Goal: Task Accomplishment & Management: Use online tool/utility

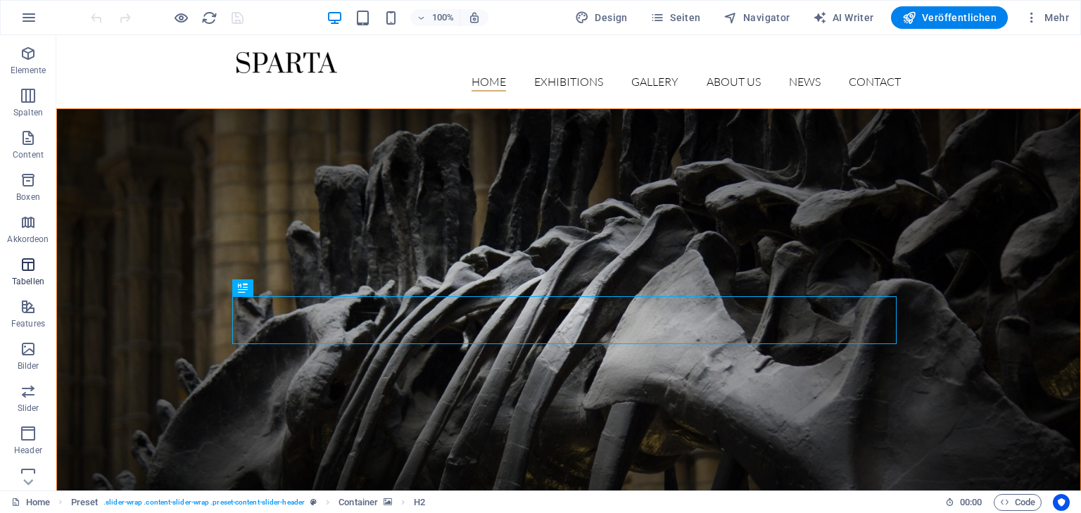
scroll to position [169, 0]
click at [23, 12] on icon "button" at bounding box center [28, 17] width 17 height 17
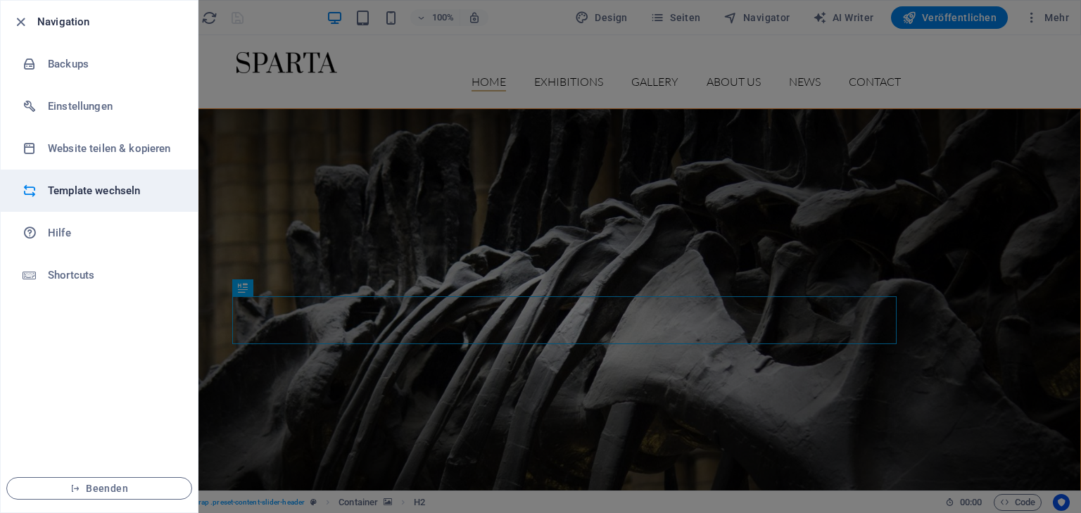
click at [79, 189] on h6 "Template wechseln" at bounding box center [113, 190] width 130 height 17
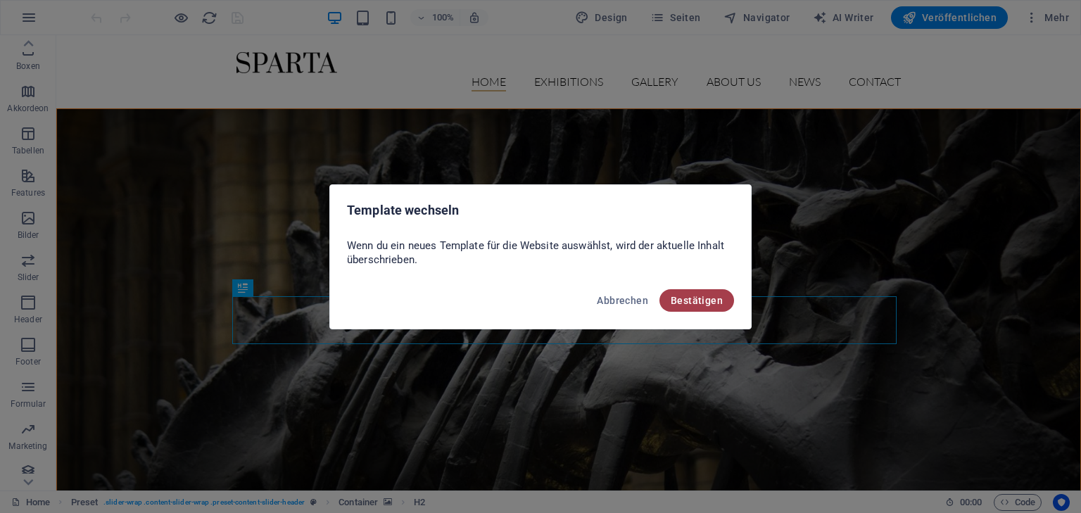
click at [706, 302] on span "Bestätigen" at bounding box center [697, 300] width 52 height 11
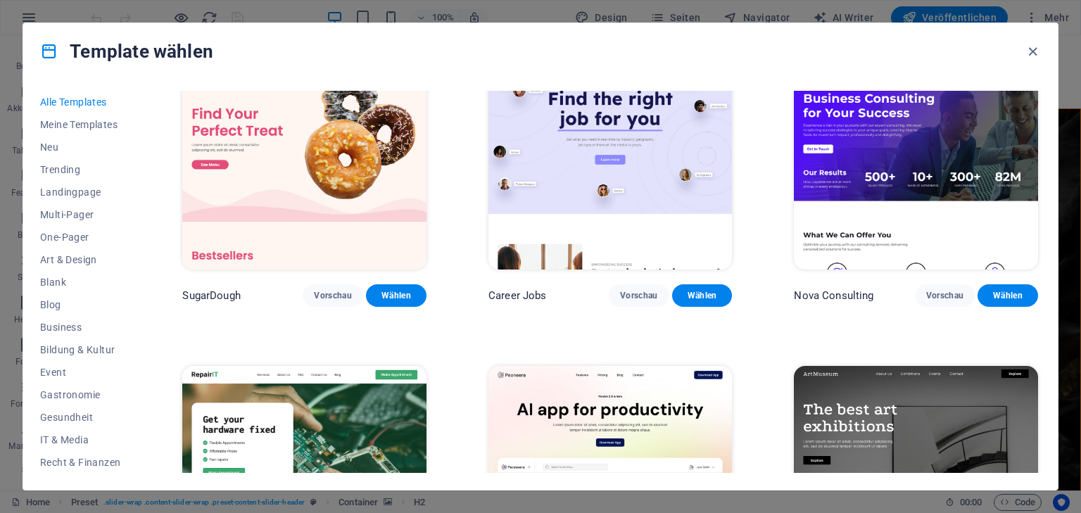
scroll to position [113, 0]
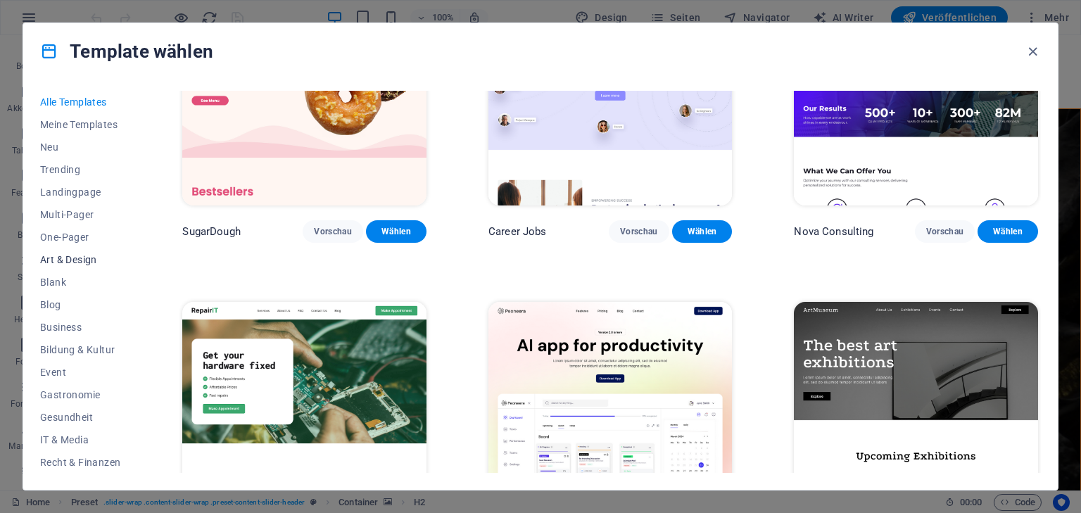
click at [85, 254] on span "Art & Design" at bounding box center [80, 259] width 80 height 11
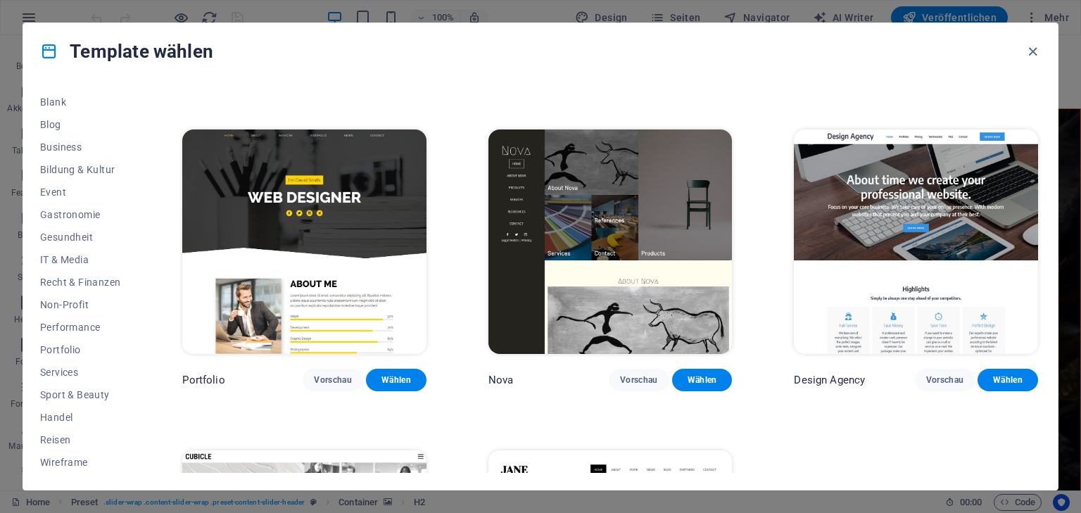
scroll to position [957, 0]
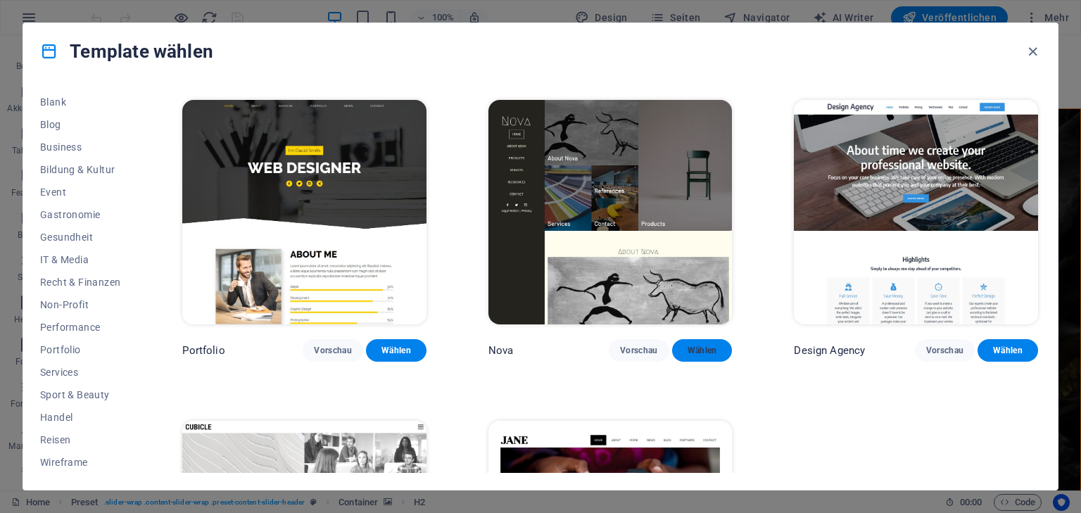
click at [709, 339] on button "Wählen" at bounding box center [702, 350] width 61 height 23
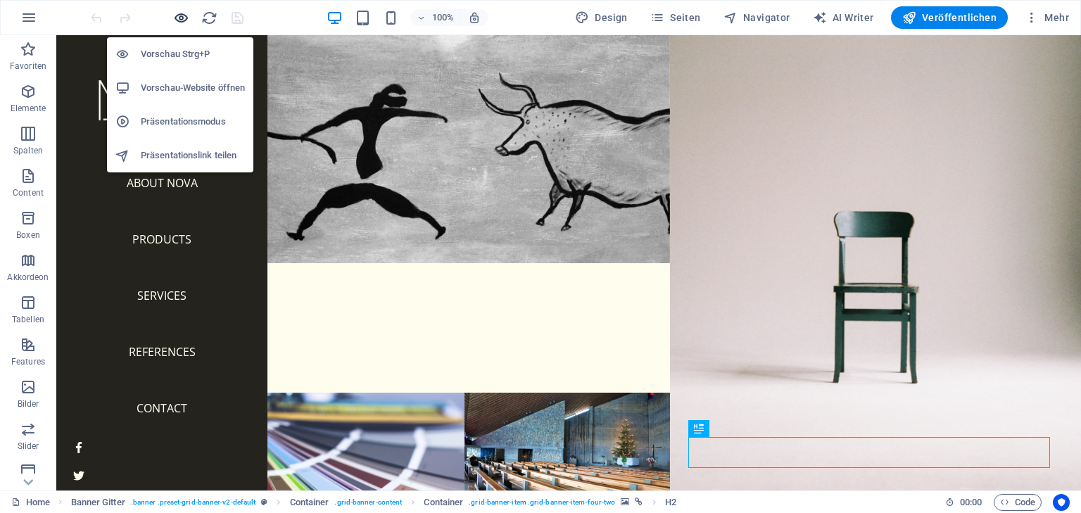
click at [182, 15] on icon "button" at bounding box center [181, 18] width 16 height 16
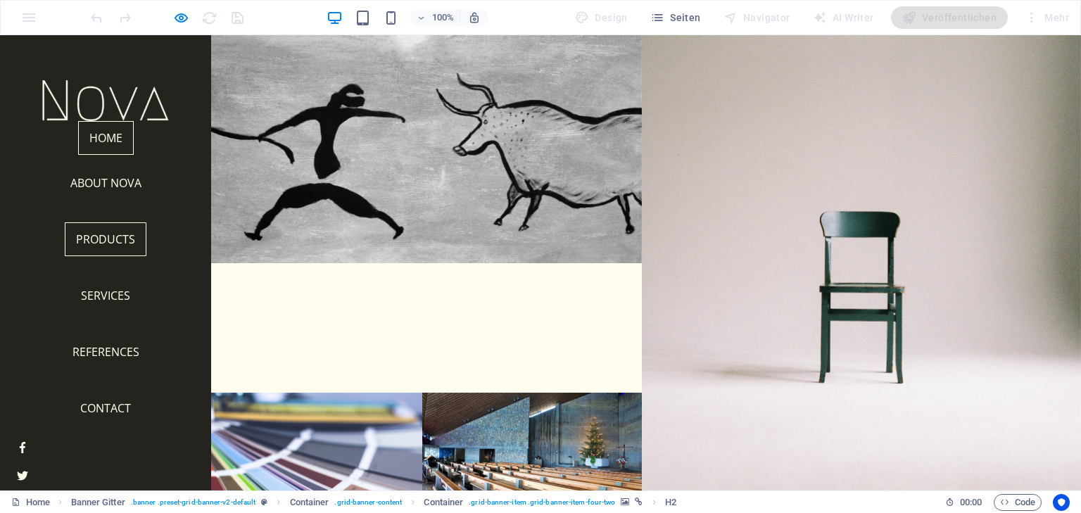
click at [96, 239] on link "Products" at bounding box center [106, 239] width 82 height 34
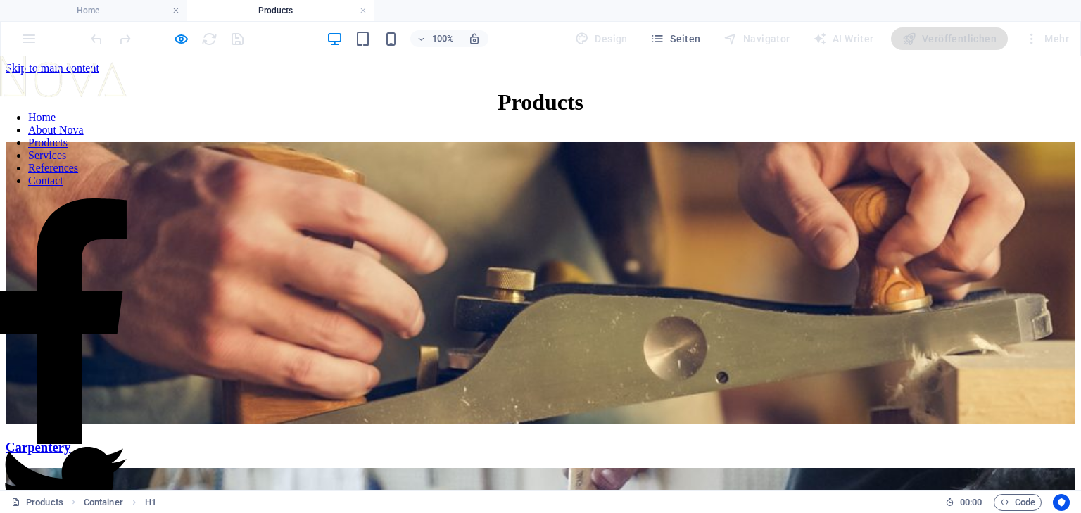
click at [472, 321] on figure "Carpentery" at bounding box center [541, 298] width 1070 height 313
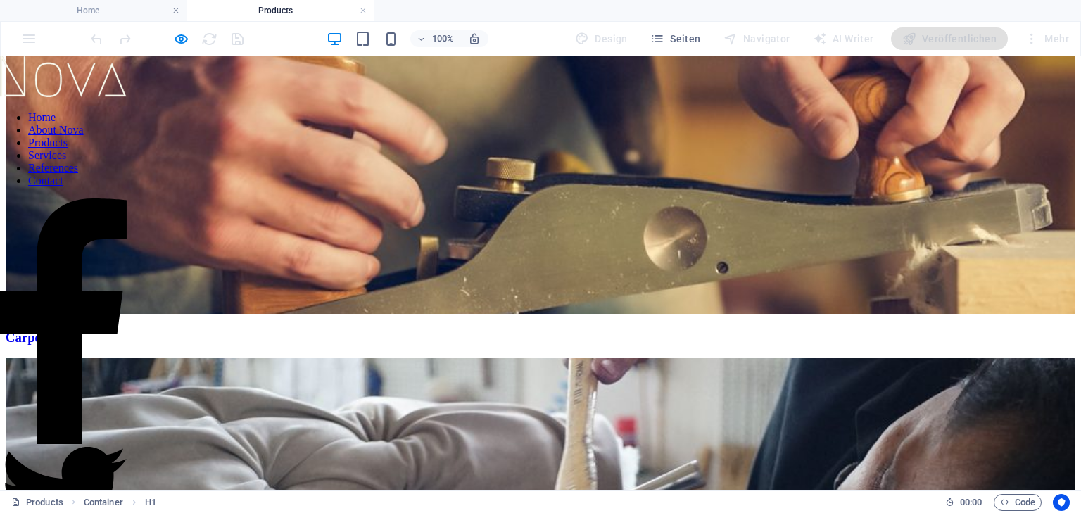
scroll to position [113, 0]
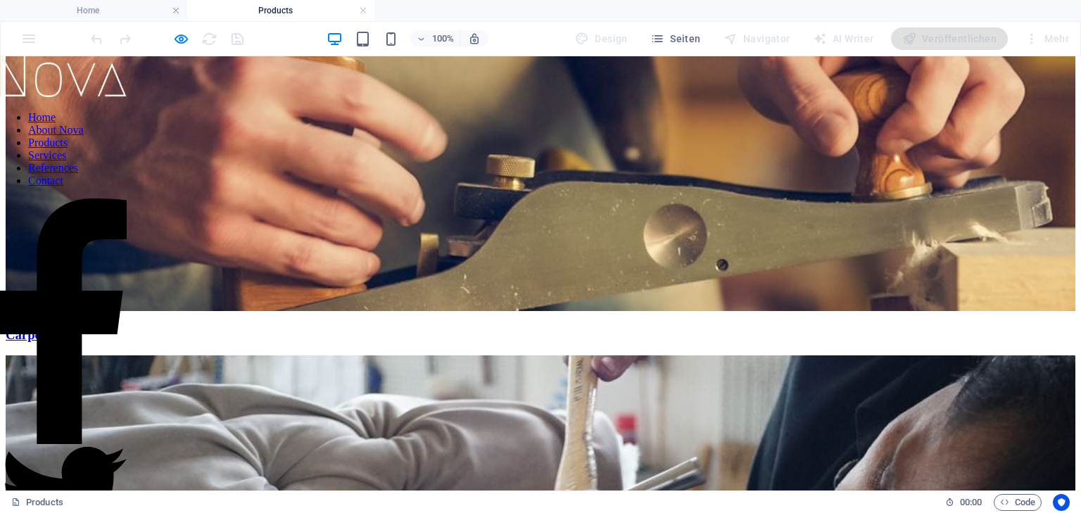
click at [426, 261] on figure "Carpentery" at bounding box center [541, 186] width 1070 height 313
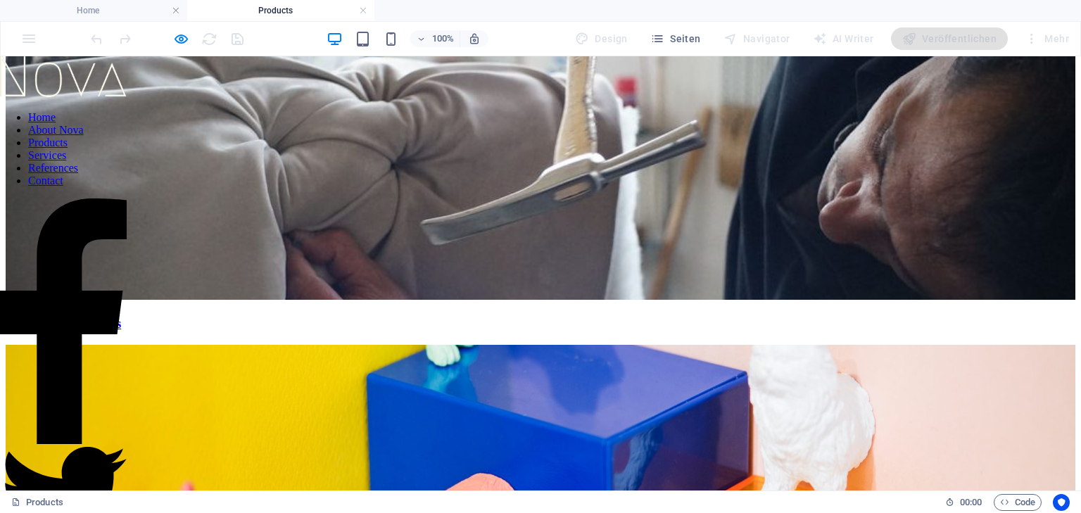
scroll to position [451, 0]
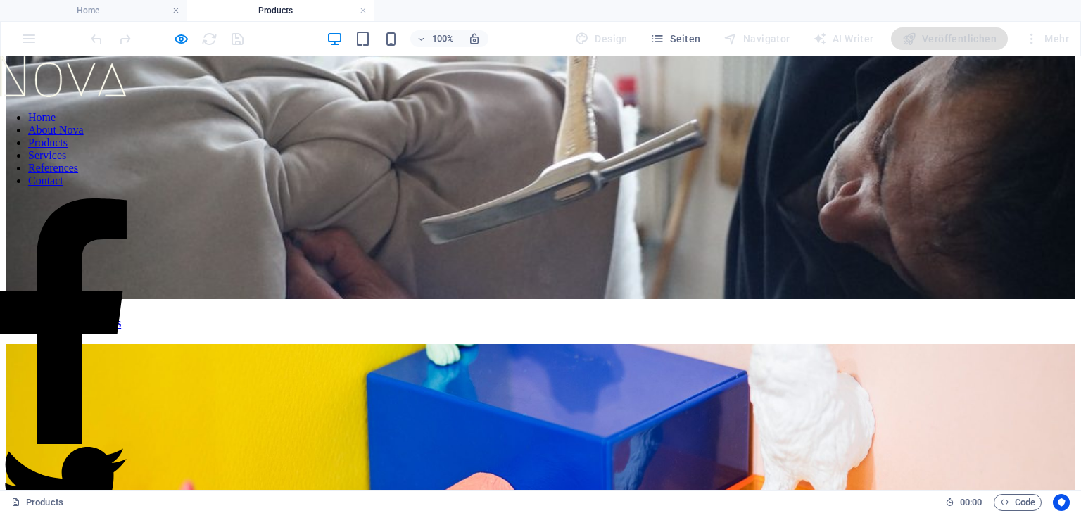
click at [392, 344] on figure "Polymer-based works" at bounding box center [541, 500] width 1070 height 313
click at [416, 344] on figure "Polymer-based works" at bounding box center [541, 500] width 1070 height 313
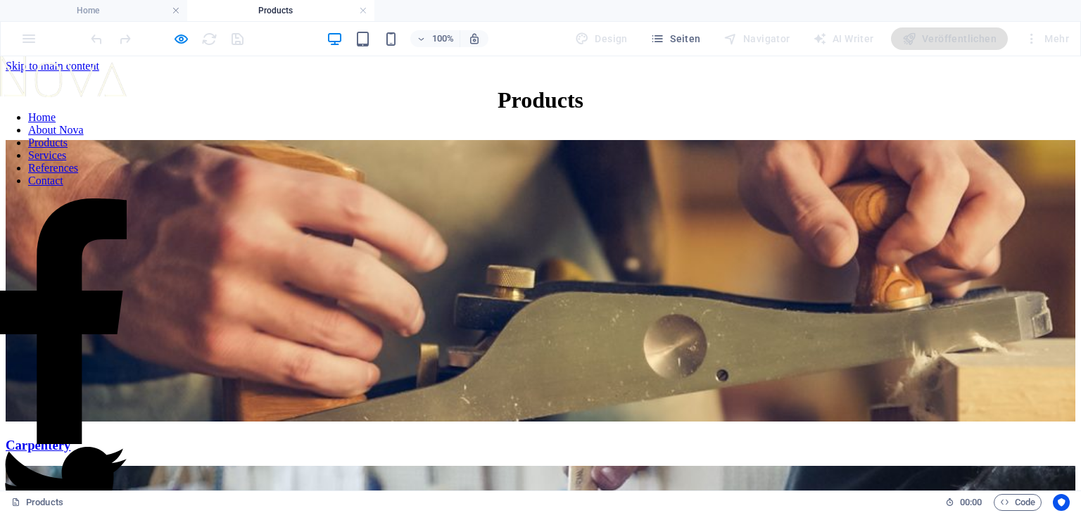
scroll to position [0, 0]
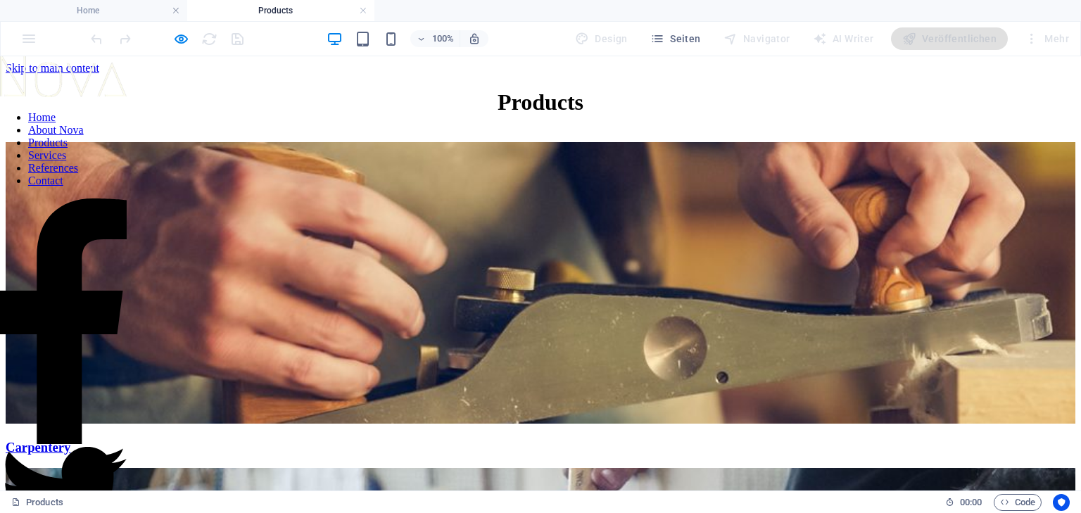
click at [108, 187] on nav "Home About Nova Products Services References Contact" at bounding box center [63, 149] width 127 height 76
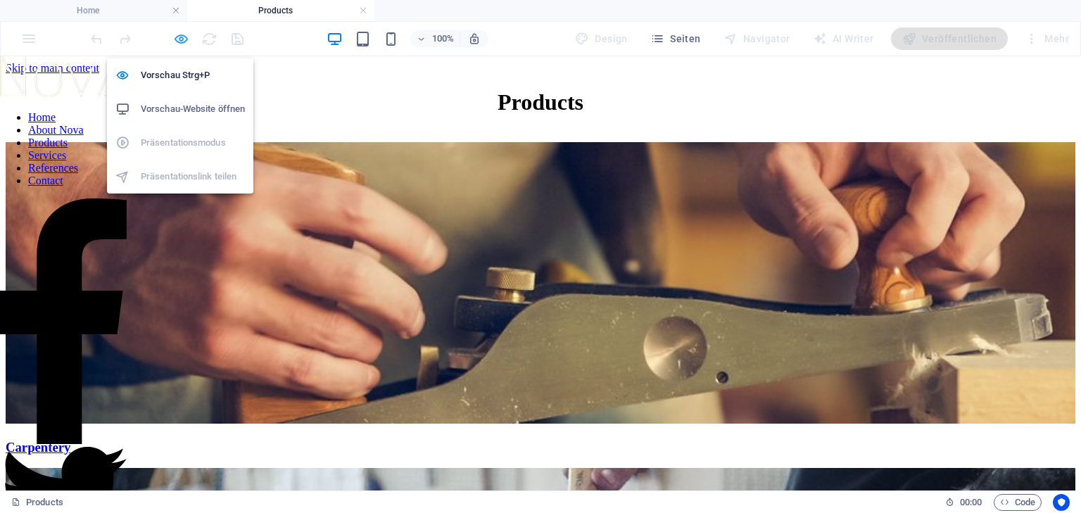
click at [181, 37] on icon "button" at bounding box center [181, 39] width 16 height 16
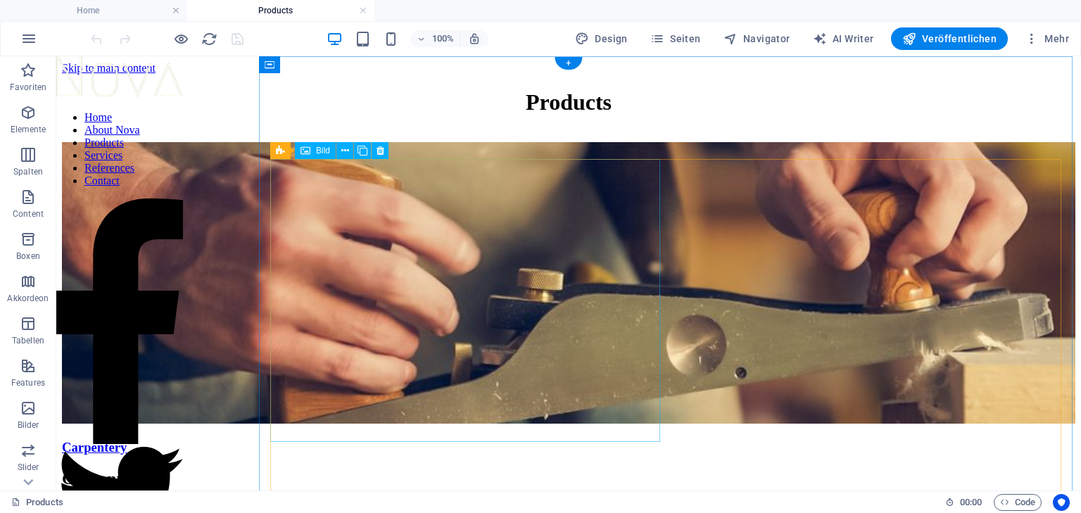
click at [480, 258] on figure "Carpentery" at bounding box center [569, 298] width 1014 height 313
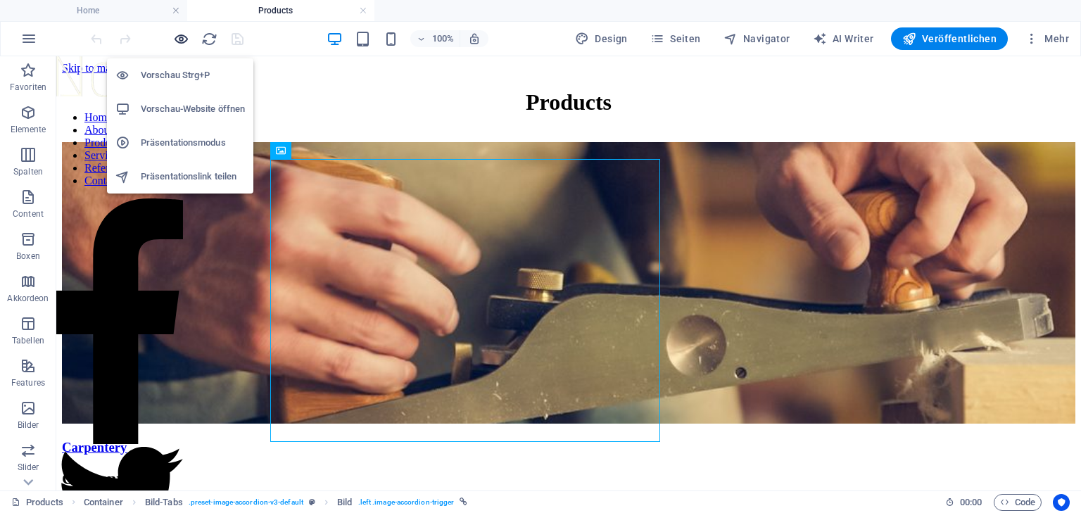
click at [177, 35] on icon "button" at bounding box center [181, 39] width 16 height 16
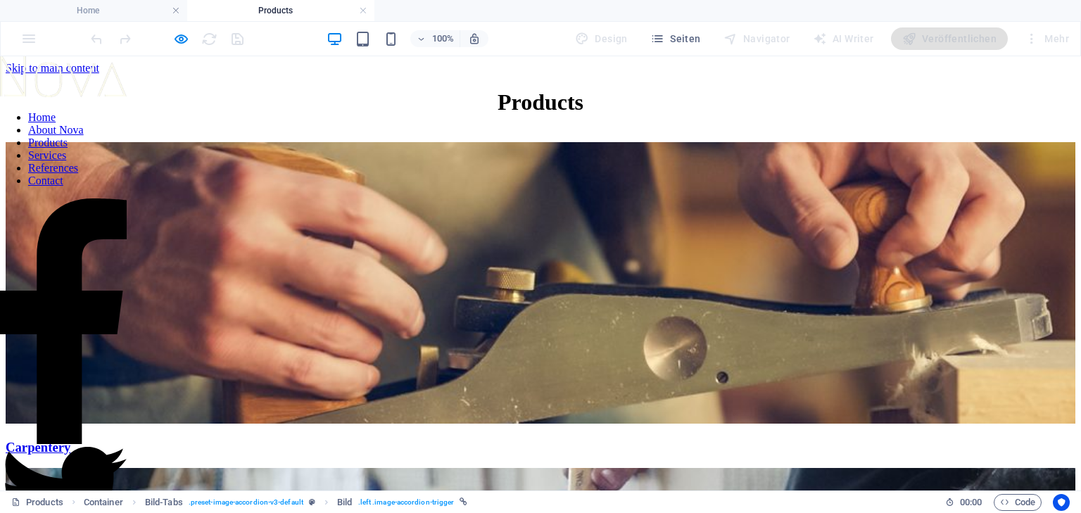
click at [453, 440] on span "Carpentery" at bounding box center [541, 447] width 1070 height 15
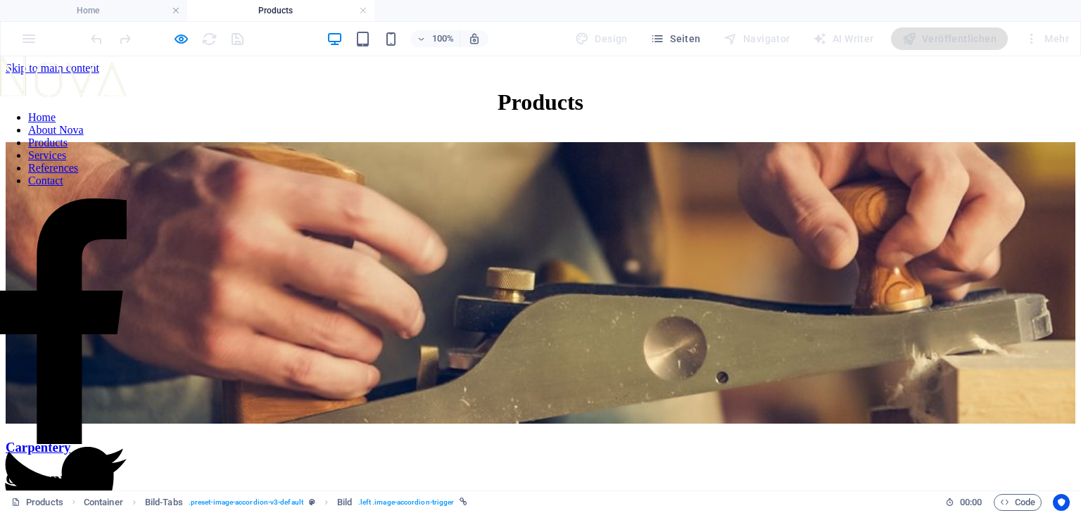
click at [457, 440] on span "Carpentery" at bounding box center [541, 447] width 1070 height 15
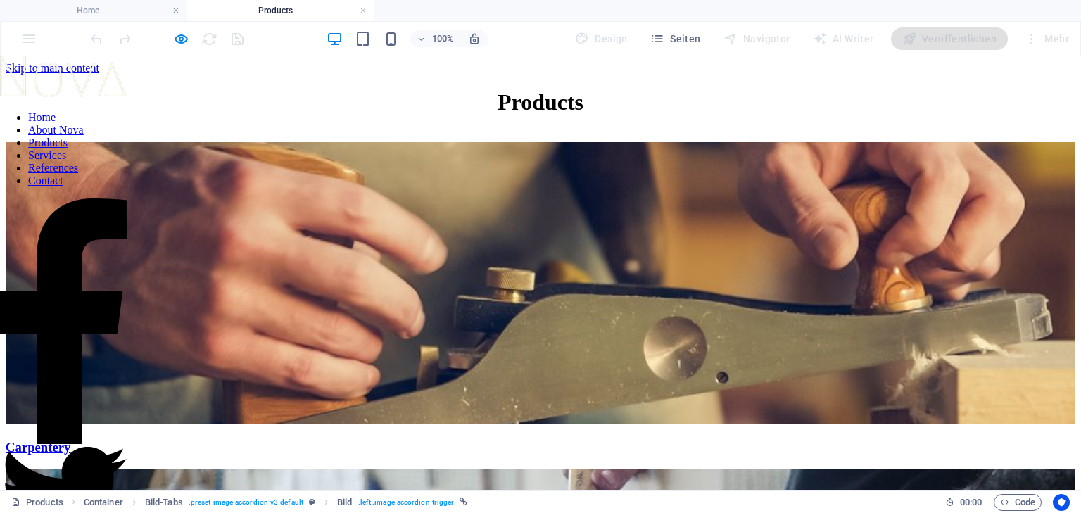
click at [473, 440] on span "Carpentery" at bounding box center [541, 447] width 1070 height 15
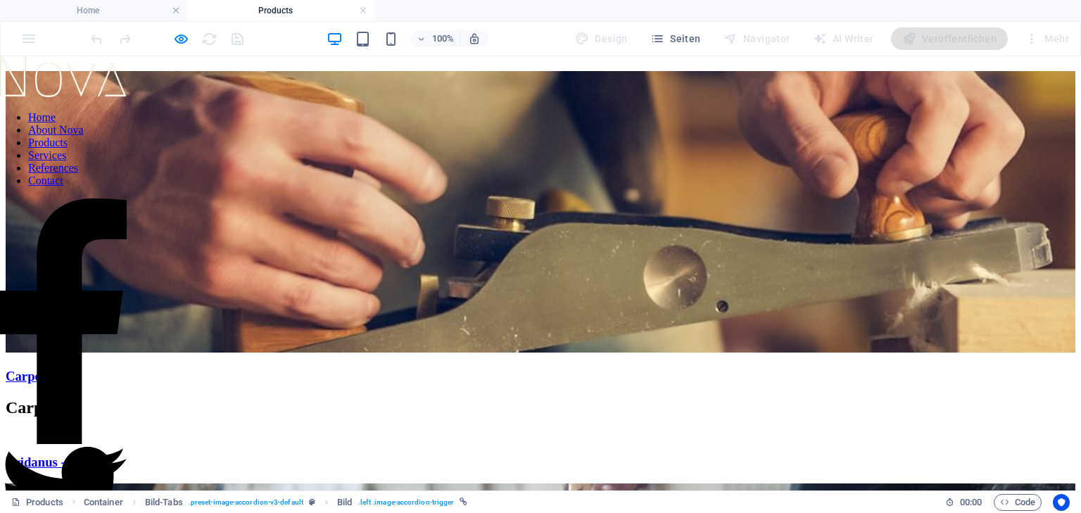
scroll to position [225, 0]
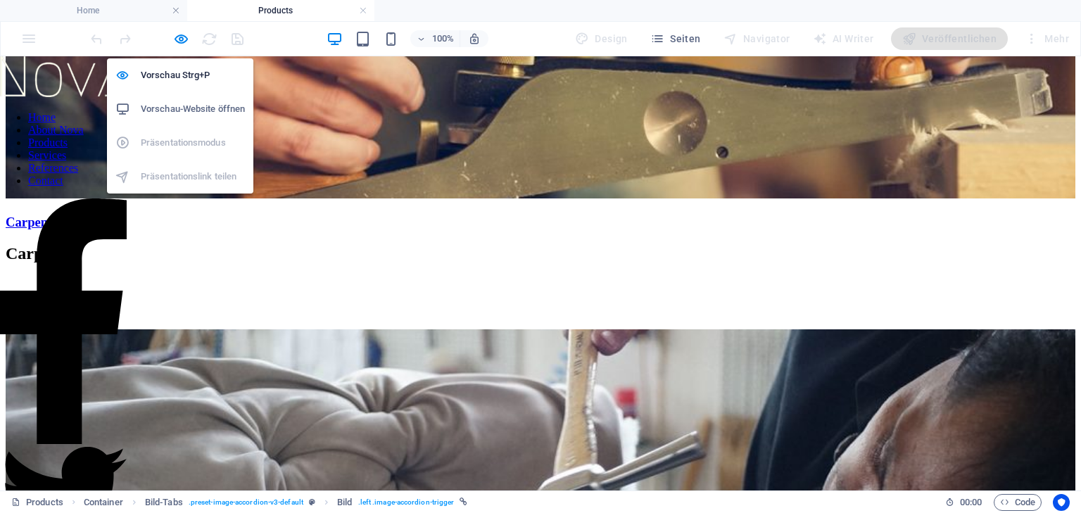
click at [180, 35] on icon "button" at bounding box center [181, 39] width 16 height 16
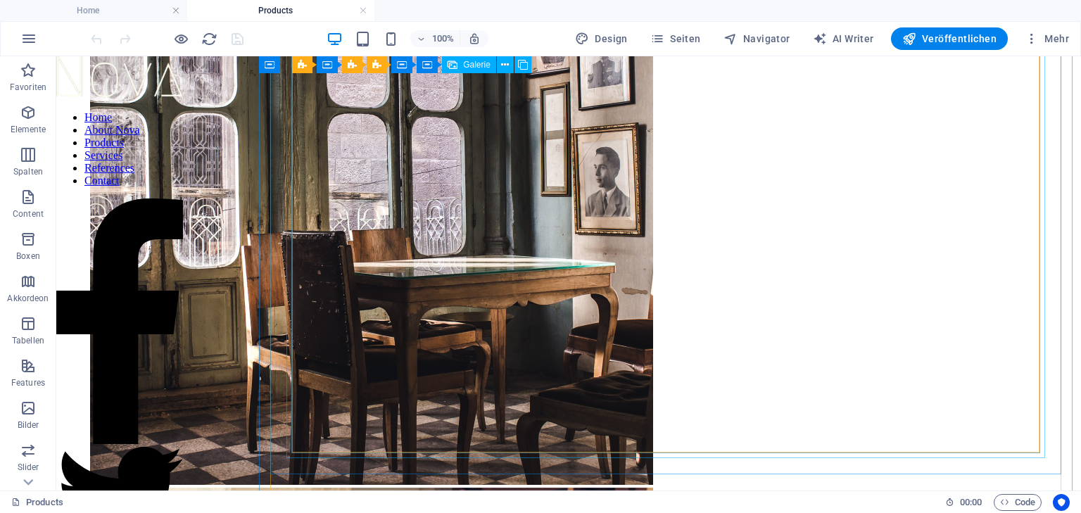
scroll to position [619, 0]
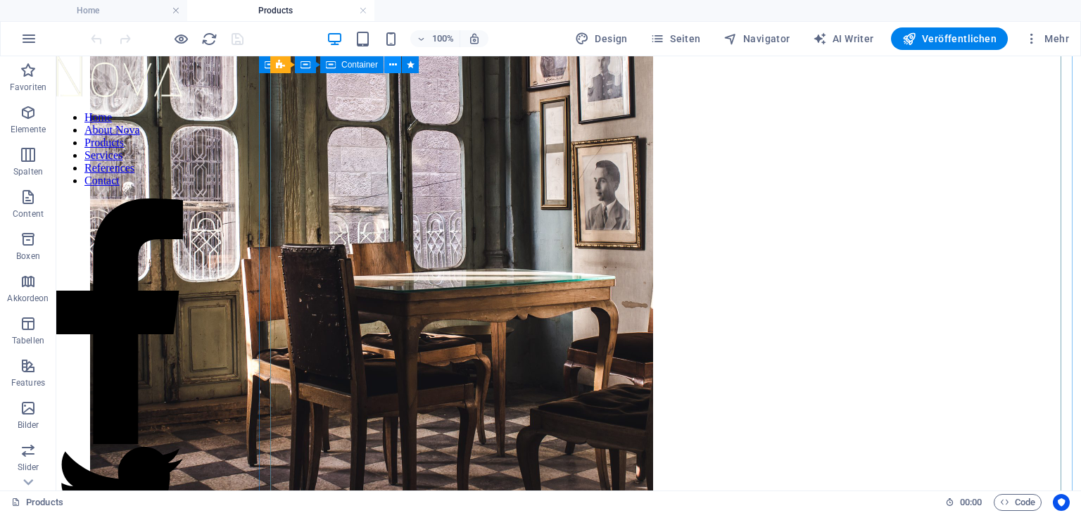
click at [391, 62] on icon at bounding box center [393, 65] width 8 height 15
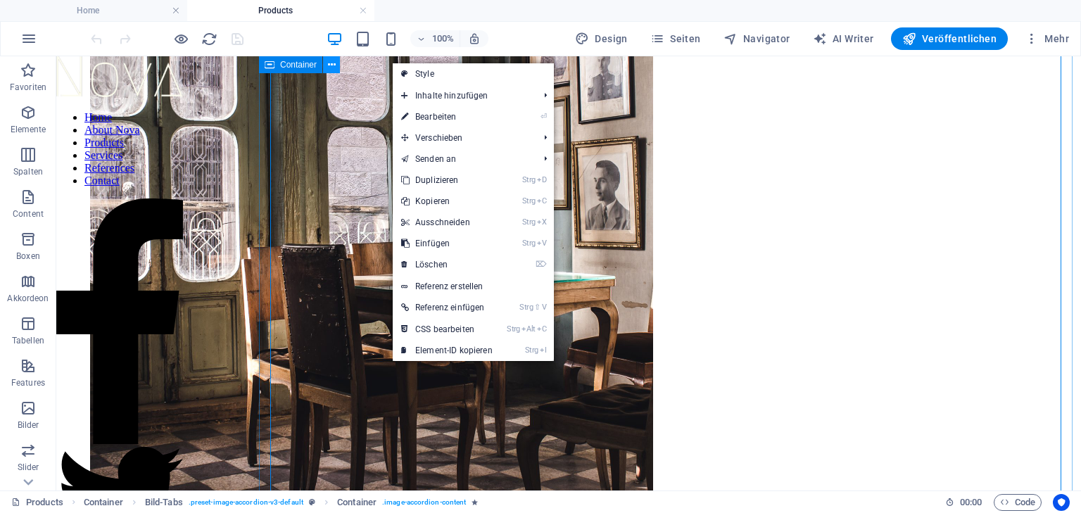
click at [329, 60] on icon at bounding box center [332, 65] width 8 height 15
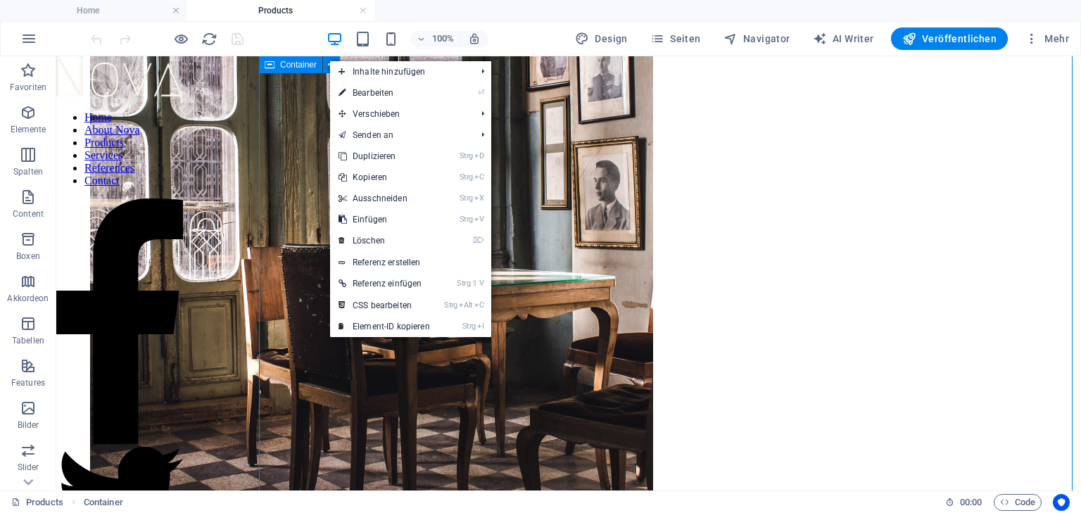
click at [307, 65] on span "Container" at bounding box center [298, 65] width 37 height 8
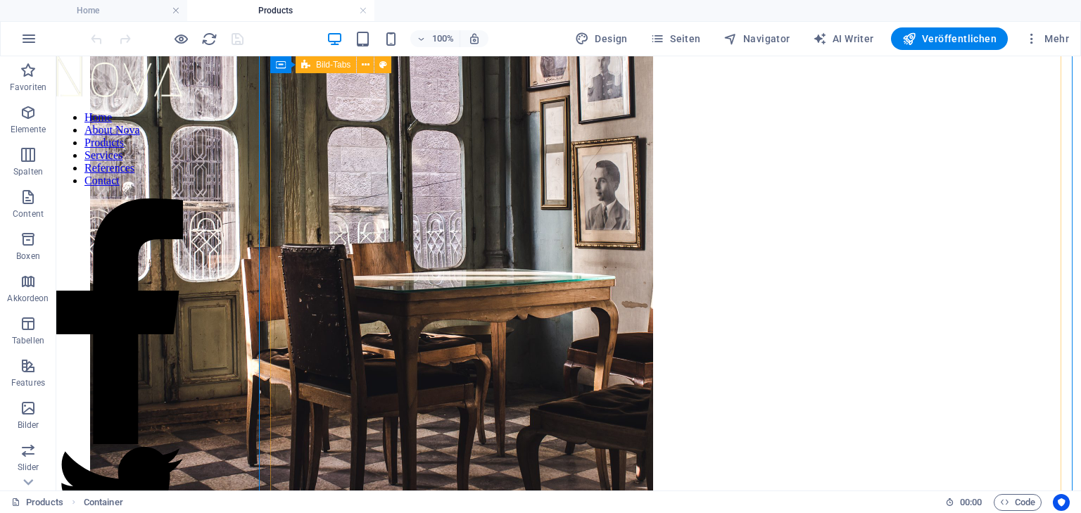
click at [310, 65] on icon at bounding box center [305, 64] width 9 height 17
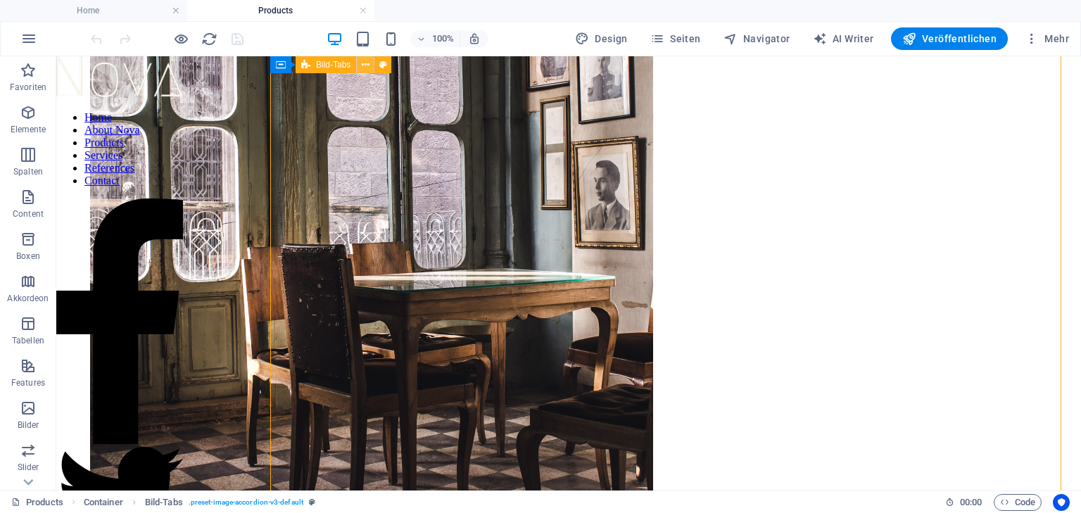
click at [366, 64] on icon at bounding box center [366, 65] width 8 height 15
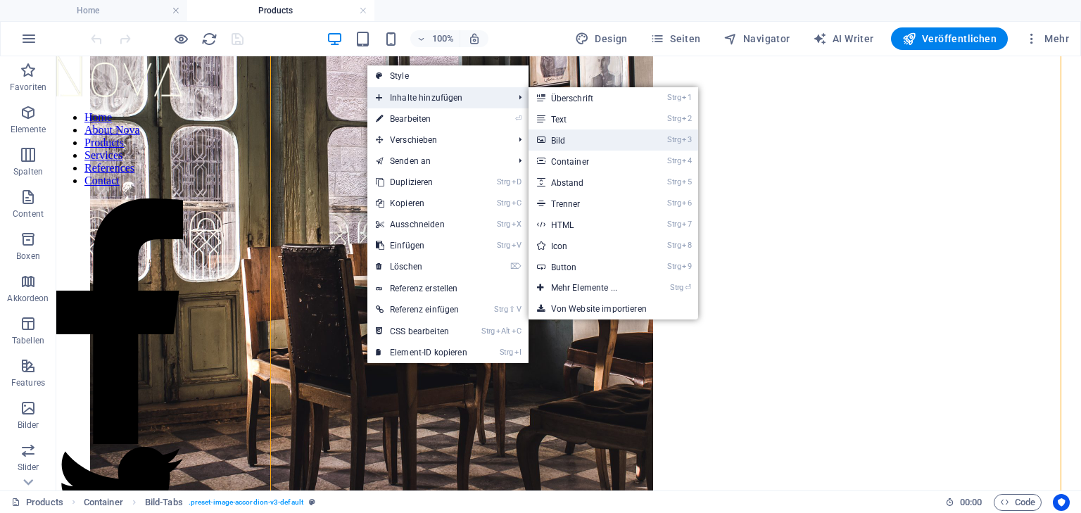
click at [560, 135] on link "Strg 3 Bild" at bounding box center [587, 140] width 117 height 21
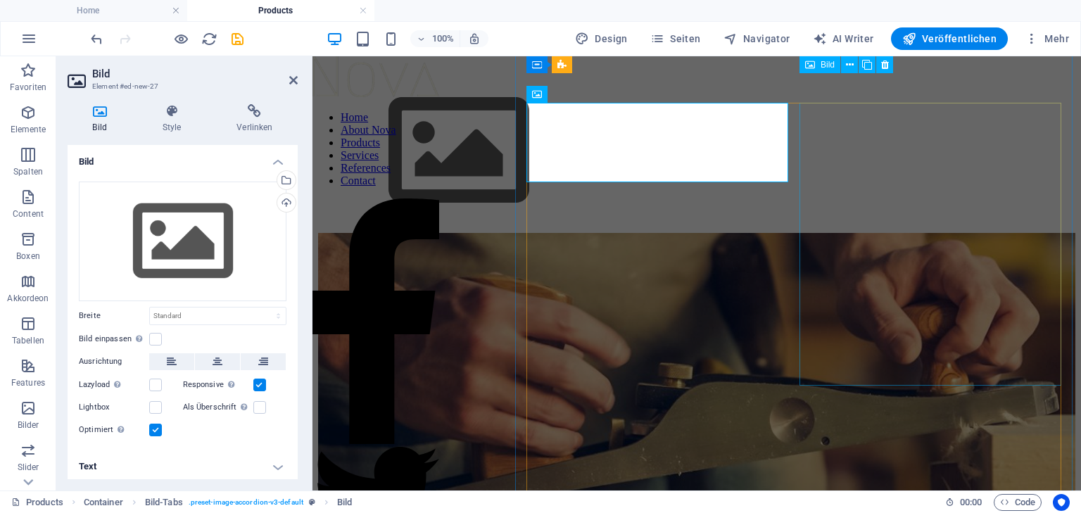
scroll to position [56, 0]
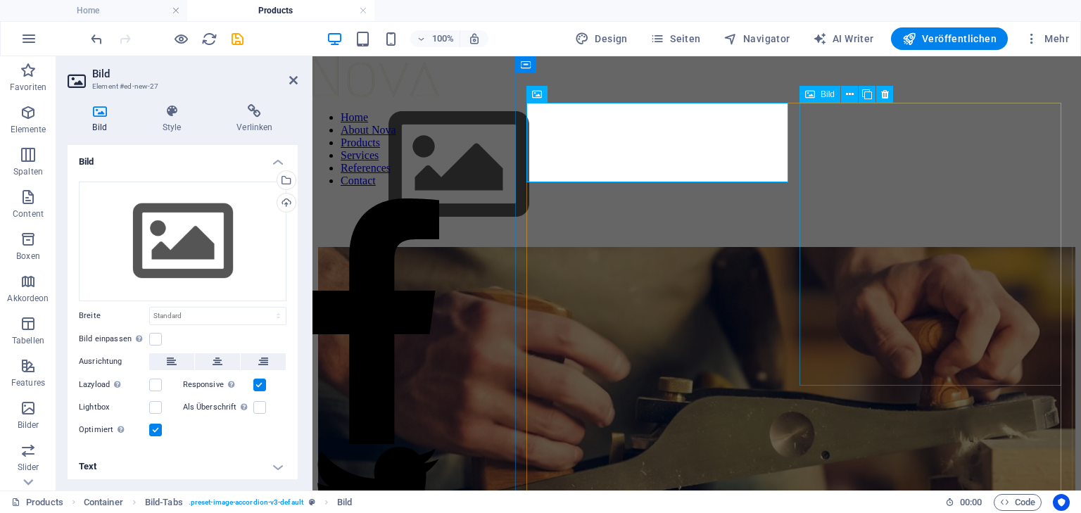
click at [894, 247] on figure "Carpentery" at bounding box center [696, 403] width 757 height 313
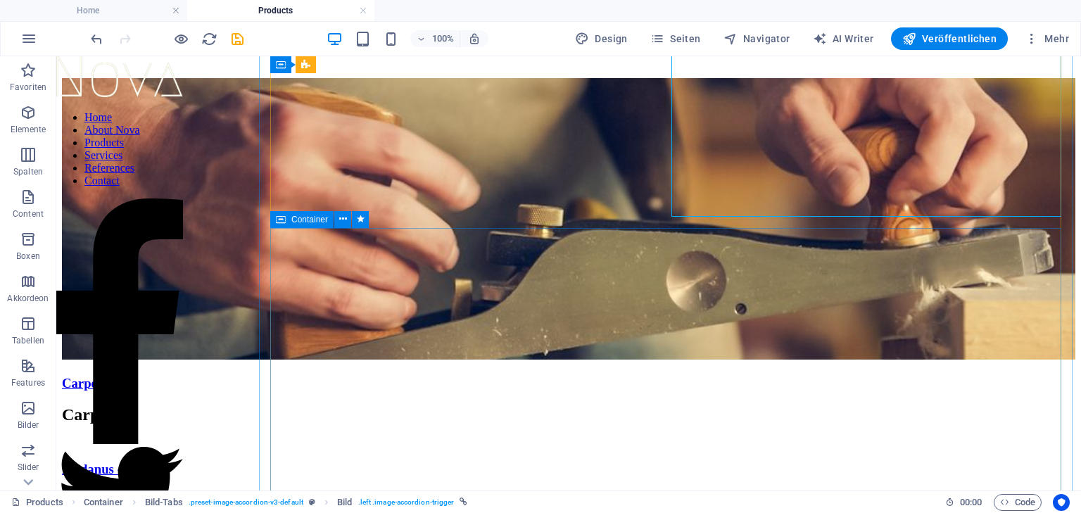
scroll to position [394, 0]
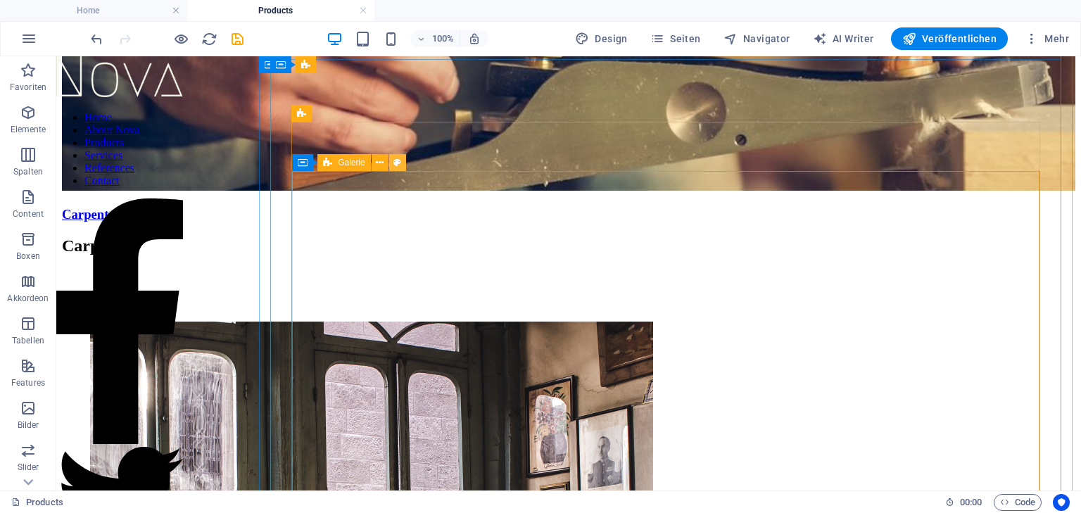
click at [398, 156] on icon at bounding box center [397, 163] width 8 height 15
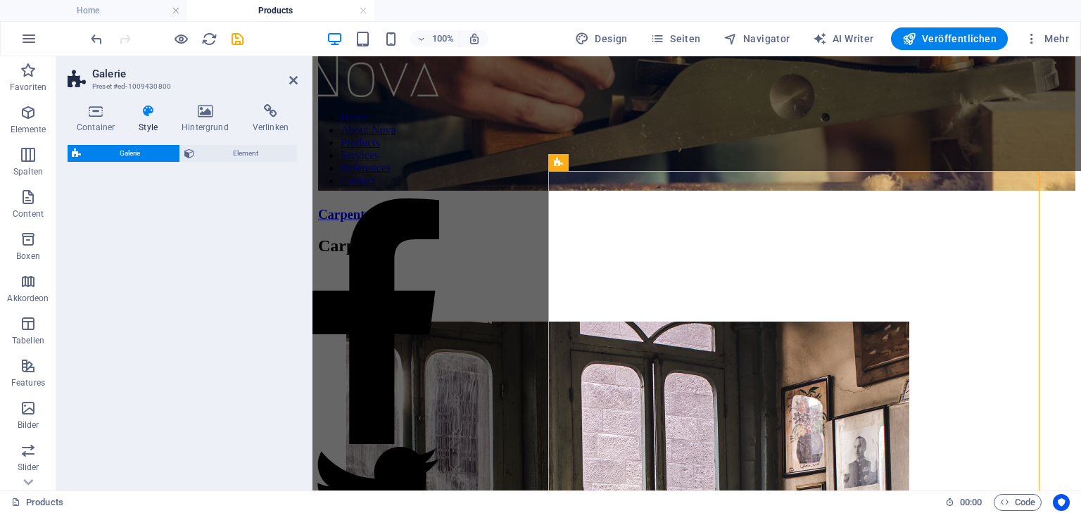
select select "rem"
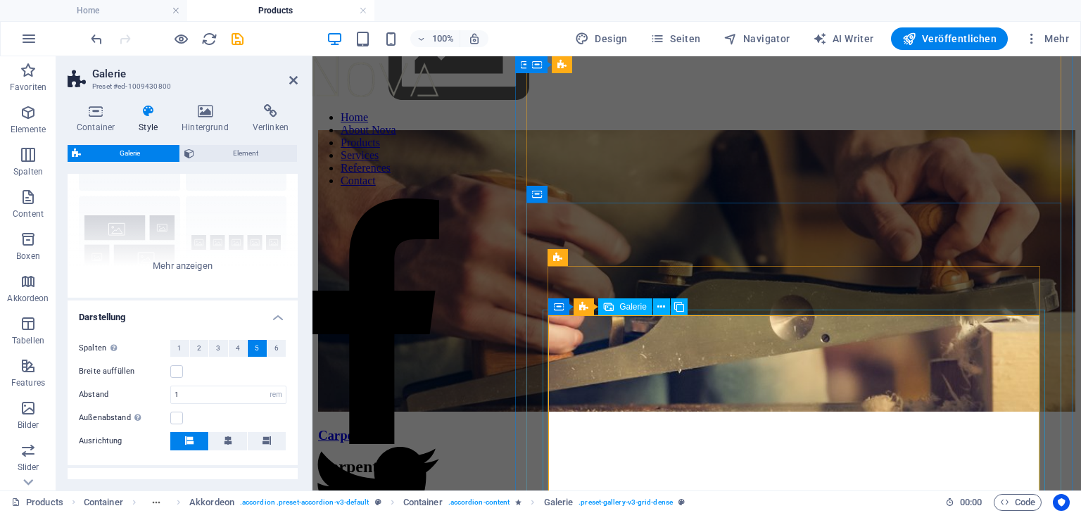
scroll to position [169, 0]
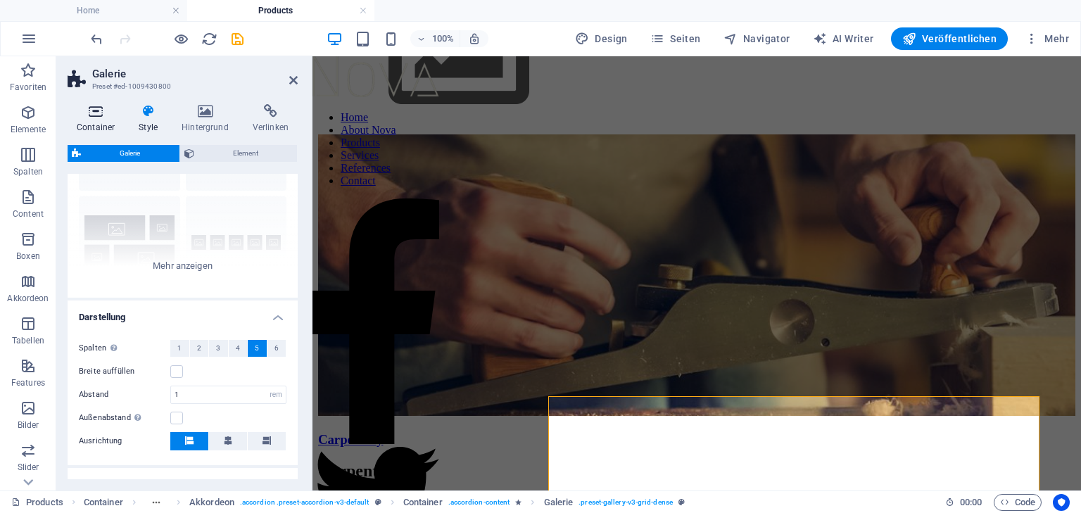
click at [87, 115] on icon at bounding box center [96, 111] width 56 height 14
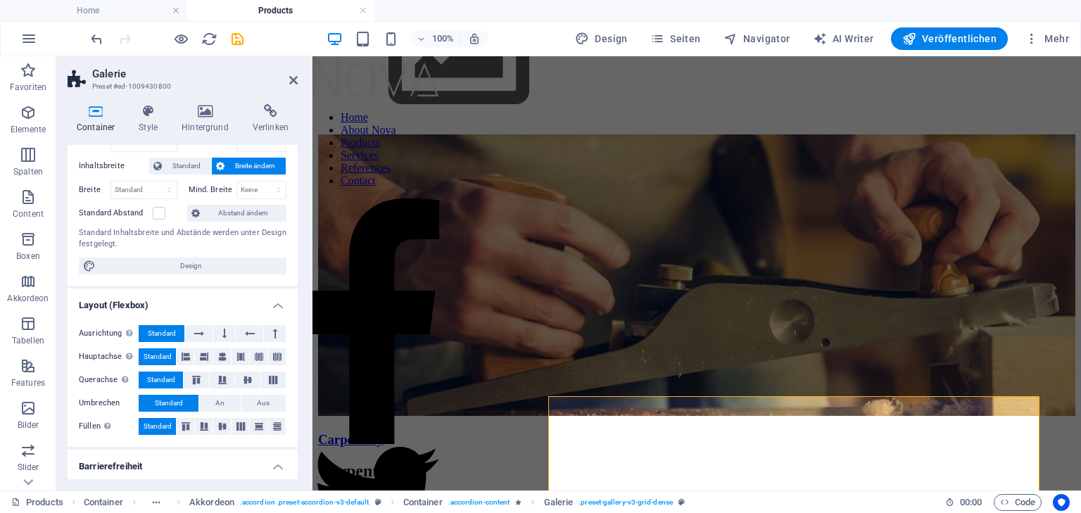
scroll to position [0, 0]
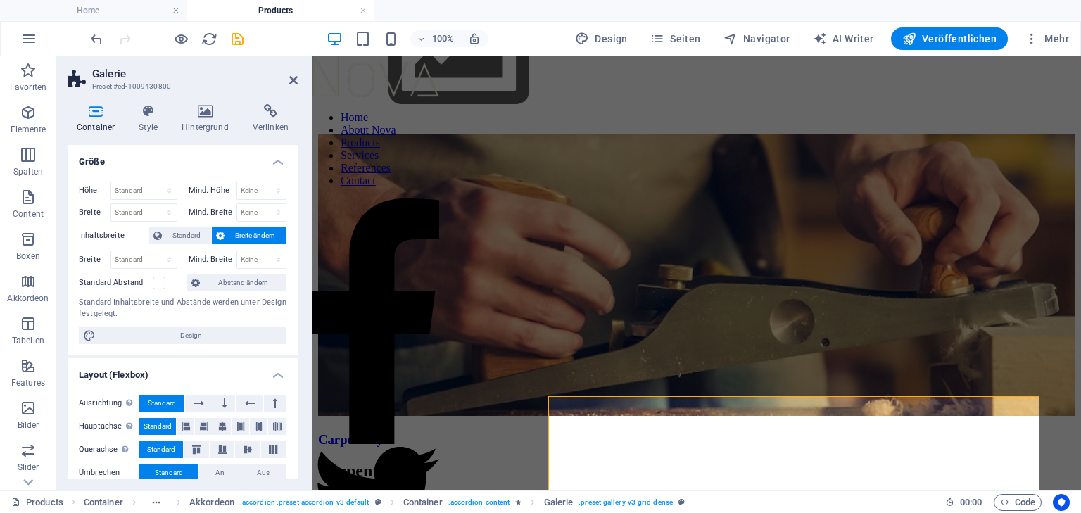
drag, startPoint x: 96, startPoint y: 34, endPoint x: 118, endPoint y: 43, distance: 24.3
click at [96, 34] on icon "undo" at bounding box center [97, 39] width 16 height 16
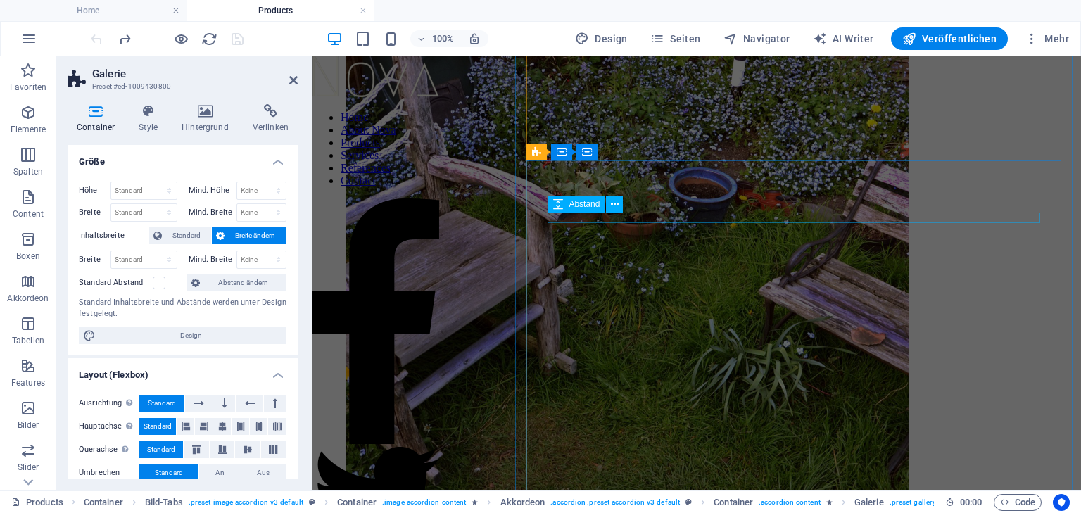
scroll to position [2309, 0]
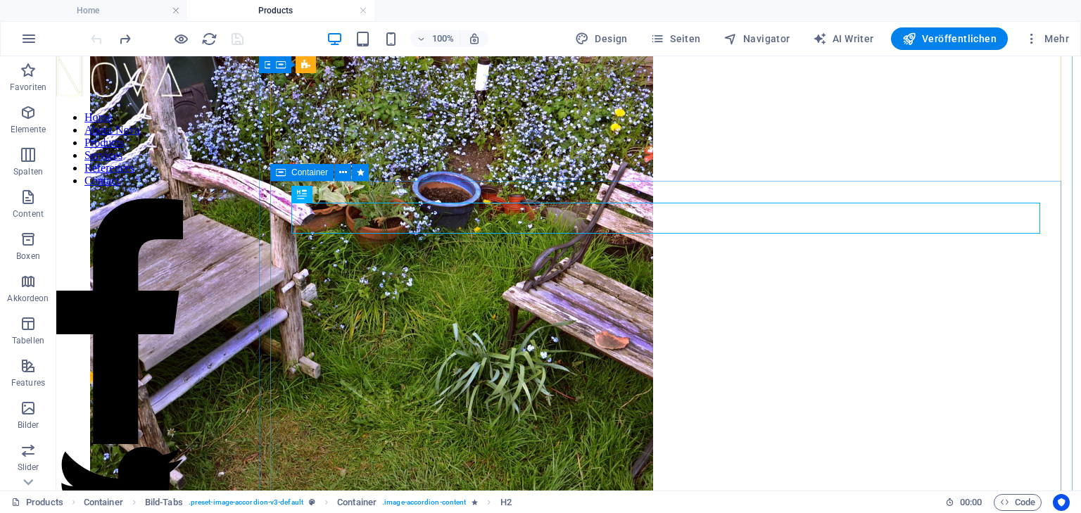
scroll to position [2885, 0]
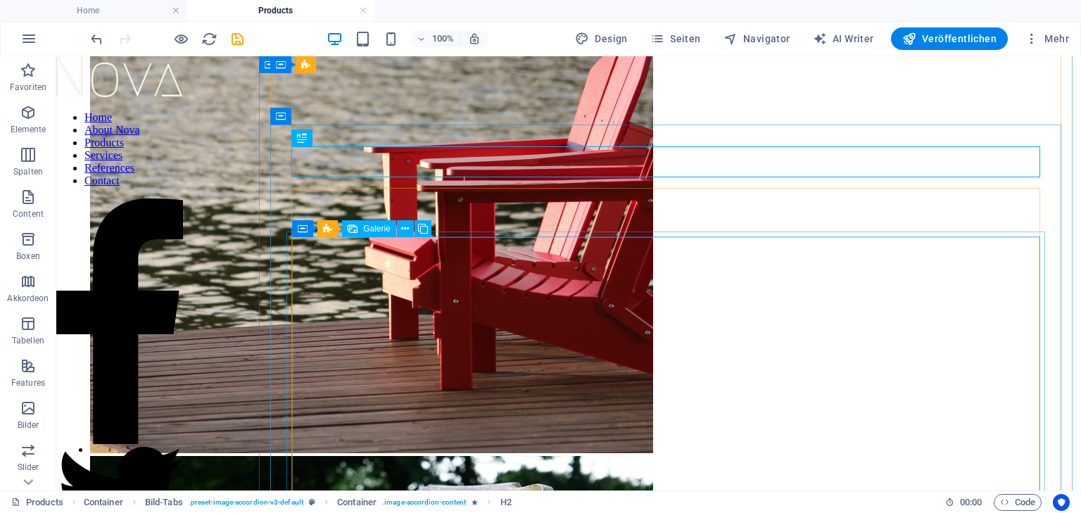
scroll to position [2942, 0]
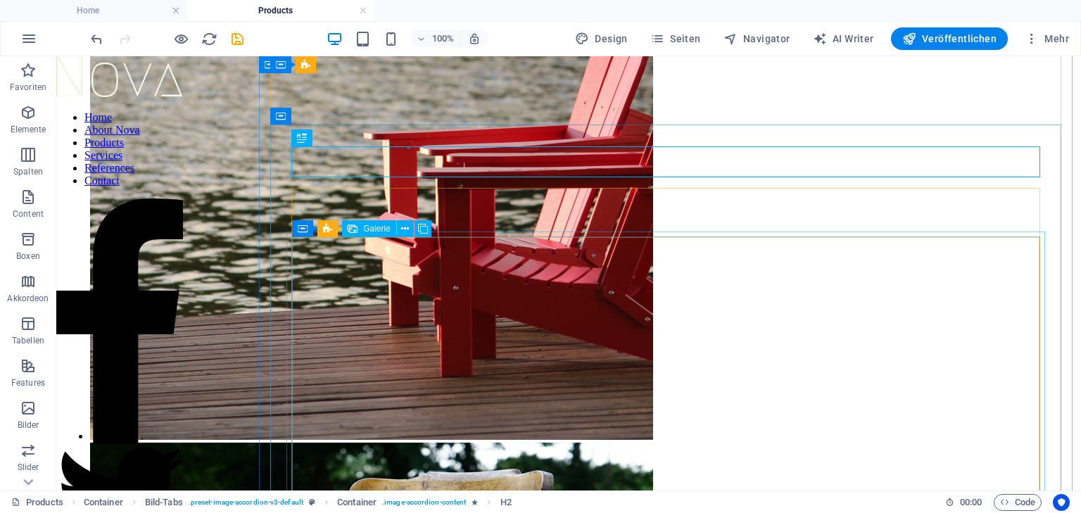
drag, startPoint x: 439, startPoint y: 379, endPoint x: 391, endPoint y: 261, distance: 127.3
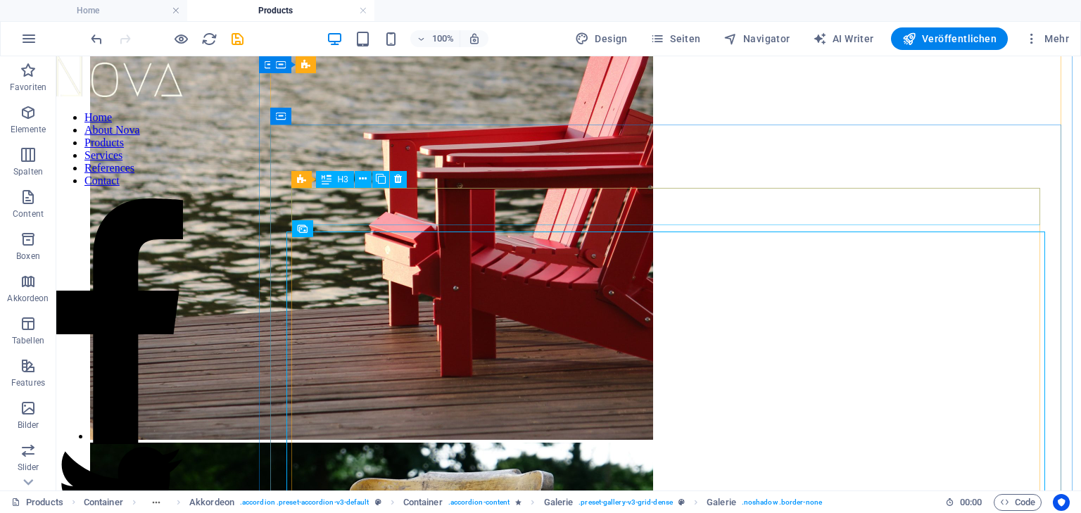
drag, startPoint x: 387, startPoint y: 203, endPoint x: 132, endPoint y: 203, distance: 255.5
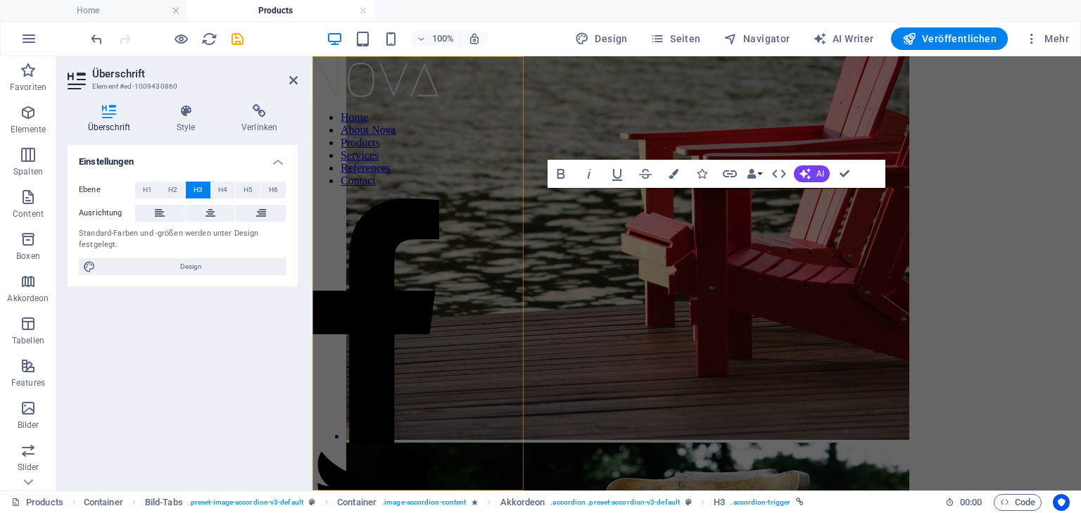
scroll to position [2365, 0]
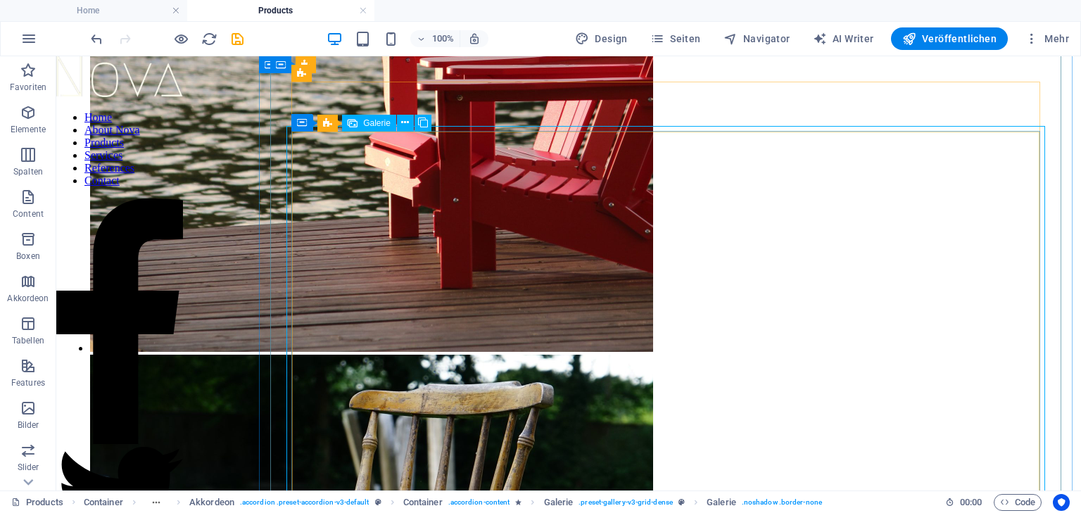
scroll to position [3054, 0]
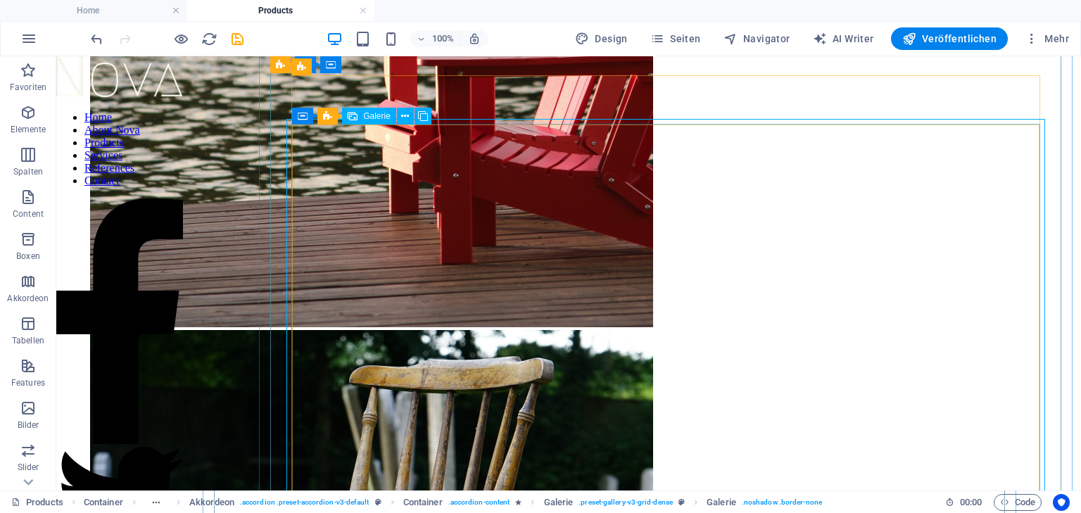
select select "4"
select select "px"
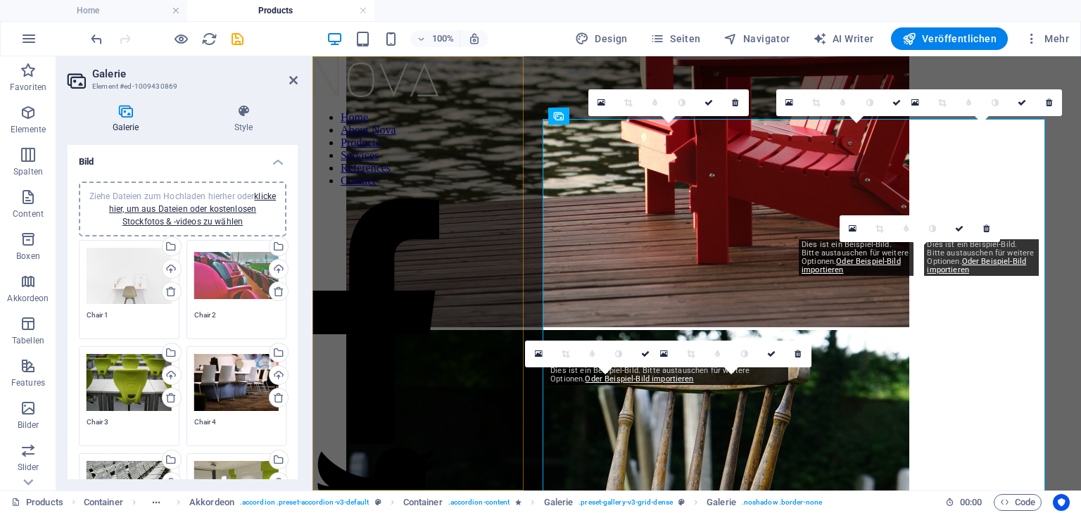
scroll to position [2478, 0]
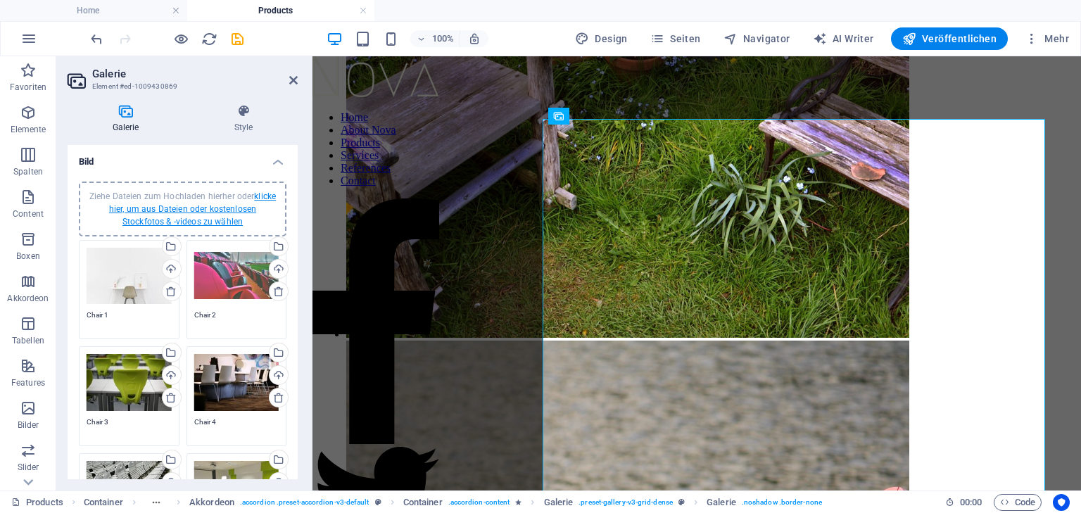
click at [187, 206] on link "klicke hier, um aus Dateien oder kostenlosen Stockfotos & -videos zu wählen" at bounding box center [192, 208] width 167 height 35
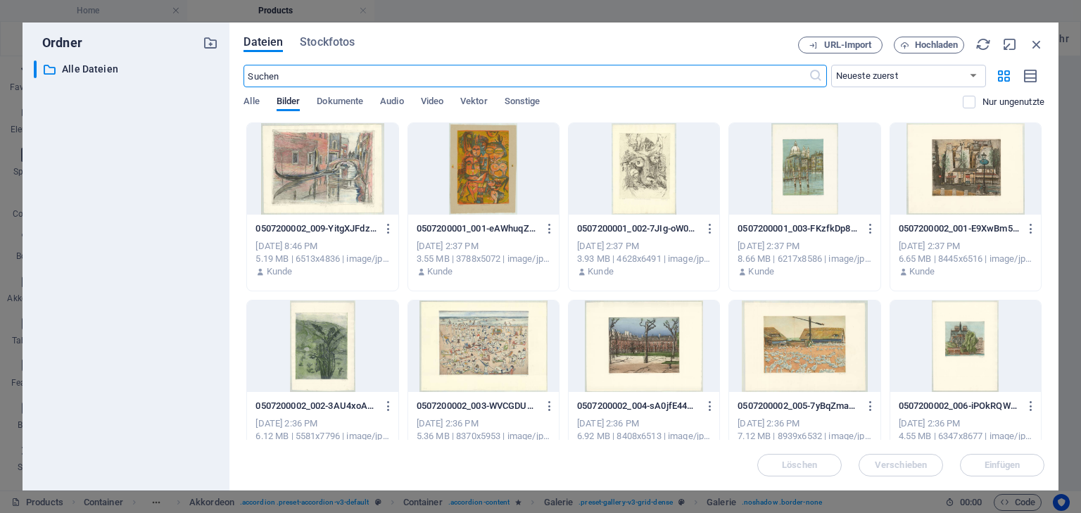
scroll to position [2337, 0]
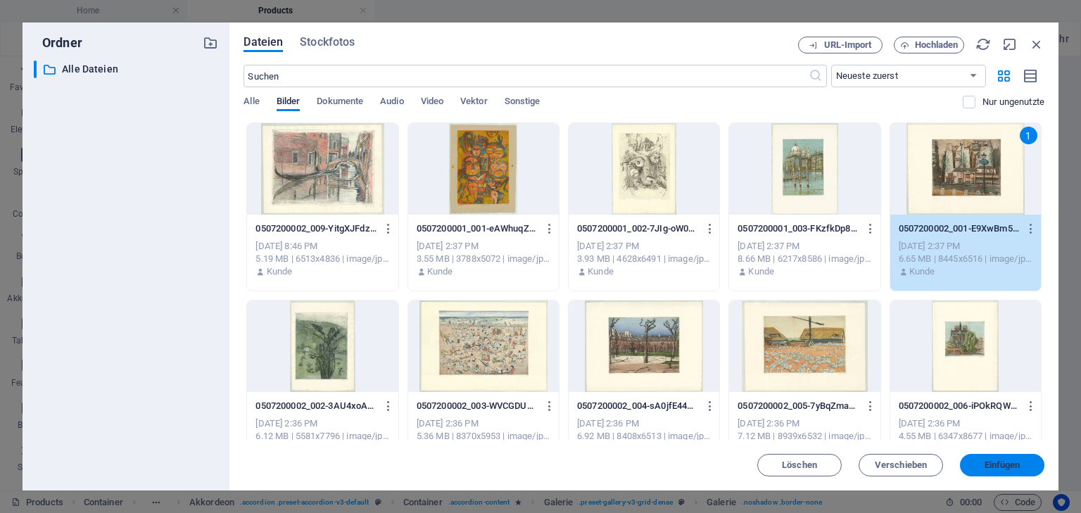
click at [998, 461] on span "Einfügen" at bounding box center [1003, 465] width 36 height 8
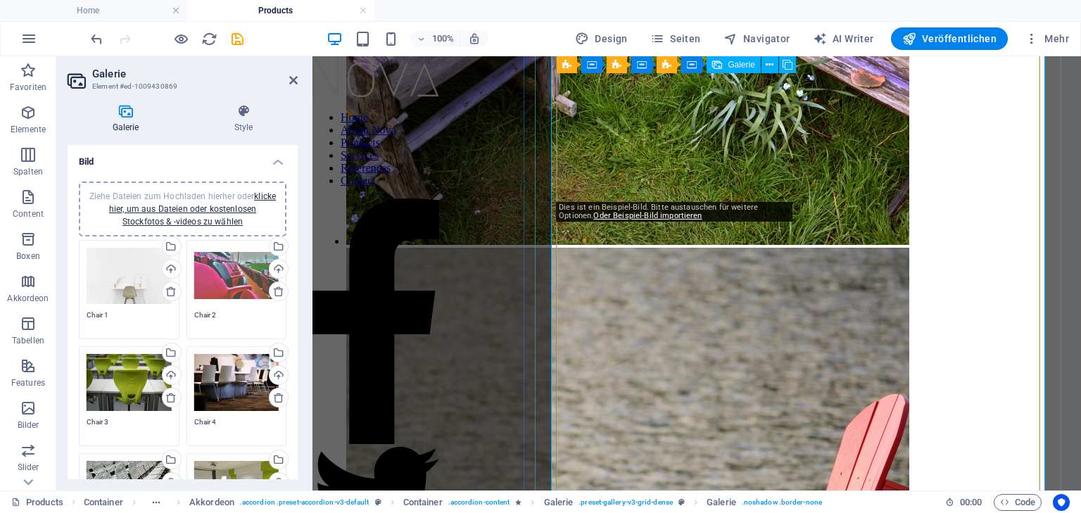
scroll to position [2703, 0]
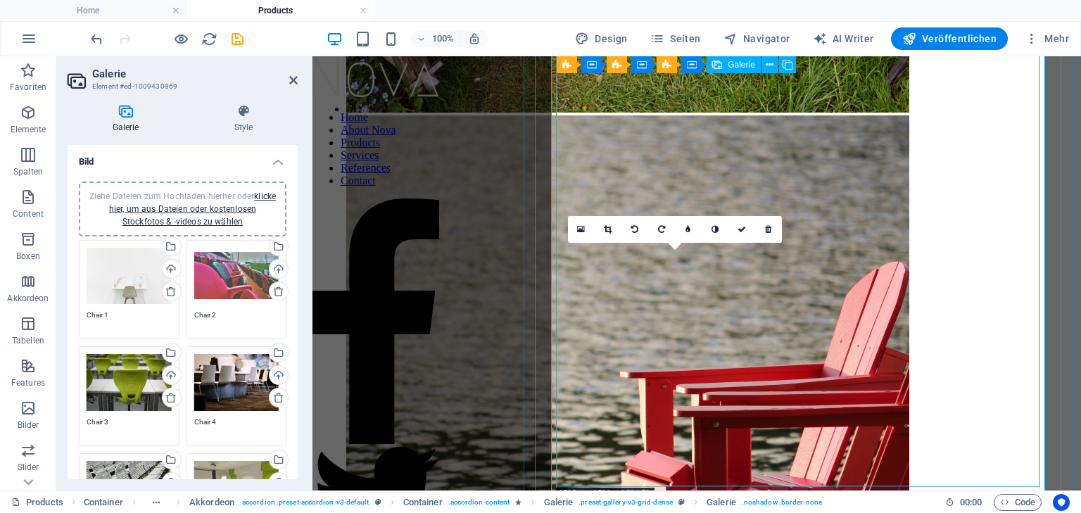
drag, startPoint x: 674, startPoint y: 382, endPoint x: 600, endPoint y: 82, distance: 309.0
type textarea "Chair 1"
type textarea "Chair 2"
type textarea "Chair 3"
type textarea "Chair 4"
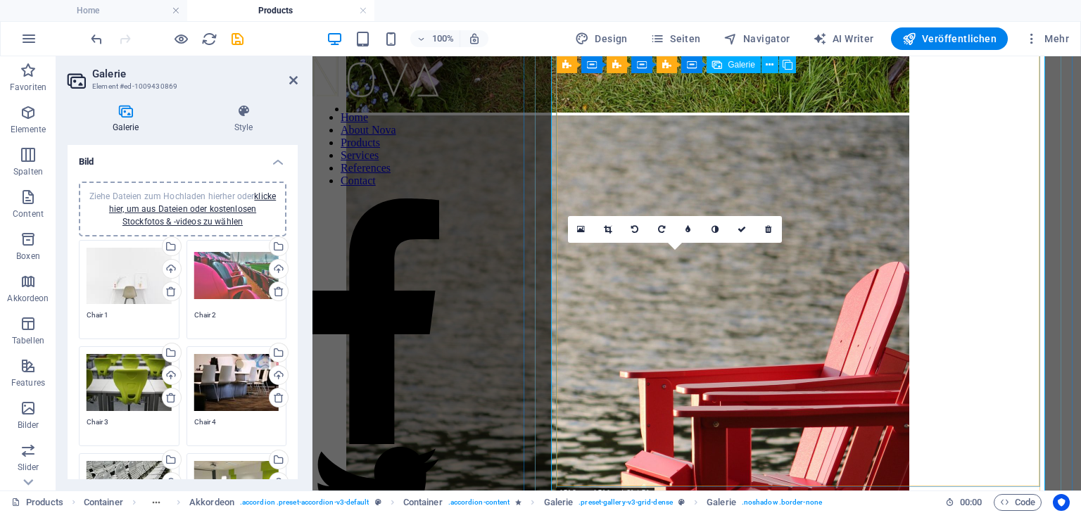
type textarea "Chair 5"
type textarea "Chair 6"
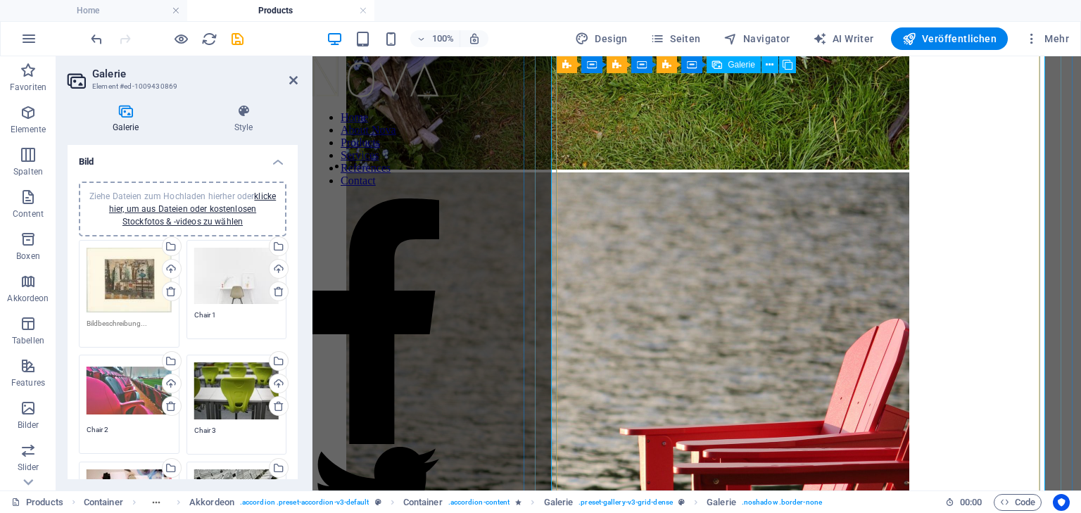
scroll to position [2647, 0]
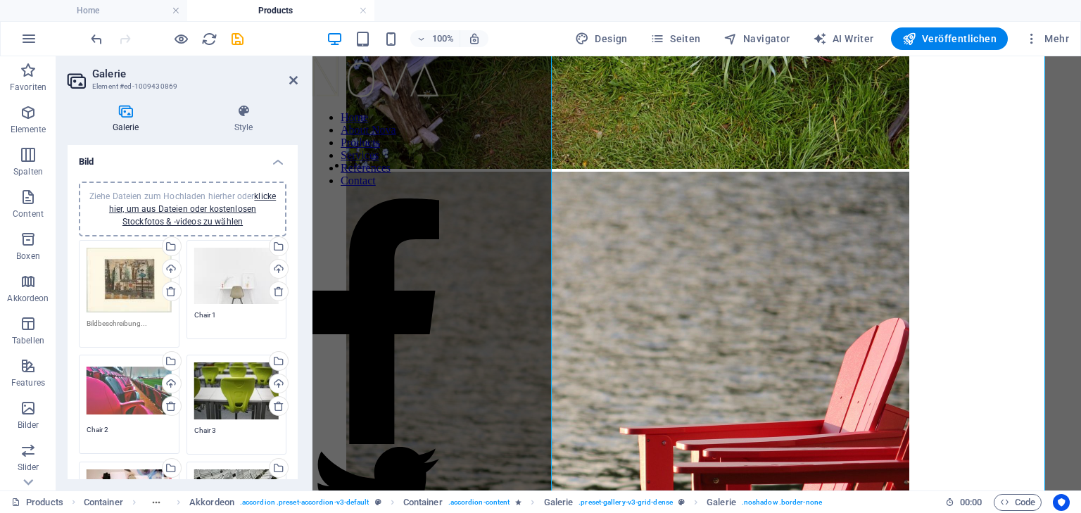
click at [177, 195] on span "Ziehe Dateien zum Hochladen hierher oder klicke hier, um aus Dateien oder koste…" at bounding box center [182, 208] width 187 height 35
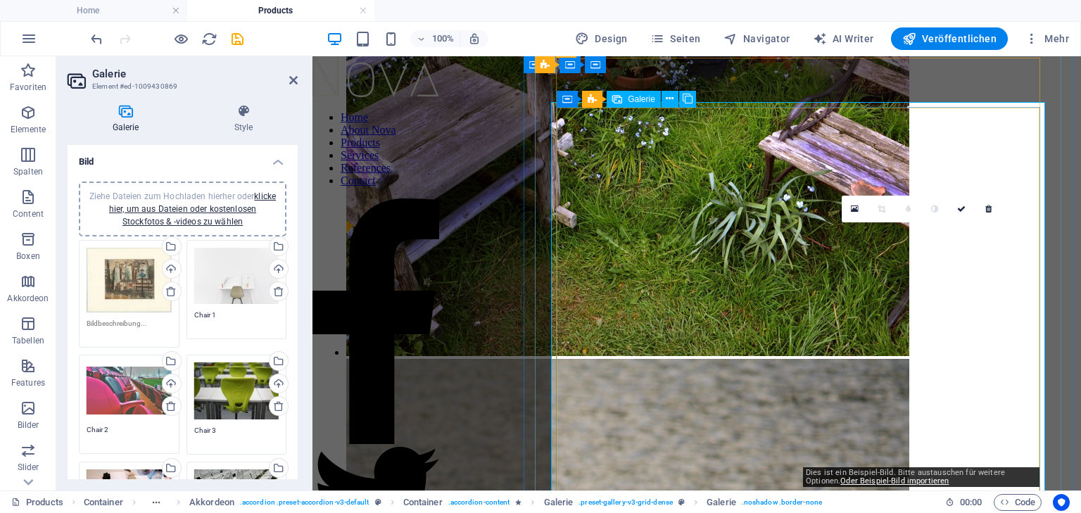
scroll to position [2478, 0]
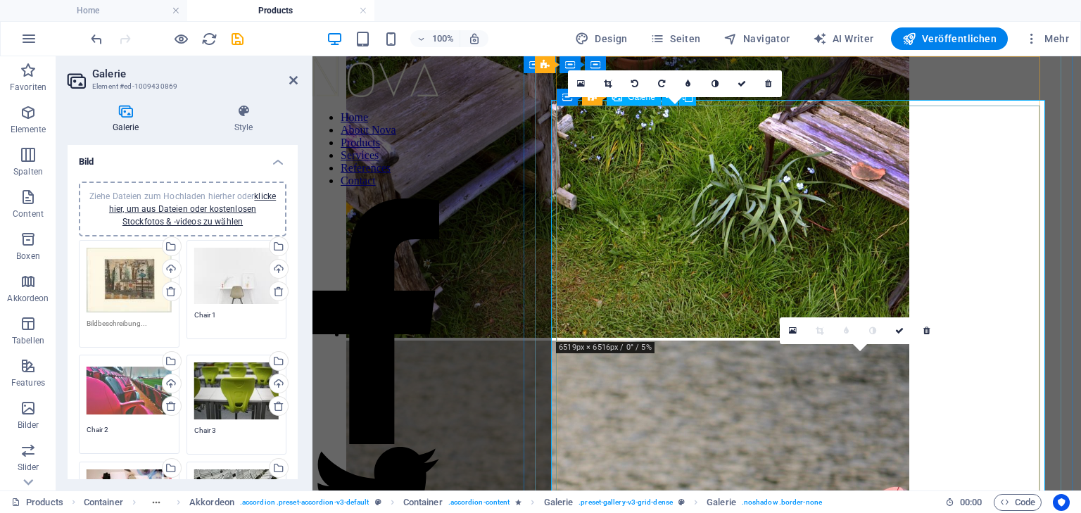
drag, startPoint x: 673, startPoint y: 213, endPoint x: 917, endPoint y: 340, distance: 275.2
type textarea "Chair 1"
type textarea "Chair 2"
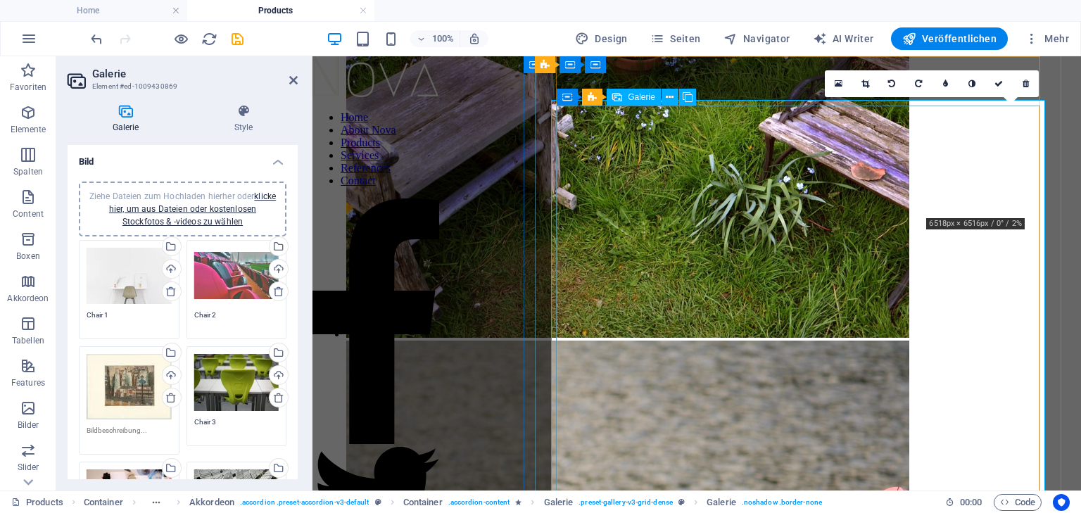
drag, startPoint x: 995, startPoint y: 155, endPoint x: 625, endPoint y: 162, distance: 370.3
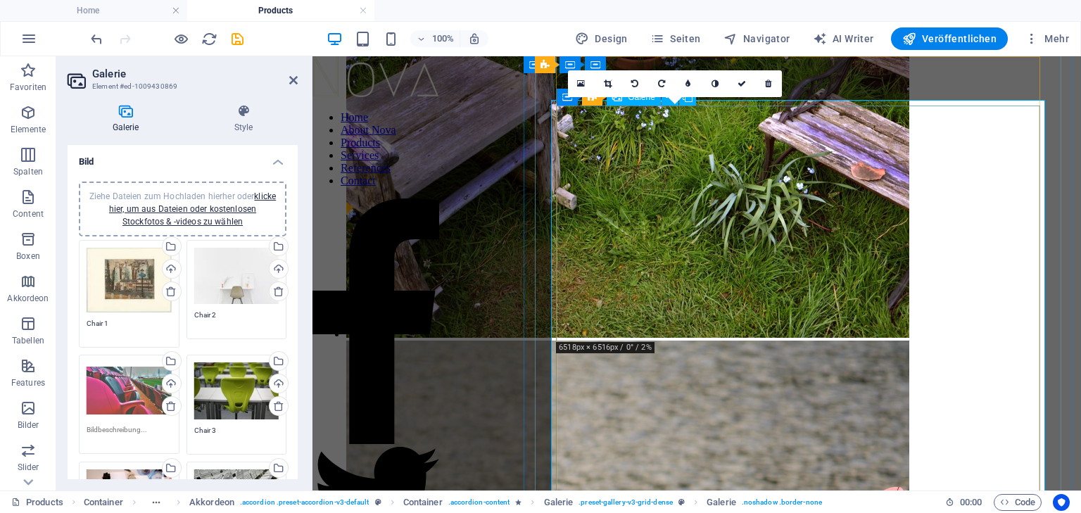
type textarea "Chair 1"
type textarea "Chair 2"
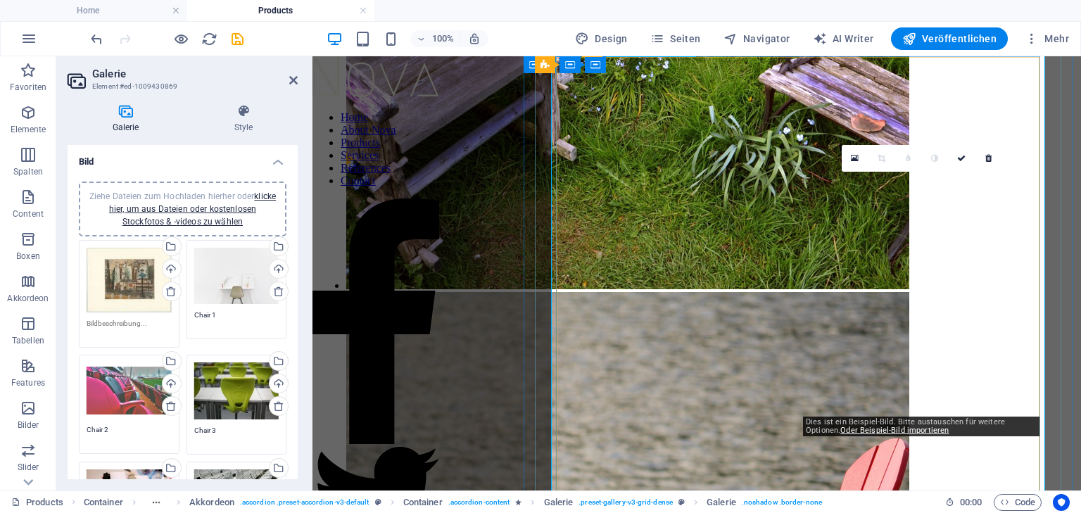
scroll to position [2647, 0]
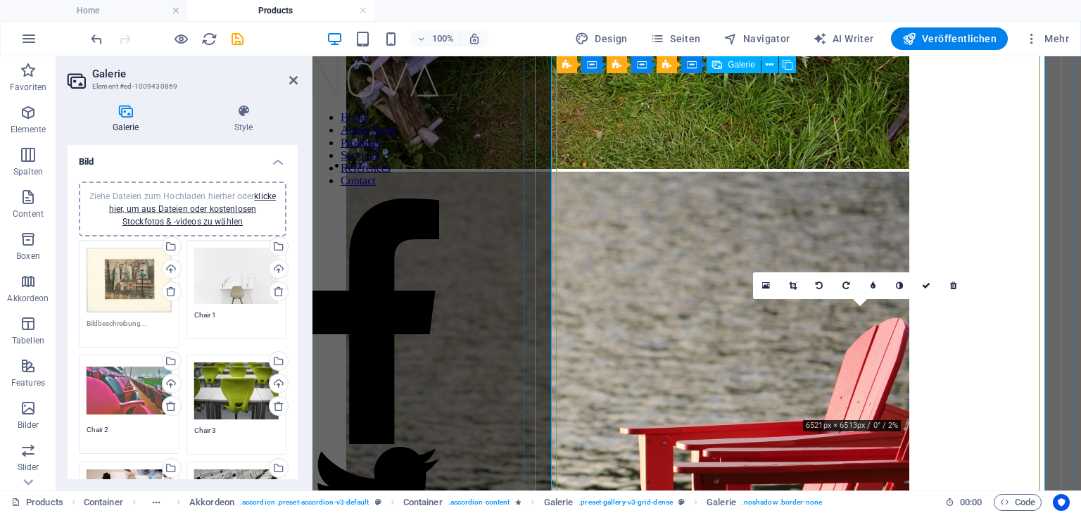
drag, startPoint x: 865, startPoint y: 369, endPoint x: 665, endPoint y: 361, distance: 200.8
type textarea "Chair 6"
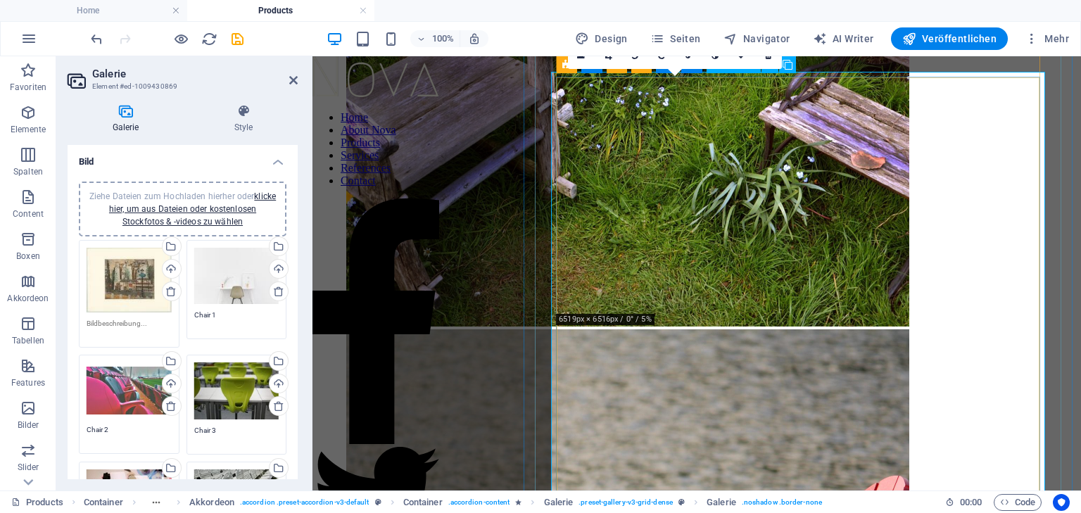
scroll to position [2478, 0]
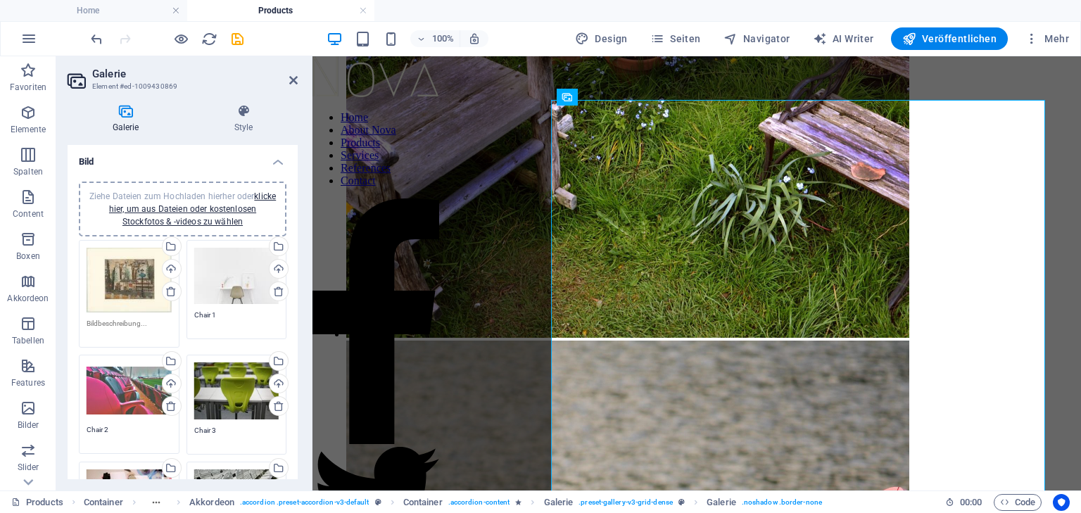
click at [121, 320] on textarea at bounding box center [129, 328] width 85 height 21
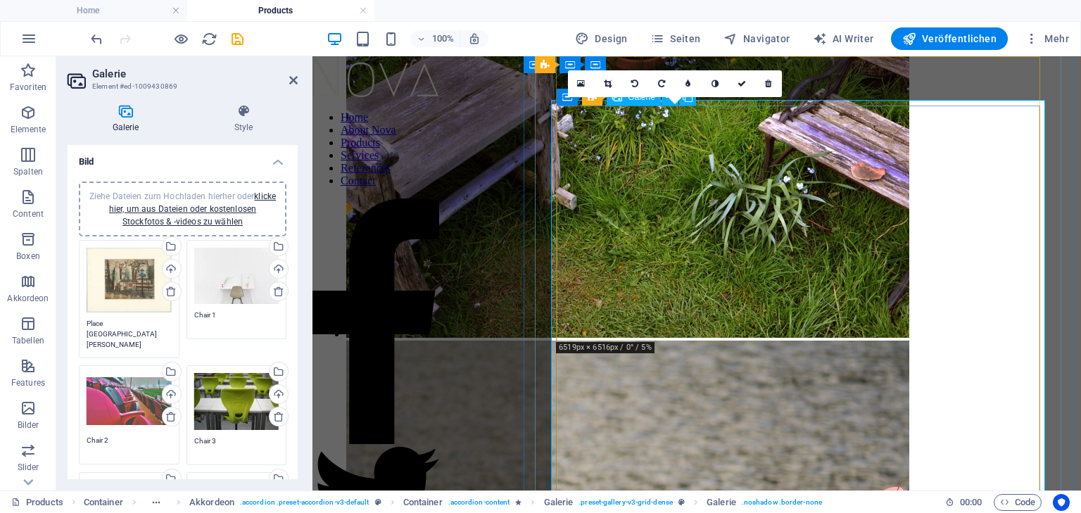
type textarea "Place St. André"
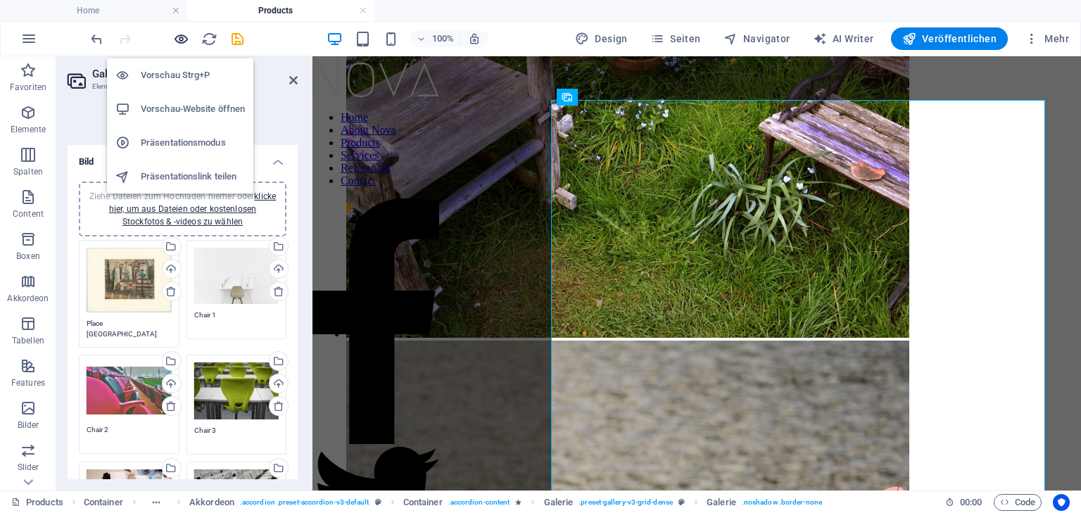
click at [181, 35] on icon "button" at bounding box center [181, 39] width 16 height 16
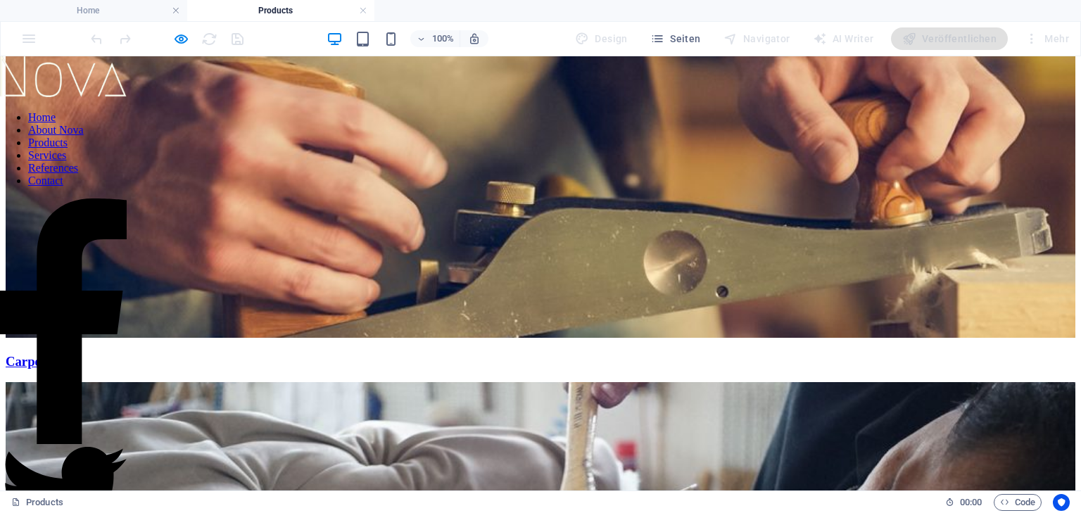
scroll to position [0, 0]
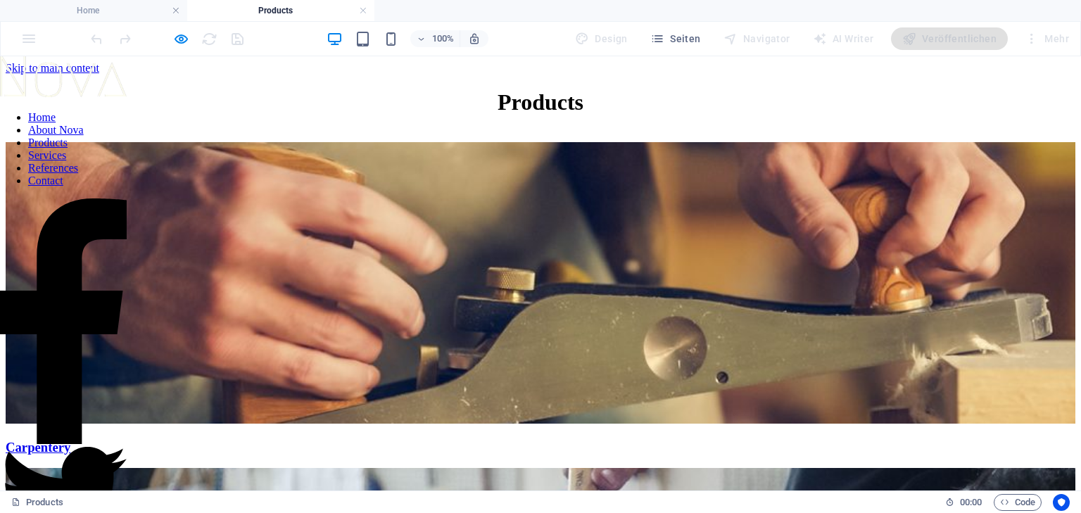
click at [552, 440] on span "Carpentery" at bounding box center [541, 447] width 1070 height 15
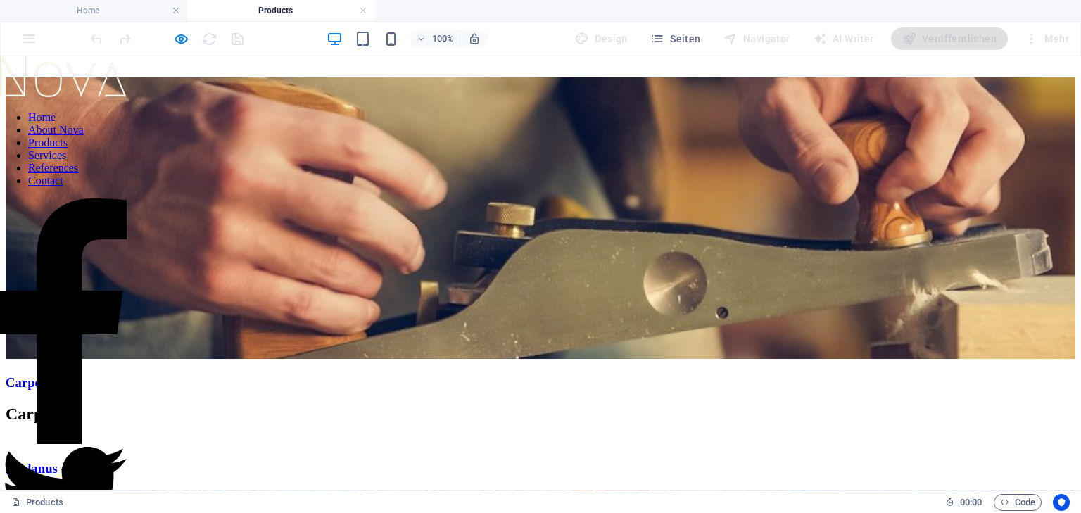
scroll to position [169, 0]
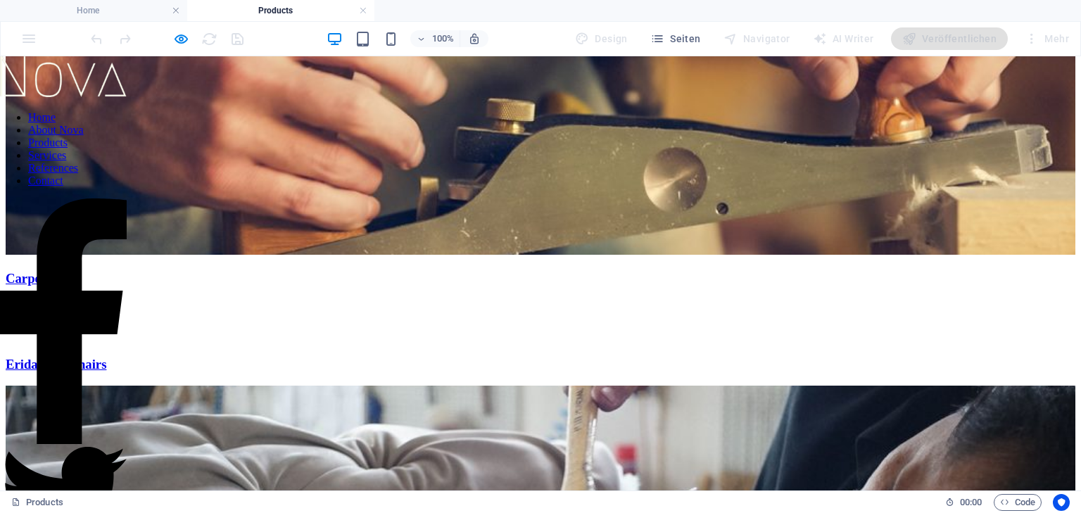
click at [443, 271] on span "Carpentery" at bounding box center [541, 278] width 1070 height 15
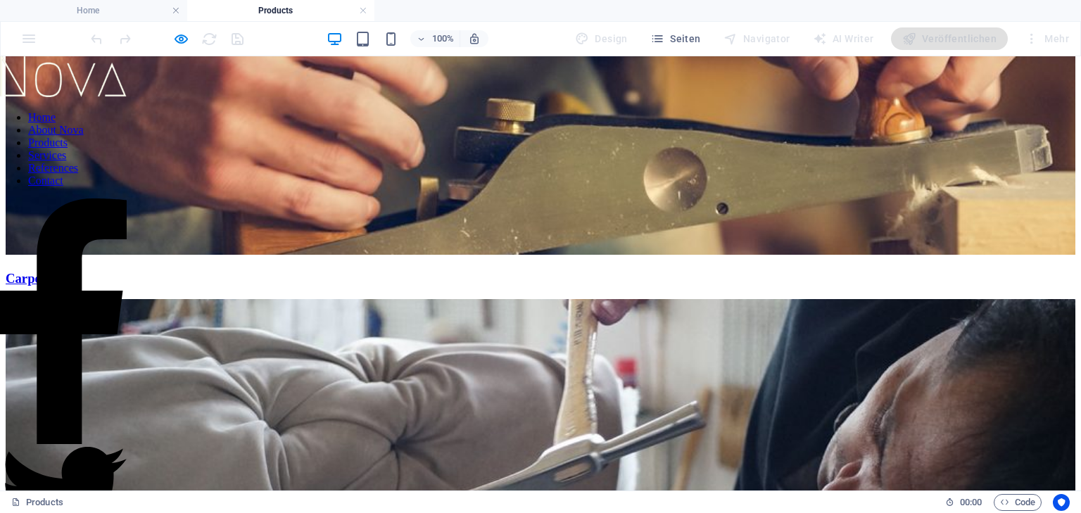
click at [78, 174] on link "References" at bounding box center [53, 168] width 50 height 12
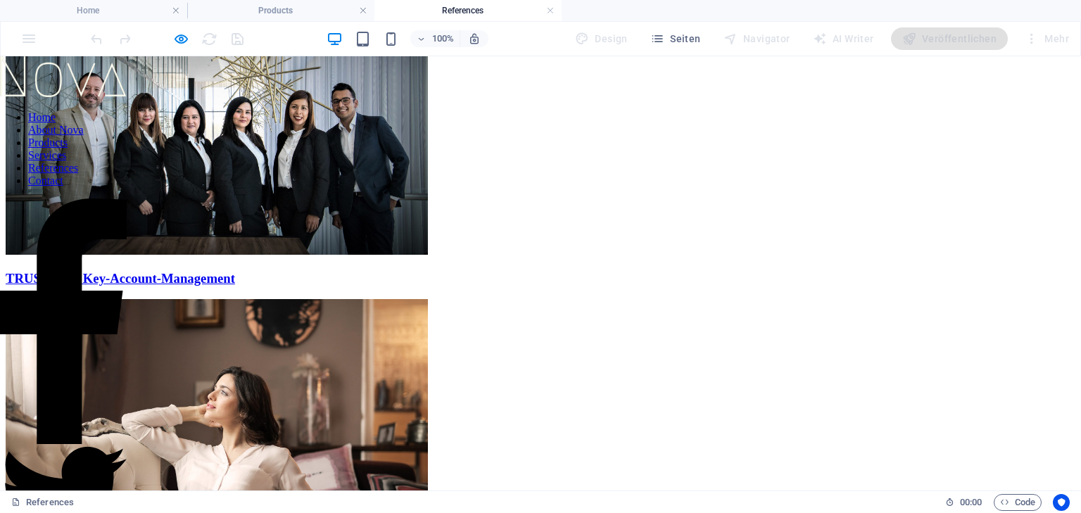
click at [427, 253] on figure "TRUST Co. - Key-Account-Management" at bounding box center [541, 129] width 1070 height 313
click at [90, 187] on nav "Home About Nova Products Services References Contact" at bounding box center [63, 149] width 127 height 76
click at [85, 187] on nav "Home About Nova Products Services References Contact" at bounding box center [63, 149] width 127 height 76
click at [93, 187] on nav "Home About Nova Products Services References Contact" at bounding box center [63, 149] width 127 height 76
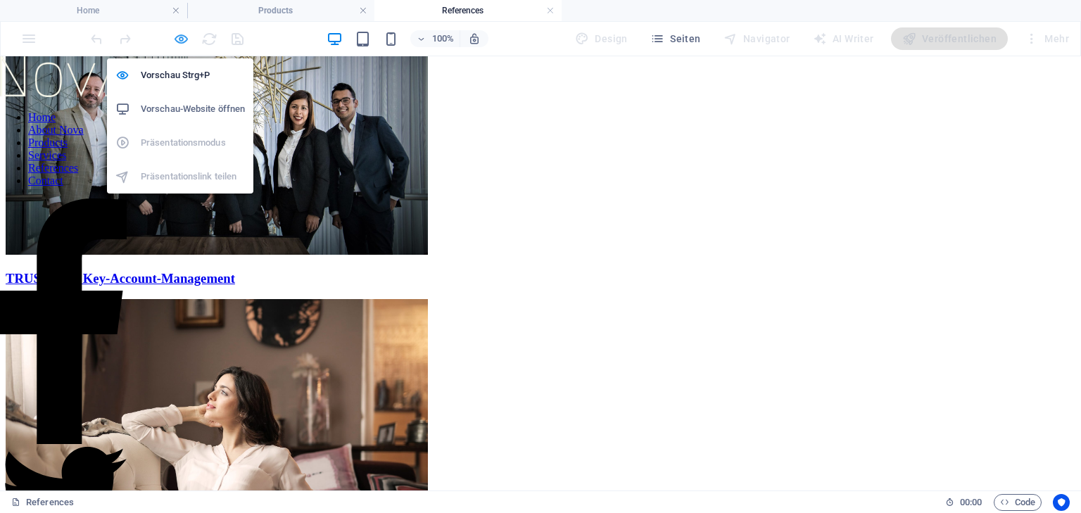
click at [183, 29] on div at bounding box center [167, 38] width 158 height 23
click at [182, 35] on icon "button" at bounding box center [181, 39] width 16 height 16
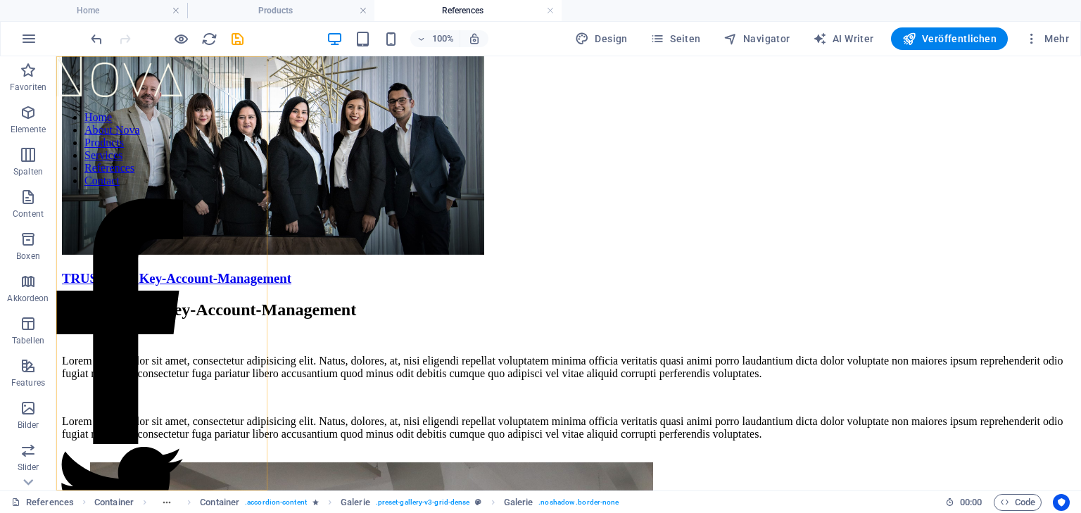
click at [172, 187] on nav "Home About Nova Products Services References Contact" at bounding box center [119, 149] width 127 height 76
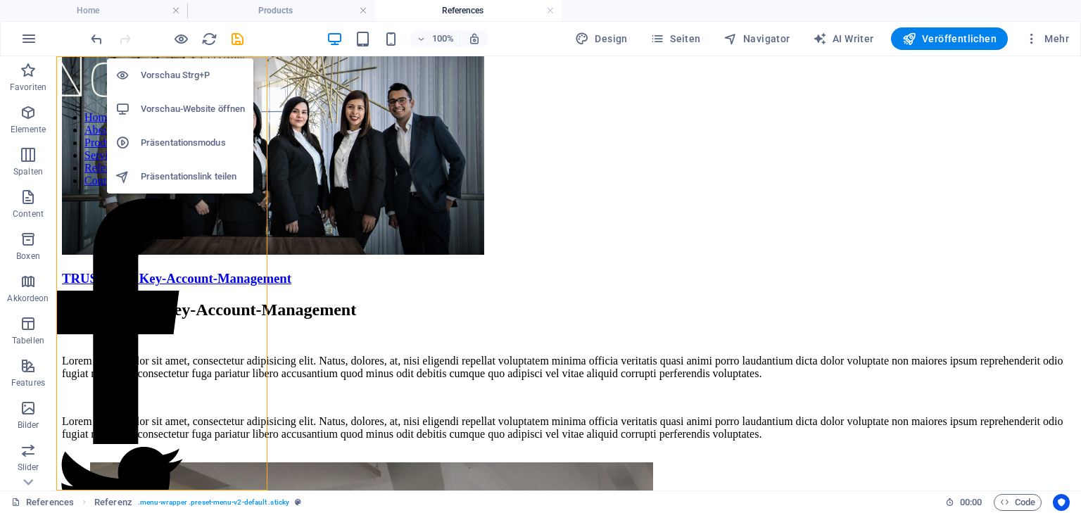
drag, startPoint x: 180, startPoint y: 34, endPoint x: 169, endPoint y: 68, distance: 35.6
click at [180, 34] on icon "button" at bounding box center [181, 39] width 16 height 16
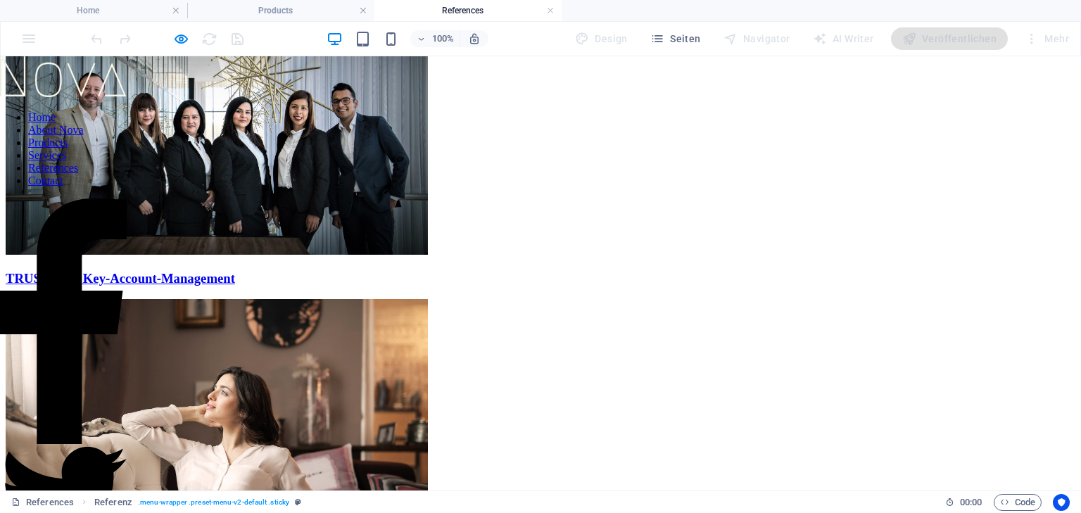
click at [68, 149] on link "Products" at bounding box center [47, 143] width 39 height 12
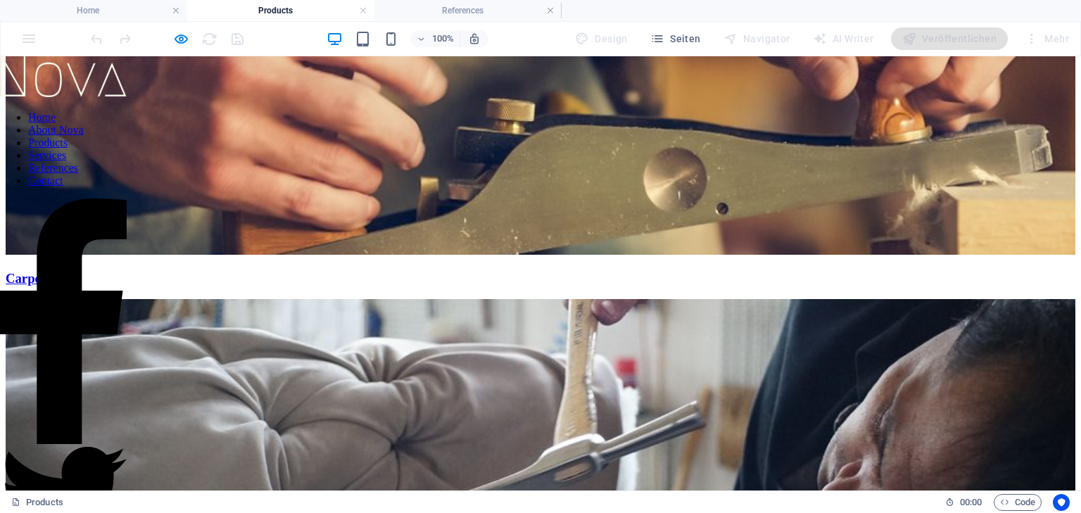
click at [512, 271] on h3 "Carpentery" at bounding box center [541, 278] width 1070 height 15
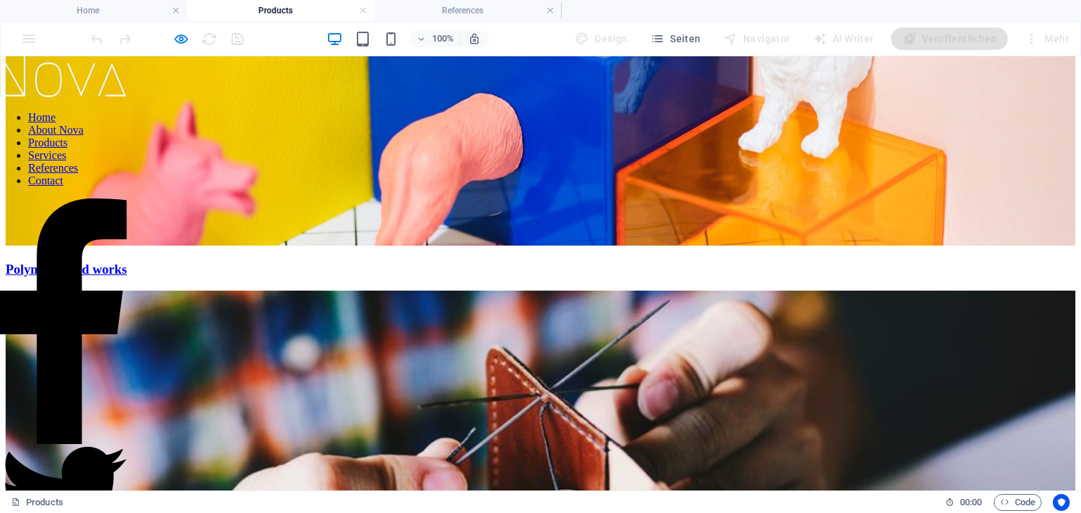
scroll to position [952, 0]
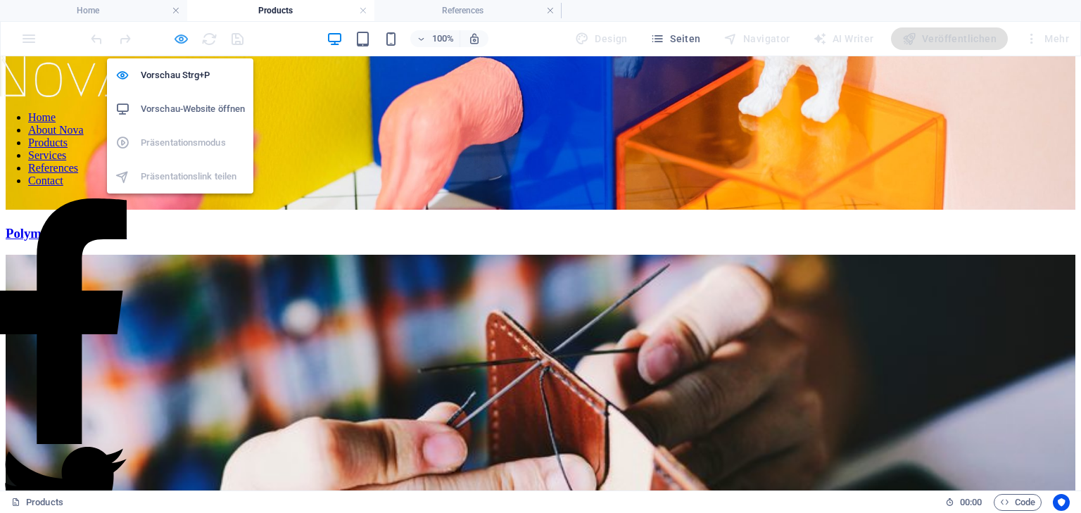
drag, startPoint x: 343, startPoint y: 169, endPoint x: 180, endPoint y: 31, distance: 213.3
click at [180, 31] on icon "button" at bounding box center [181, 39] width 16 height 16
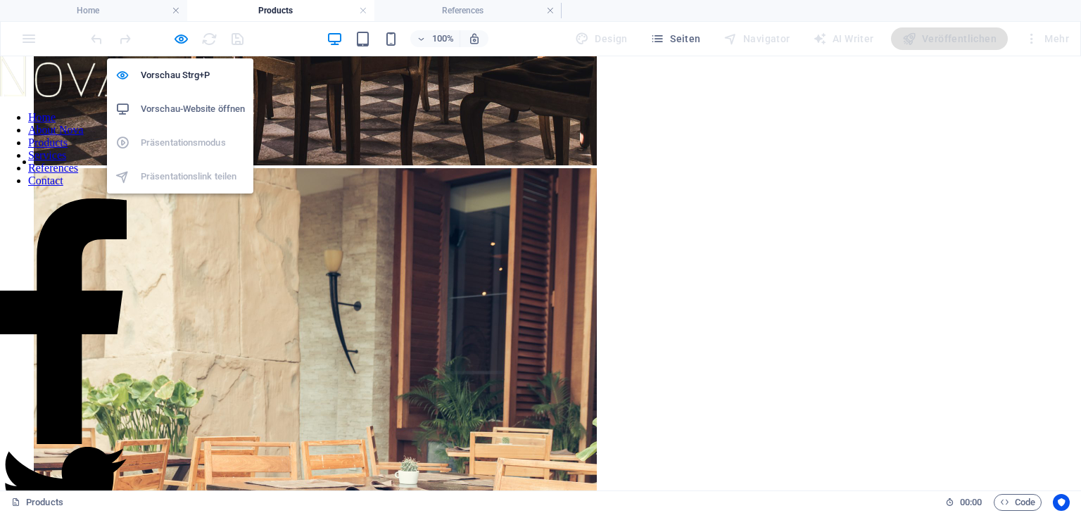
select select "4"
select select "px"
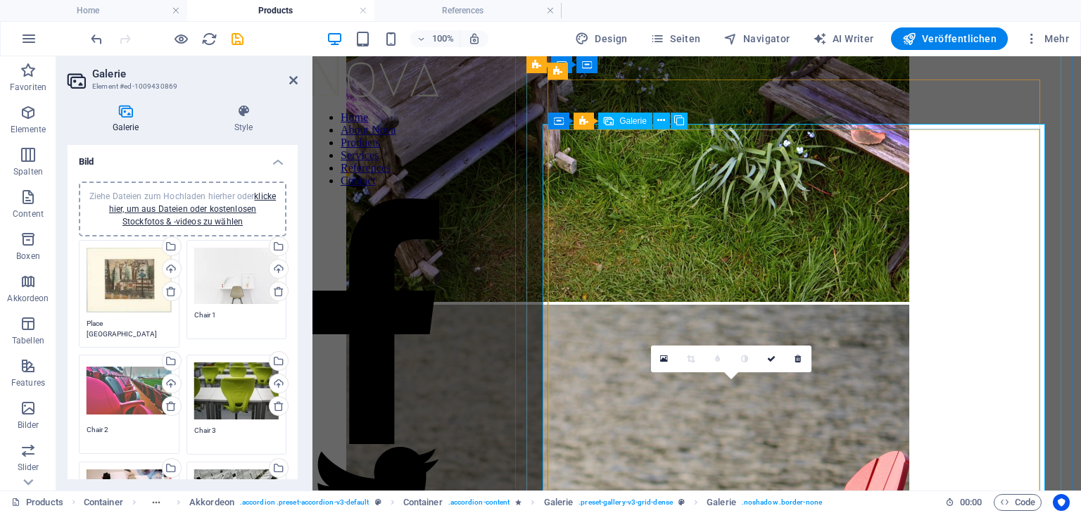
scroll to position [2525, 0]
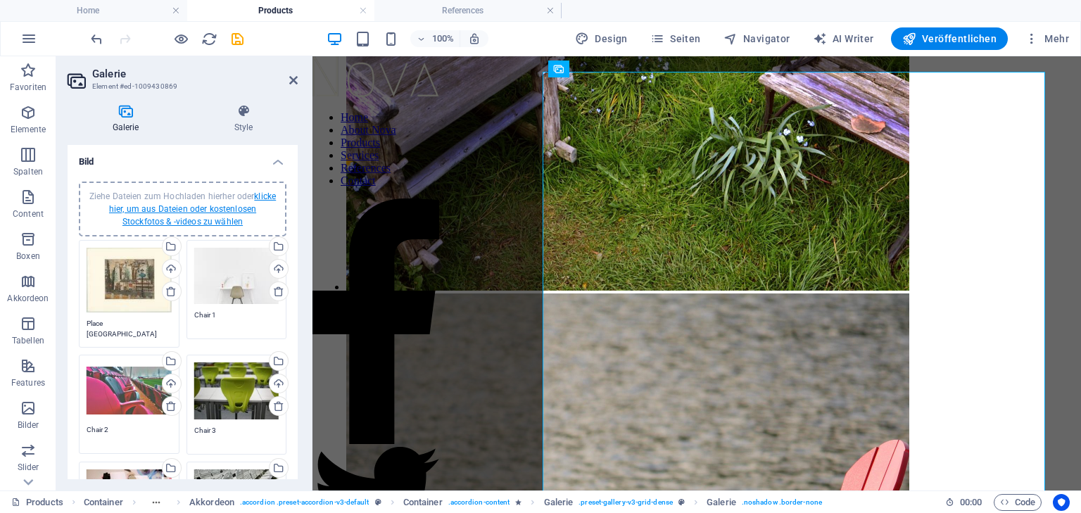
click at [127, 210] on link "klicke hier, um aus Dateien oder kostenlosen Stockfotos & -videos zu wählen" at bounding box center [192, 208] width 167 height 35
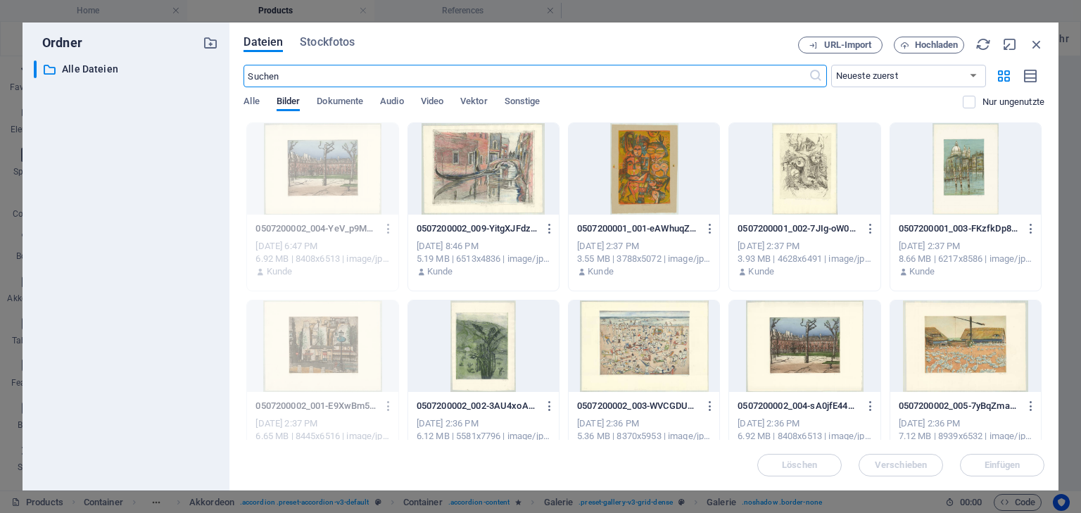
scroll to position [2384, 0]
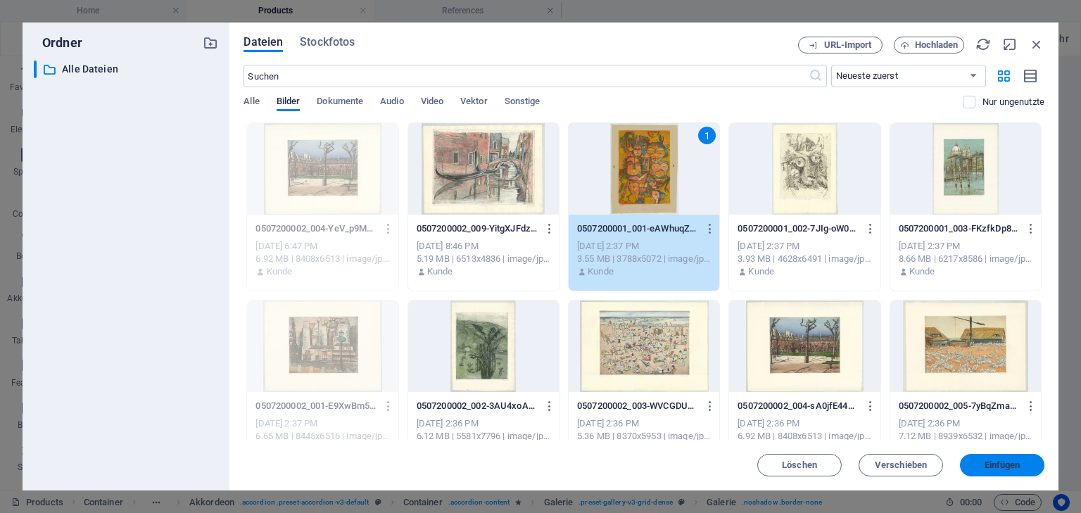
click at [1000, 471] on button "Einfügen" at bounding box center [1002, 465] width 84 height 23
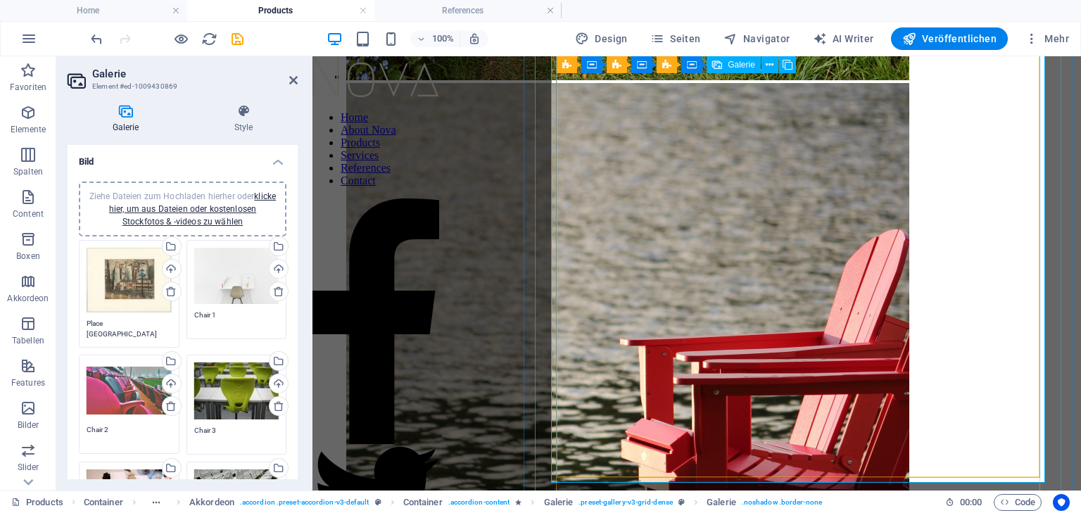
scroll to position [2710, 0]
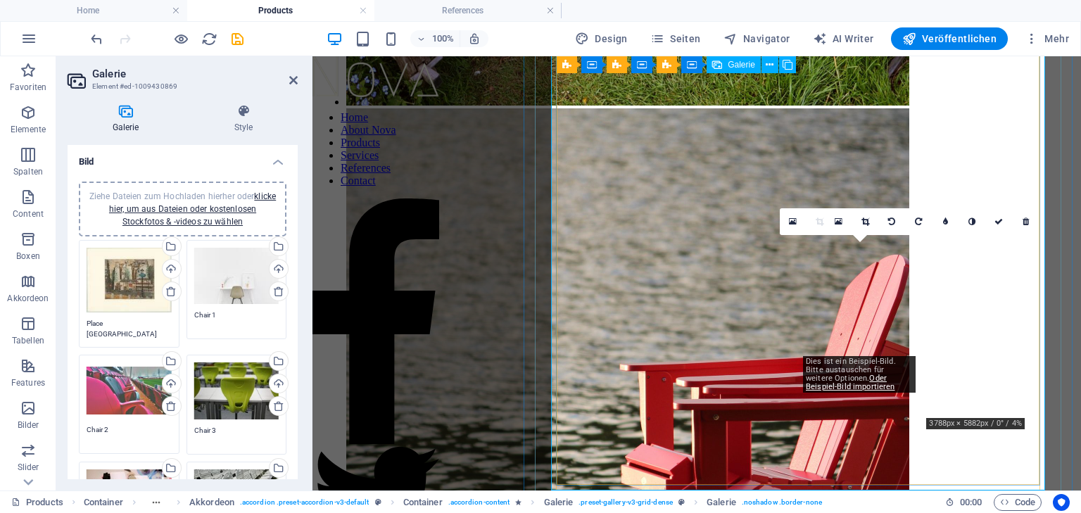
drag, startPoint x: 998, startPoint y: 314, endPoint x: 850, endPoint y: 306, distance: 148.0
type textarea "Chair 6"
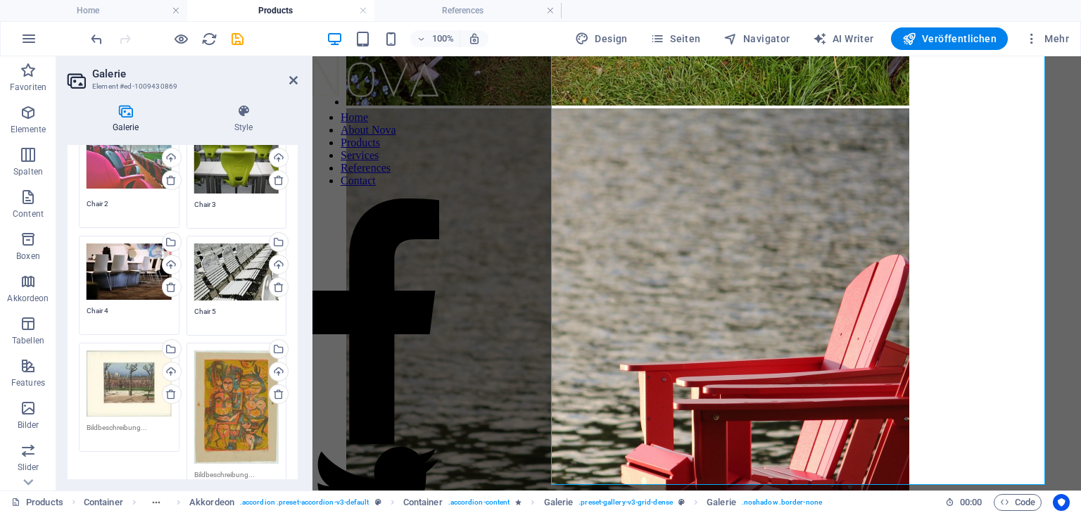
scroll to position [338, 0]
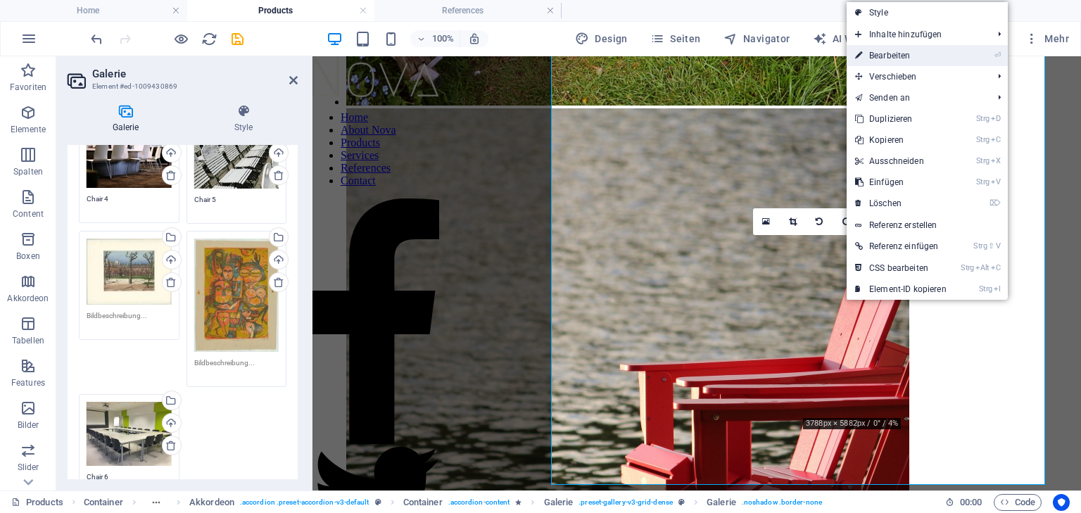
click at [892, 48] on link "⏎ Bearbeiten" at bounding box center [901, 55] width 108 height 21
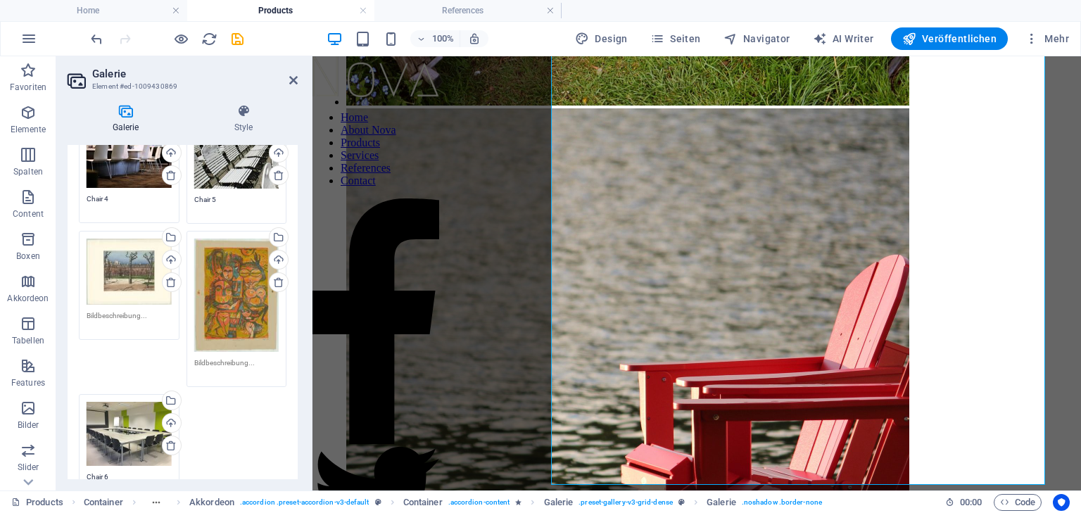
click at [249, 279] on div "Ziehe Dateien zum Hochladen hierher oder klicke hier, um aus Dateien oder koste…" at bounding box center [236, 295] width 85 height 113
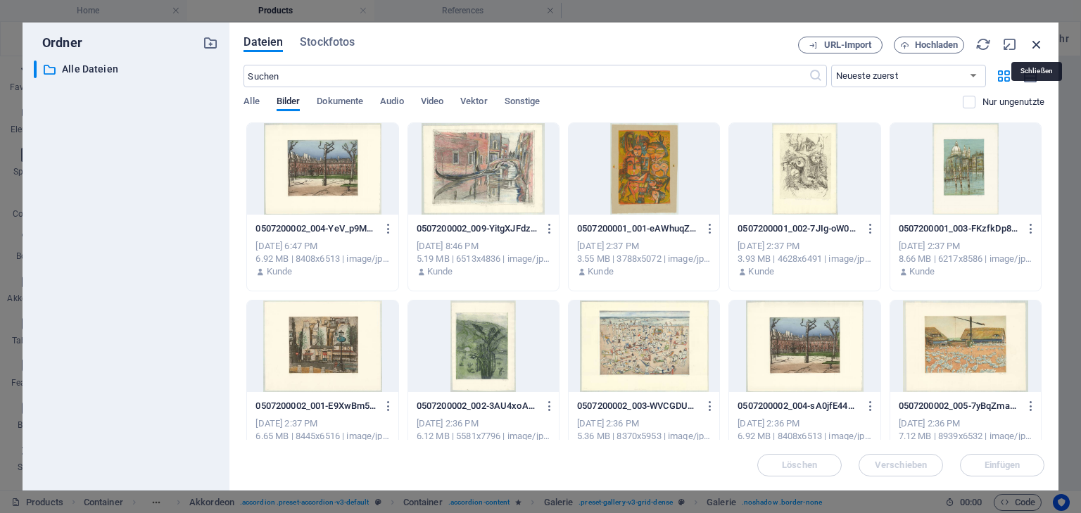
click at [1037, 44] on icon "button" at bounding box center [1036, 44] width 15 height 15
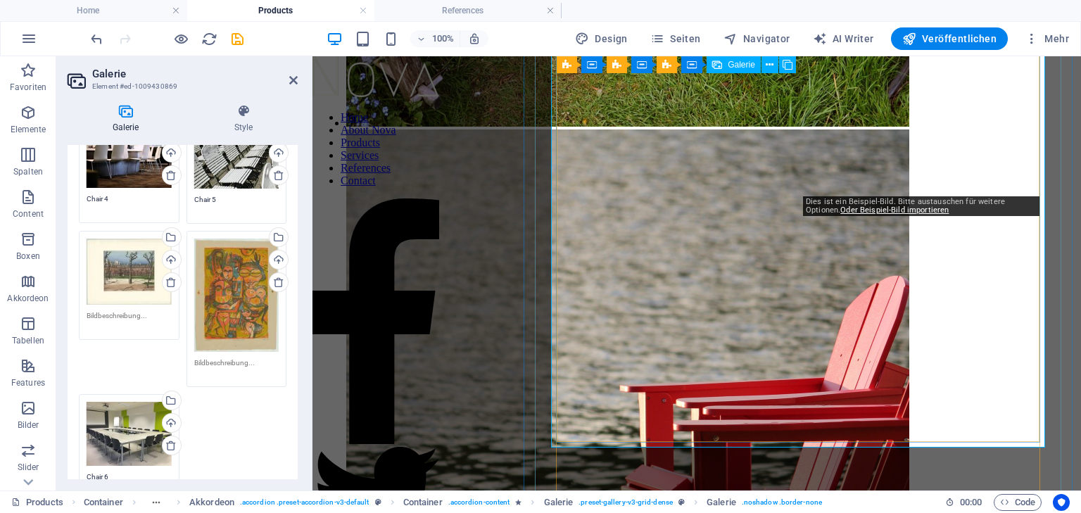
scroll to position [2752, 0]
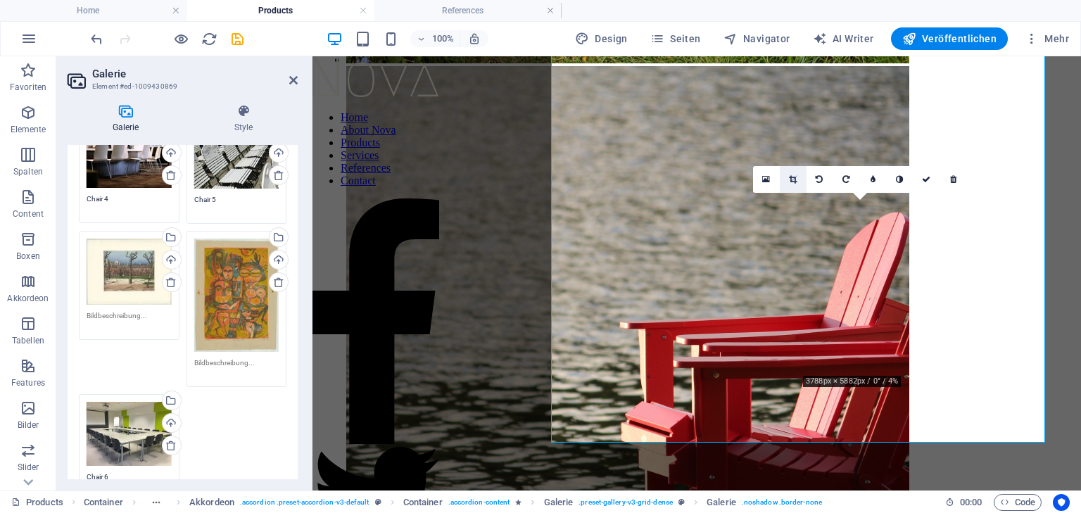
click at [792, 177] on icon at bounding box center [793, 179] width 8 height 8
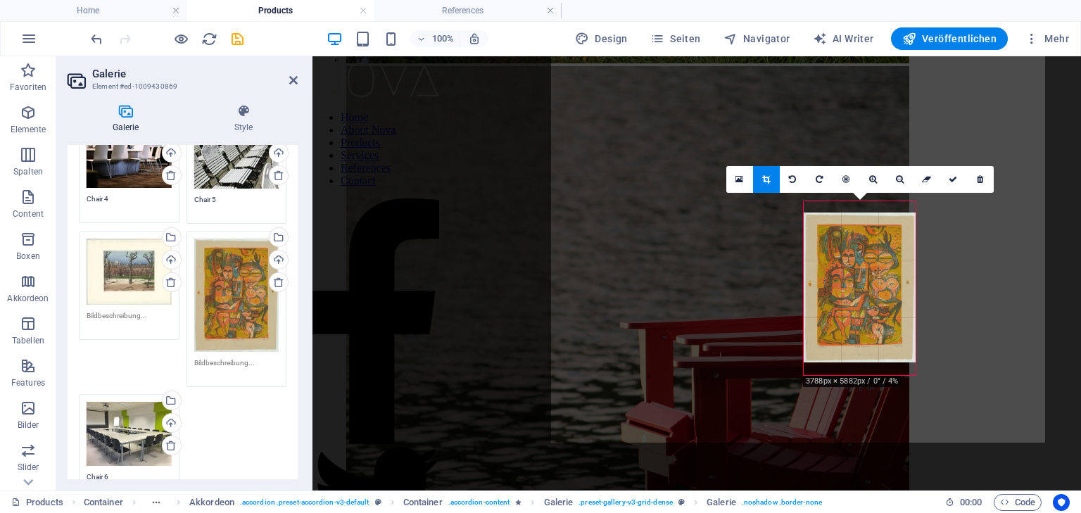
drag, startPoint x: 877, startPoint y: 264, endPoint x: 874, endPoint y: 280, distance: 16.6
click at [874, 280] on div at bounding box center [860, 288] width 112 height 150
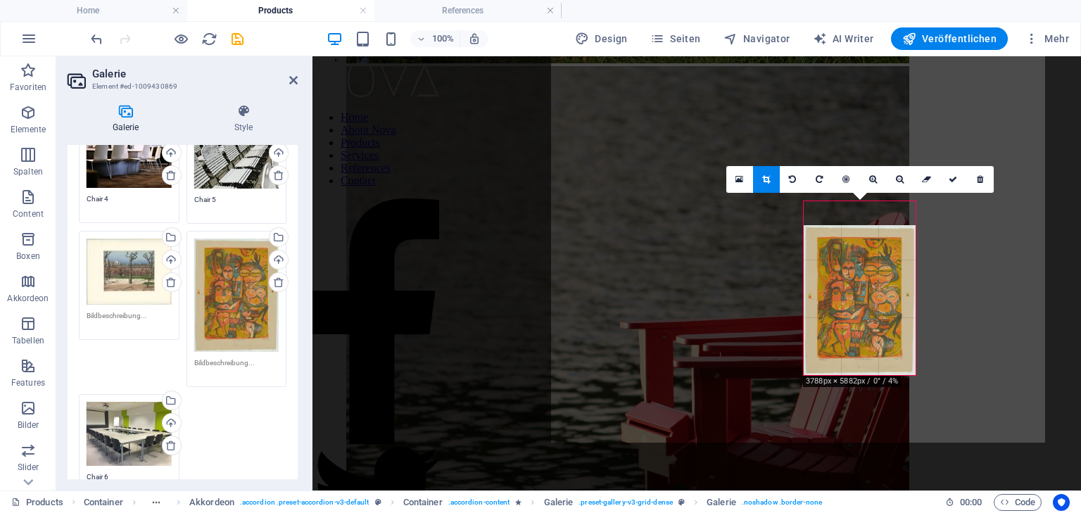
click at [841, 269] on div at bounding box center [860, 300] width 112 height 150
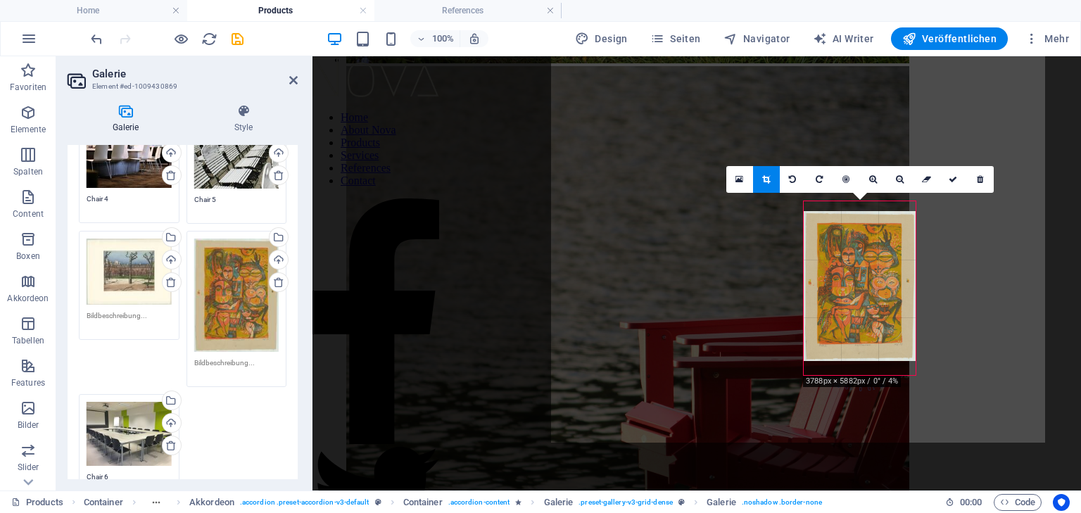
drag, startPoint x: 882, startPoint y: 284, endPoint x: 876, endPoint y: 270, distance: 15.4
click at [881, 270] on div at bounding box center [860, 286] width 112 height 150
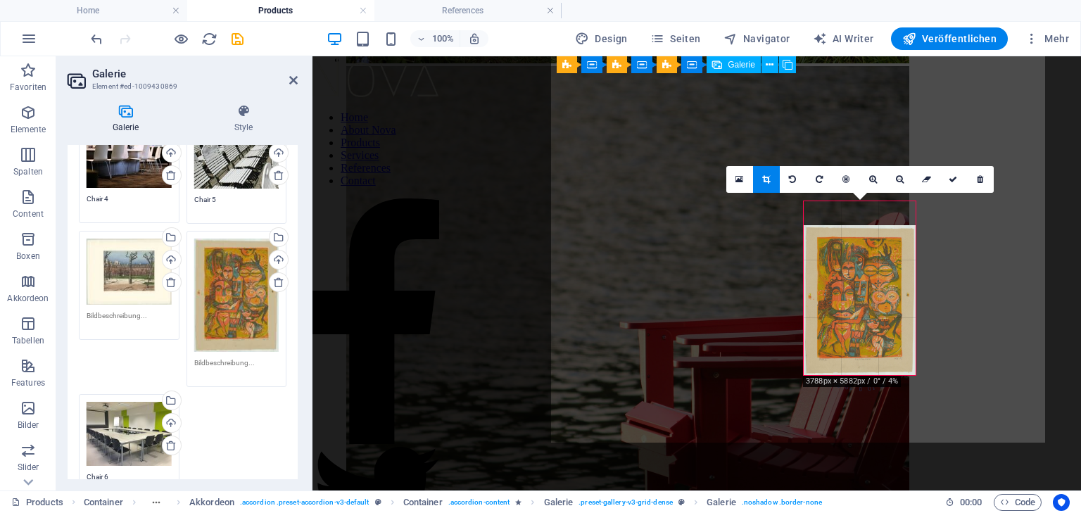
drag, startPoint x: 999, startPoint y: 408, endPoint x: 993, endPoint y: 403, distance: 8.0
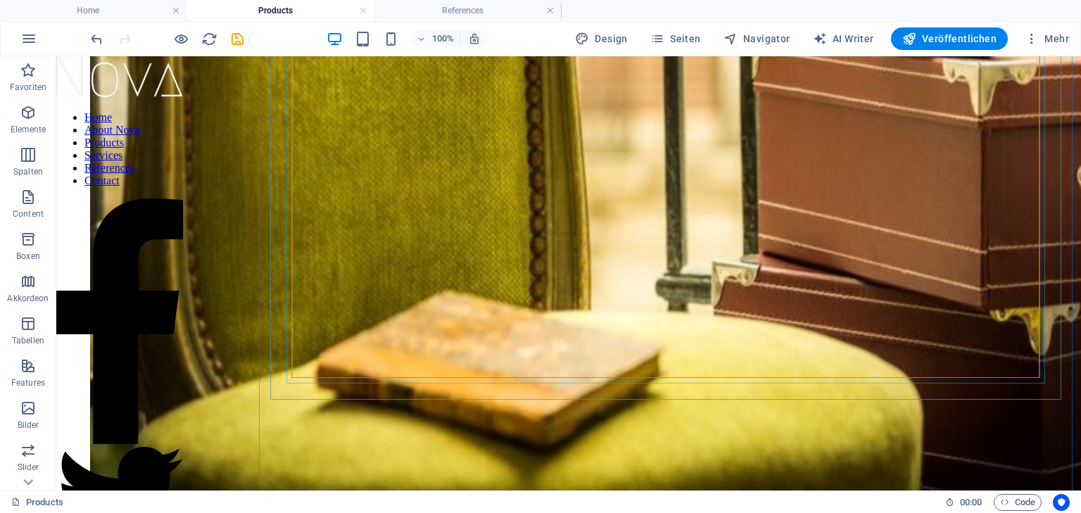
scroll to position [5976, 0]
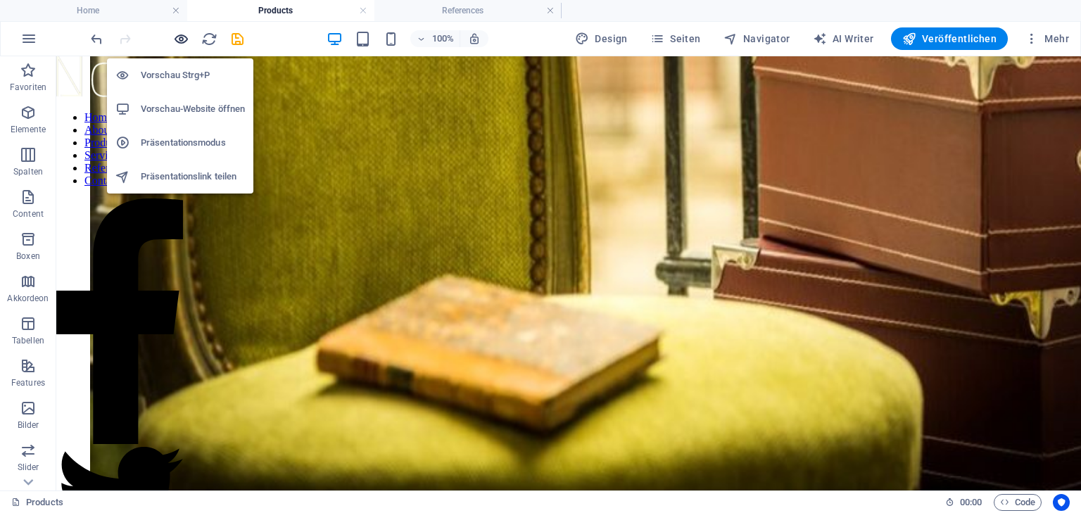
click at [178, 36] on icon "button" at bounding box center [181, 39] width 16 height 16
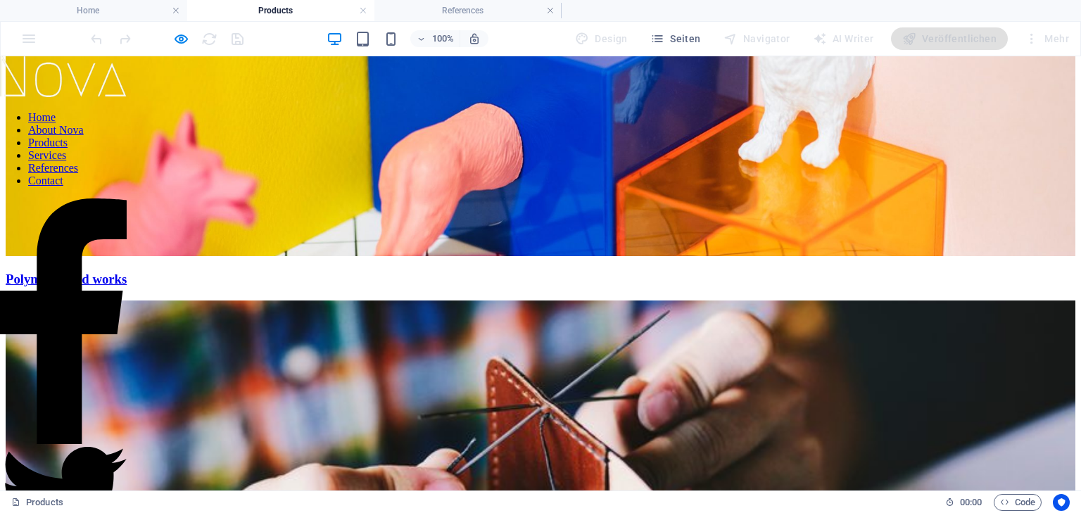
click at [66, 161] on link "Services" at bounding box center [47, 155] width 38 height 12
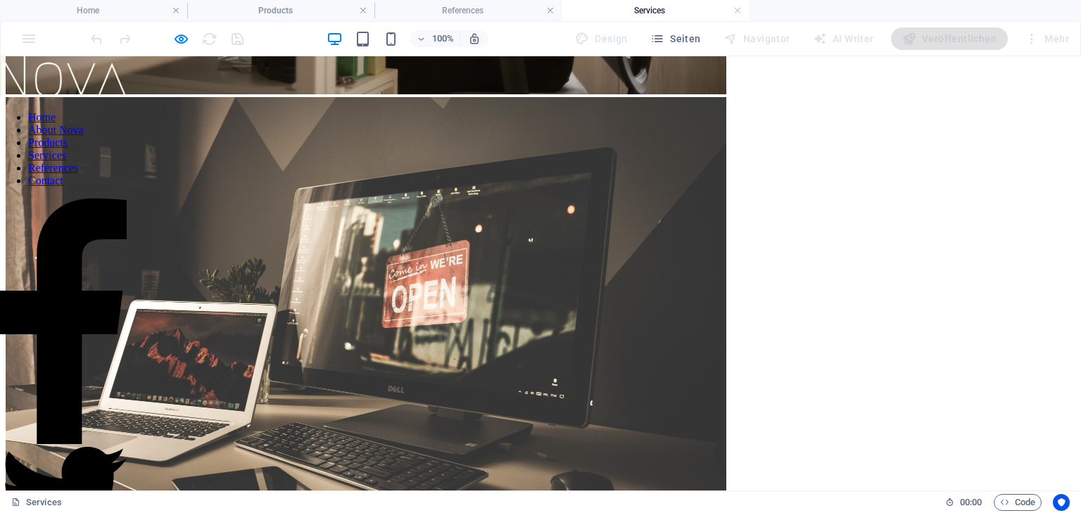
scroll to position [788, 0]
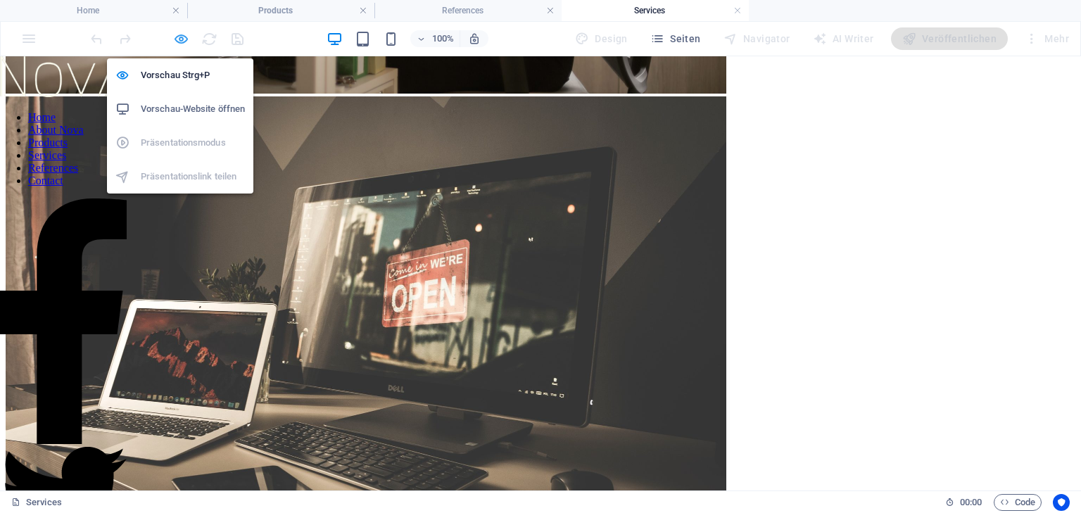
click at [183, 37] on icon "button" at bounding box center [181, 39] width 16 height 16
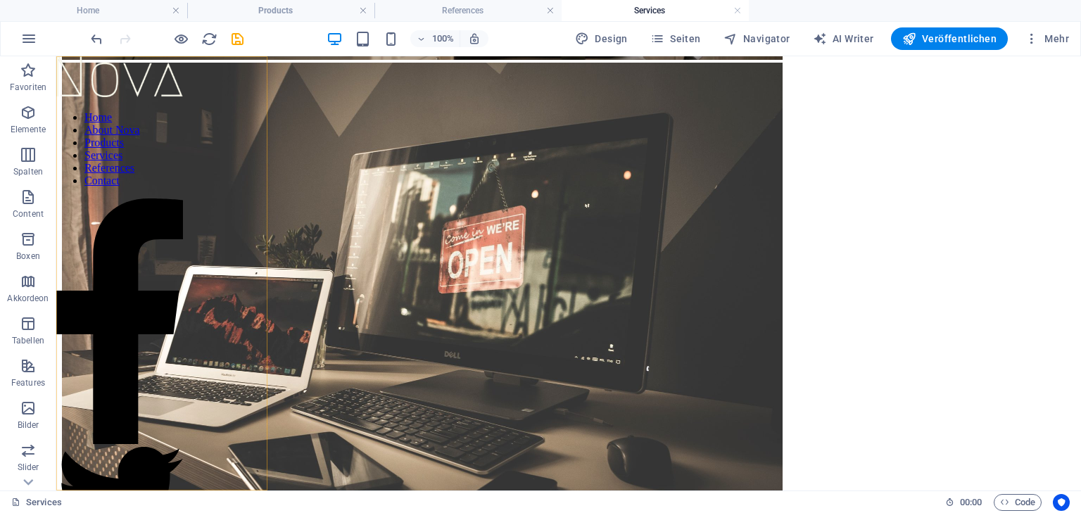
click at [170, 187] on nav "Home About Nova Products Services References Contact" at bounding box center [119, 149] width 127 height 76
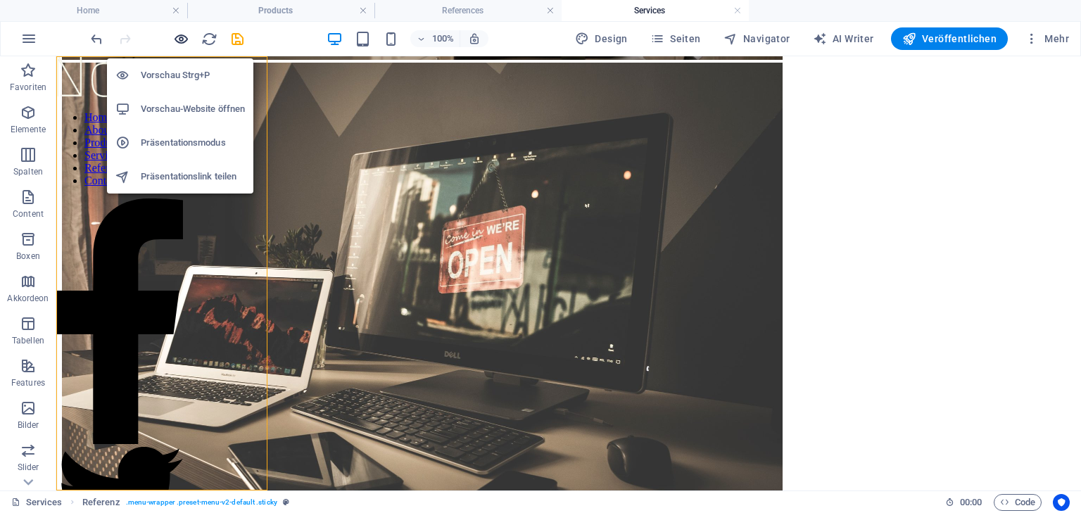
drag, startPoint x: 181, startPoint y: 36, endPoint x: 173, endPoint y: 177, distance: 141.7
click at [180, 37] on icon "button" at bounding box center [181, 39] width 16 height 16
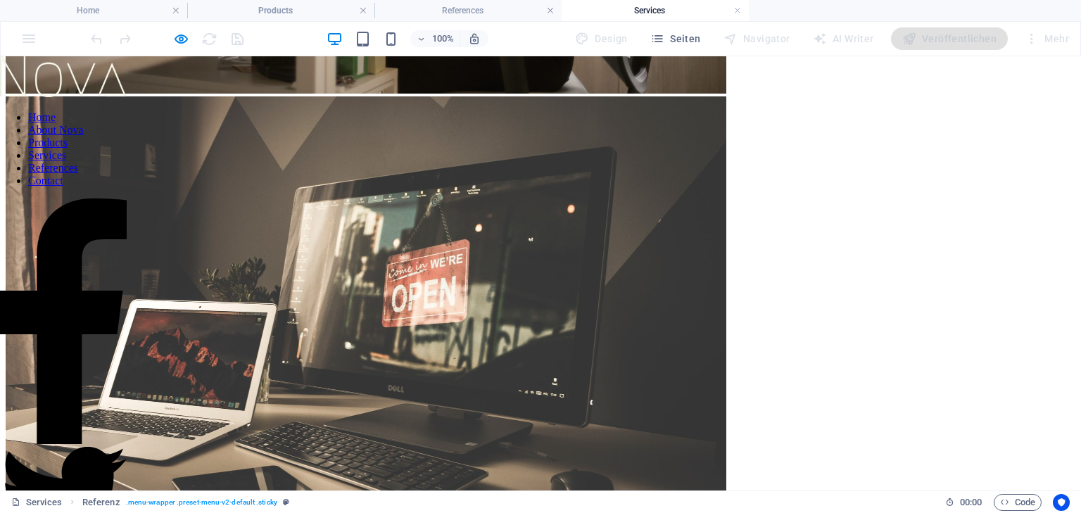
click at [78, 174] on link "References" at bounding box center [53, 168] width 50 height 12
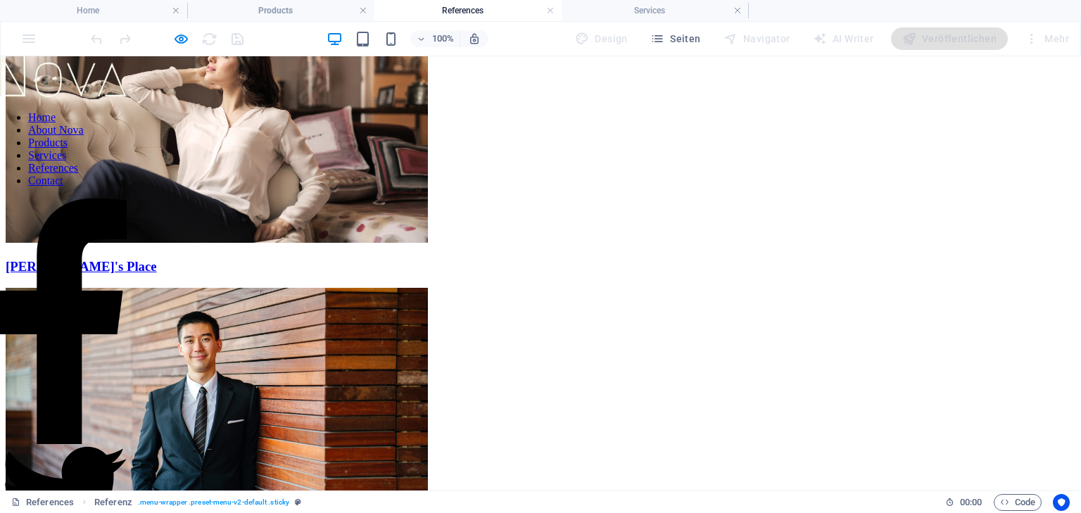
scroll to position [592, 0]
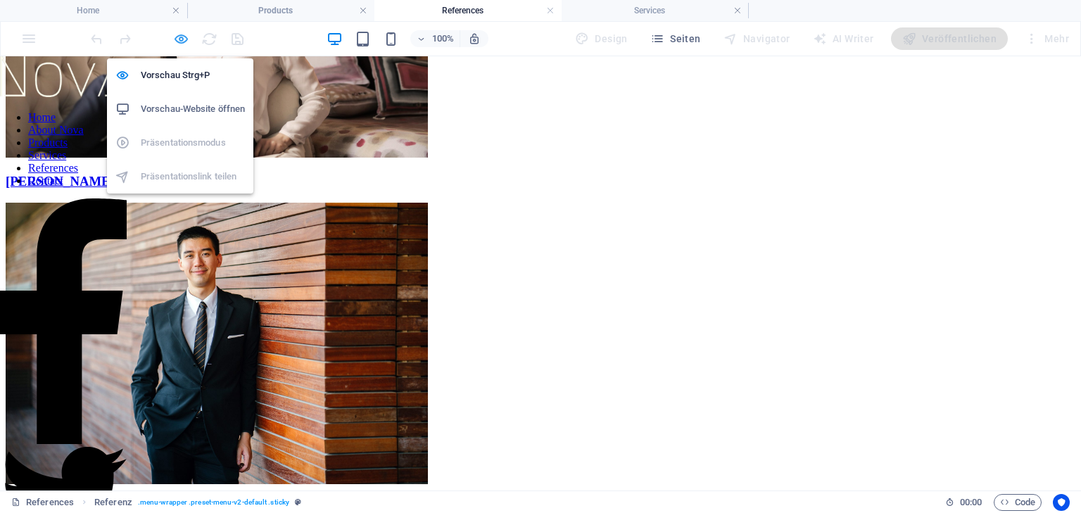
click at [177, 37] on icon "button" at bounding box center [181, 39] width 16 height 16
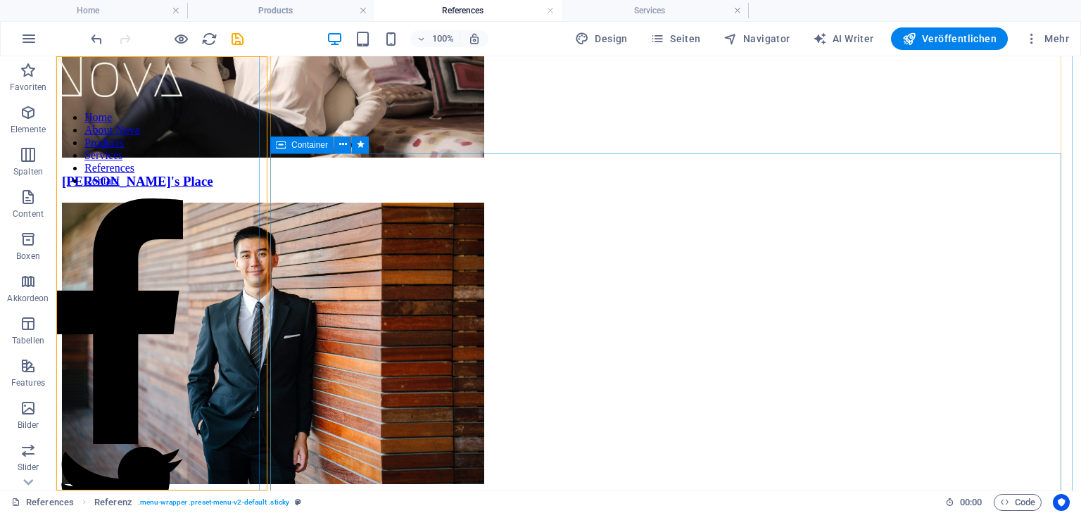
click at [56, 56] on li "Content 3" at bounding box center [56, 56] width 0 height 0
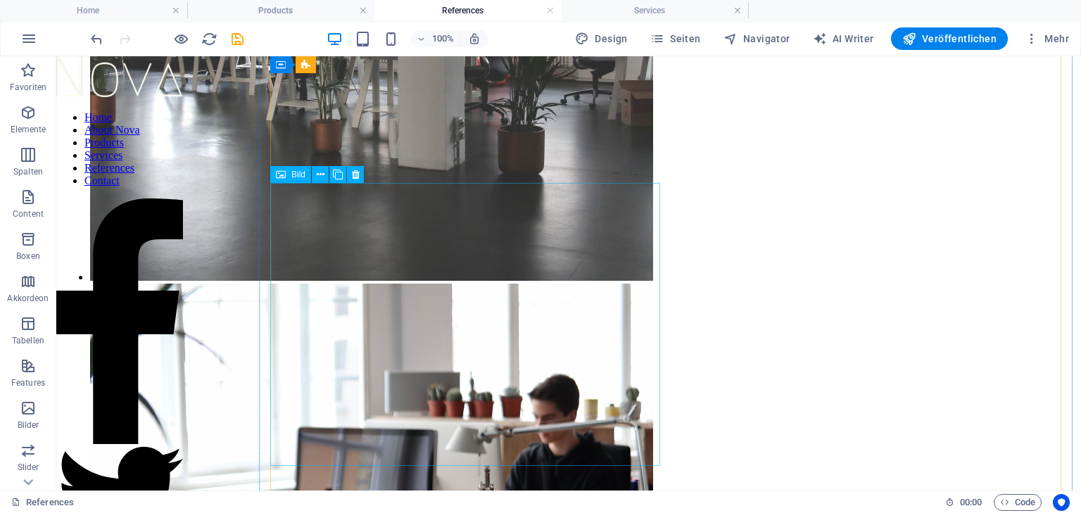
scroll to position [922, 0]
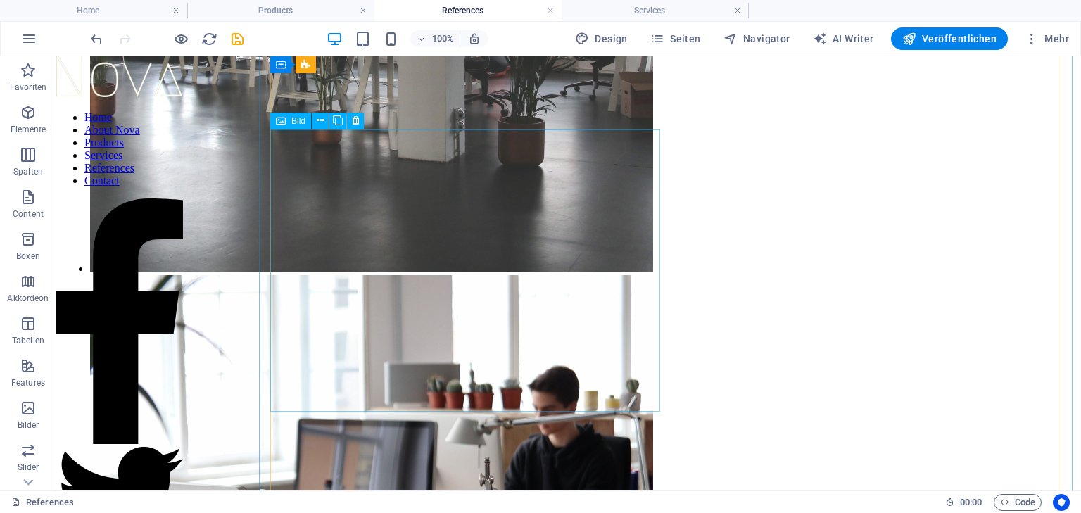
click at [287, 119] on div "Bild" at bounding box center [290, 121] width 41 height 17
click at [292, 125] on span "Bild" at bounding box center [298, 121] width 14 height 8
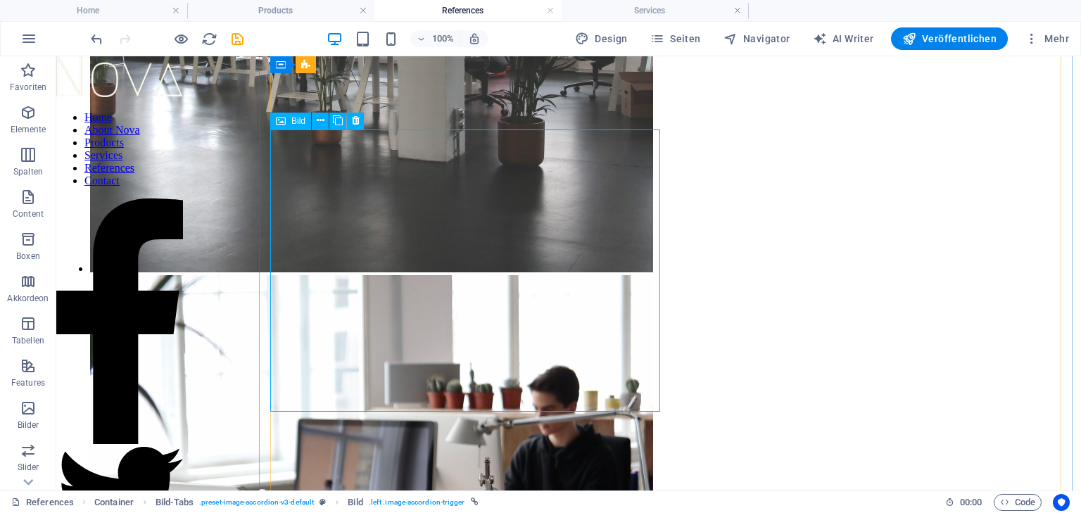
select select "px"
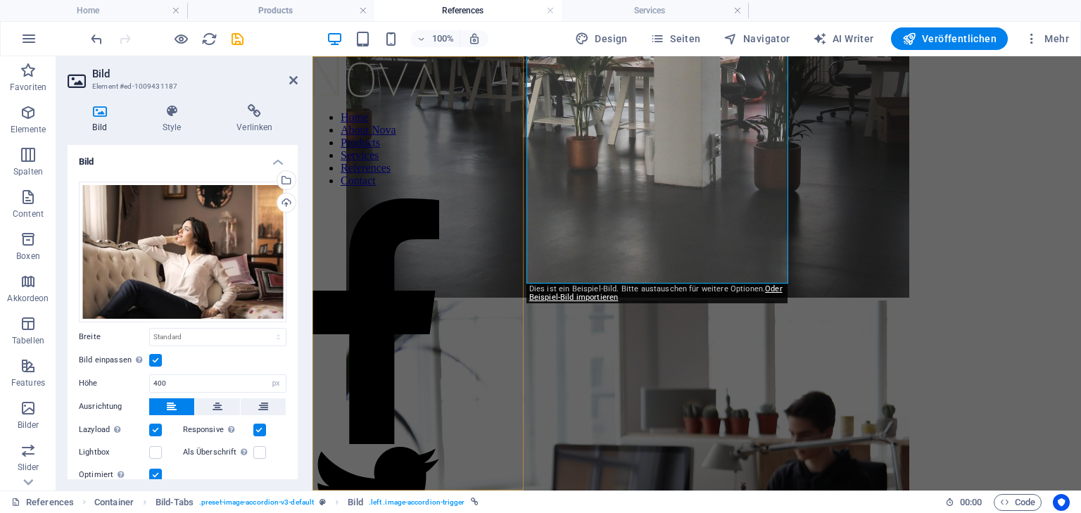
scroll to position [956, 0]
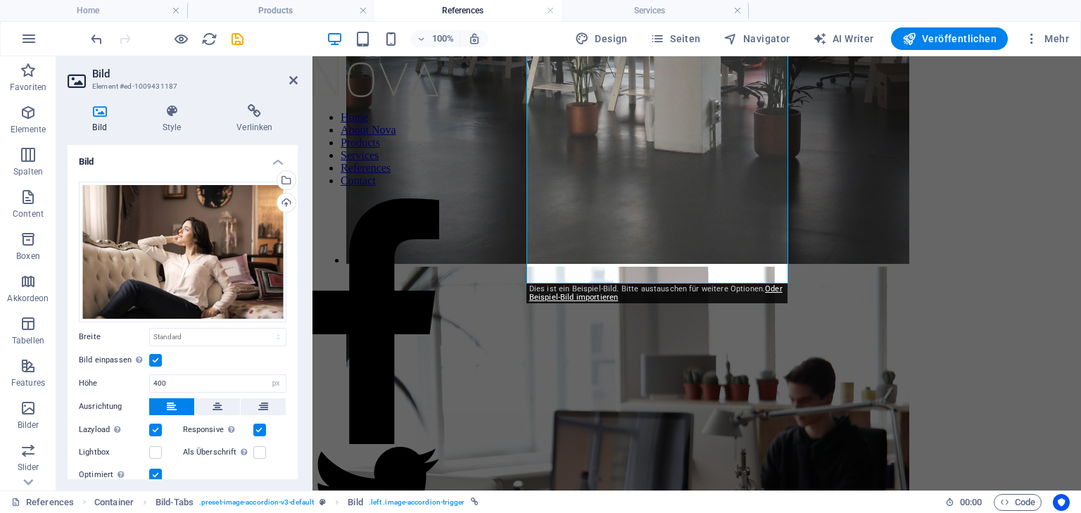
click at [98, 110] on icon at bounding box center [100, 111] width 64 height 14
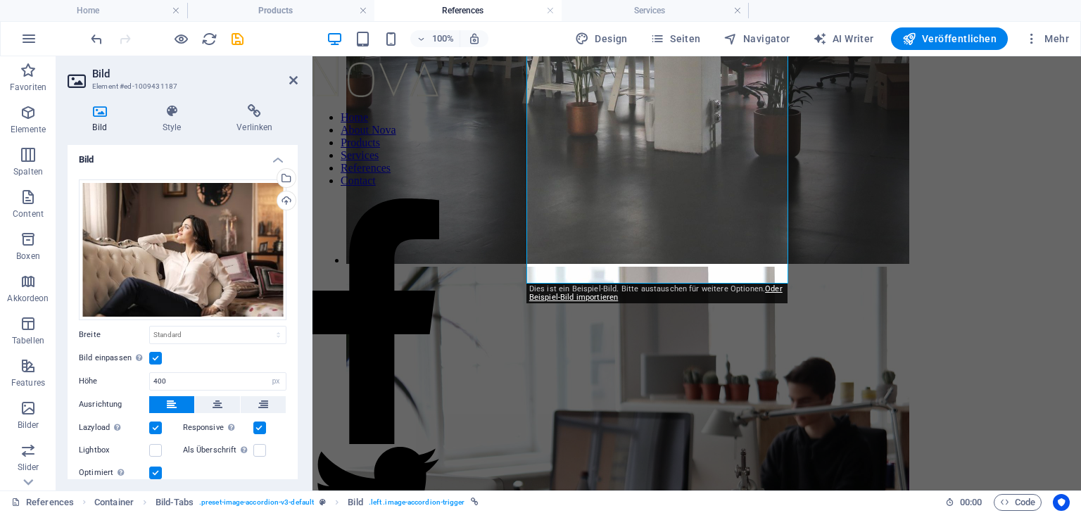
scroll to position [0, 0]
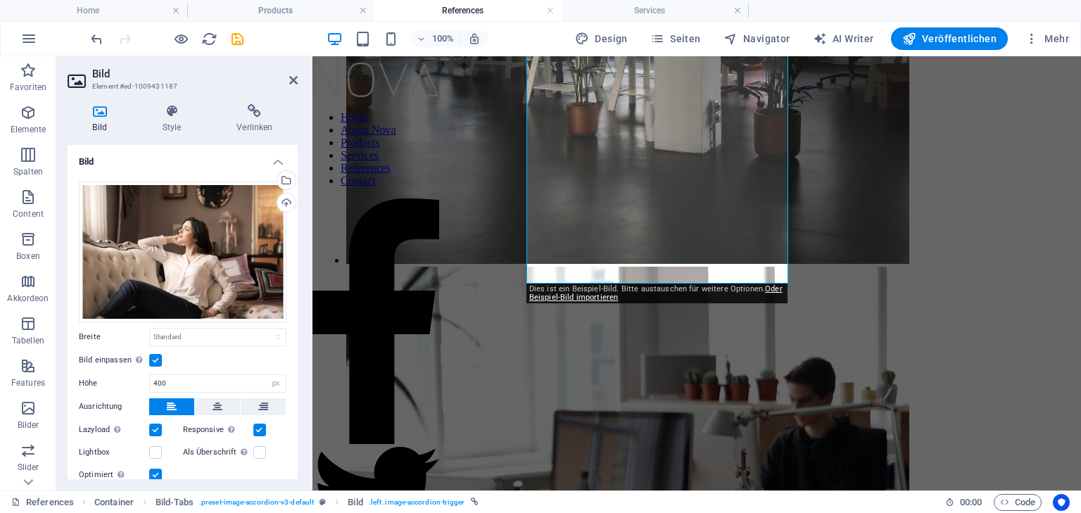
click at [99, 109] on icon at bounding box center [100, 111] width 64 height 14
click at [175, 239] on div "Ziehe Dateien zum Hochladen hierher oder klicke hier, um aus Dateien oder koste…" at bounding box center [183, 252] width 208 height 141
click at [173, 239] on body "koesslinger.art Home Products References Services Favoriten Elemente Spalten Co…" at bounding box center [540, 256] width 1081 height 513
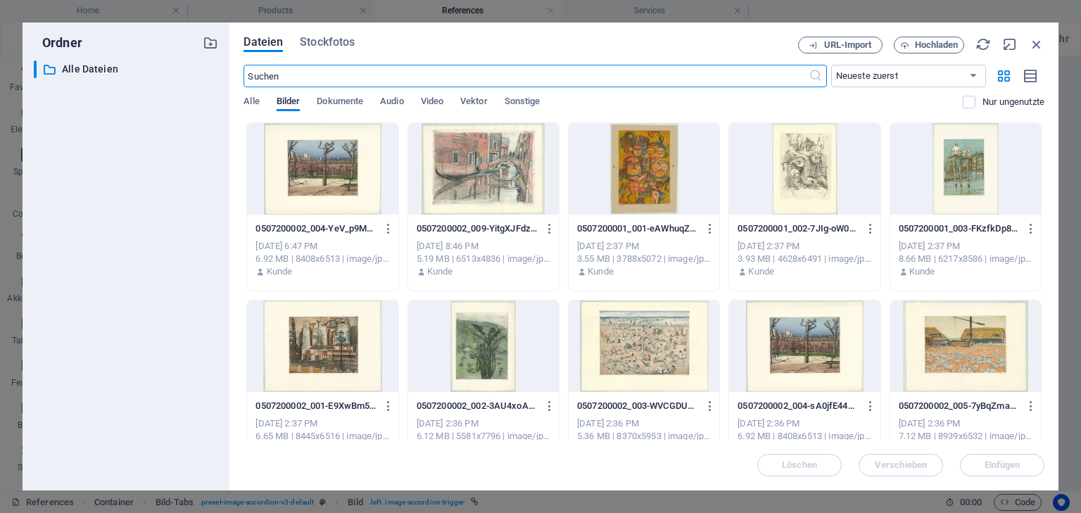
scroll to position [990, 0]
click at [486, 168] on div at bounding box center [483, 169] width 151 height 92
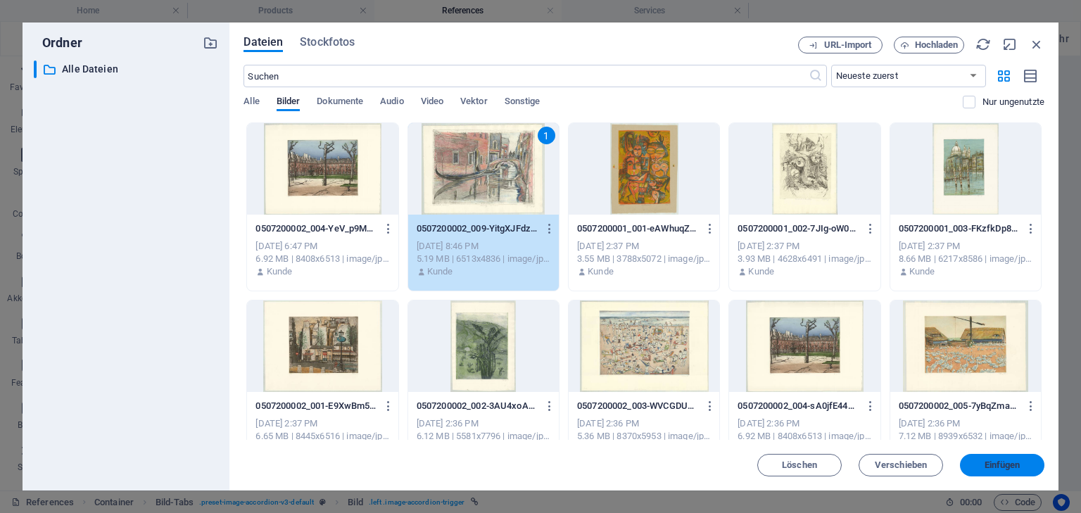
click at [1008, 467] on span "Einfügen" at bounding box center [1003, 465] width 36 height 8
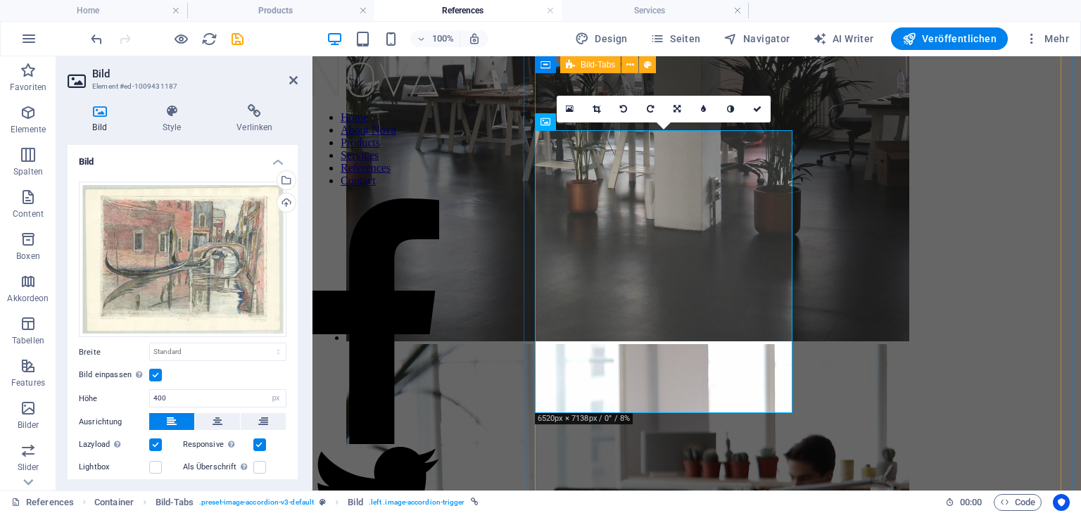
scroll to position [787, 0]
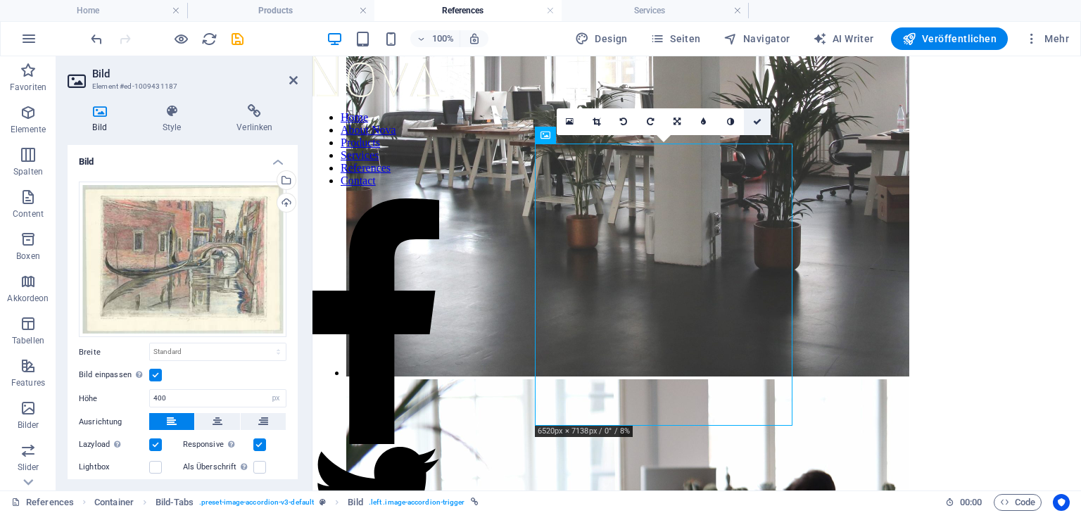
click at [757, 115] on link at bounding box center [757, 121] width 27 height 27
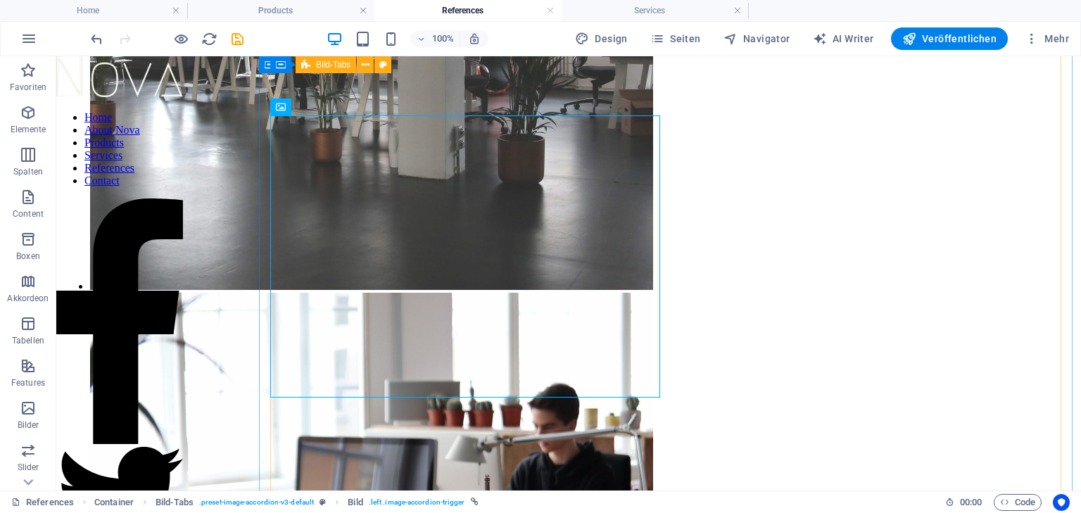
scroll to position [945, 0]
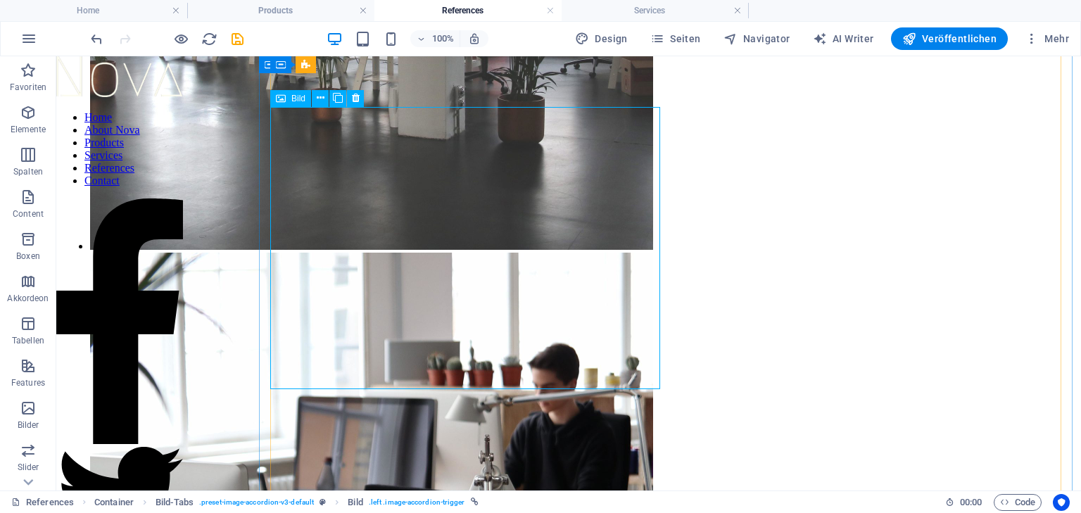
select select "px"
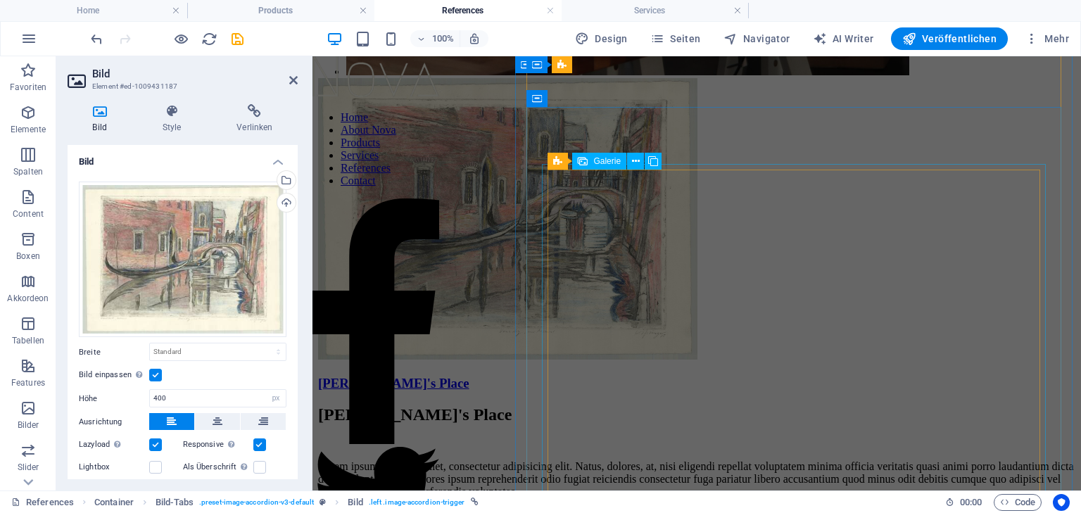
scroll to position [1654, 0]
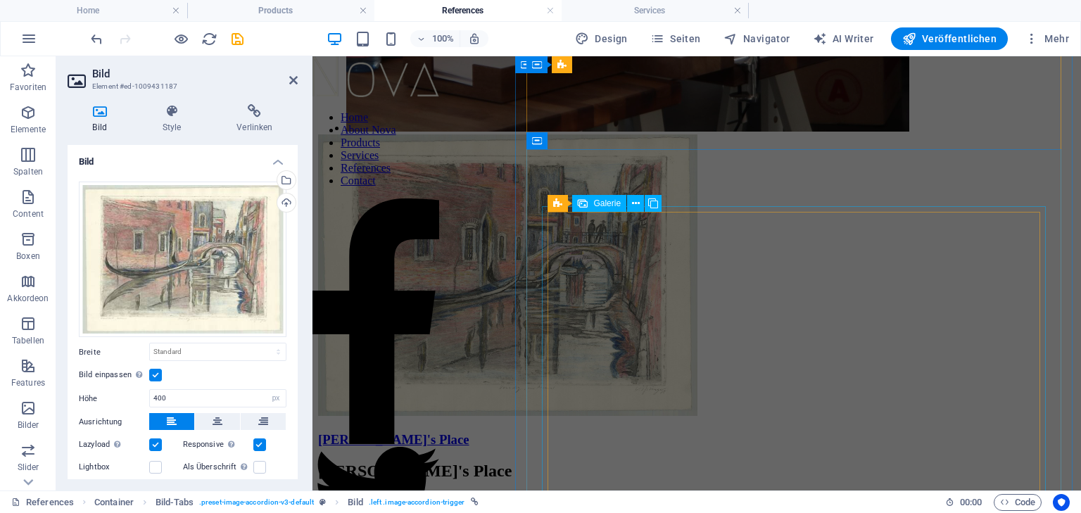
select select "4"
select select "px"
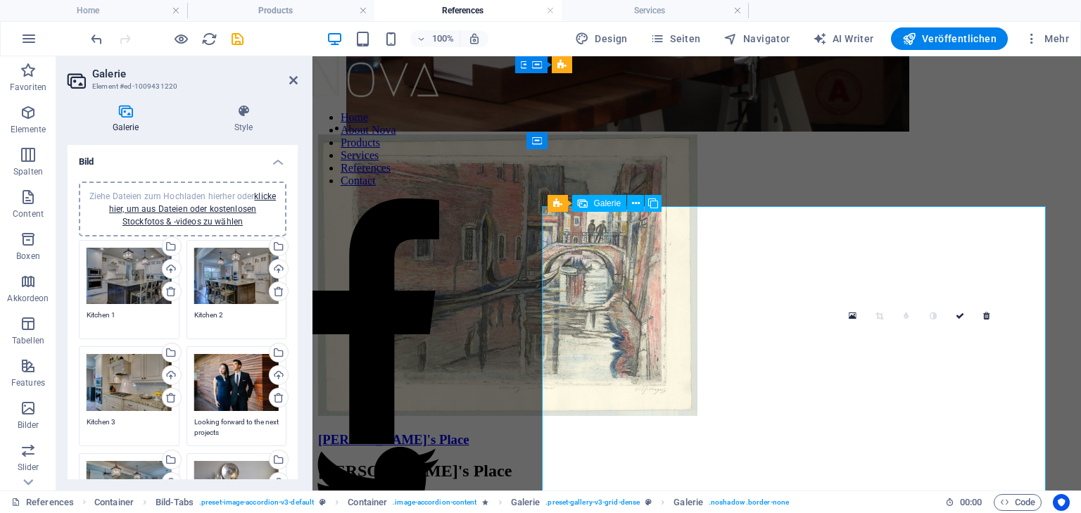
click at [228, 383] on div "Ziehe Dateien zum Hochladen hierher oder klicke hier, um aus Dateien oder koste…" at bounding box center [236, 382] width 85 height 57
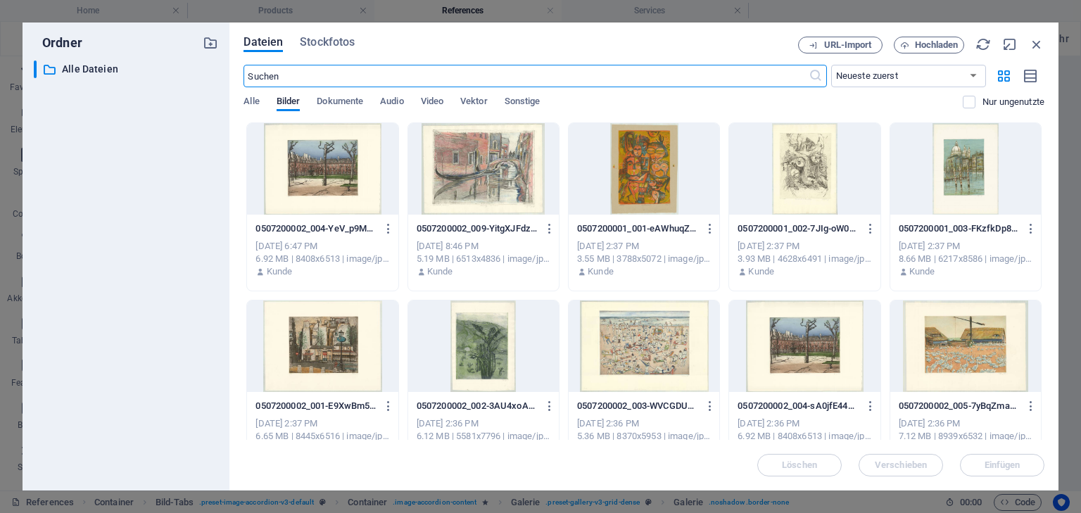
scroll to position [1690, 0]
click at [954, 341] on div at bounding box center [965, 347] width 151 height 92
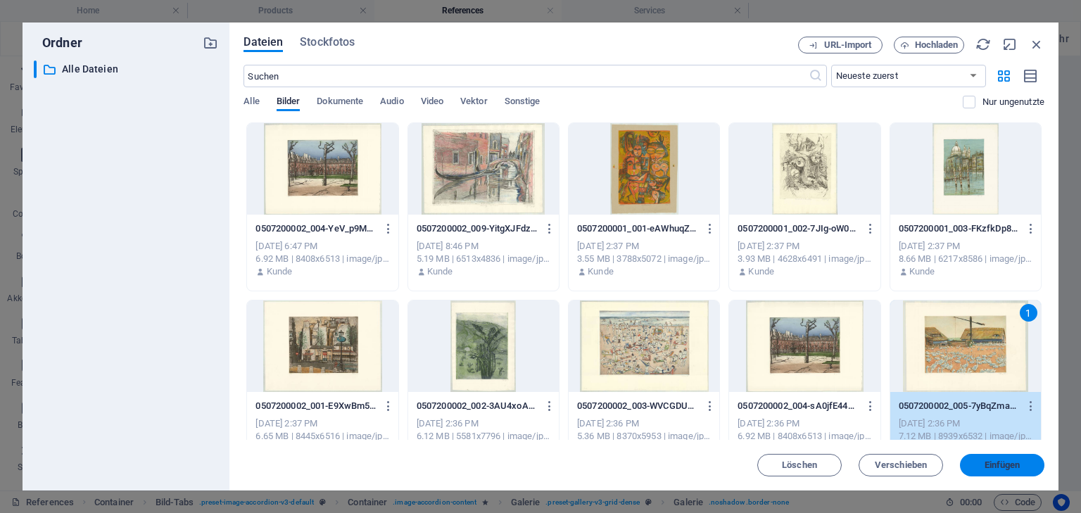
drag, startPoint x: 991, startPoint y: 463, endPoint x: 688, endPoint y: 388, distance: 312.6
click at [991, 463] on span "Einfügen" at bounding box center [1003, 465] width 36 height 8
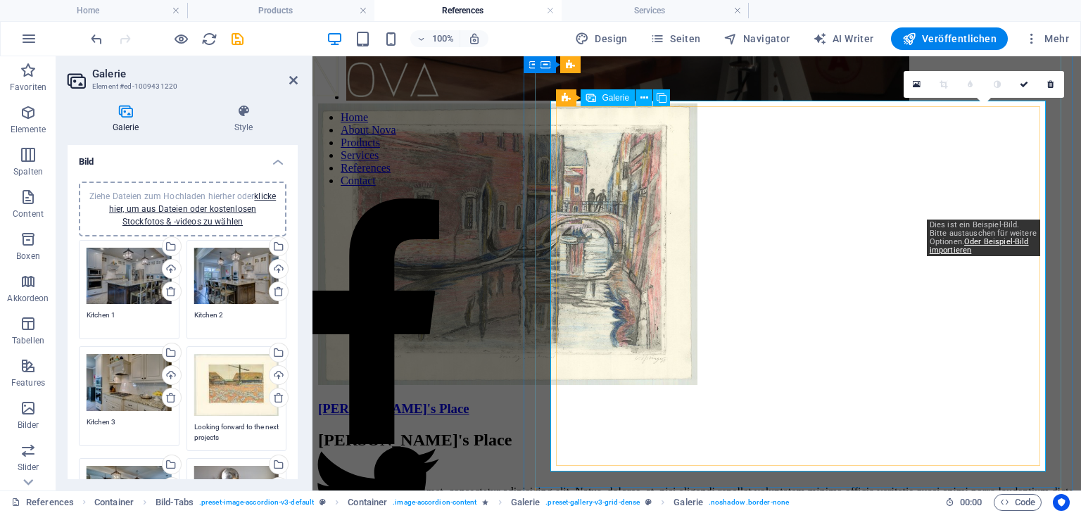
scroll to position [1823, 0]
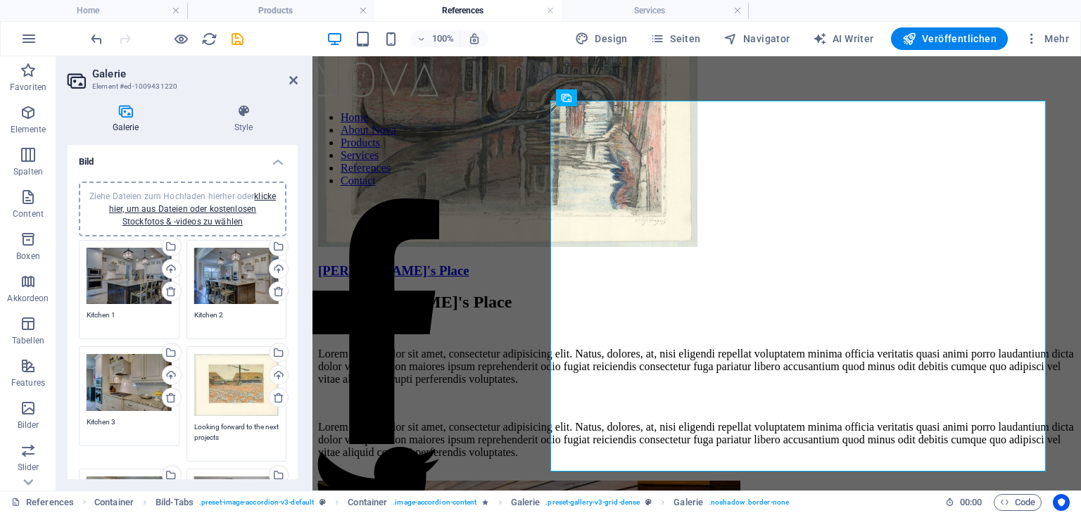
click at [234, 431] on textarea "Looking forward to the next projects" at bounding box center [236, 438] width 85 height 32
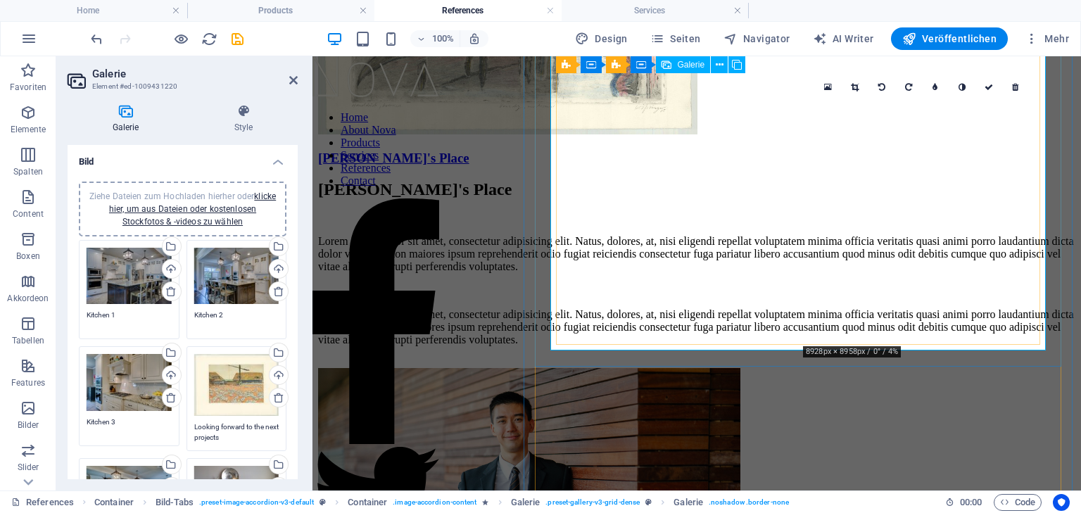
scroll to position [2161, 0]
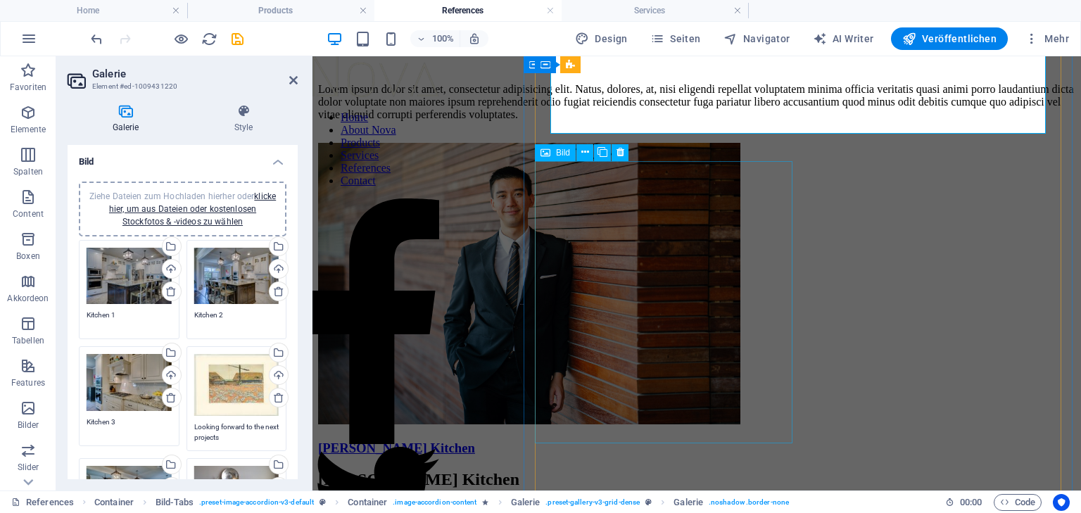
select select "px"
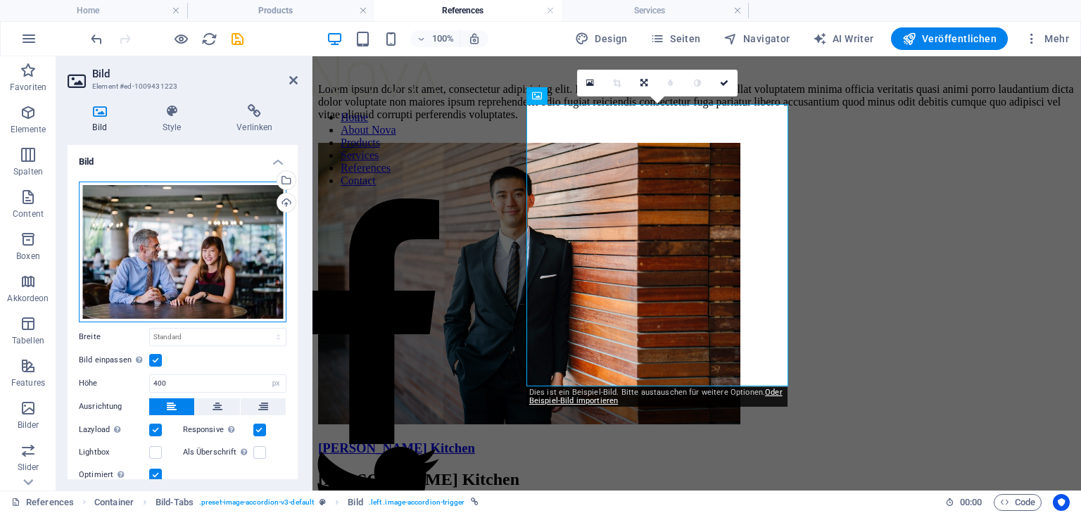
click at [149, 229] on div "Ziehe Dateien zum Hochladen hierher oder klicke hier, um aus Dateien oder koste…" at bounding box center [183, 252] width 208 height 141
click at [149, 229] on body "koesslinger.art Home Products References Services Favoriten Elemente Spalten Co…" at bounding box center [540, 256] width 1081 height 513
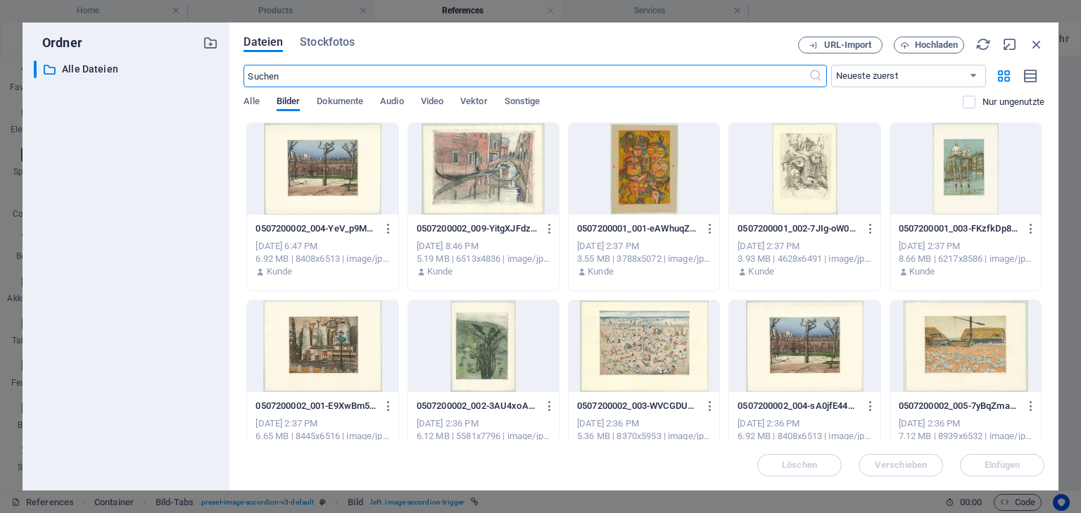
scroll to position [2182, 0]
click at [971, 157] on div at bounding box center [965, 169] width 151 height 92
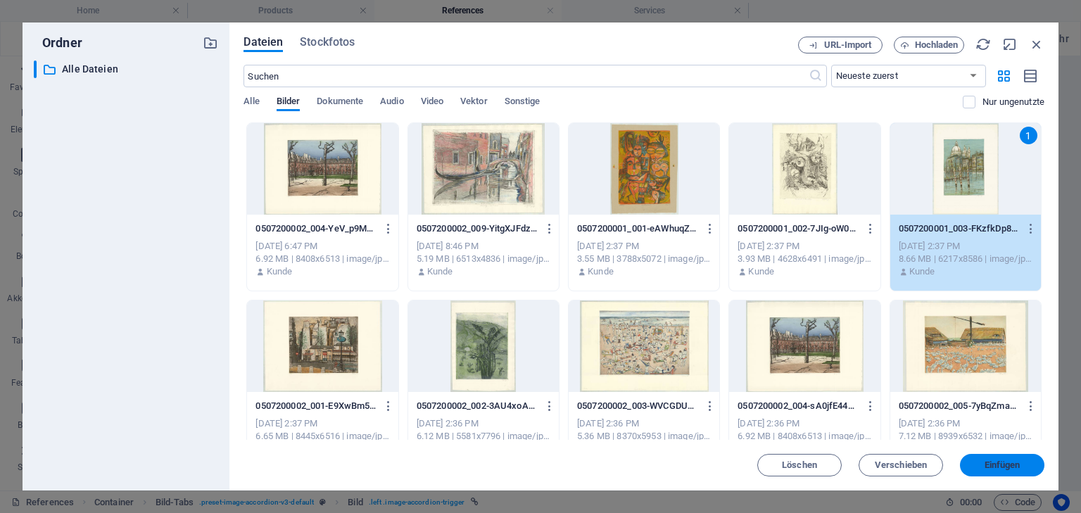
click at [1007, 467] on span "Einfügen" at bounding box center [1003, 465] width 36 height 8
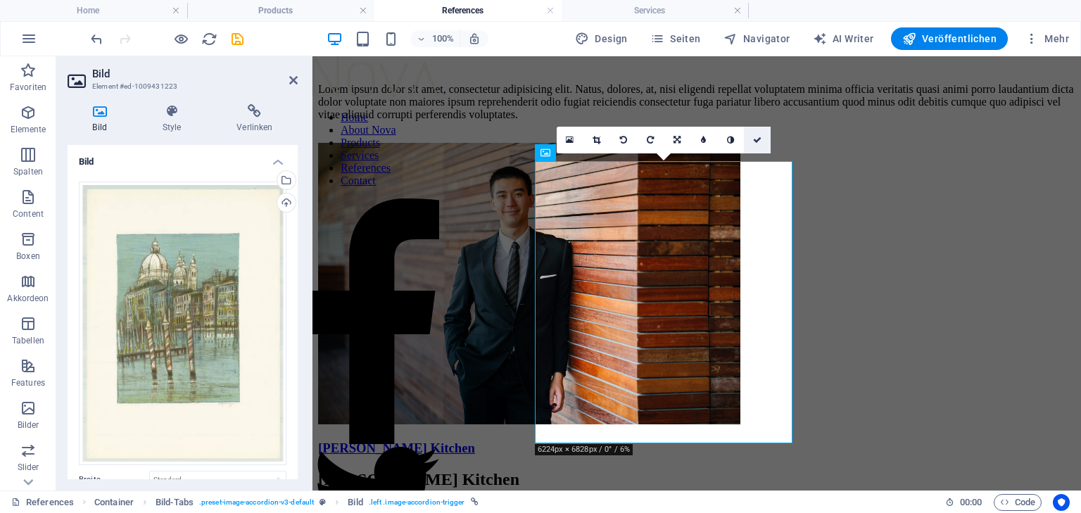
click at [759, 136] on icon at bounding box center [757, 140] width 8 height 8
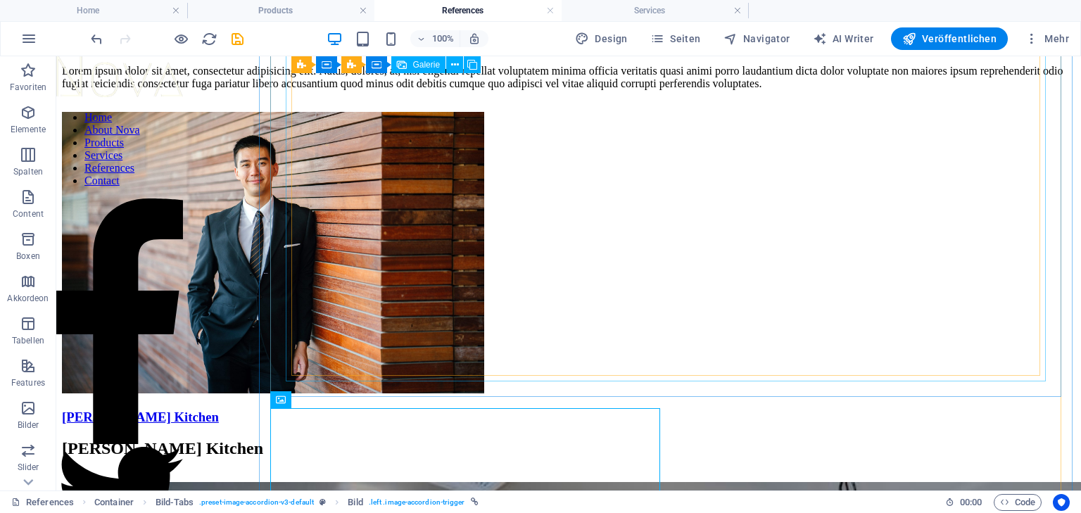
scroll to position [2331, 0]
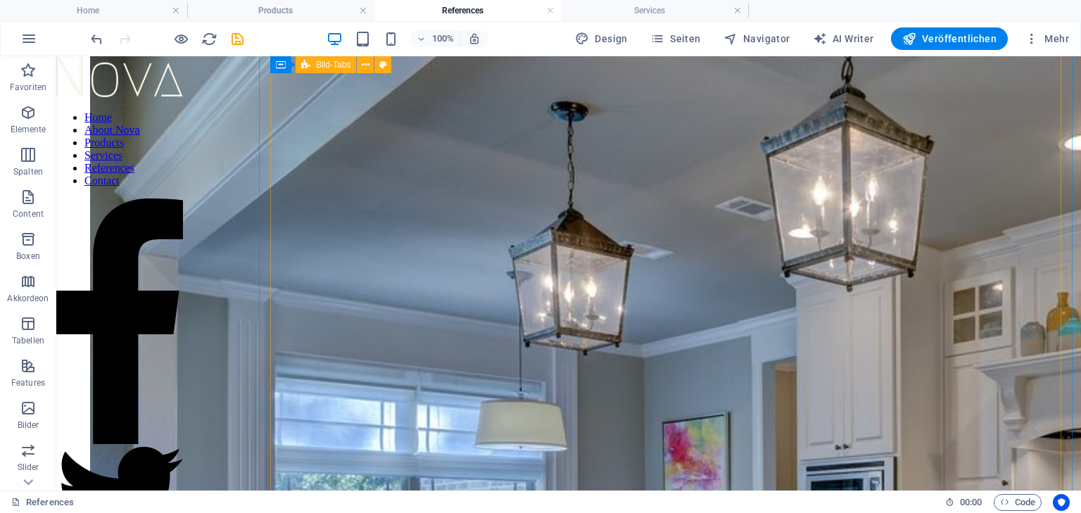
scroll to position [3682, 0]
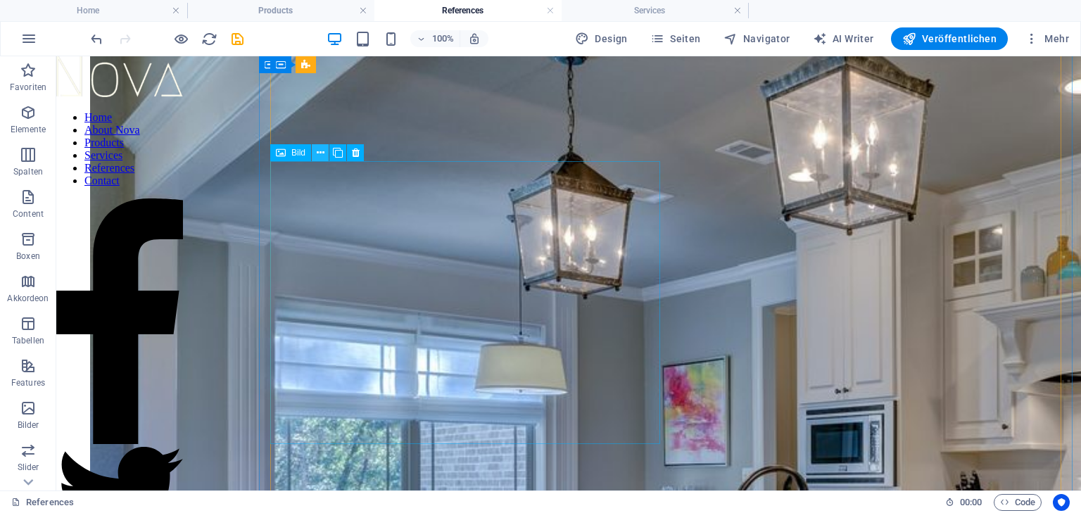
click at [319, 153] on icon at bounding box center [321, 153] width 8 height 15
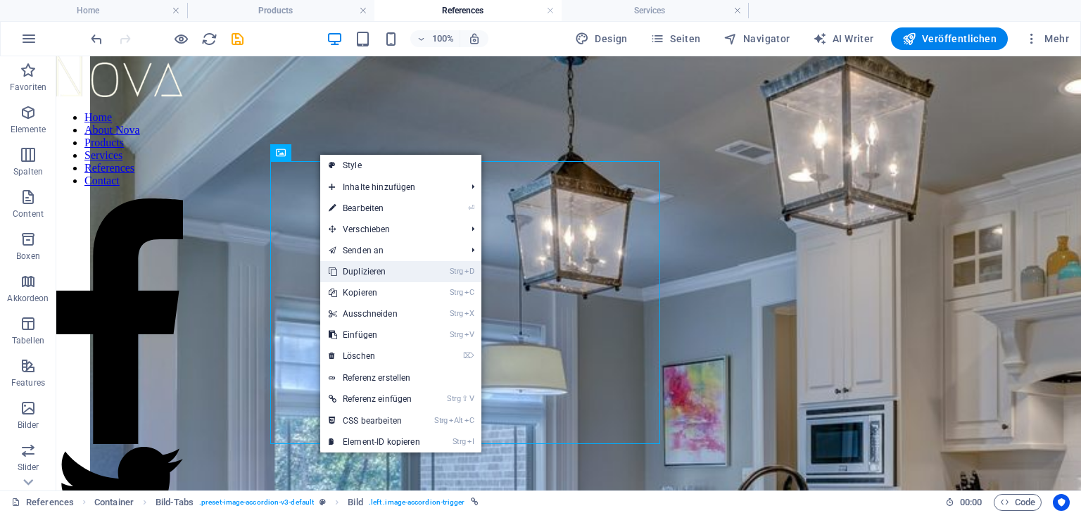
click at [348, 270] on link "Strg D Duplizieren" at bounding box center [374, 271] width 108 height 21
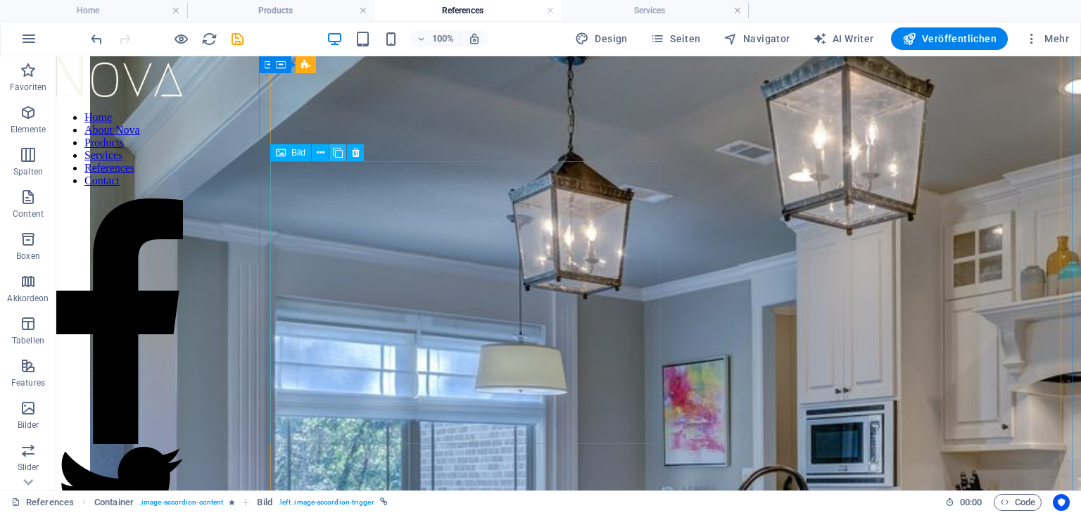
click at [336, 148] on icon at bounding box center [338, 153] width 10 height 15
click at [336, 156] on icon at bounding box center [338, 153] width 10 height 15
click at [322, 156] on icon at bounding box center [321, 153] width 8 height 15
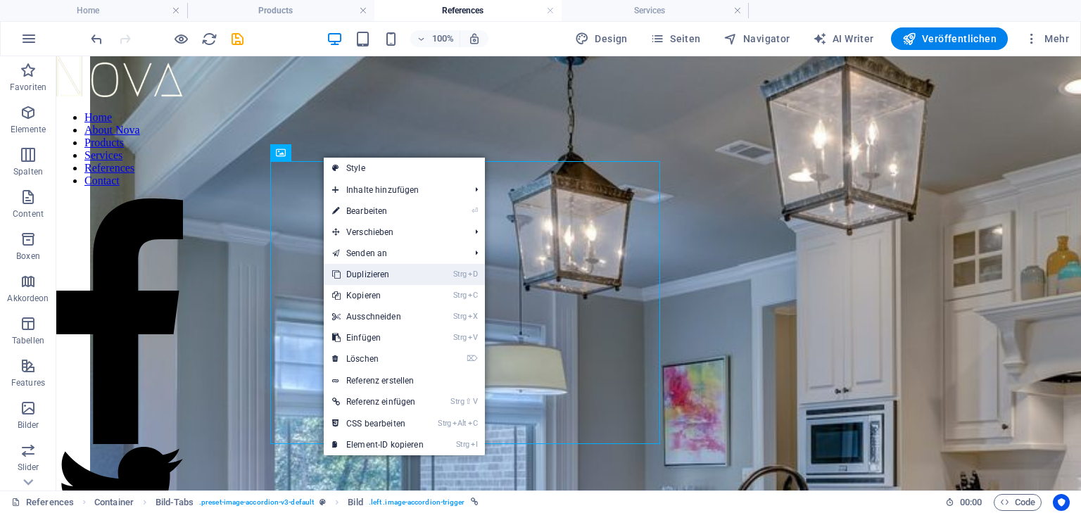
click at [348, 270] on link "Strg D Duplizieren" at bounding box center [378, 274] width 108 height 21
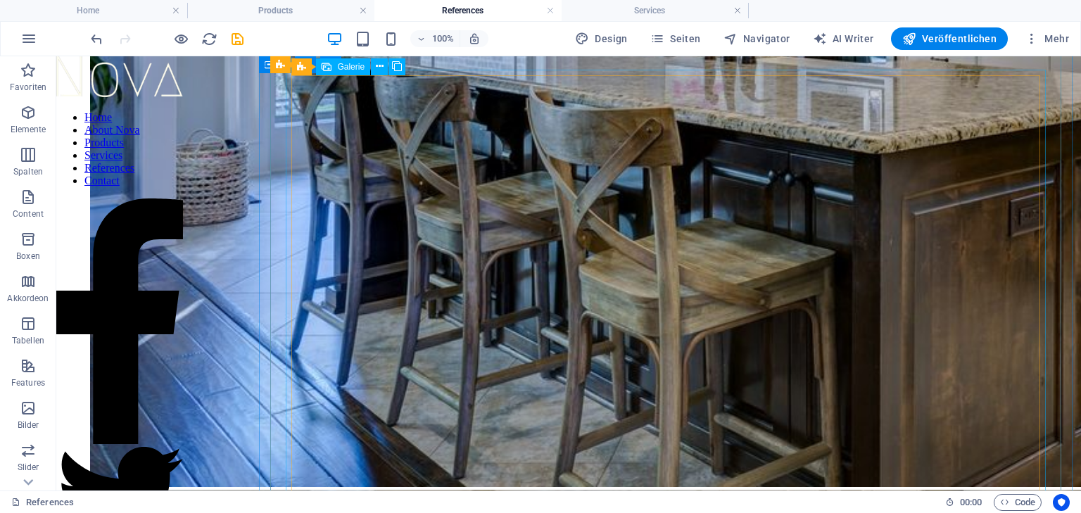
scroll to position [4020, 0]
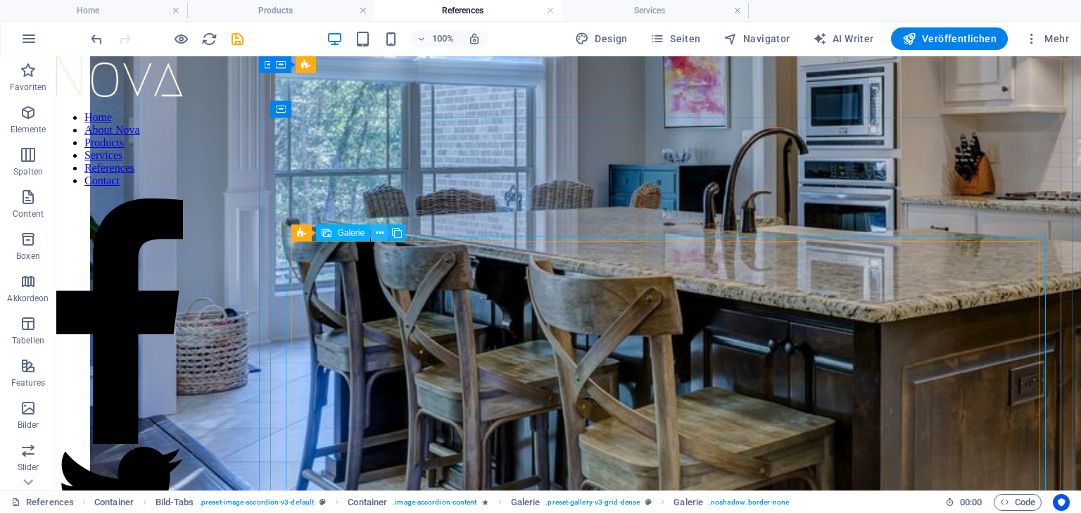
click at [382, 232] on icon at bounding box center [380, 233] width 8 height 15
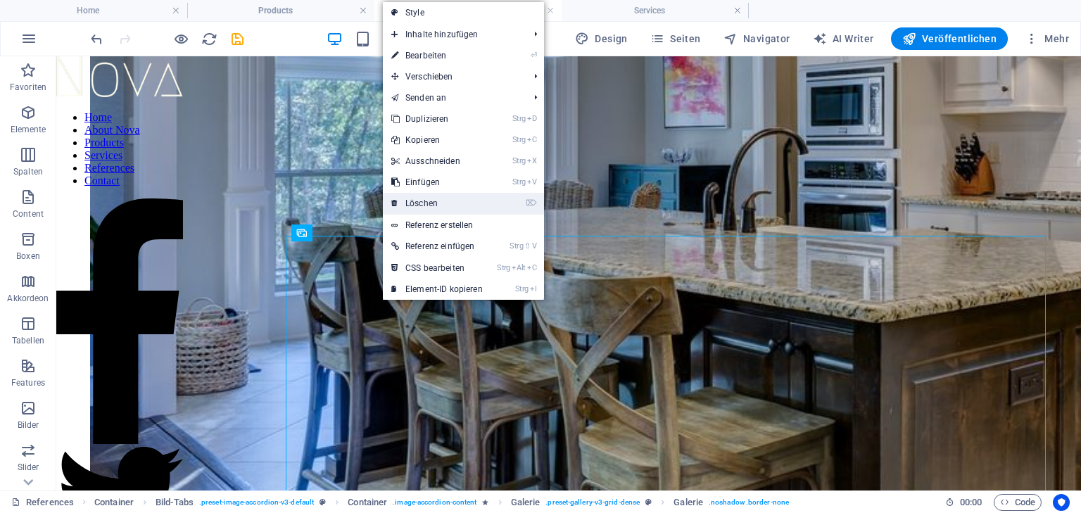
click at [416, 199] on link "⌦ Löschen" at bounding box center [437, 203] width 108 height 21
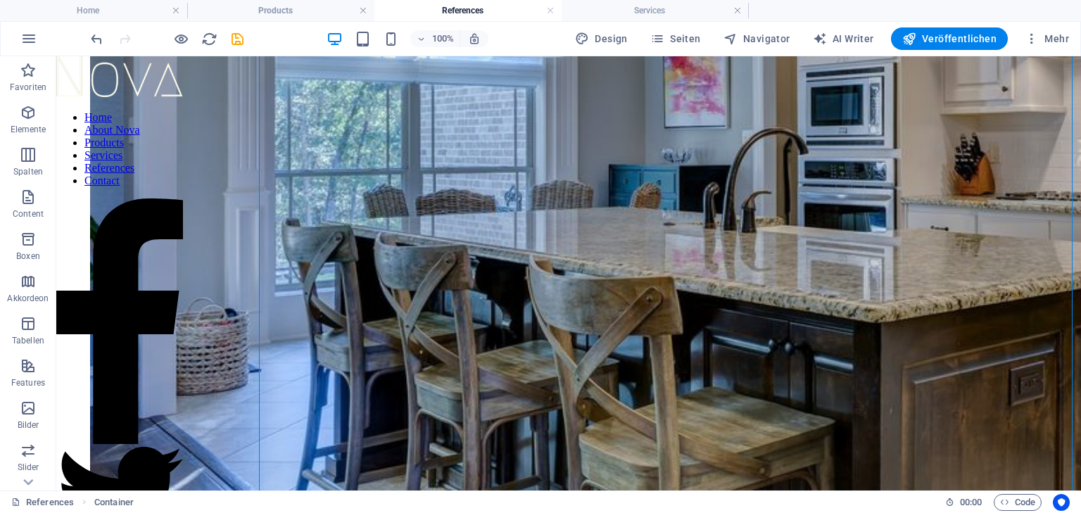
drag, startPoint x: 560, startPoint y: 430, endPoint x: 577, endPoint y: 270, distance: 161.4
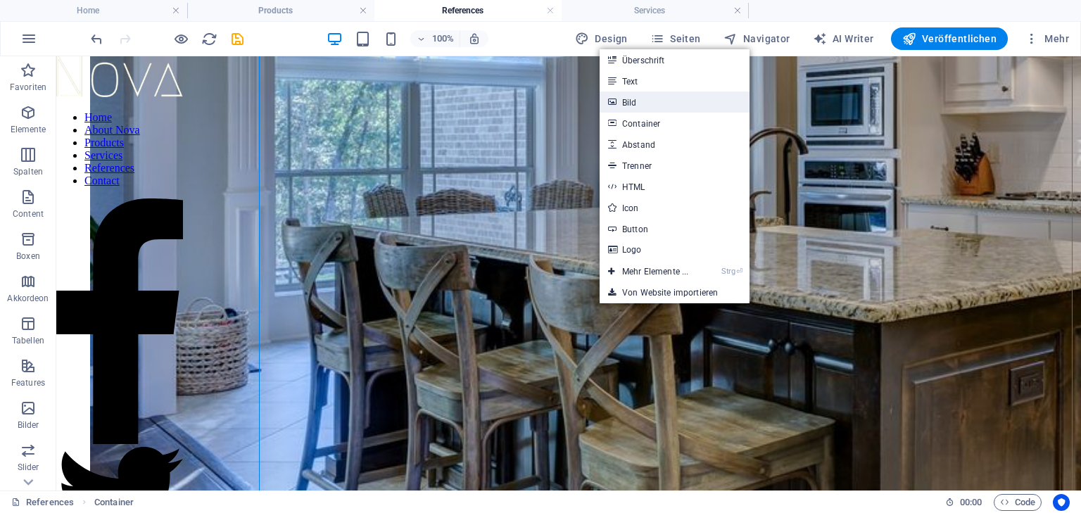
click at [631, 99] on link "Bild" at bounding box center [675, 102] width 150 height 21
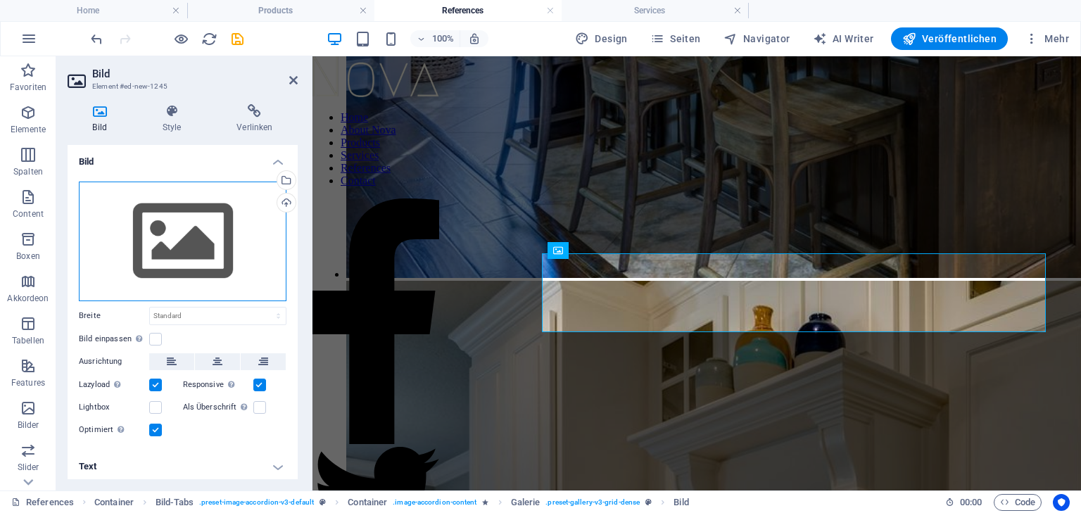
click at [175, 232] on div "Ziehe Dateien zum Hochladen hierher oder klicke hier, um aus Dateien oder koste…" at bounding box center [183, 242] width 208 height 120
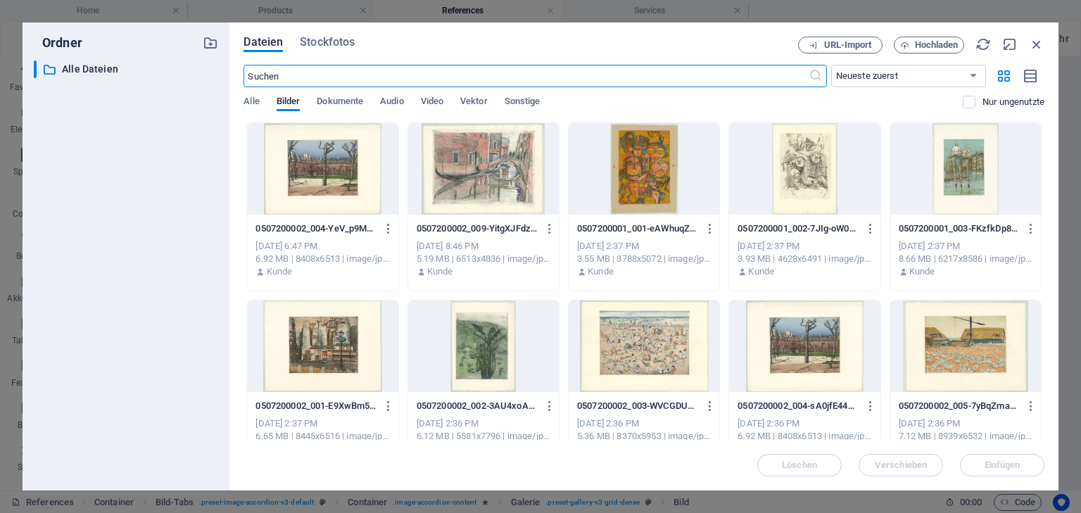
scroll to position [4010, 0]
click at [325, 170] on div at bounding box center [322, 169] width 151 height 92
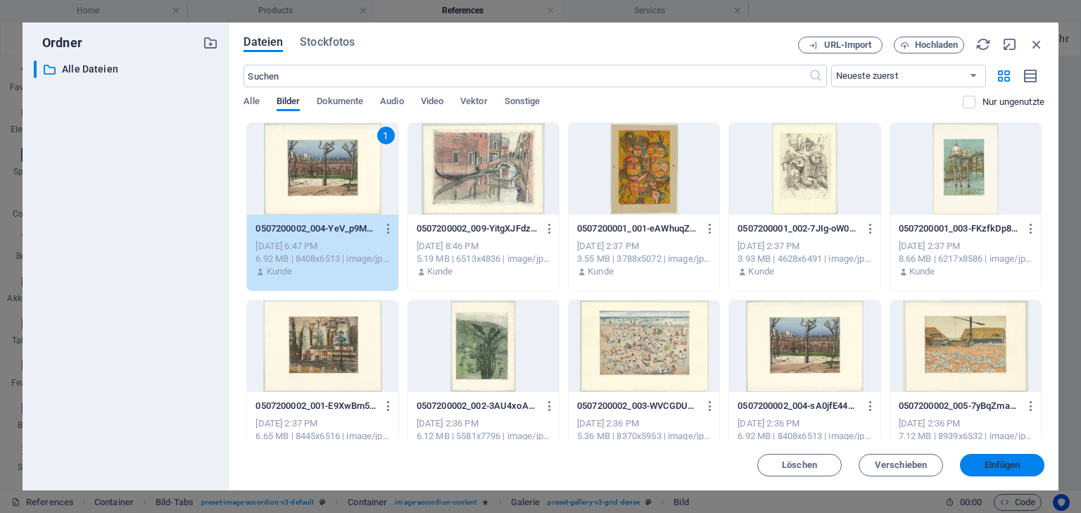
click at [993, 459] on button "Einfügen" at bounding box center [1002, 465] width 84 height 23
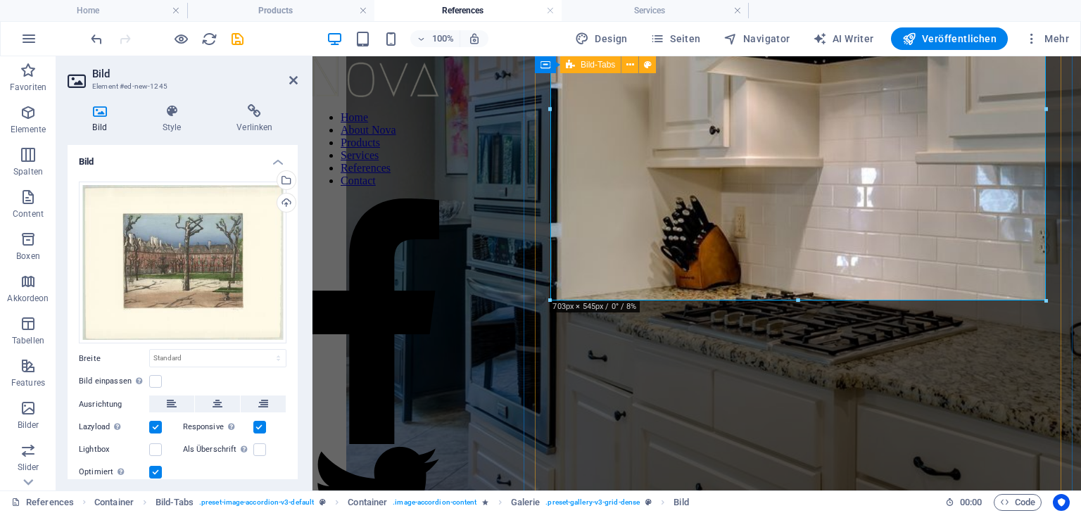
scroll to position [4556, 0]
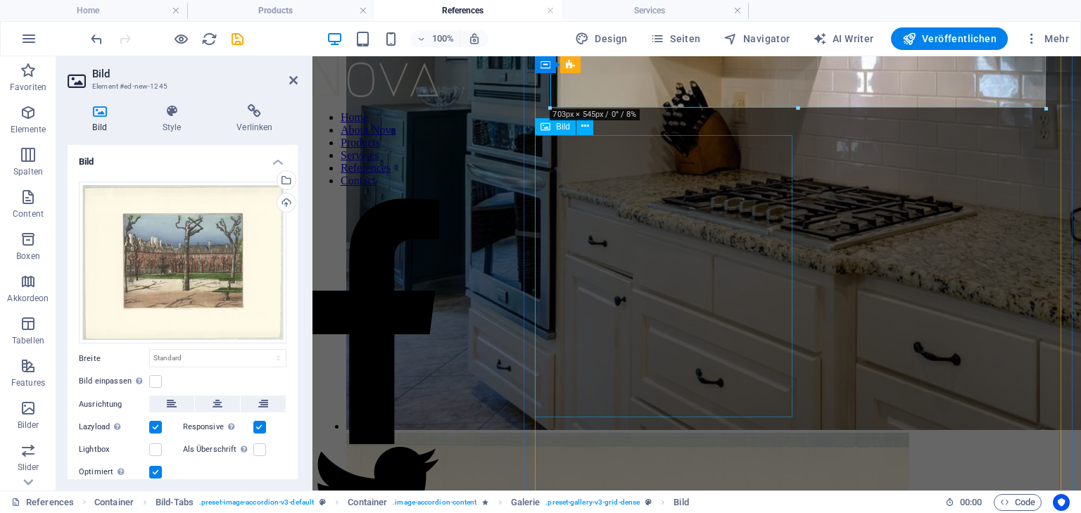
select select "px"
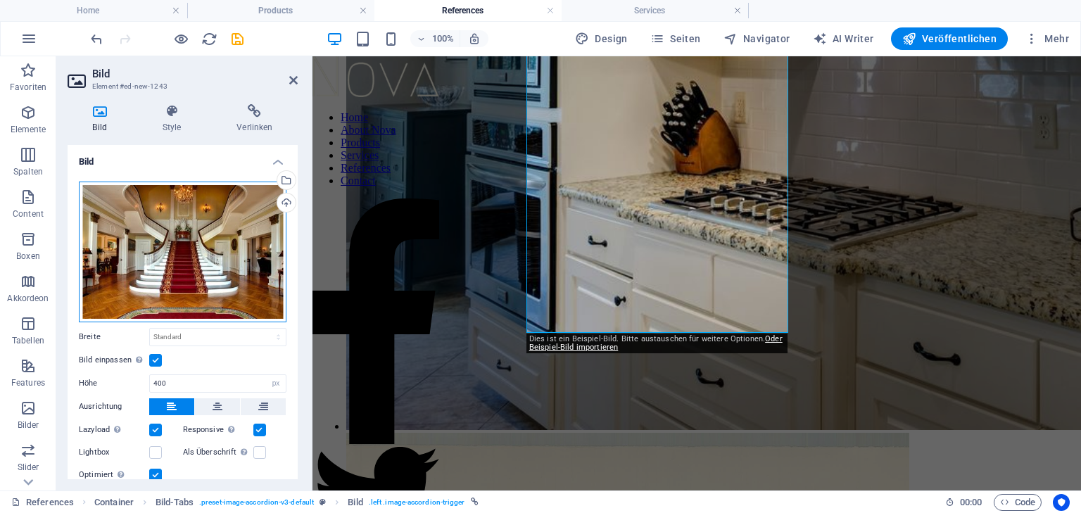
click at [183, 232] on div "Ziehe Dateien zum Hochladen hierher oder klicke hier, um aus Dateien oder koste…" at bounding box center [183, 252] width 208 height 141
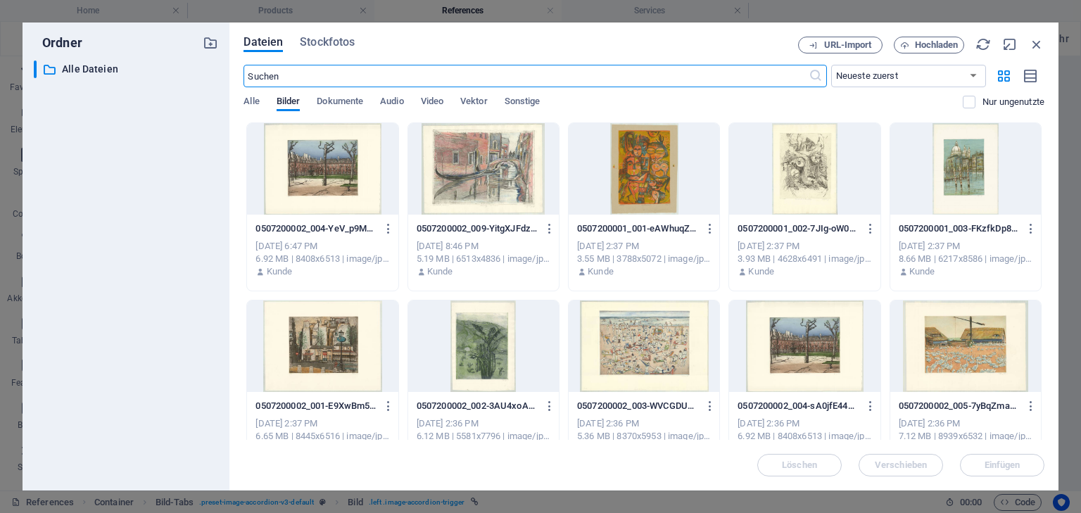
click at [499, 172] on div at bounding box center [483, 169] width 151 height 92
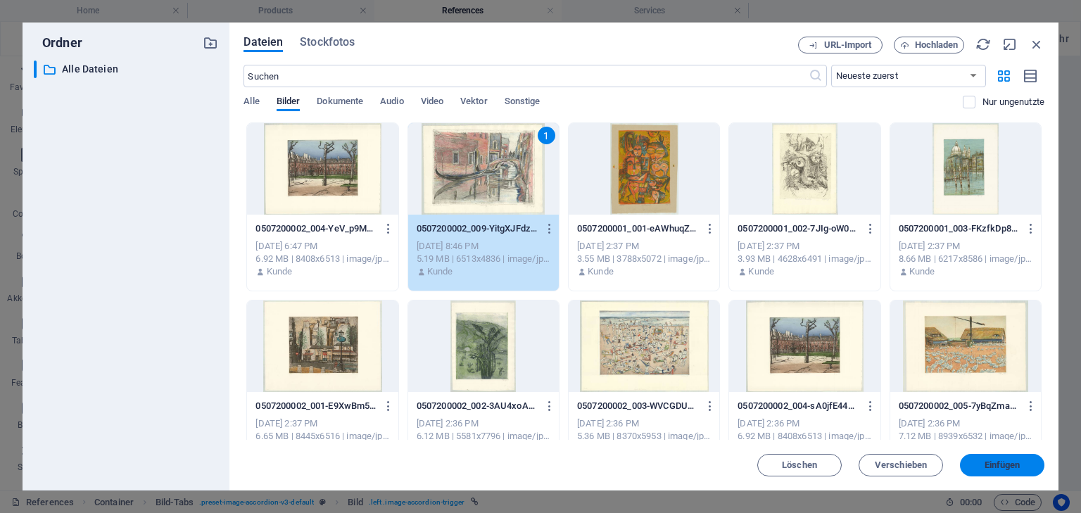
click at [1010, 467] on span "Einfügen" at bounding box center [1003, 465] width 36 height 8
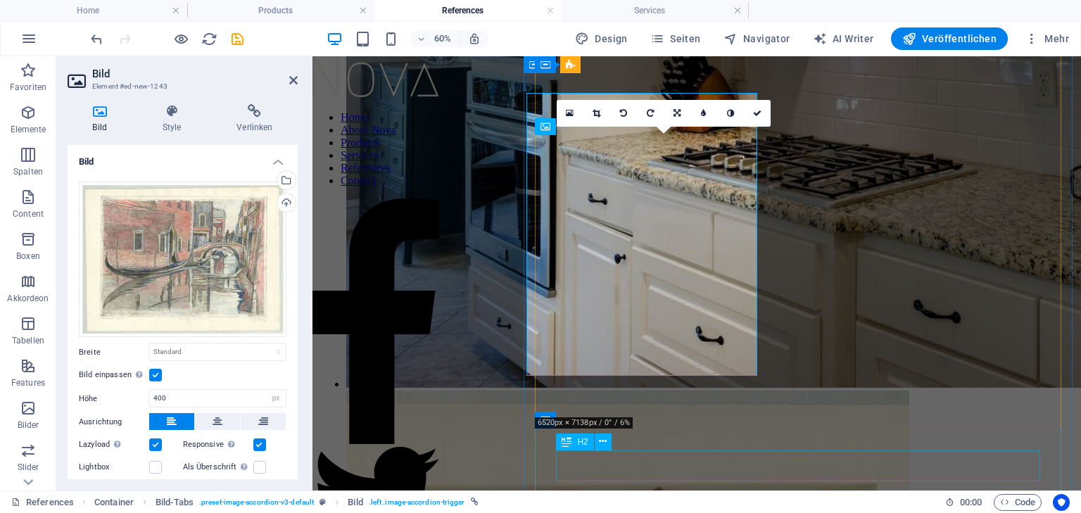
scroll to position [4556, 0]
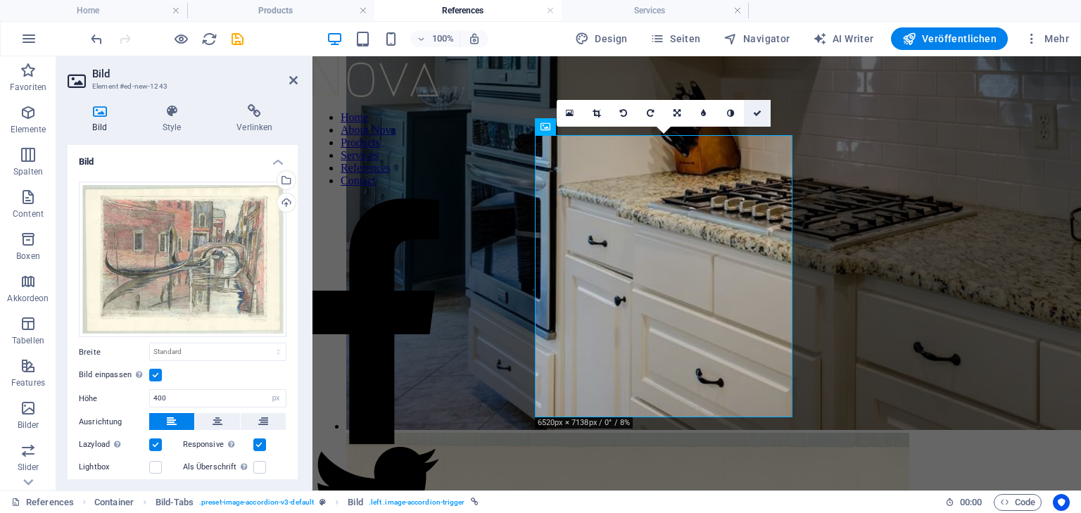
drag, startPoint x: 760, startPoint y: 109, endPoint x: 705, endPoint y: 54, distance: 78.1
click at [760, 109] on icon at bounding box center [757, 113] width 8 height 8
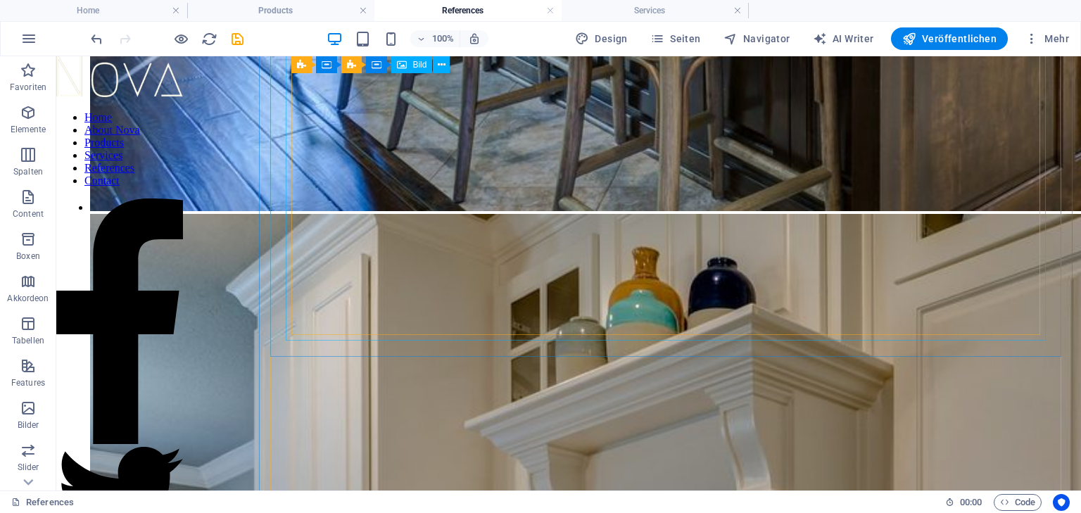
scroll to position [4690, 0]
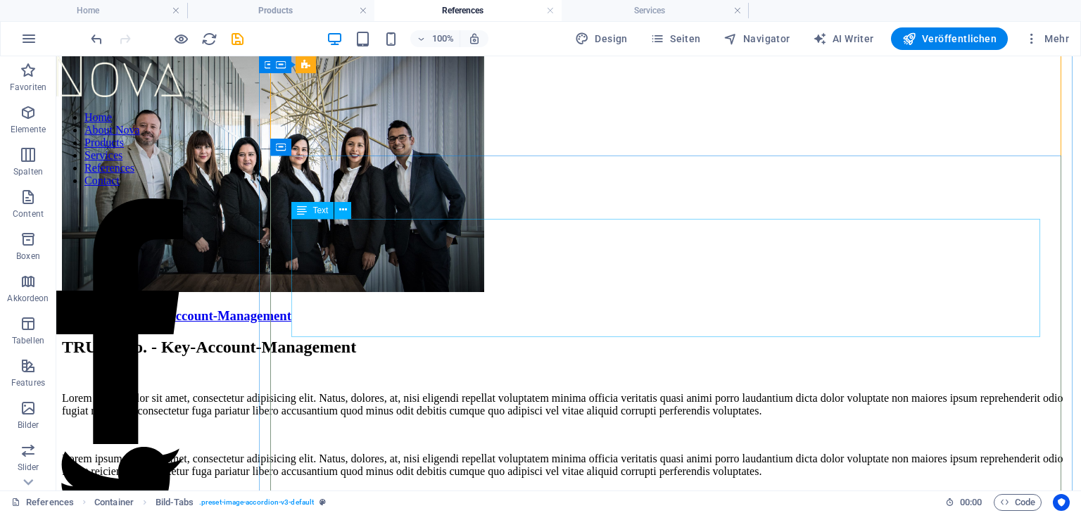
scroll to position [73, 0]
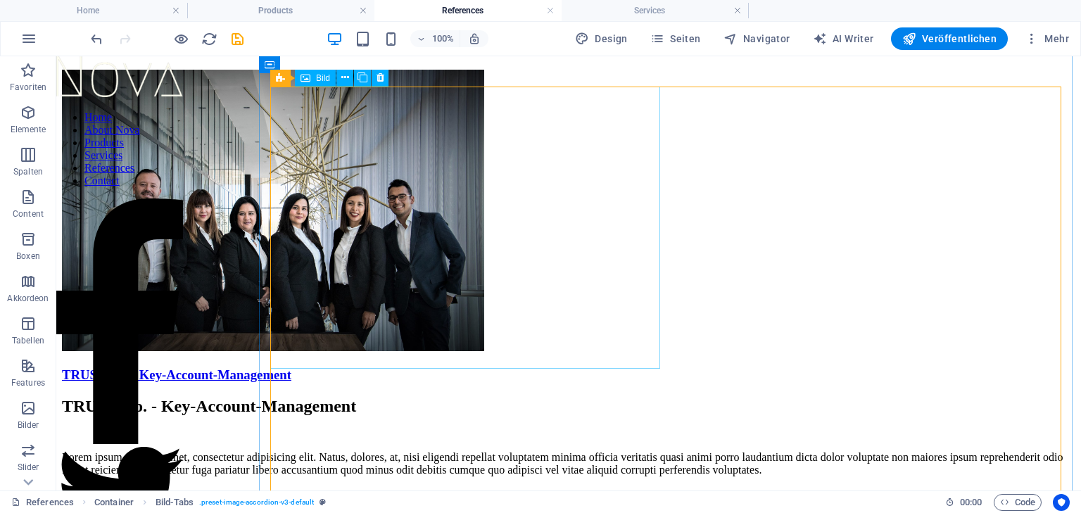
click at [480, 187] on figure "TRUST Co. - Key-Account-Management" at bounding box center [569, 226] width 1014 height 313
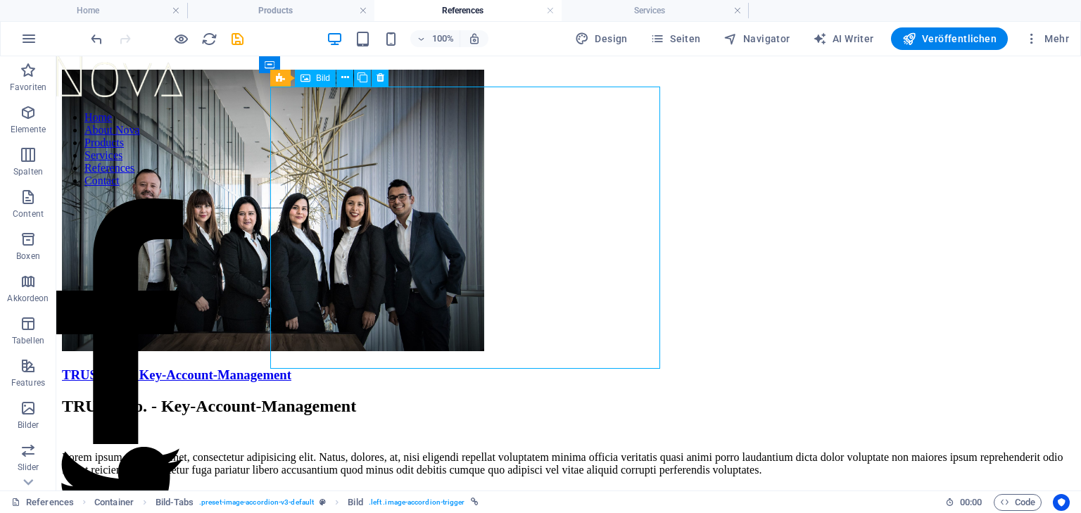
click at [478, 187] on figure "TRUST Co. - Key-Account-Management" at bounding box center [569, 226] width 1014 height 313
click at [507, 206] on figure "TRUST Co. - Key-Account-Management" at bounding box center [569, 226] width 1014 height 313
select select "px"
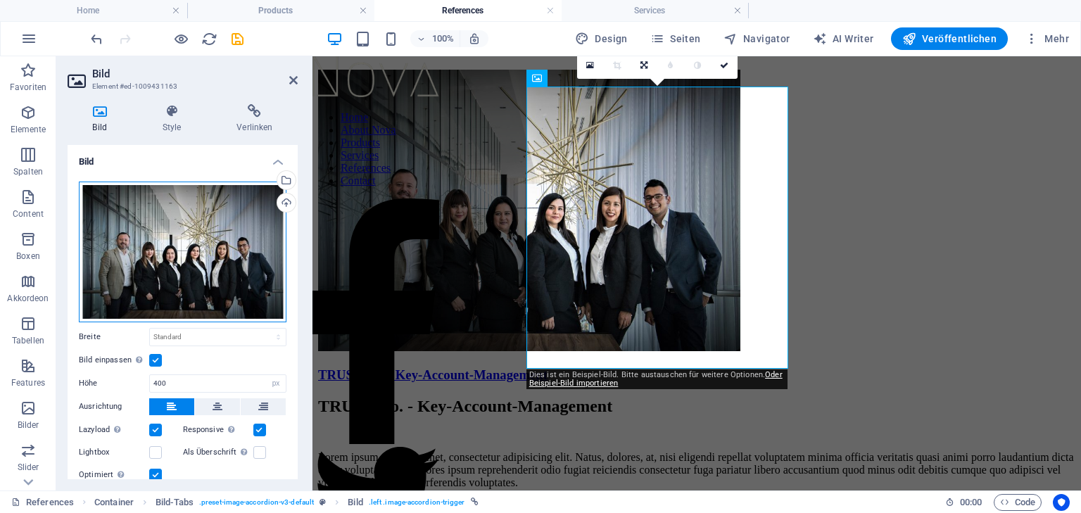
click at [170, 248] on div "Ziehe Dateien zum Hochladen hierher oder klicke hier, um aus Dateien oder koste…" at bounding box center [183, 252] width 208 height 141
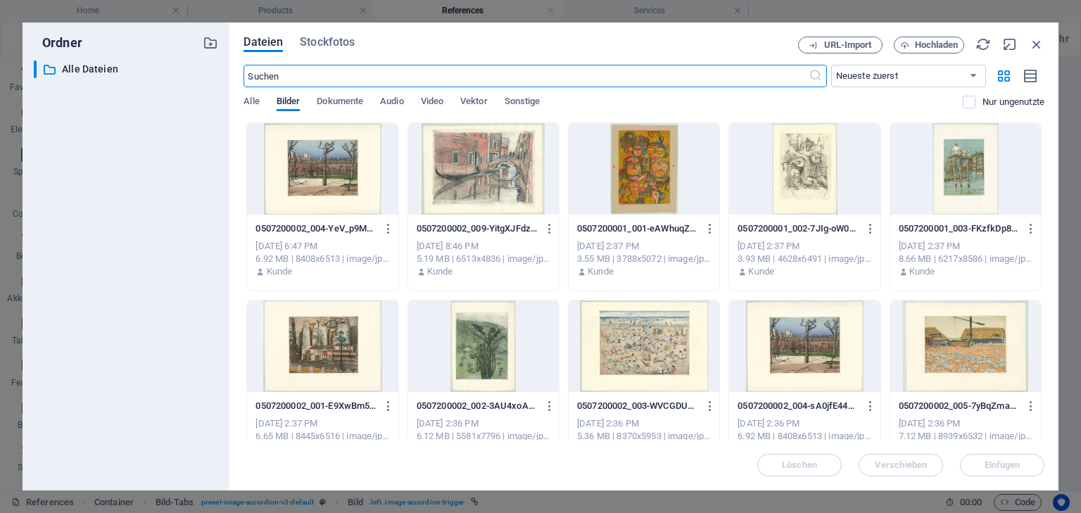
click at [619, 353] on div at bounding box center [644, 347] width 151 height 92
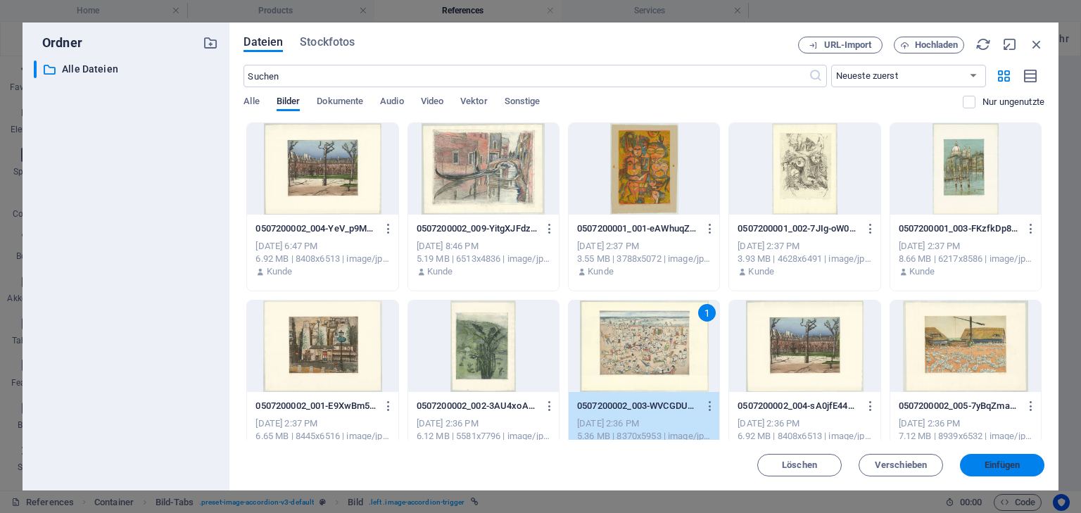
drag, startPoint x: 1016, startPoint y: 462, endPoint x: 504, endPoint y: 270, distance: 547.3
click at [1016, 462] on span "Einfügen" at bounding box center [1003, 465] width 36 height 8
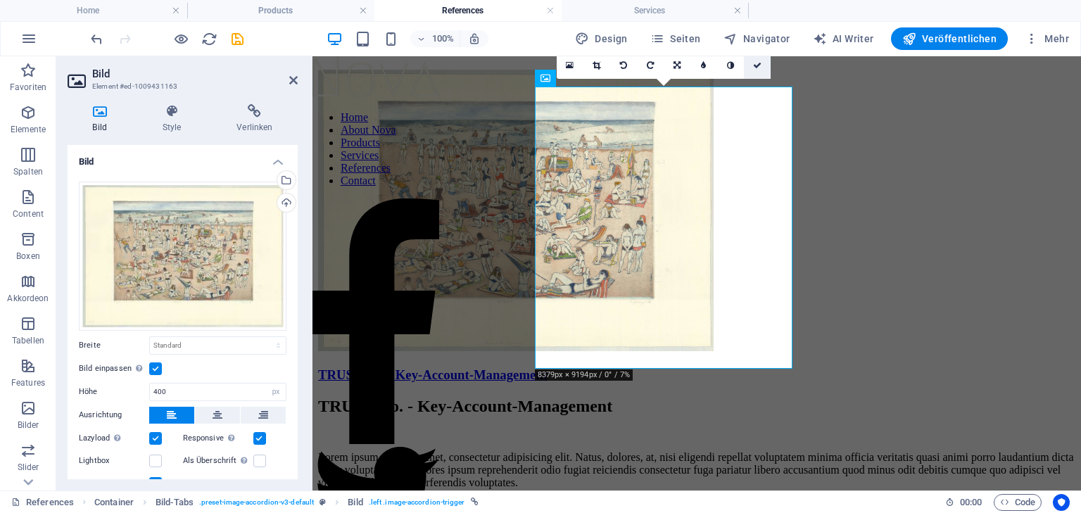
click at [760, 61] on icon at bounding box center [757, 65] width 8 height 8
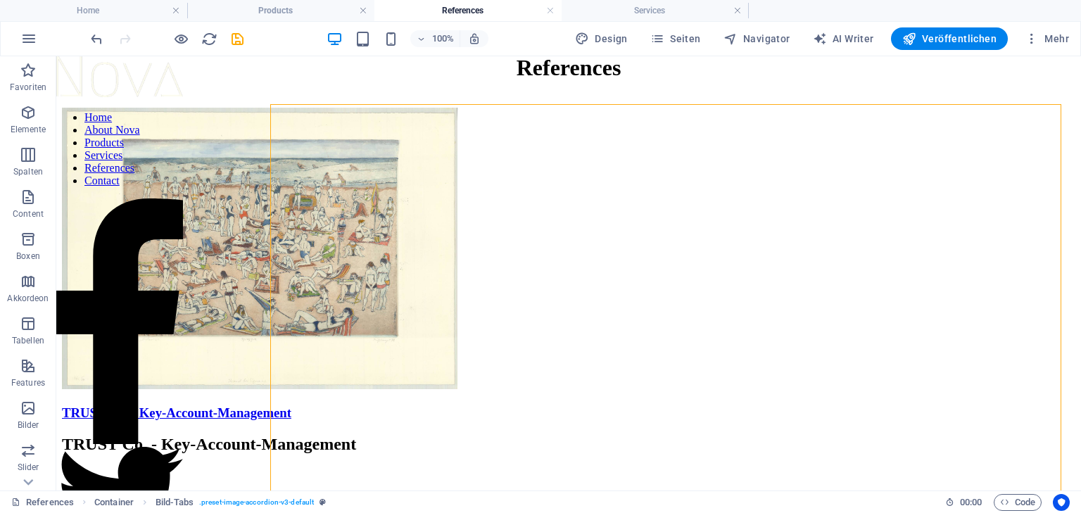
scroll to position [0, 0]
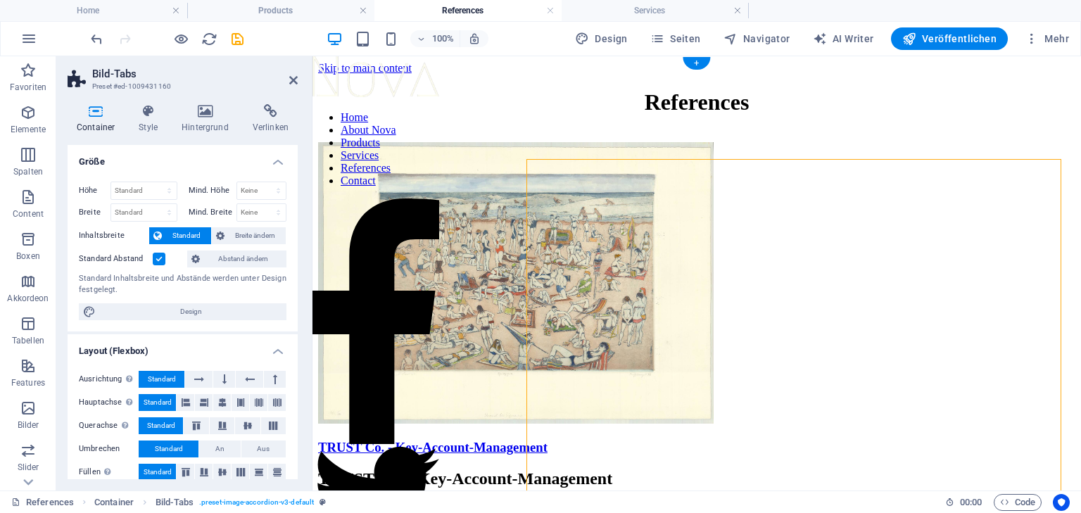
drag, startPoint x: 910, startPoint y: 294, endPoint x: 910, endPoint y: 284, distance: 9.2
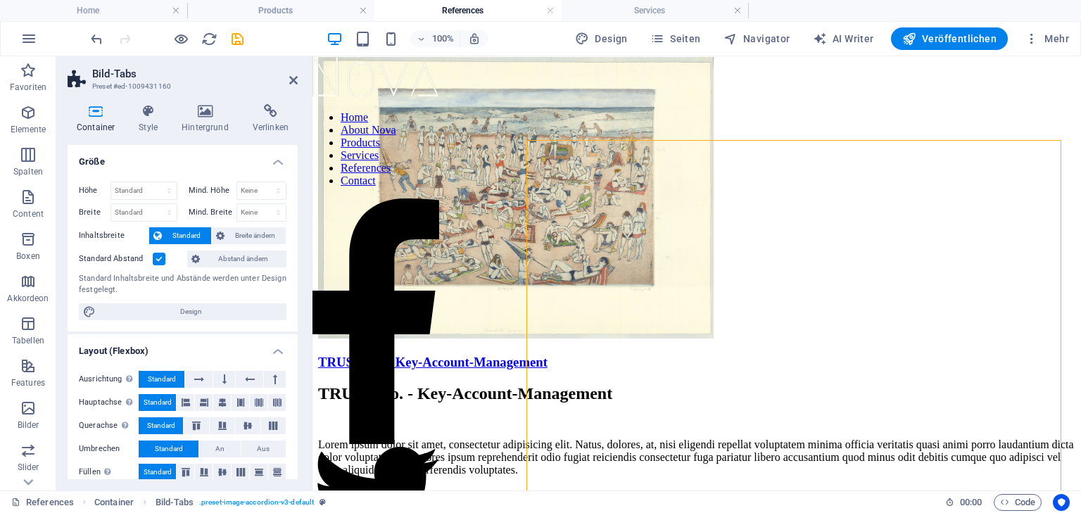
scroll to position [225, 0]
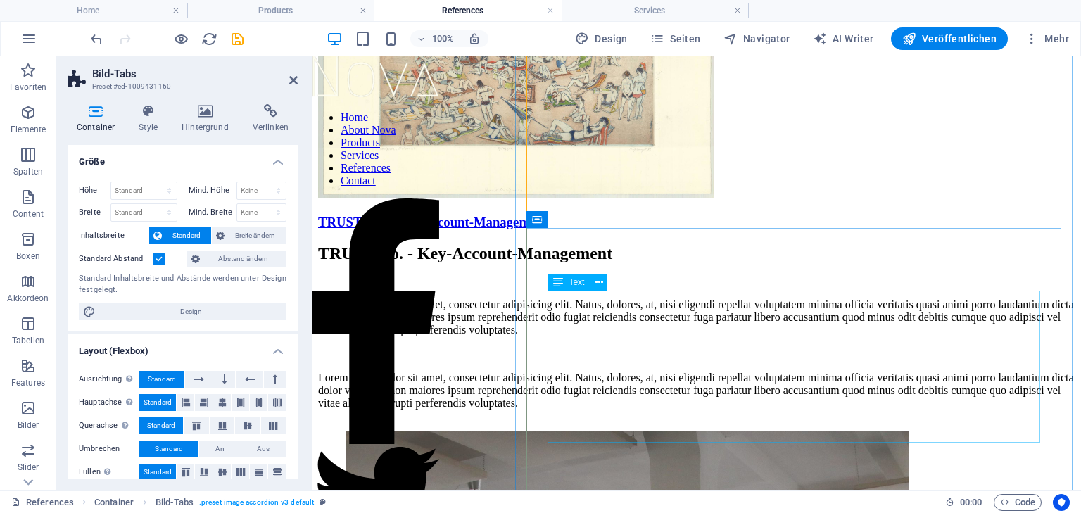
drag, startPoint x: 791, startPoint y: 387, endPoint x: 1043, endPoint y: 384, distance: 251.3
click at [1045, 386] on div "Lorem ipsum dolor sit amet, consectetur adipisicing elit. Natus, dolores, at, n…" at bounding box center [696, 353] width 757 height 111
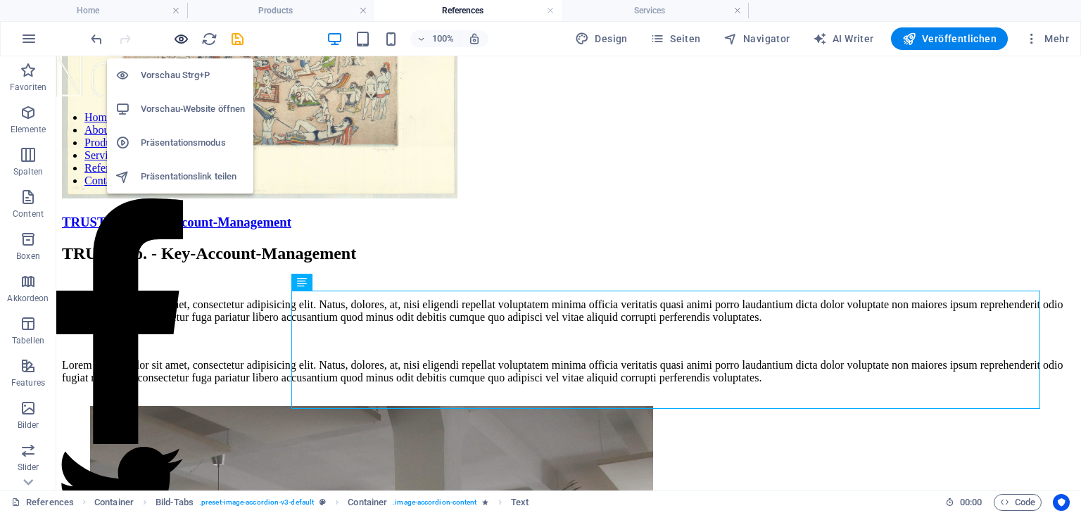
click at [180, 32] on icon "button" at bounding box center [181, 39] width 16 height 16
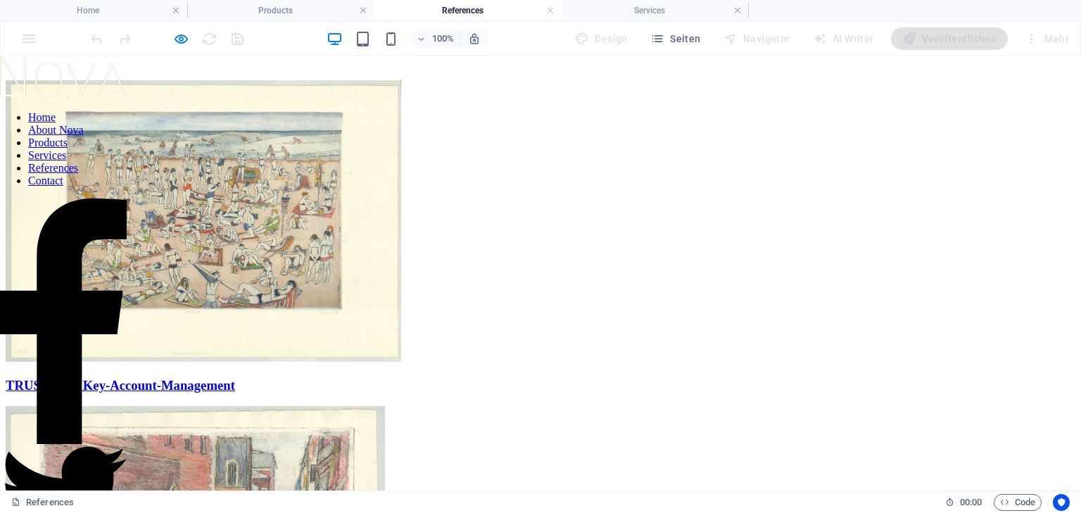
scroll to position [0, 0]
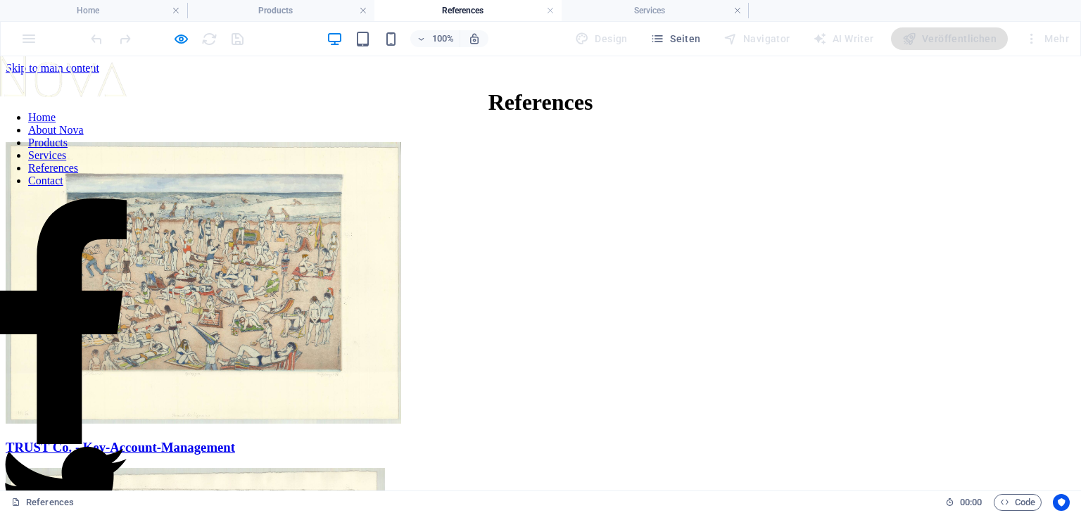
click at [665, 115] on h1 "References" at bounding box center [541, 102] width 1070 height 26
click at [666, 115] on h1 "References" at bounding box center [541, 102] width 1070 height 26
click at [676, 115] on h1 "References" at bounding box center [541, 102] width 1070 height 26
click at [678, 115] on h1 "References" at bounding box center [541, 102] width 1070 height 26
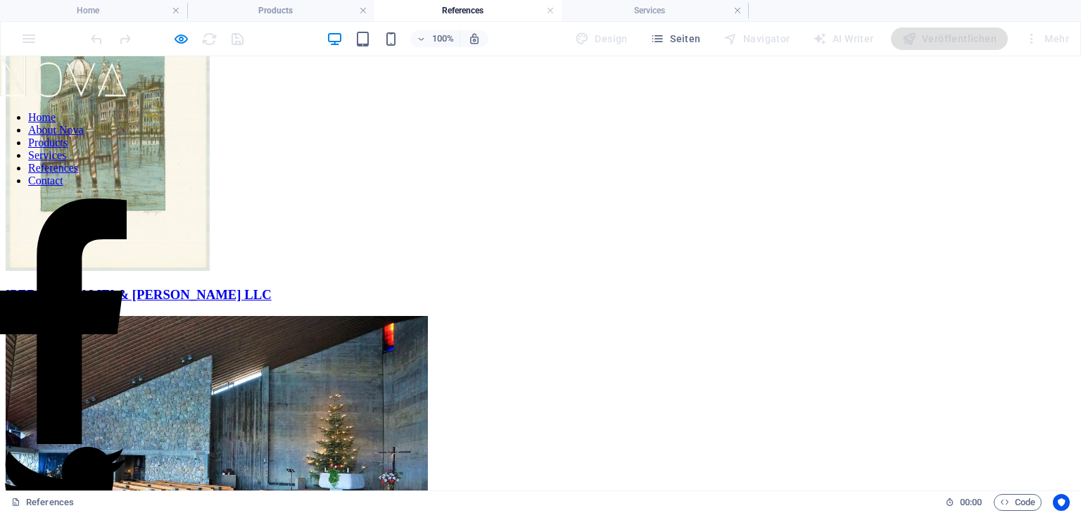
scroll to position [1178, 0]
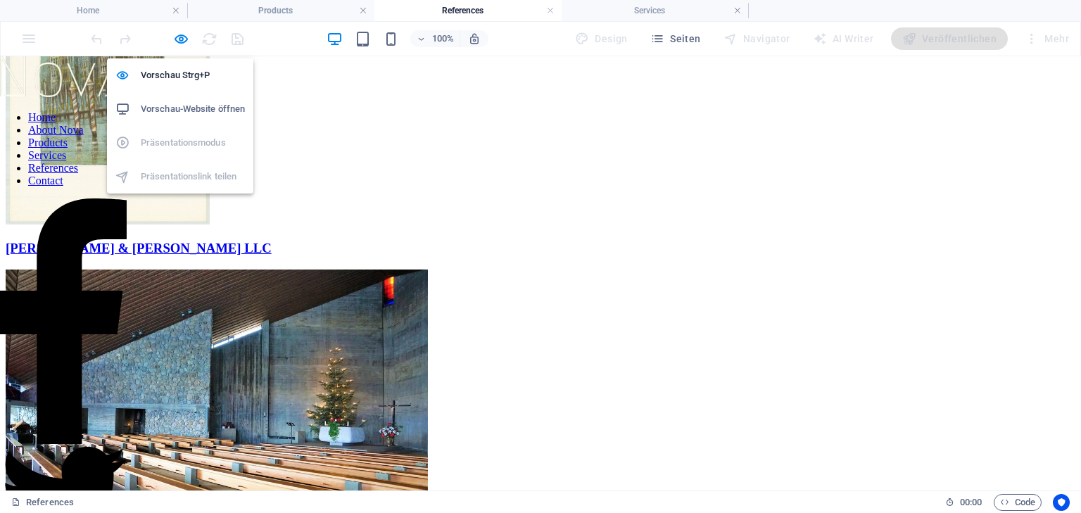
click at [183, 34] on icon "button" at bounding box center [181, 39] width 16 height 16
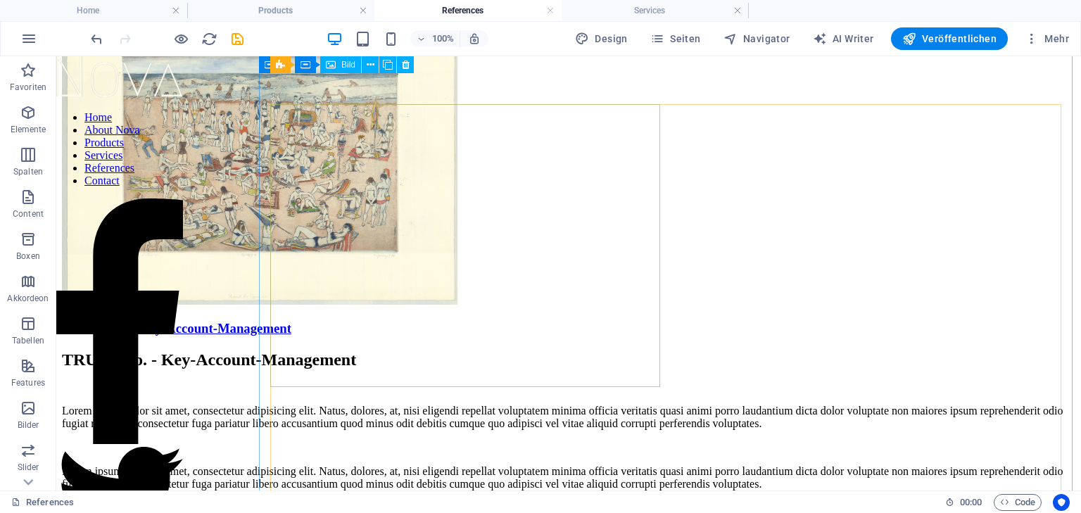
scroll to position [0, 0]
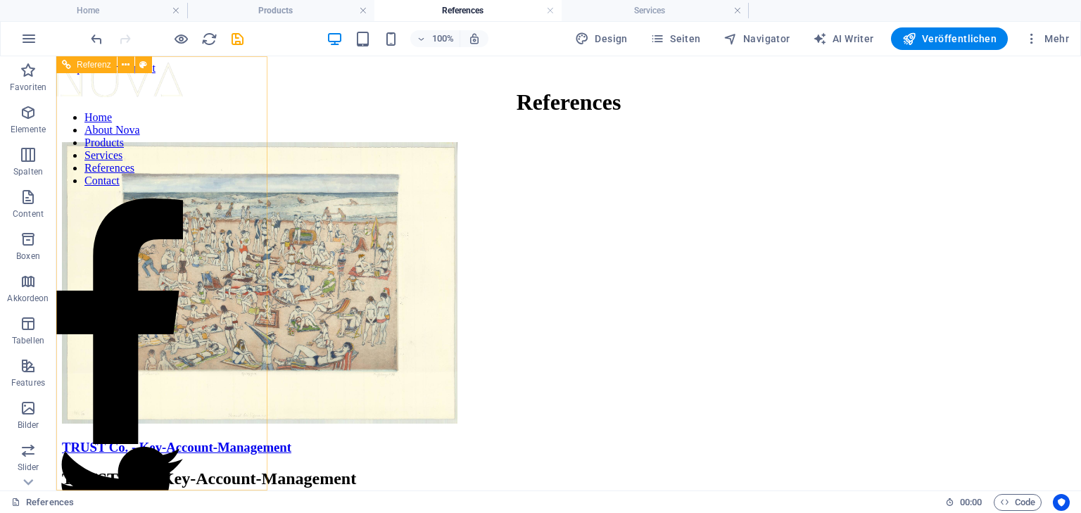
click at [177, 187] on nav "Home About Nova Products Services References Contact" at bounding box center [119, 149] width 127 height 76
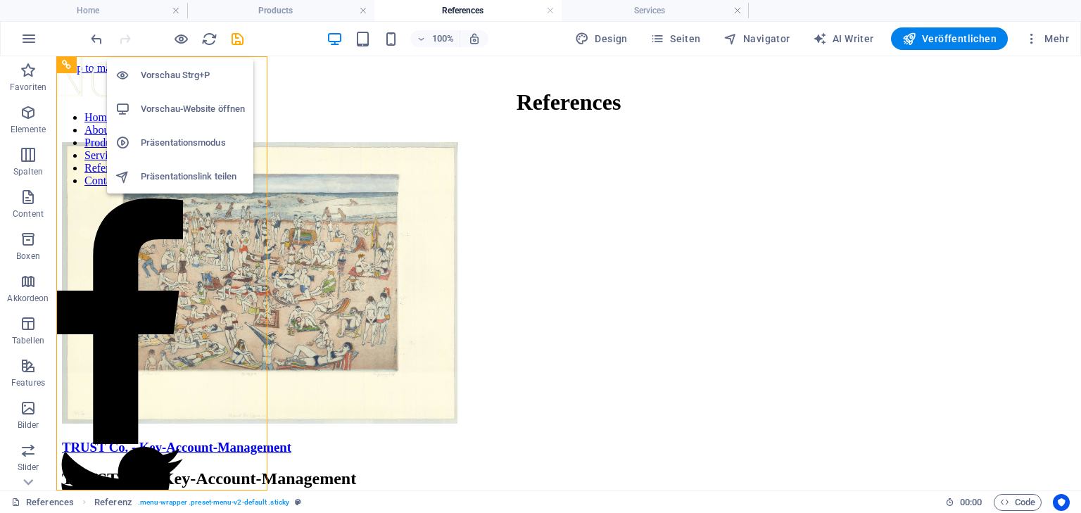
click at [175, 35] on icon "button" at bounding box center [181, 39] width 16 height 16
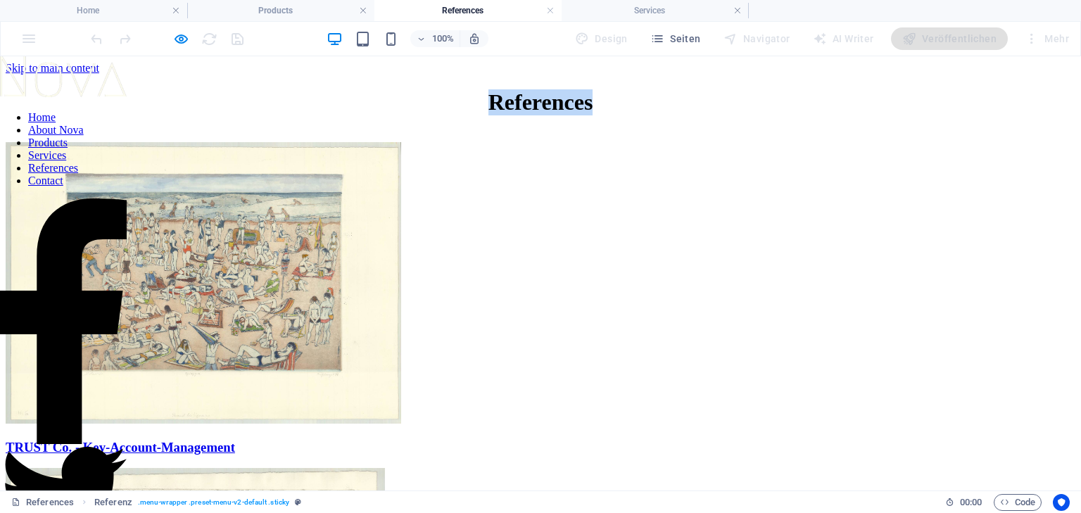
click at [68, 149] on link "Products" at bounding box center [47, 143] width 39 height 12
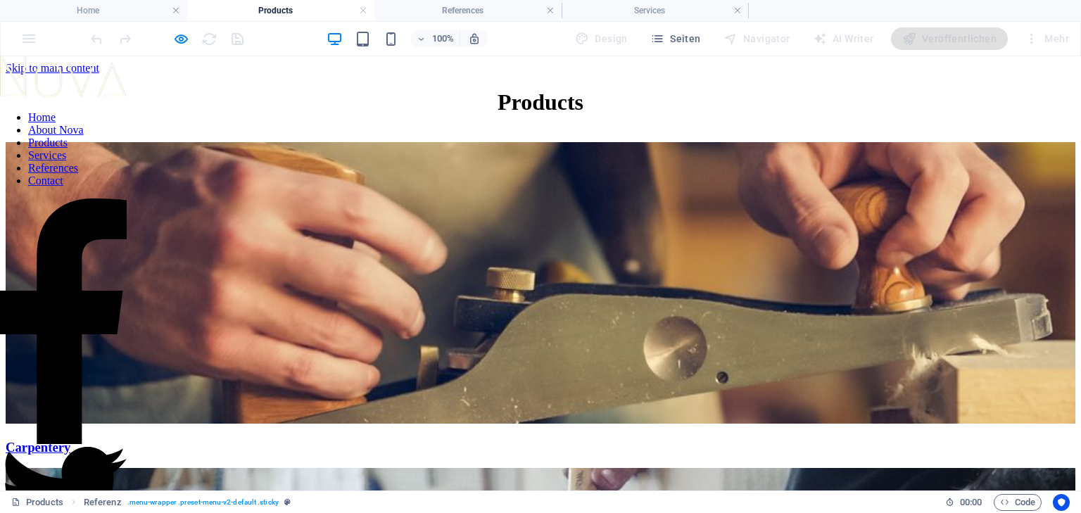
drag, startPoint x: 111, startPoint y: 372, endPoint x: 278, endPoint y: 322, distance: 174.0
click at [78, 174] on link "References" at bounding box center [53, 168] width 50 height 12
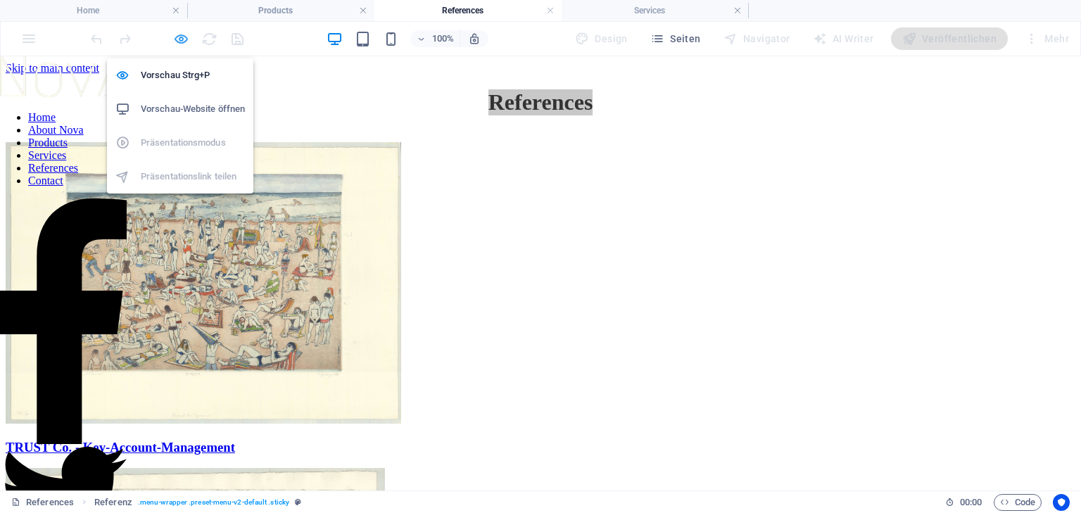
click at [177, 35] on icon "button" at bounding box center [181, 39] width 16 height 16
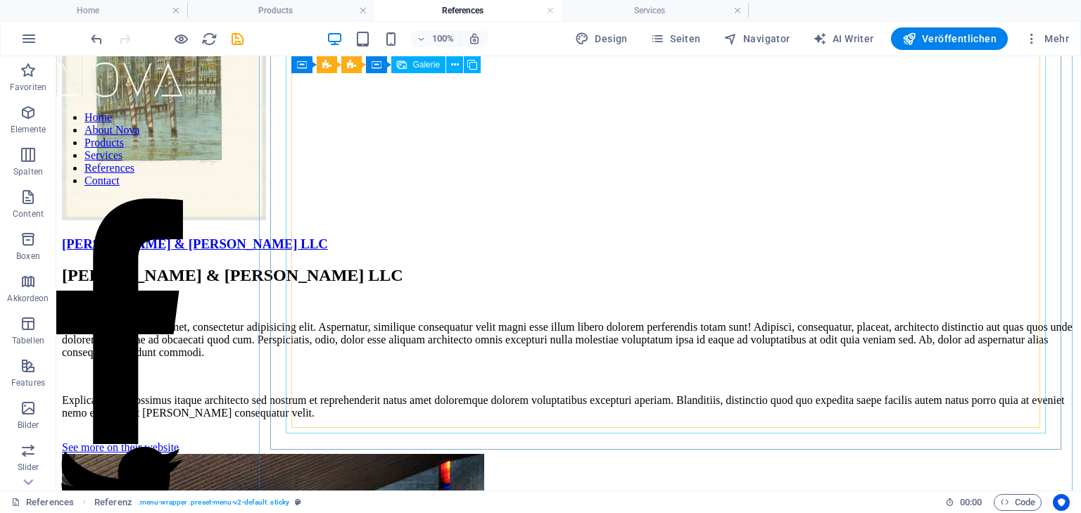
scroll to position [8478, 0]
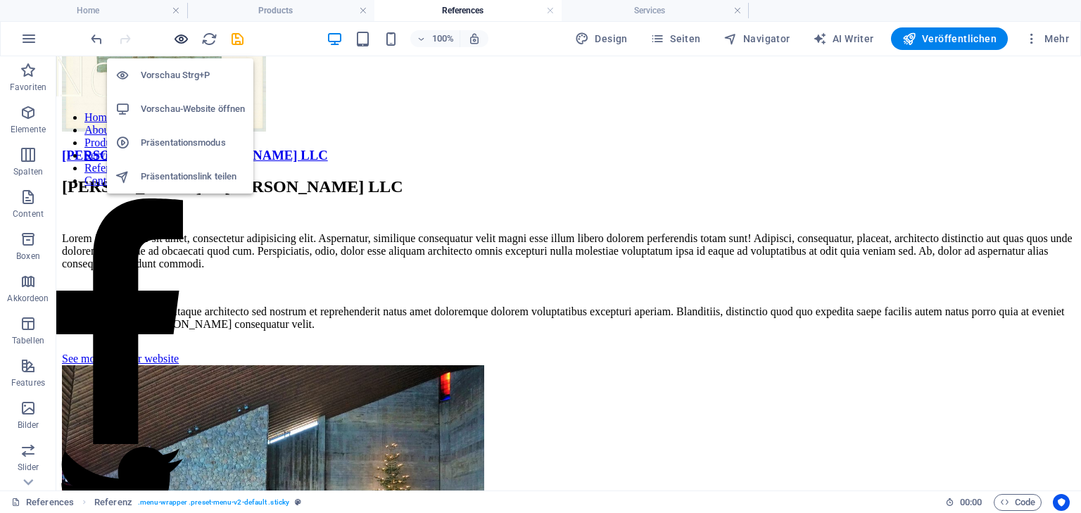
click at [182, 34] on icon "button" at bounding box center [181, 39] width 16 height 16
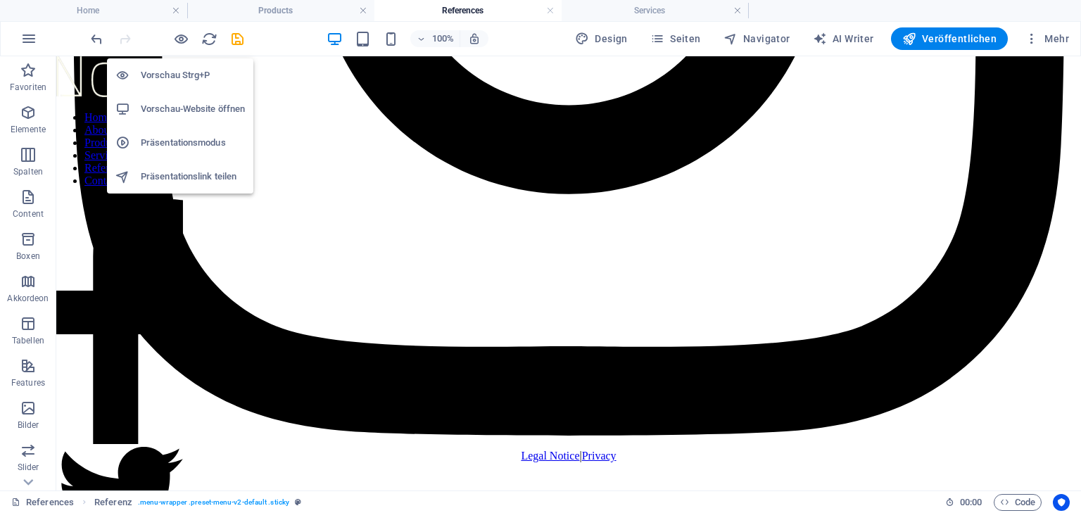
scroll to position [1178, 0]
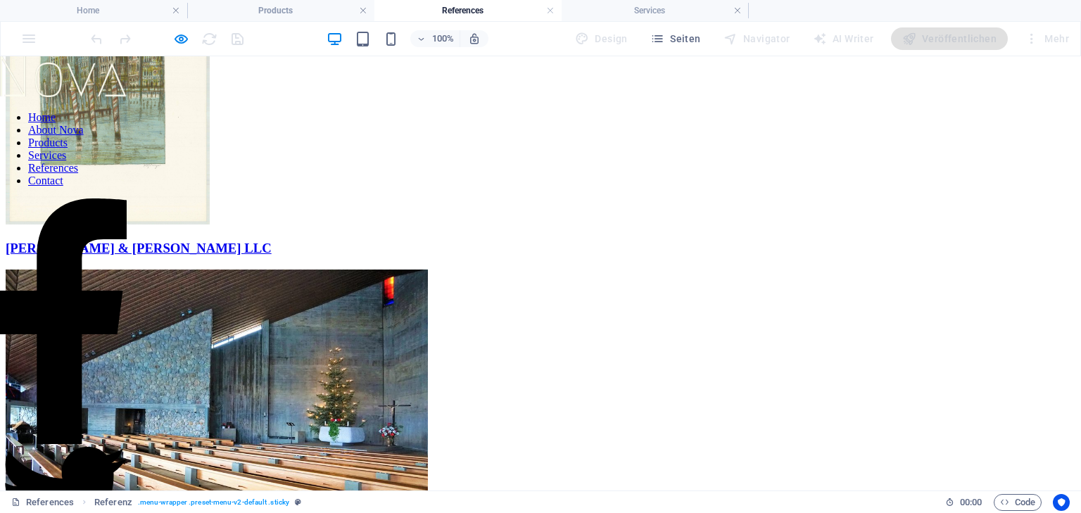
click at [68, 149] on link "Products" at bounding box center [47, 143] width 39 height 12
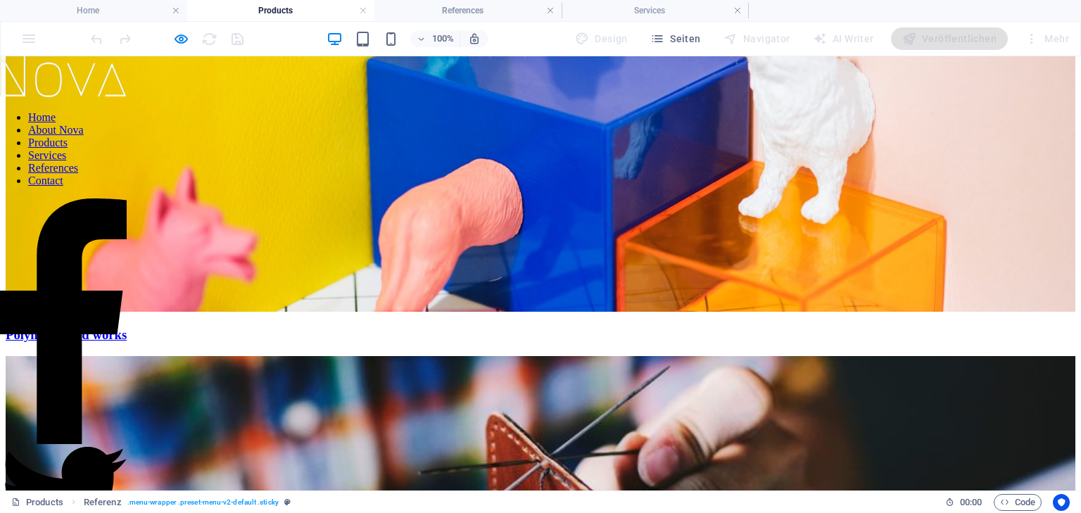
scroll to position [820, 0]
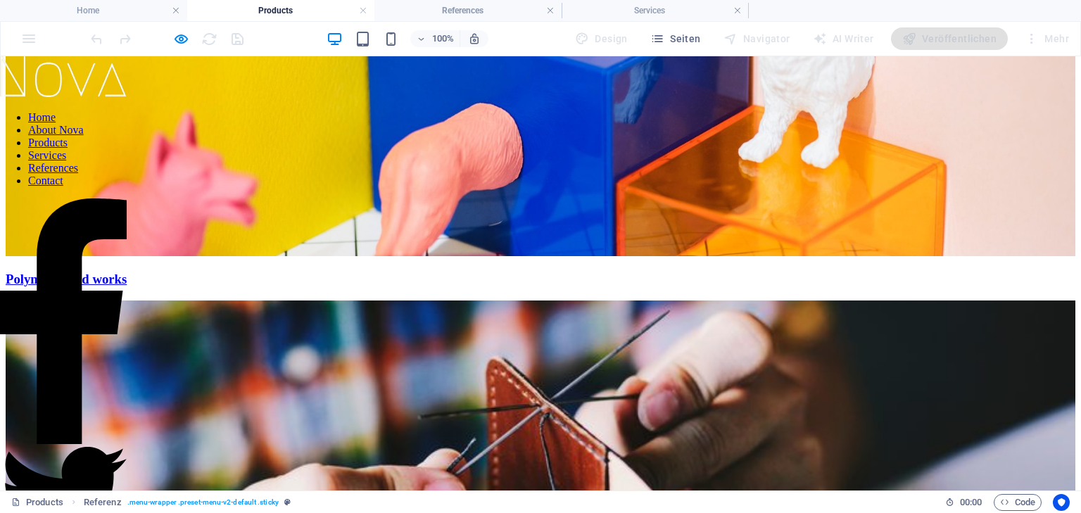
click at [78, 174] on link "References" at bounding box center [53, 168] width 50 height 12
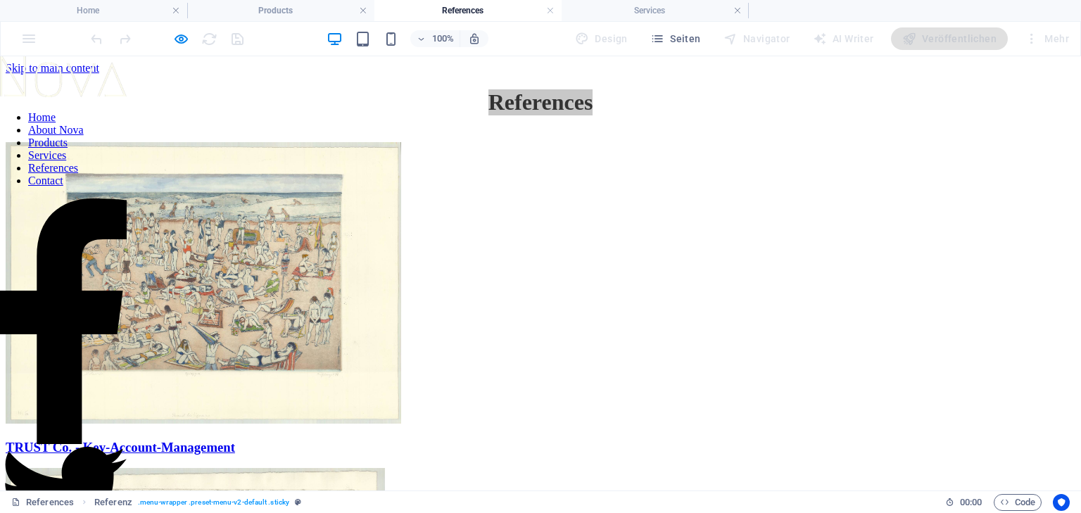
scroll to position [0, 0]
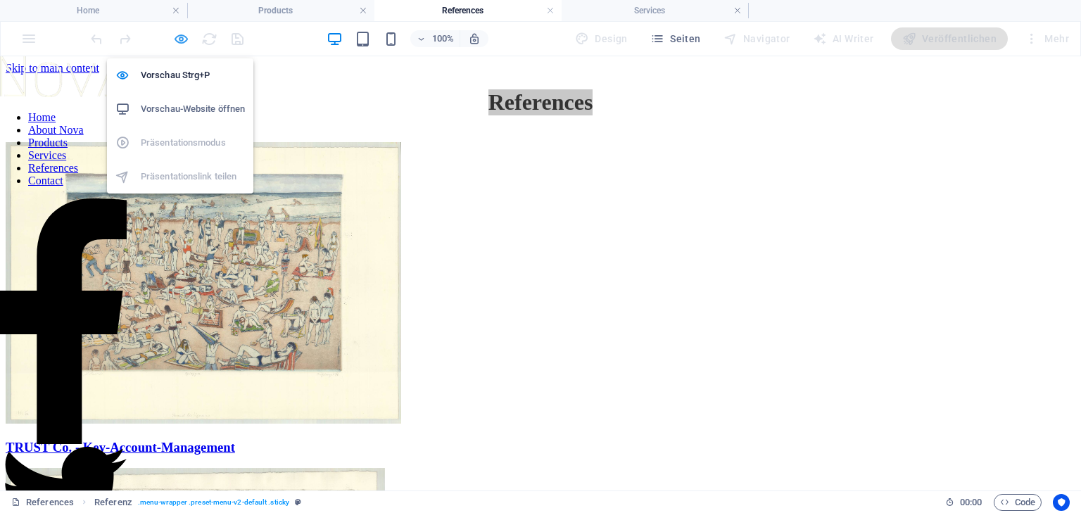
click at [180, 32] on icon "button" at bounding box center [181, 39] width 16 height 16
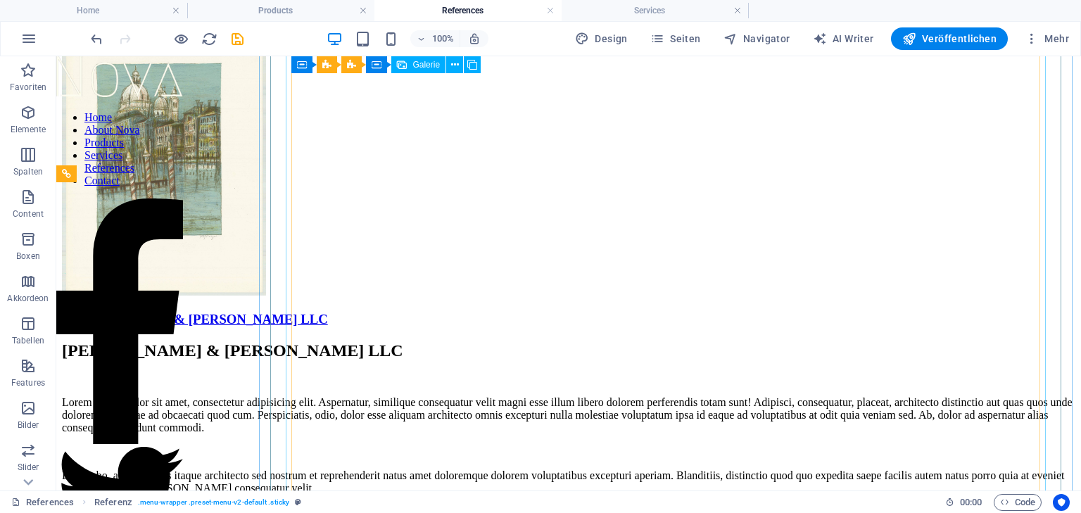
scroll to position [8309, 0]
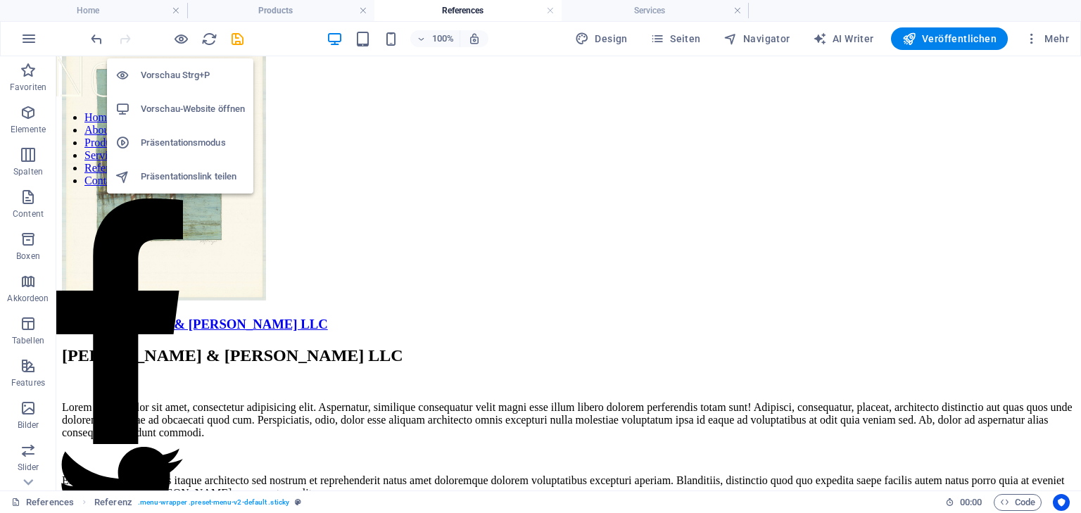
drag, startPoint x: 184, startPoint y: 34, endPoint x: 157, endPoint y: 181, distance: 149.5
click at [183, 34] on icon "button" at bounding box center [181, 39] width 16 height 16
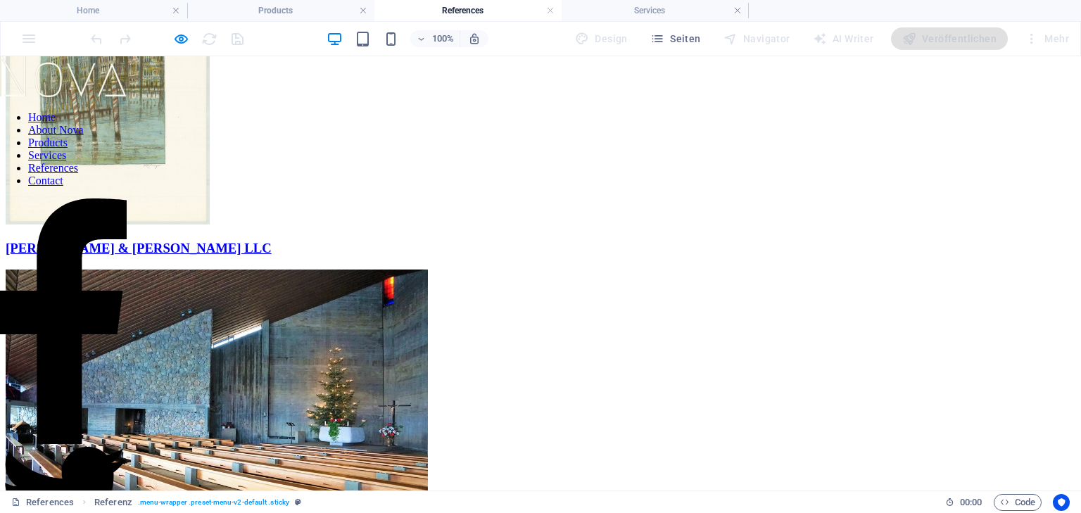
click at [84, 136] on link "About Nova" at bounding box center [56, 130] width 56 height 12
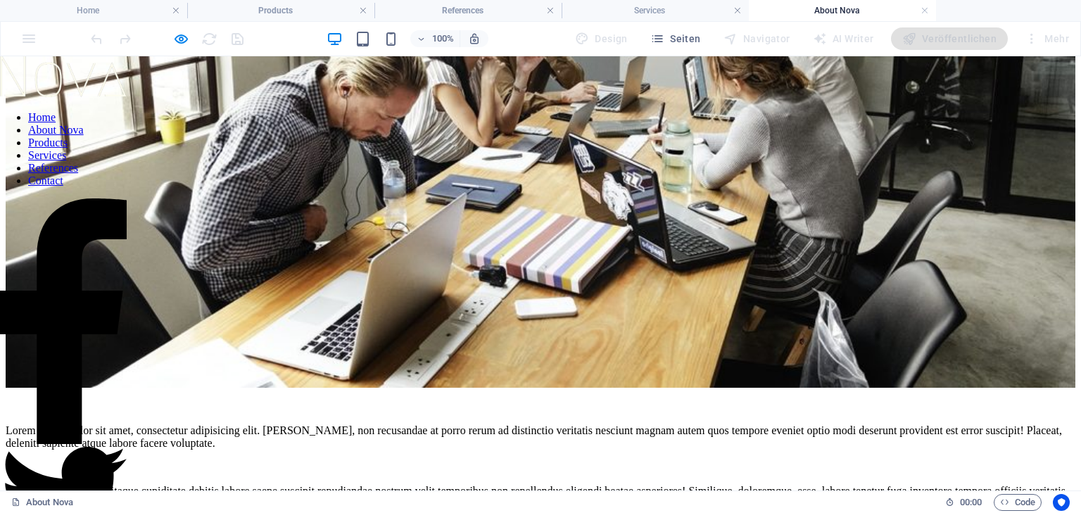
scroll to position [897, 0]
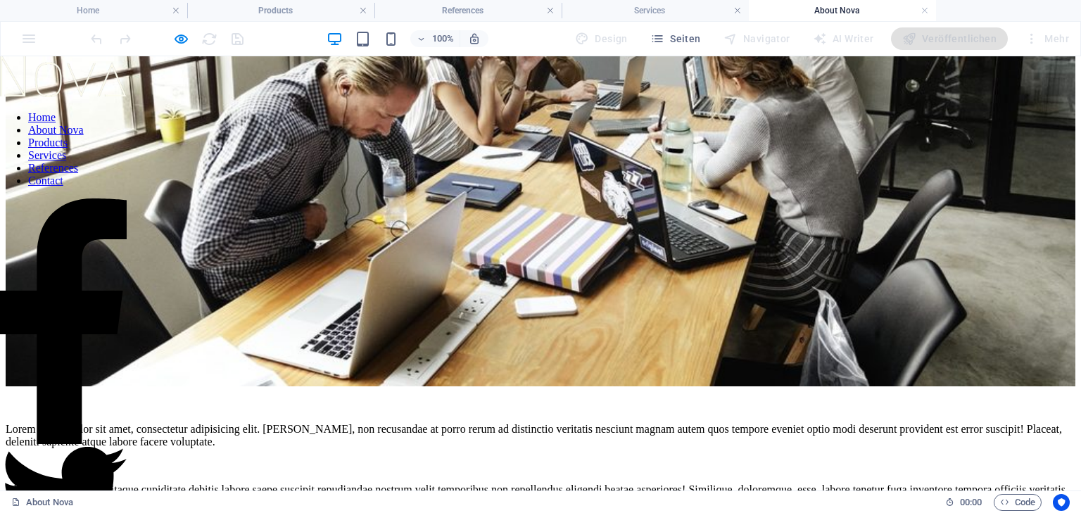
click at [105, 187] on nav "Home About Nova Products Services References Contact" at bounding box center [63, 149] width 127 height 76
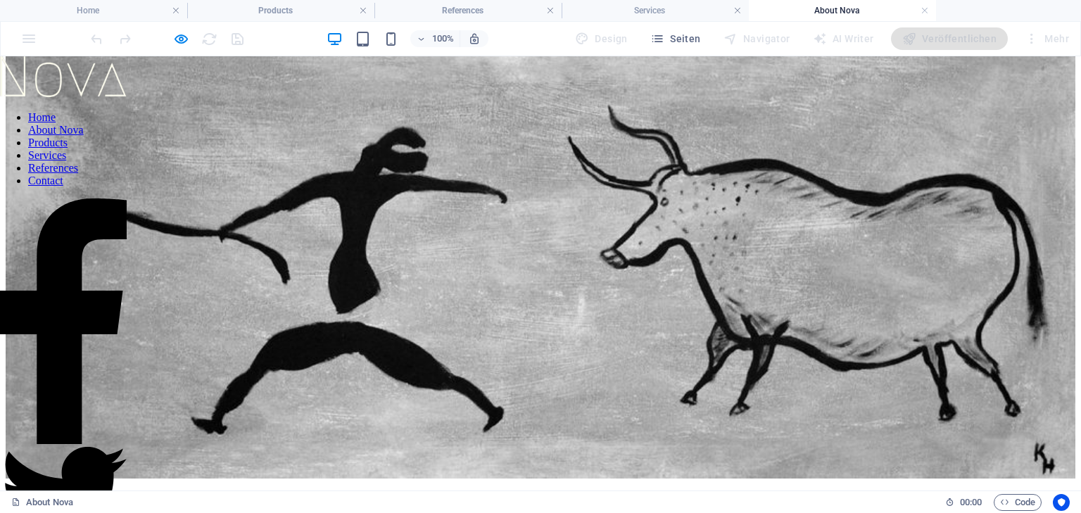
scroll to position [56, 0]
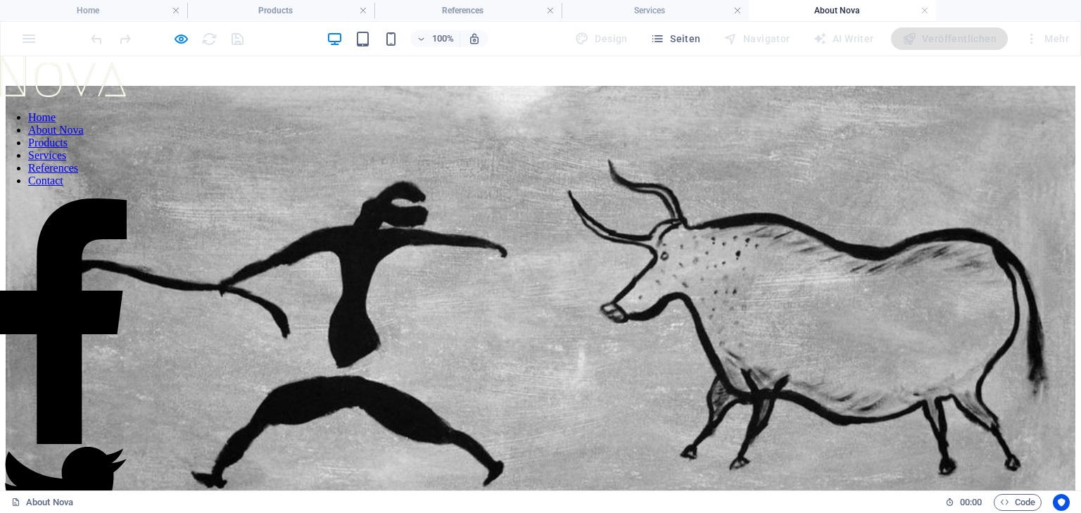
click at [99, 187] on nav "Home About Nova Products Services References Contact" at bounding box center [63, 149] width 127 height 76
click at [101, 187] on nav "Home About Nova Products Services References Contact" at bounding box center [63, 149] width 127 height 76
click at [534, 290] on figure at bounding box center [541, 311] width 1070 height 450
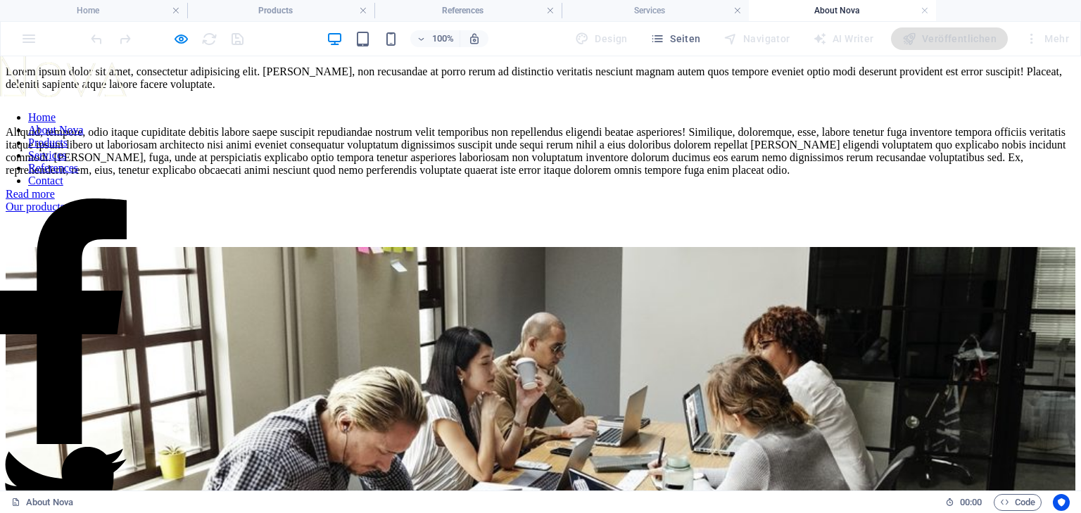
scroll to position [563, 0]
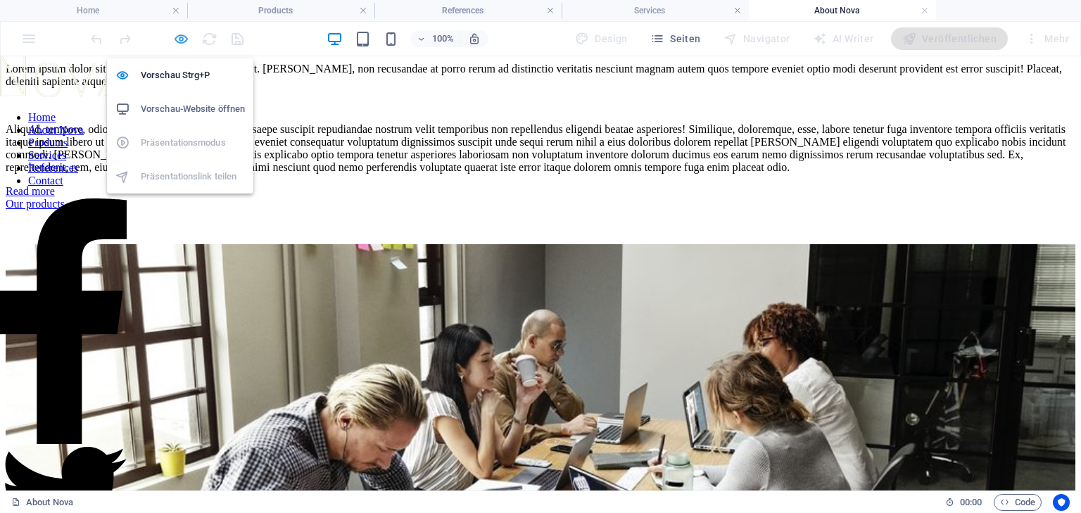
click at [177, 34] on icon "button" at bounding box center [181, 39] width 16 height 16
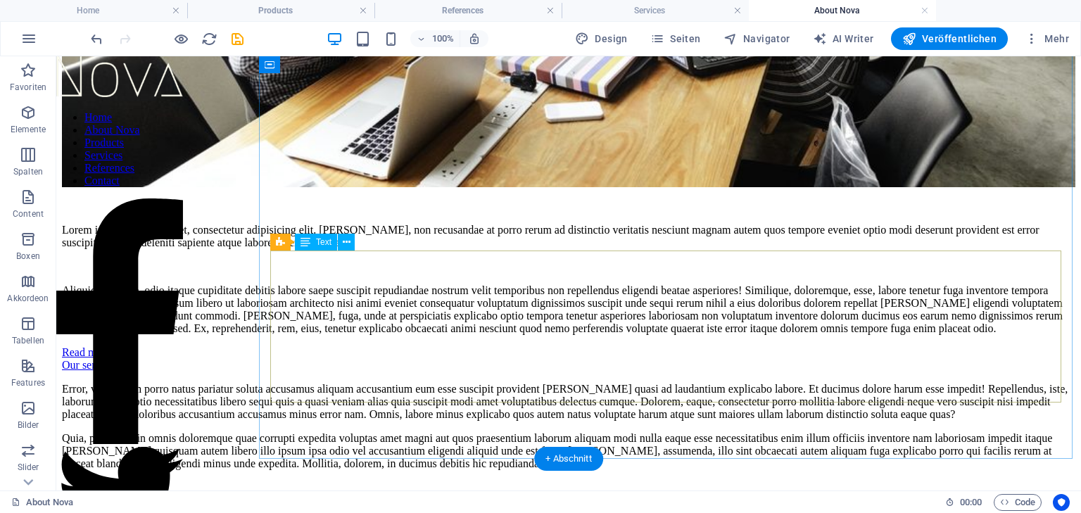
scroll to position [1231, 0]
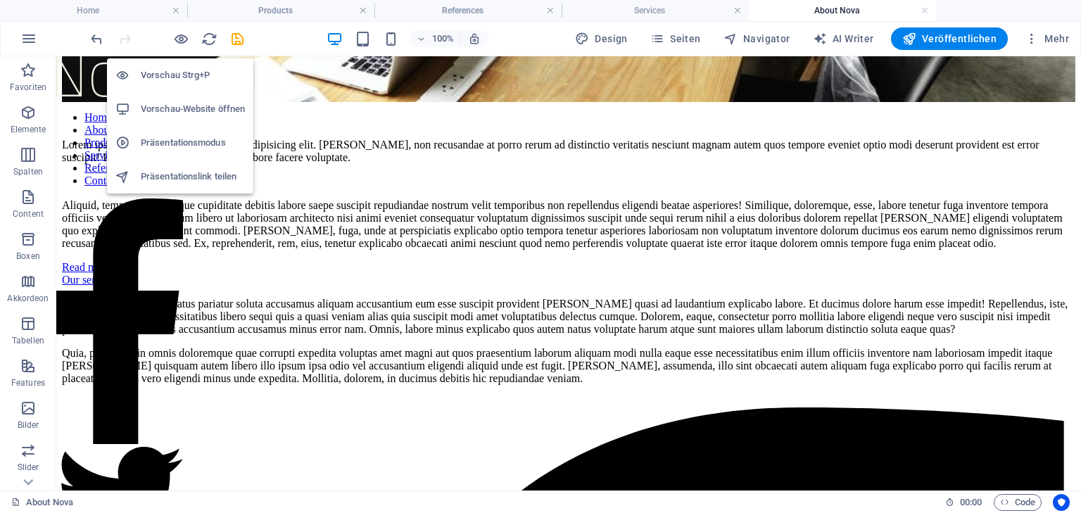
drag, startPoint x: 181, startPoint y: 34, endPoint x: 180, endPoint y: 191, distance: 157.7
click at [181, 34] on icon "button" at bounding box center [181, 39] width 16 height 16
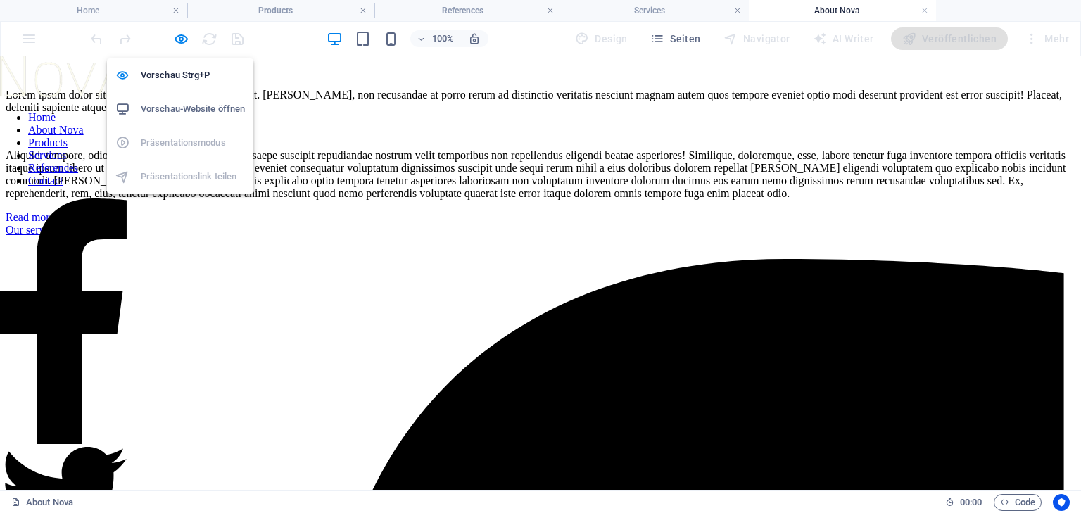
scroll to position [897, 0]
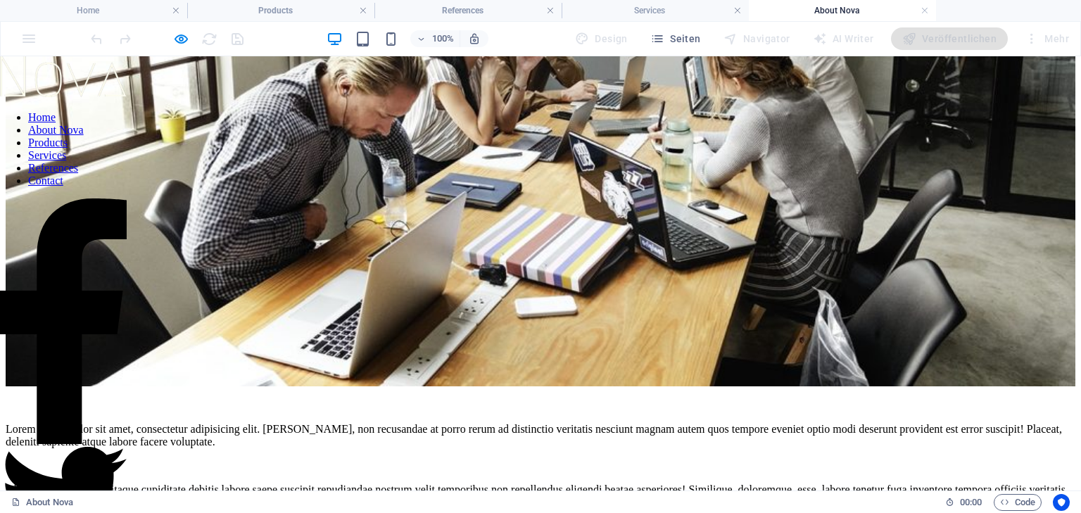
click at [68, 149] on link "Products" at bounding box center [47, 143] width 39 height 12
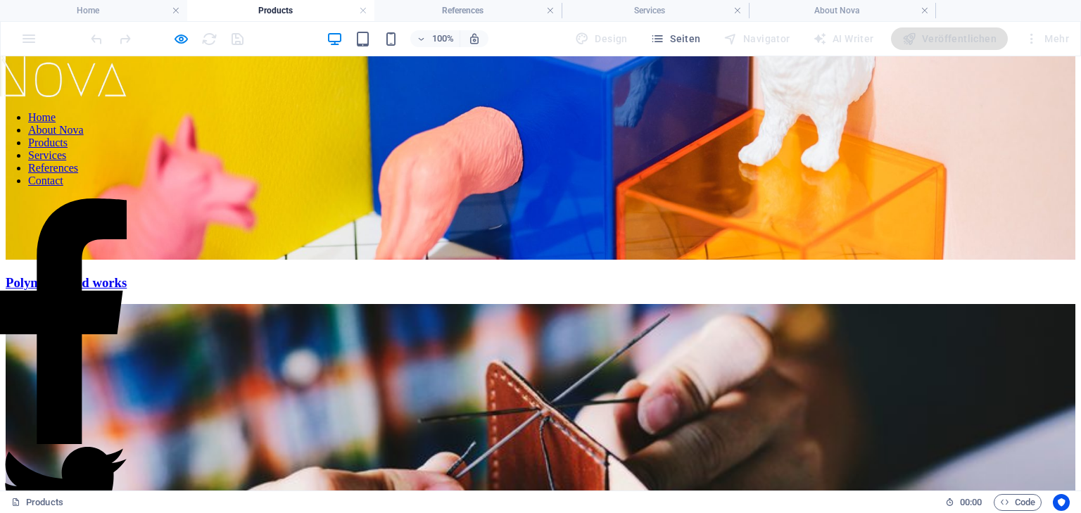
scroll to position [820, 0]
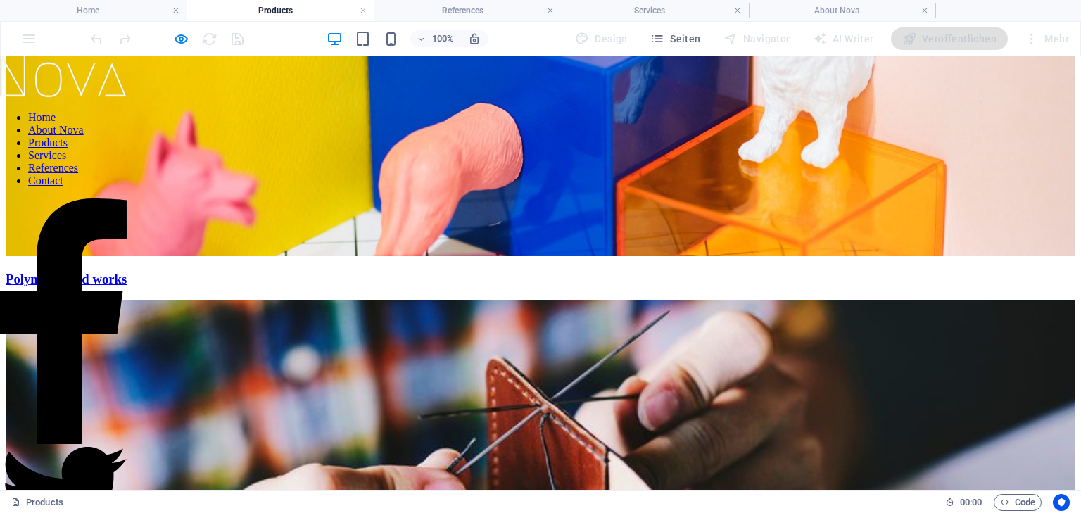
click at [84, 136] on link "About Nova" at bounding box center [56, 130] width 56 height 12
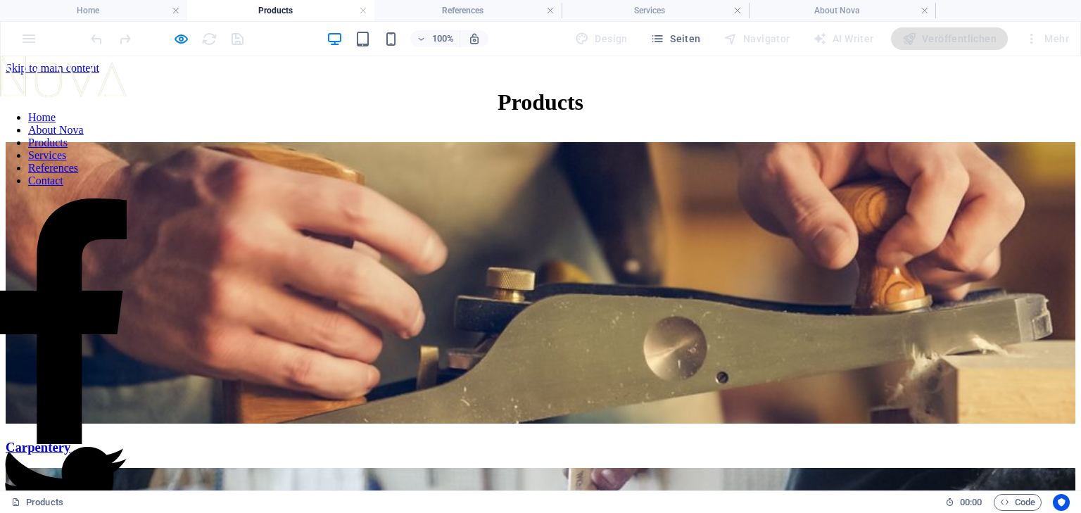
scroll to position [897, 0]
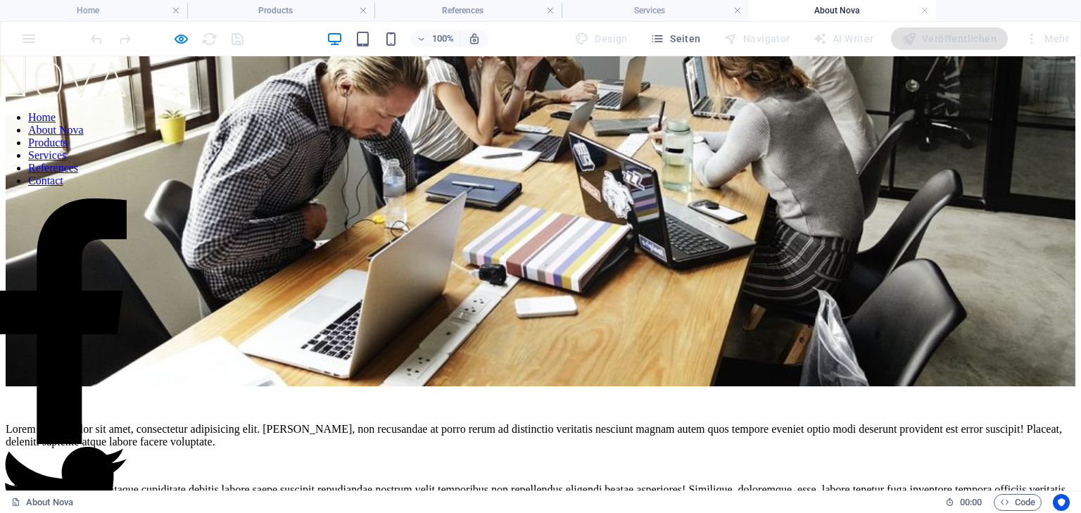
click at [66, 161] on link "Services" at bounding box center [47, 155] width 38 height 12
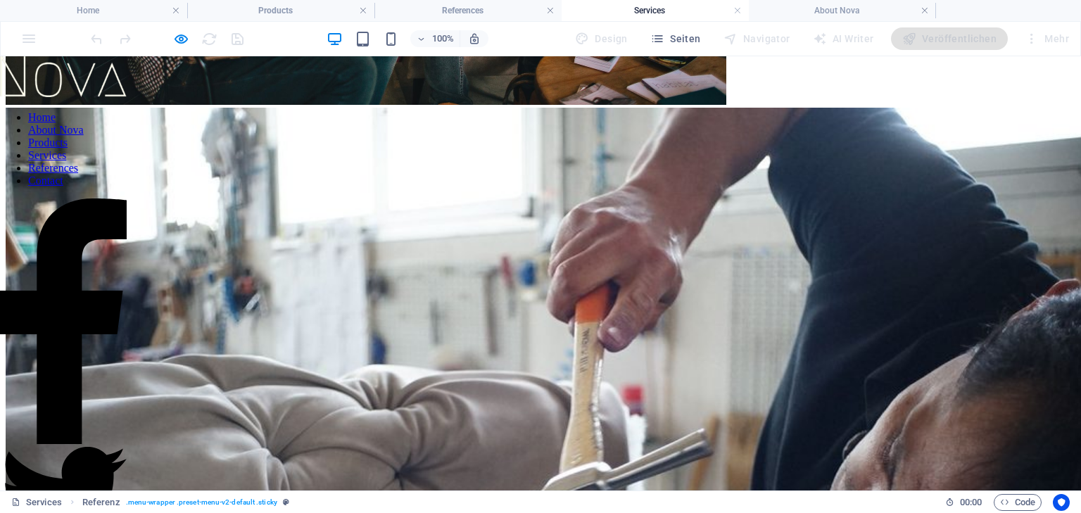
scroll to position [2162, 0]
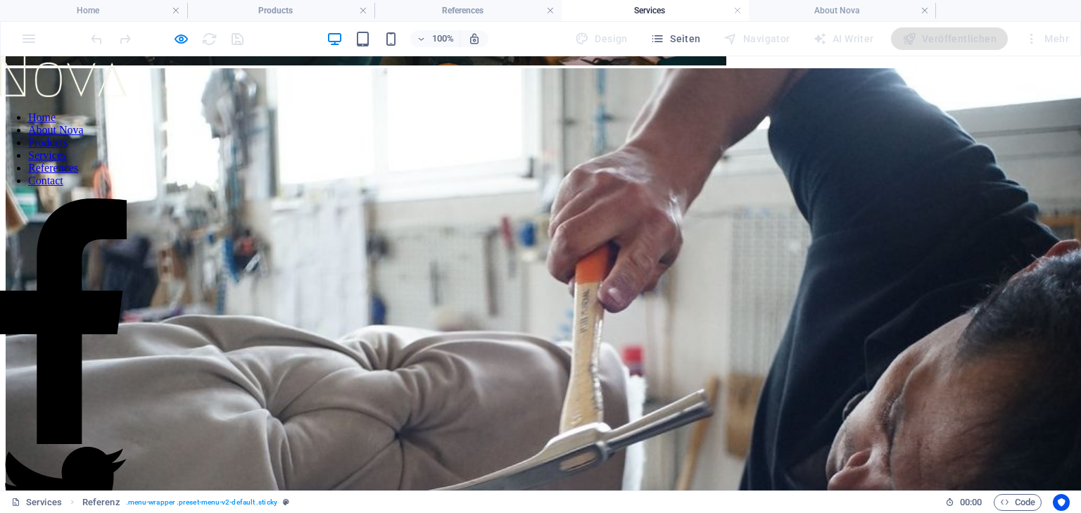
click at [56, 123] on link "Home" at bounding box center [41, 117] width 27 height 12
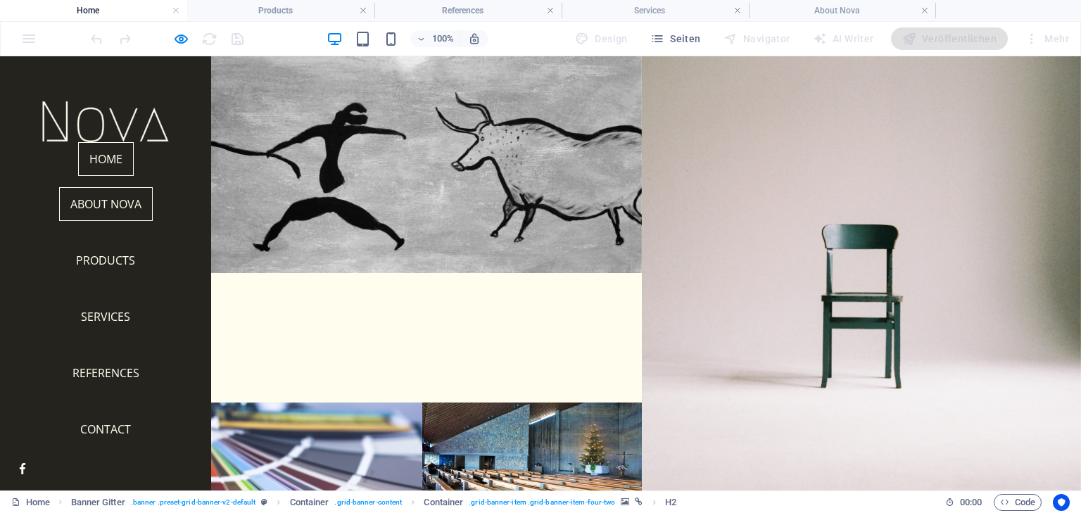
click at [108, 202] on link "About Nova" at bounding box center [106, 204] width 94 height 34
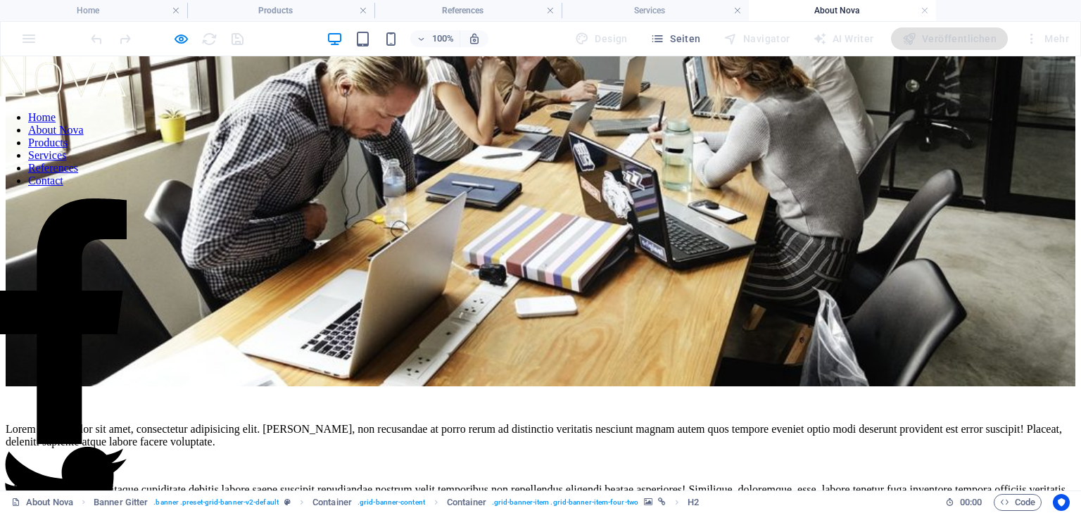
click at [68, 149] on link "Products" at bounding box center [47, 143] width 39 height 12
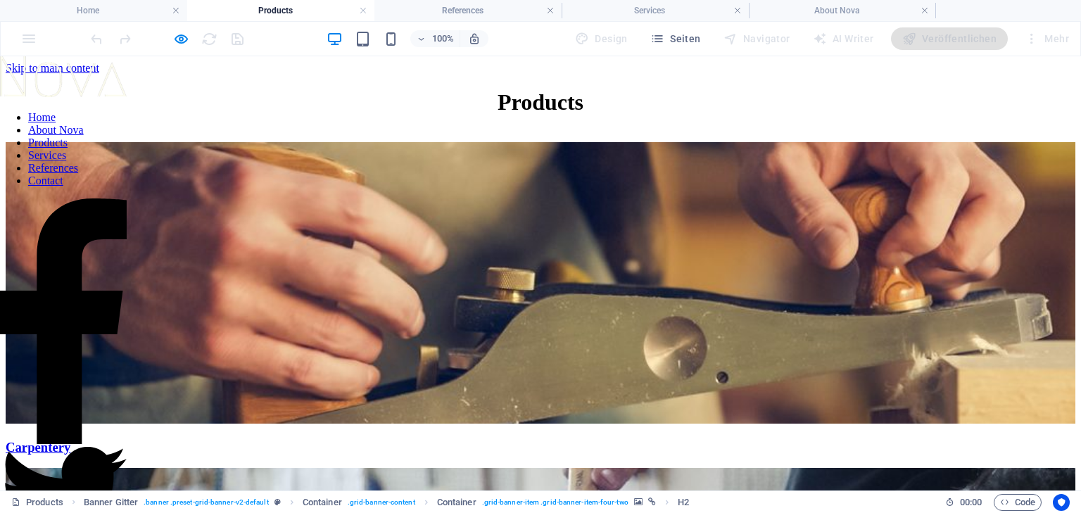
scroll to position [820, 0]
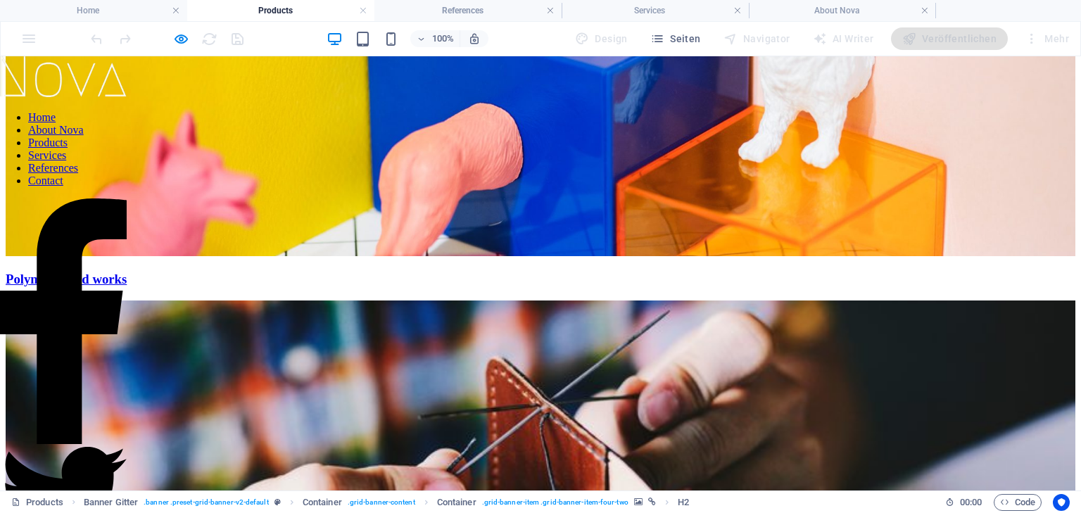
click at [66, 161] on link "Services" at bounding box center [47, 155] width 38 height 12
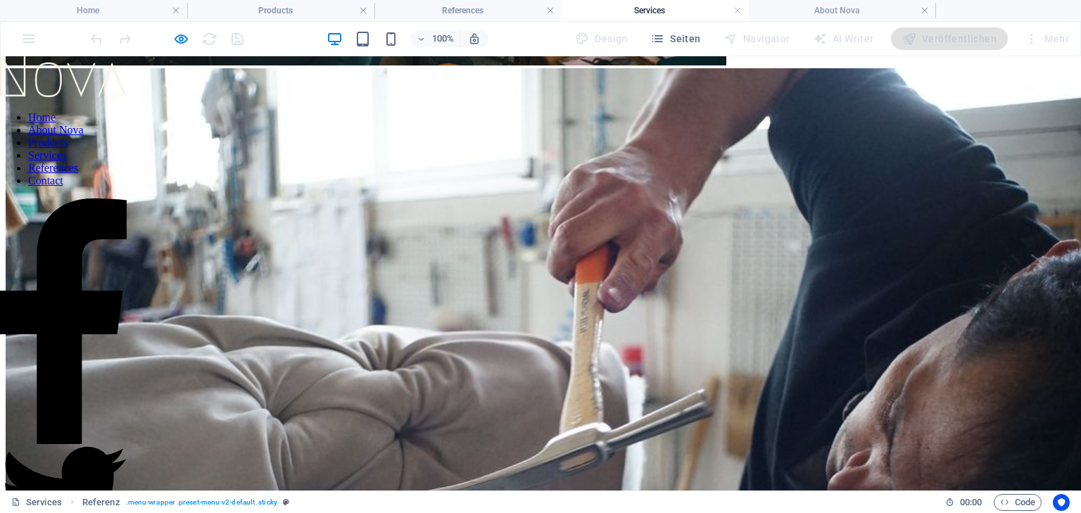
click at [84, 136] on link "About Nova" at bounding box center [56, 130] width 56 height 12
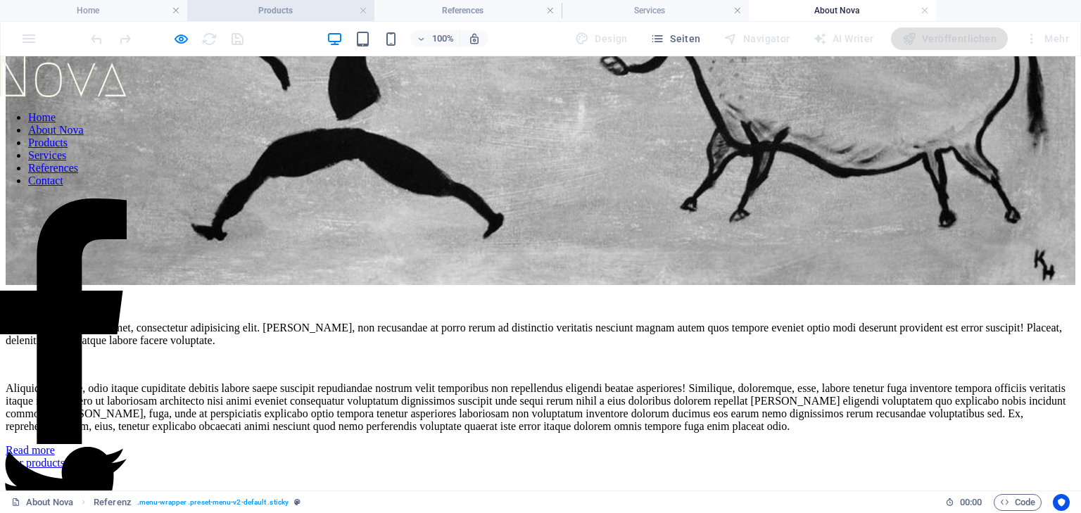
scroll to position [165, 0]
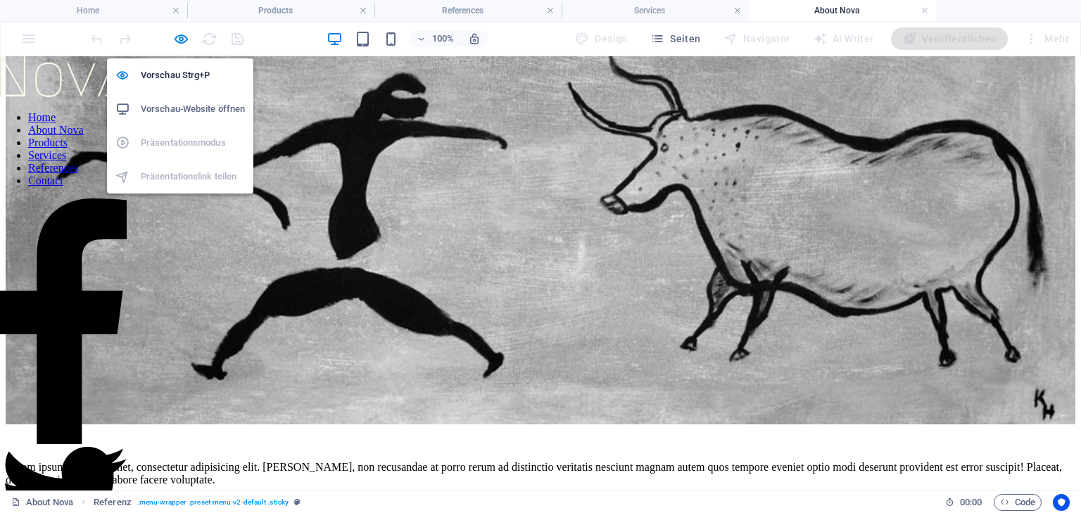
drag, startPoint x: 186, startPoint y: 32, endPoint x: 139, endPoint y: 113, distance: 93.7
click at [184, 33] on icon "button" at bounding box center [181, 39] width 16 height 16
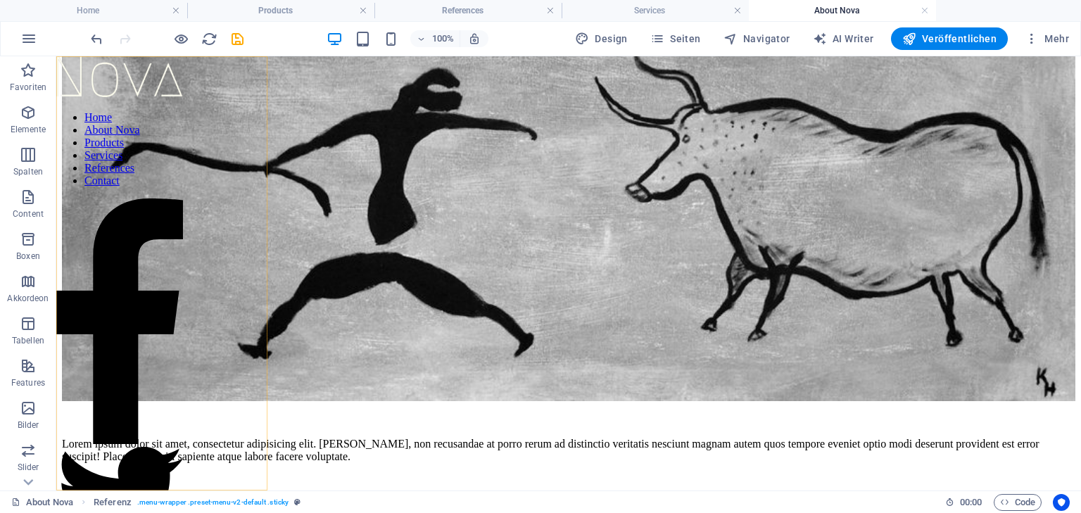
click at [159, 187] on nav "Home About Nova Products Services References Contact" at bounding box center [119, 149] width 127 height 76
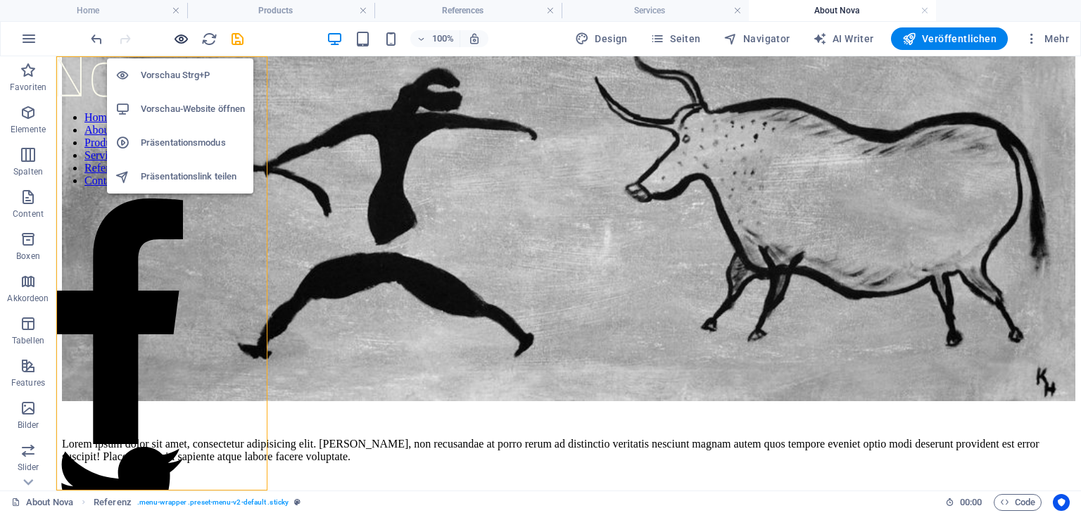
drag, startPoint x: 180, startPoint y: 32, endPoint x: 189, endPoint y: 173, distance: 141.1
click at [180, 32] on icon "button" at bounding box center [181, 39] width 16 height 16
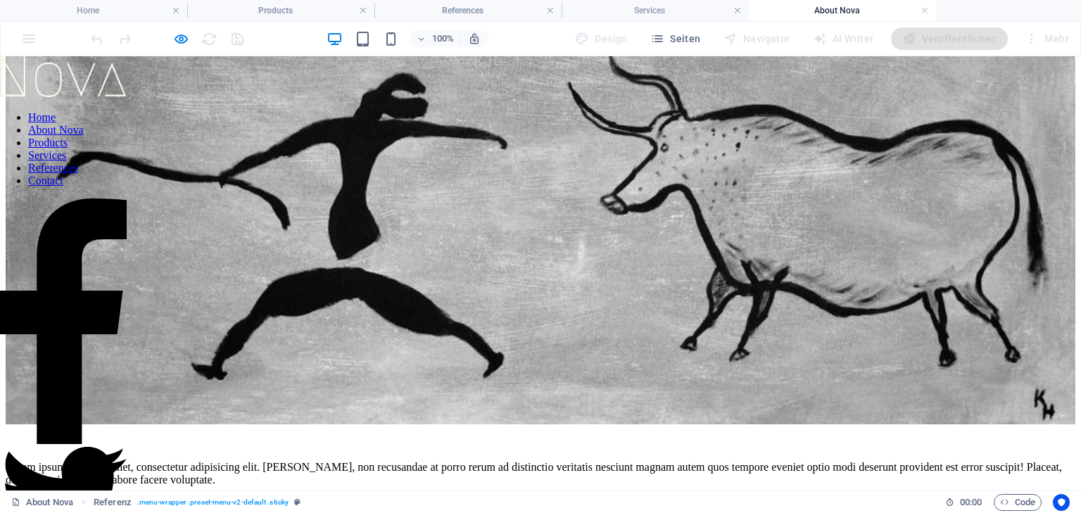
click at [68, 149] on link "Products" at bounding box center [47, 143] width 39 height 12
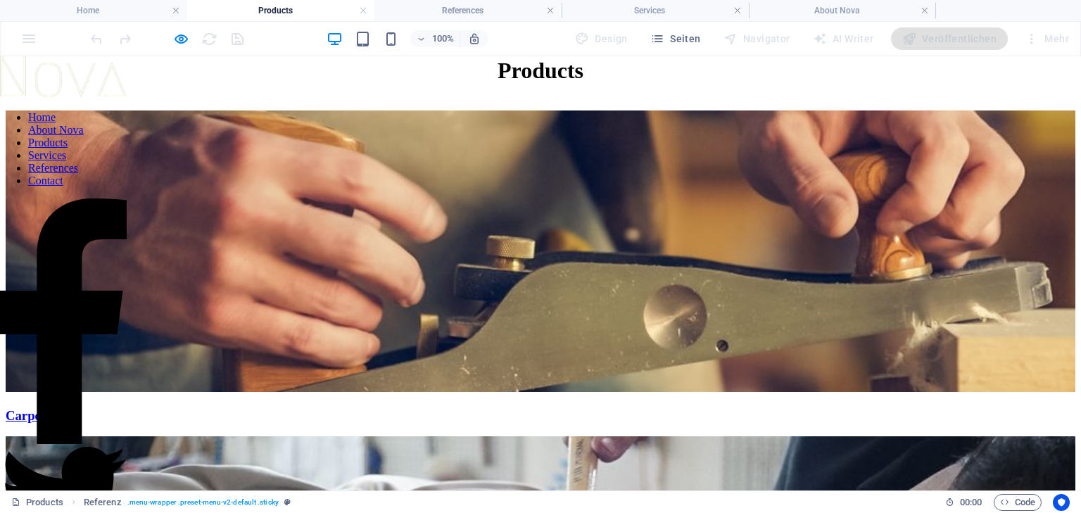
scroll to position [0, 0]
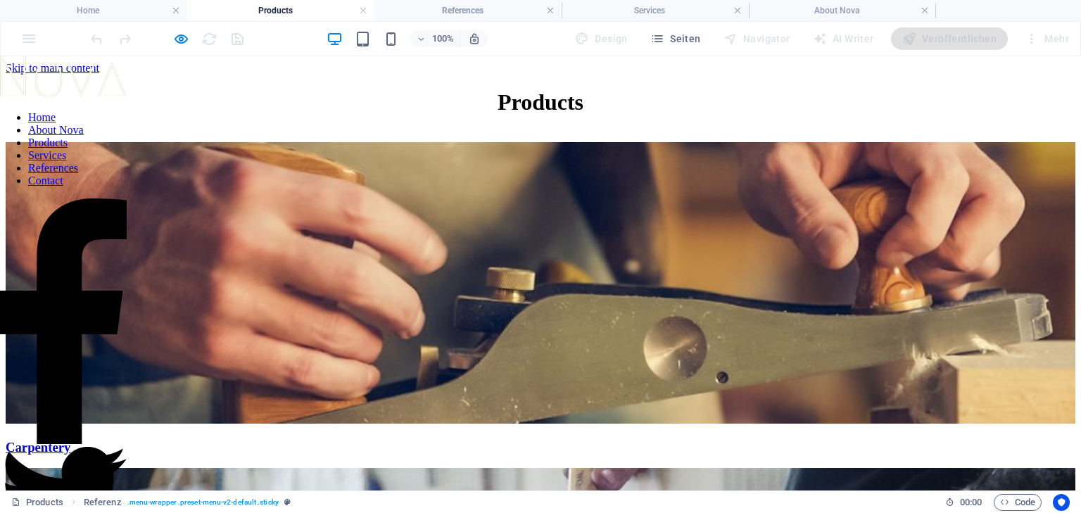
click at [420, 440] on span "Carpentery" at bounding box center [541, 447] width 1070 height 15
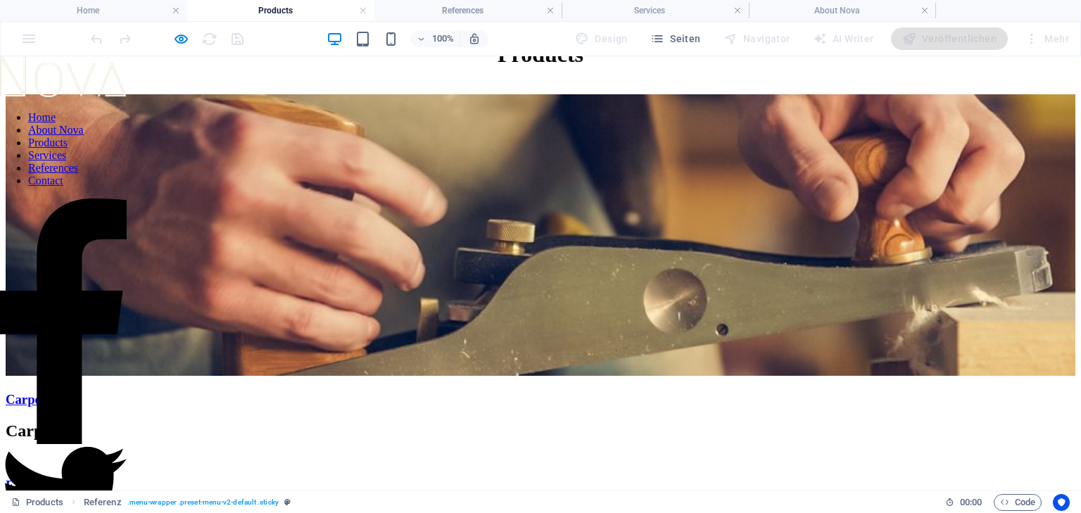
scroll to position [113, 0]
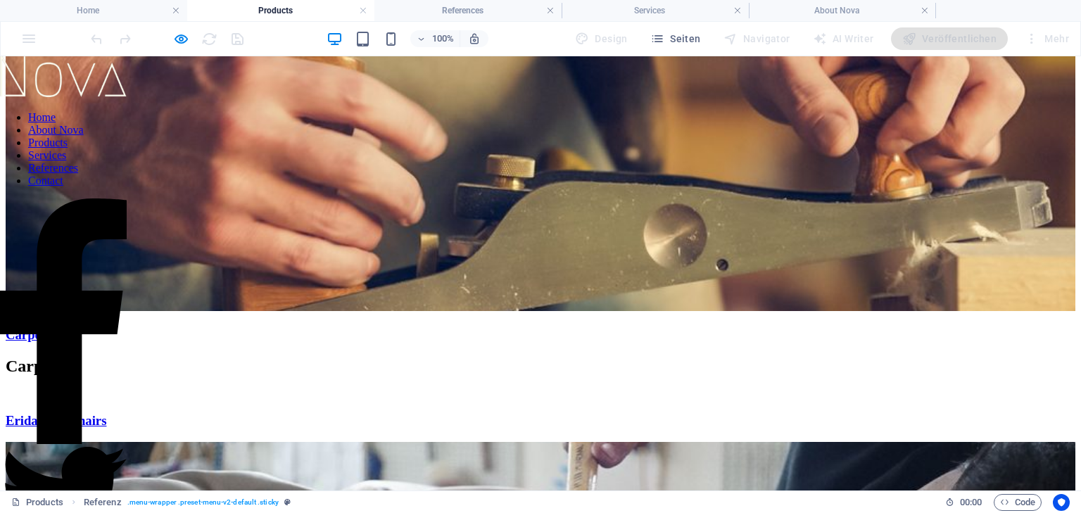
click at [318, 327] on span "Carpentery" at bounding box center [541, 334] width 1070 height 15
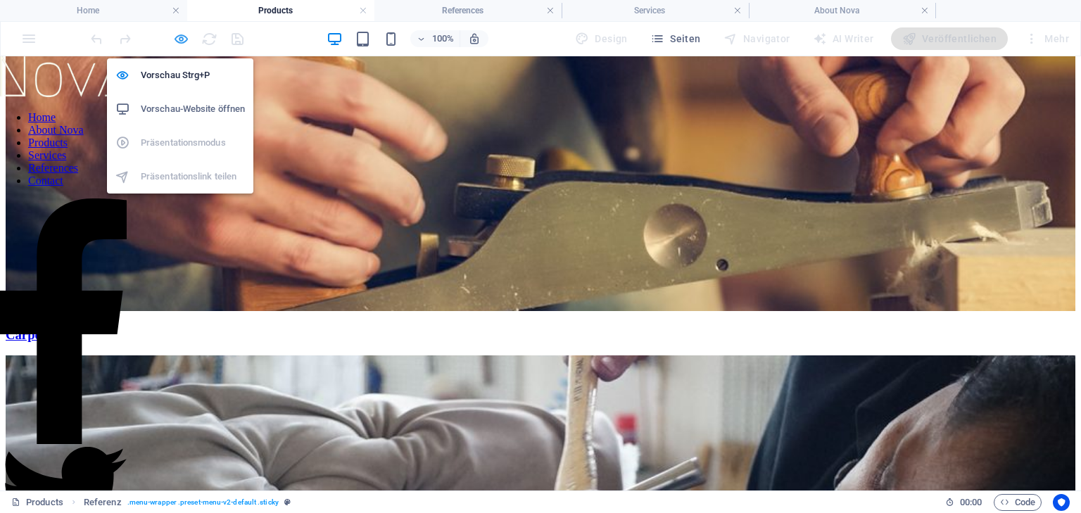
click at [180, 37] on icon "button" at bounding box center [181, 39] width 16 height 16
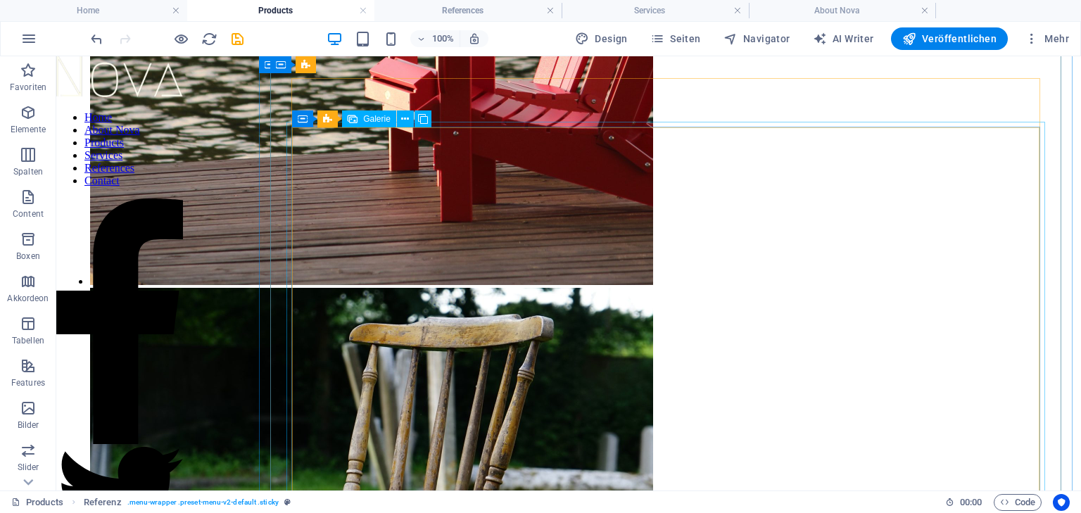
scroll to position [0, 0]
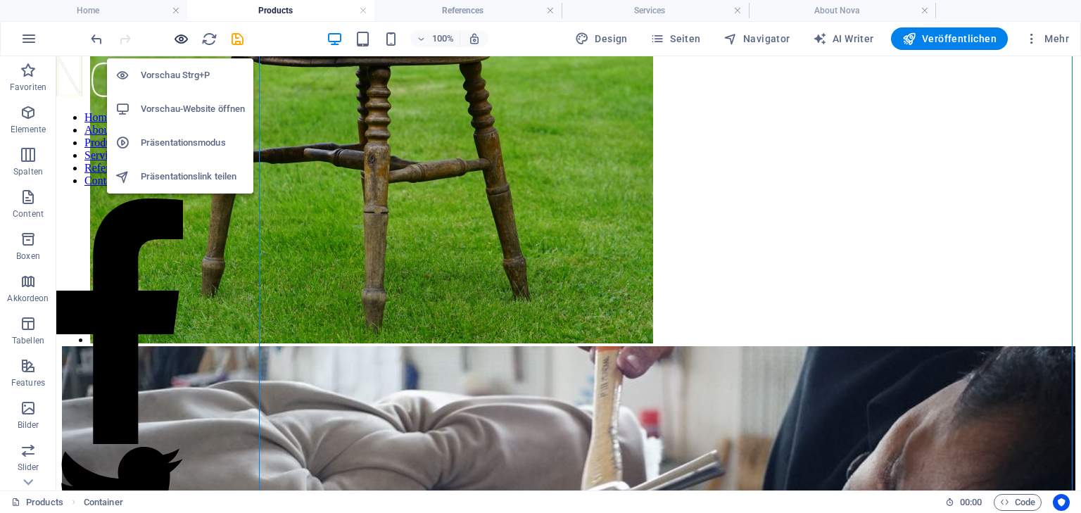
drag, startPoint x: 182, startPoint y: 34, endPoint x: 436, endPoint y: 117, distance: 267.1
click at [182, 34] on icon "button" at bounding box center [181, 39] width 16 height 16
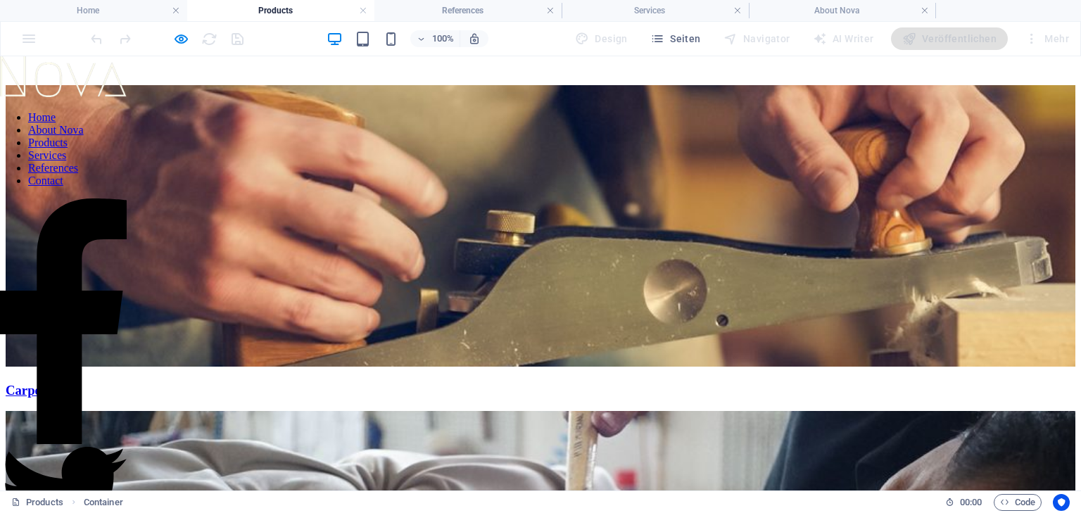
scroll to position [32, 0]
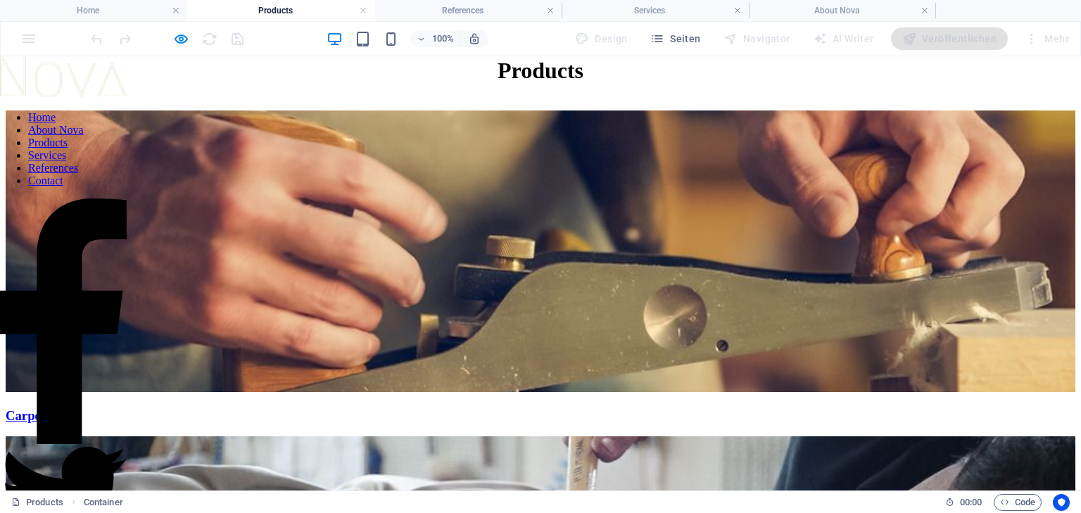
click at [486, 408] on span "Carpentery" at bounding box center [541, 415] width 1070 height 15
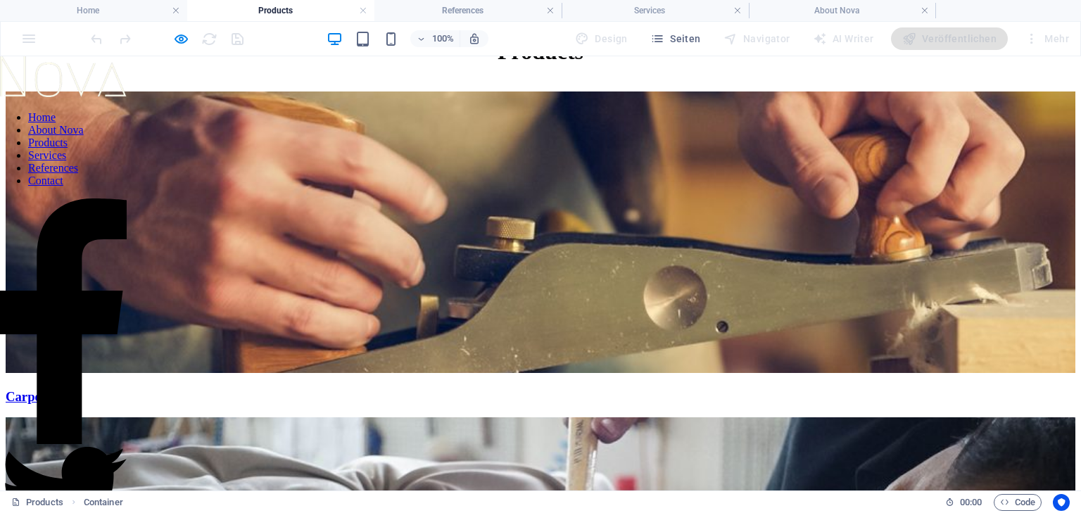
scroll to position [0, 0]
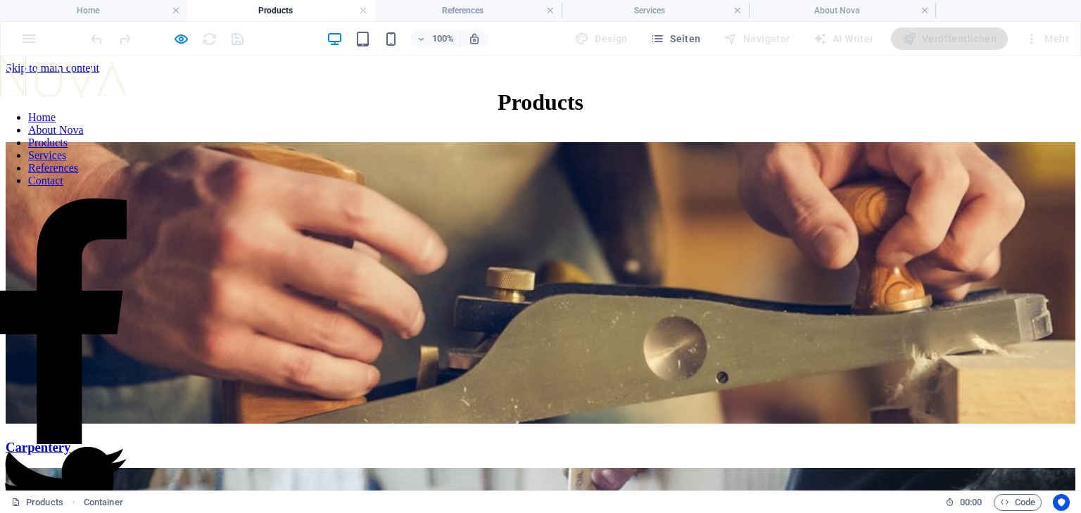
click at [66, 161] on link "Services" at bounding box center [47, 155] width 38 height 12
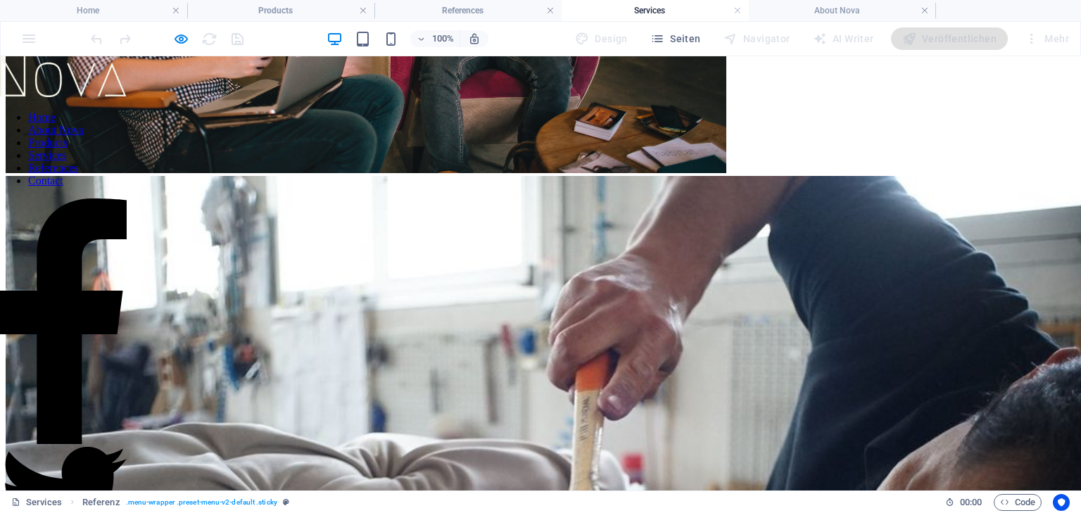
scroll to position [2140, 0]
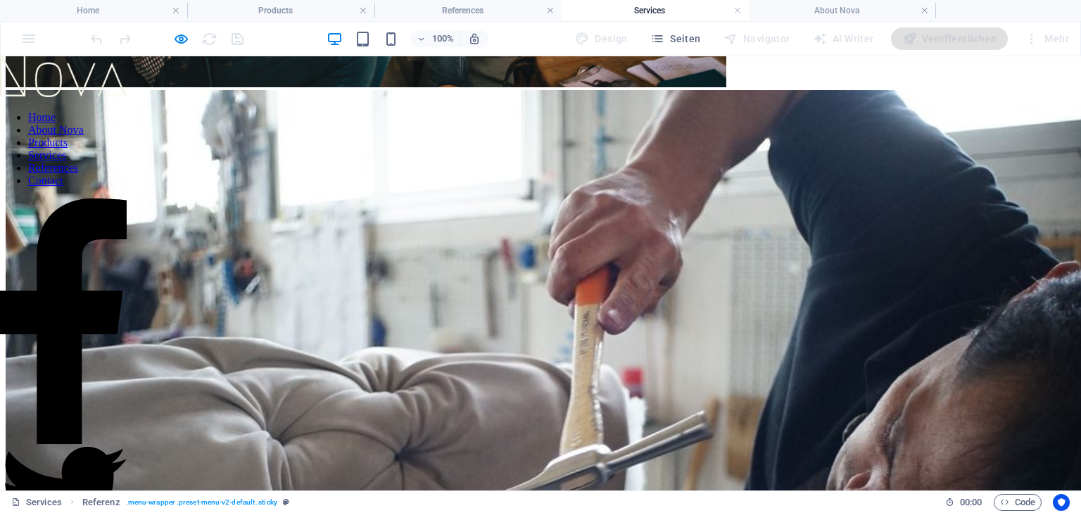
drag, startPoint x: 118, startPoint y: 368, endPoint x: 110, endPoint y: 376, distance: 11.0
click at [78, 174] on link "References" at bounding box center [53, 168] width 50 height 12
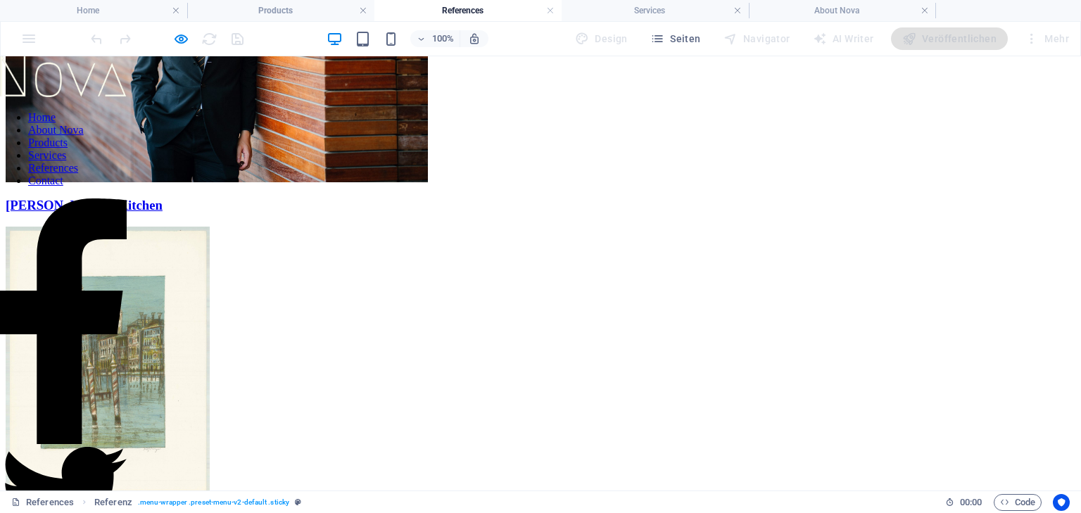
scroll to position [952, 0]
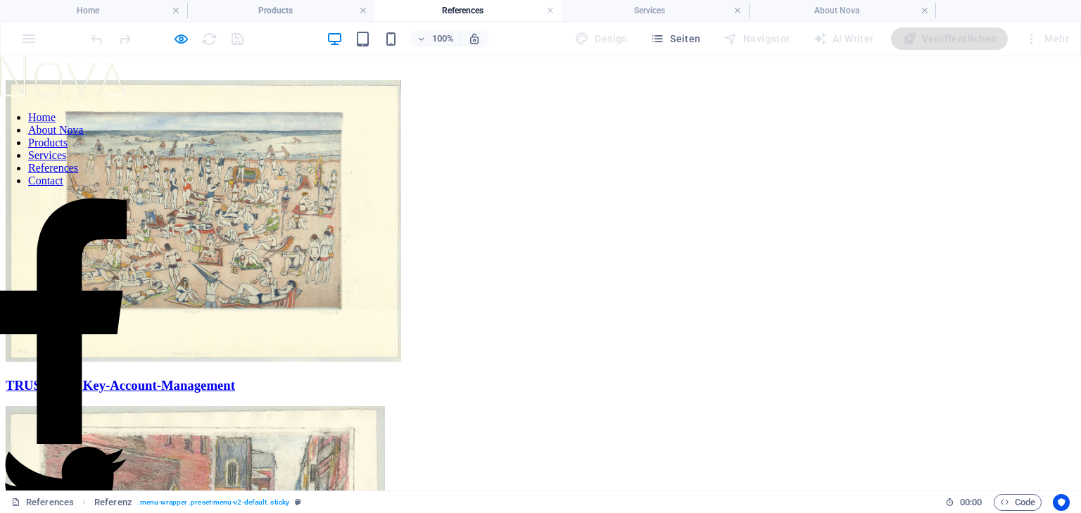
scroll to position [0, 0]
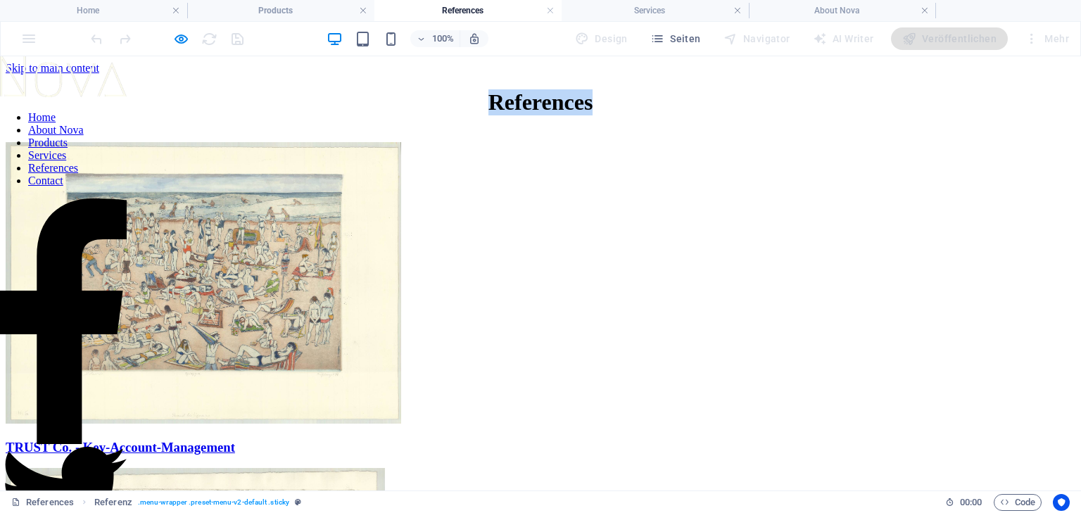
click at [657, 115] on h1 "References" at bounding box center [541, 102] width 1070 height 26
click at [655, 115] on h1 "References" at bounding box center [541, 102] width 1070 height 26
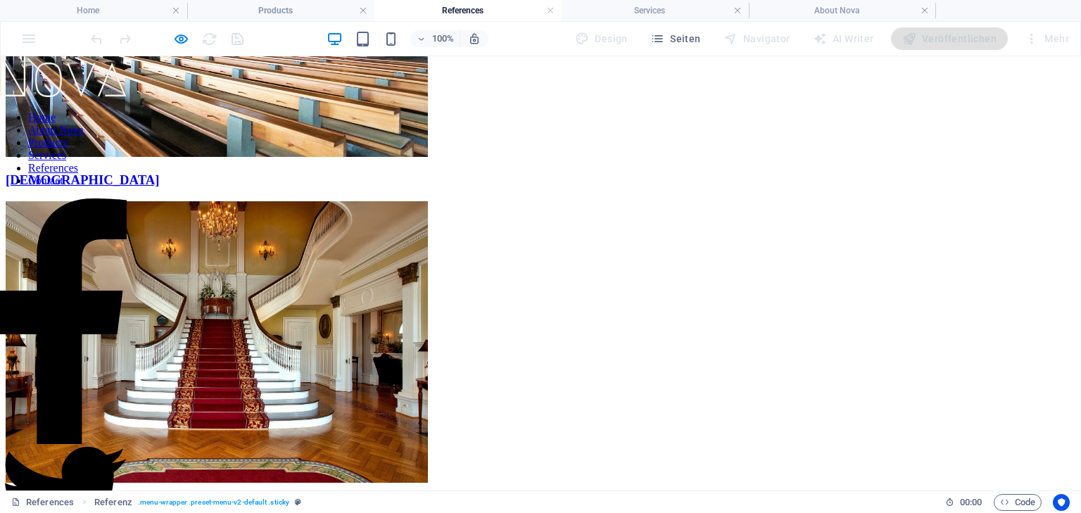
scroll to position [1541, 0]
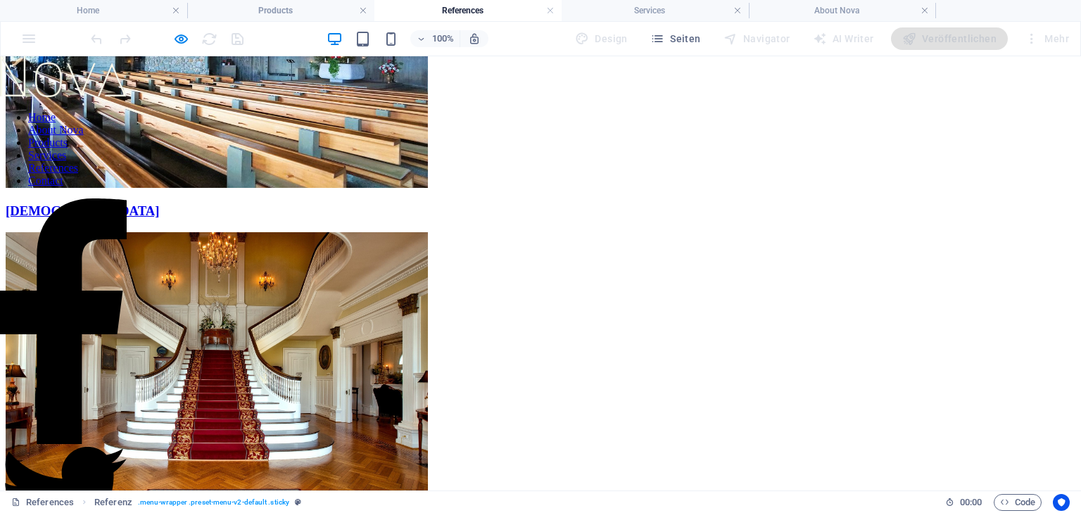
click at [66, 161] on link "Services" at bounding box center [47, 155] width 38 height 12
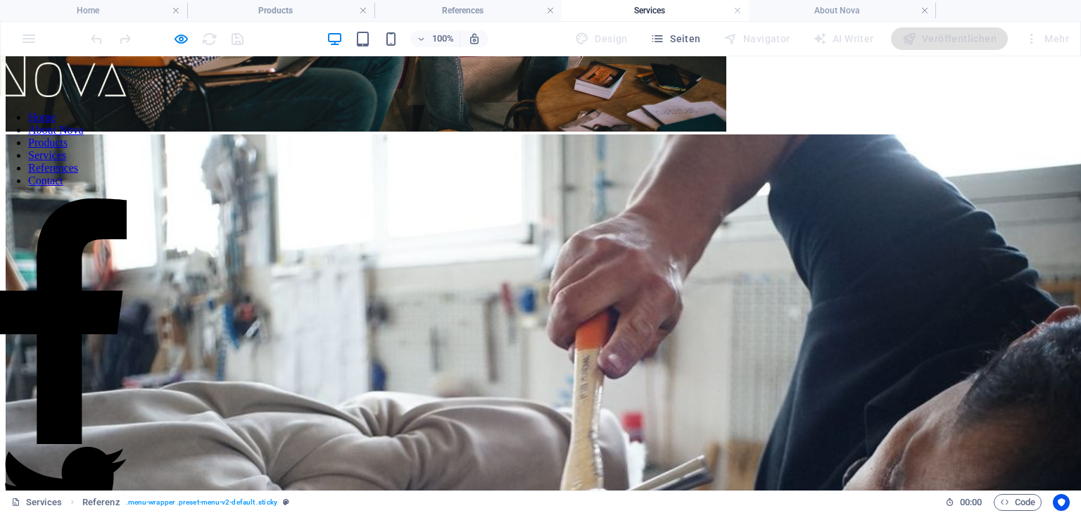
scroll to position [2027, 0]
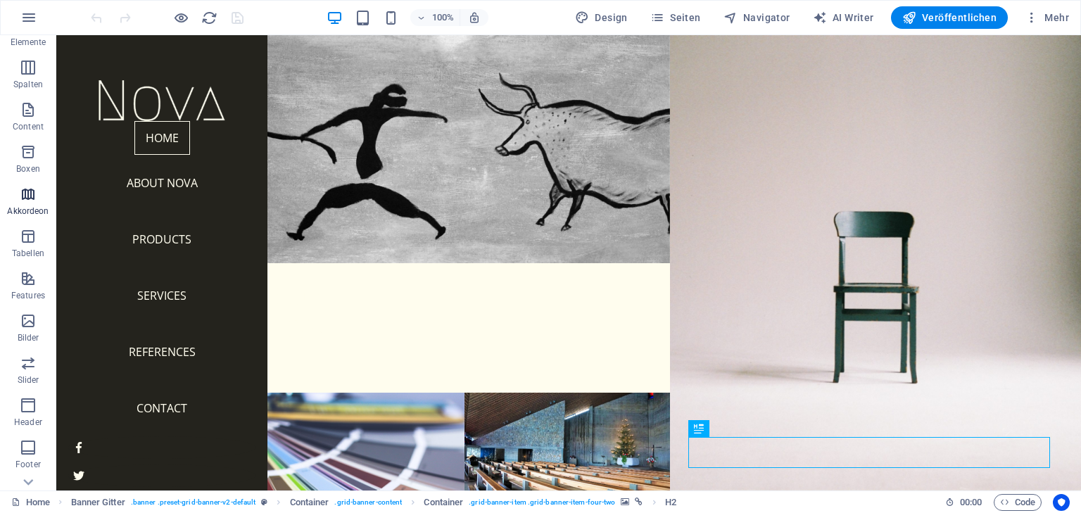
scroll to position [169, 0]
click at [28, 14] on icon "button" at bounding box center [28, 17] width 17 height 17
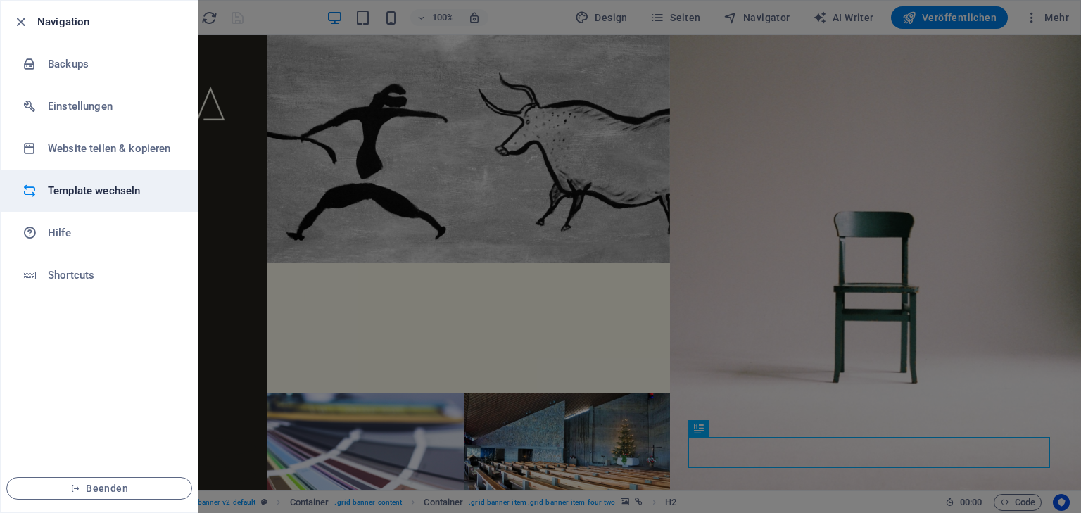
click at [115, 184] on h6 "Template wechseln" at bounding box center [113, 190] width 130 height 17
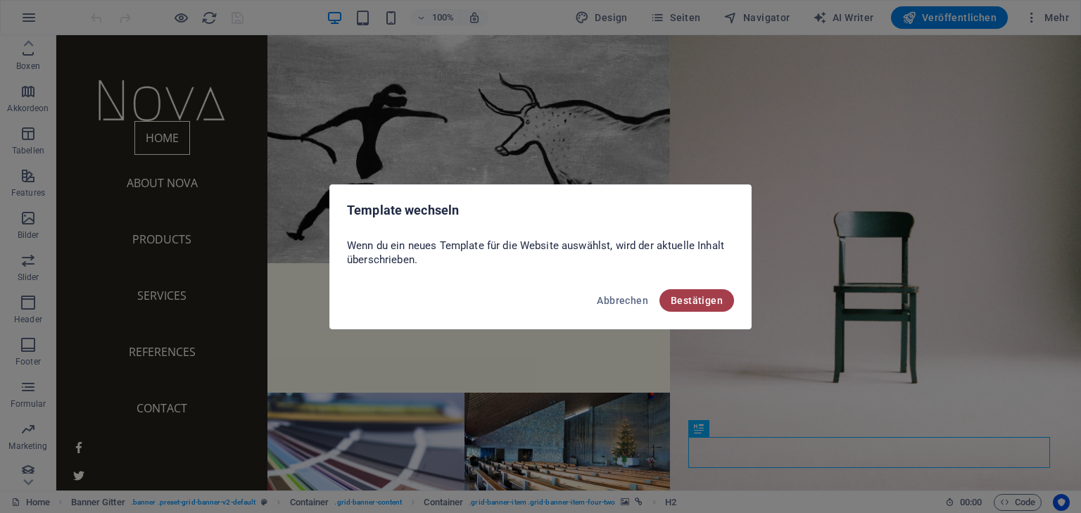
click at [687, 298] on span "Bestätigen" at bounding box center [697, 300] width 52 height 11
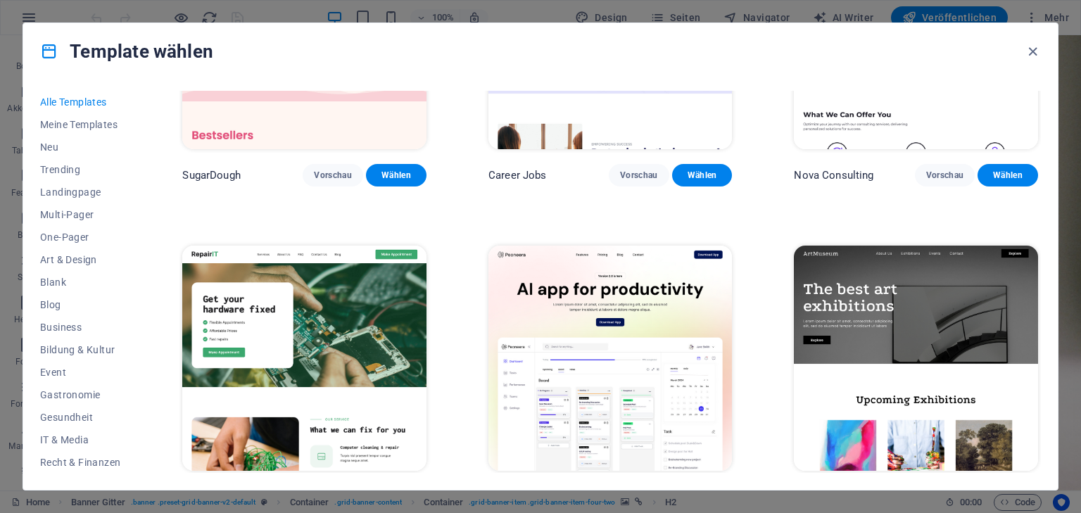
click at [943, 299] on img at bounding box center [916, 358] width 244 height 225
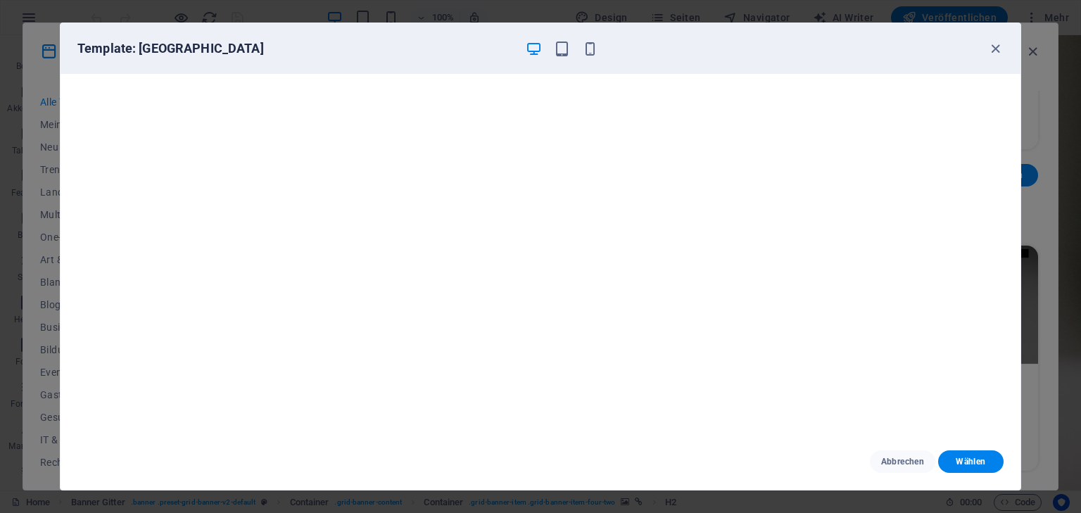
drag, startPoint x: 975, startPoint y: 460, endPoint x: 952, endPoint y: 450, distance: 25.2
click at [975, 460] on span "Wählen" at bounding box center [971, 461] width 43 height 11
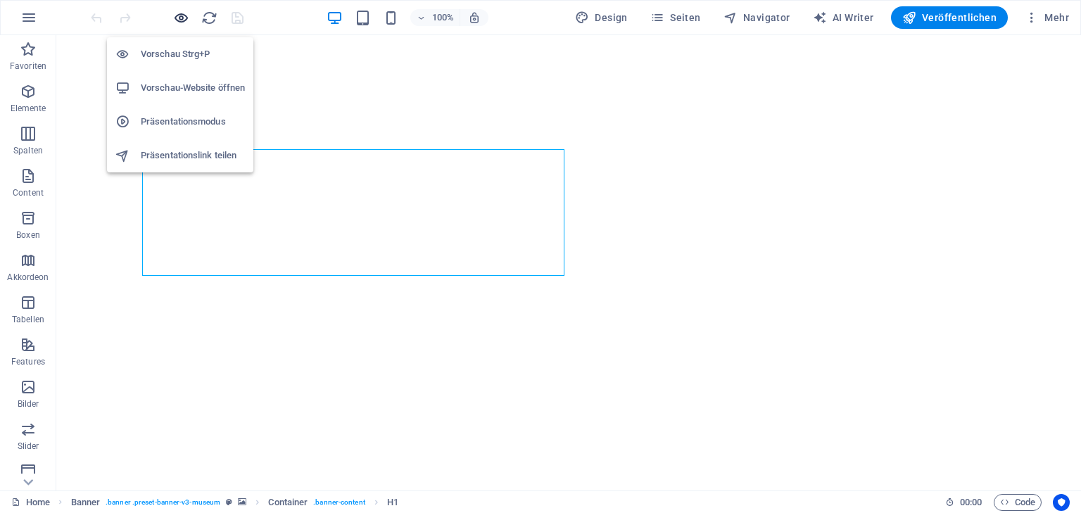
click at [179, 14] on icon "button" at bounding box center [181, 18] width 16 height 16
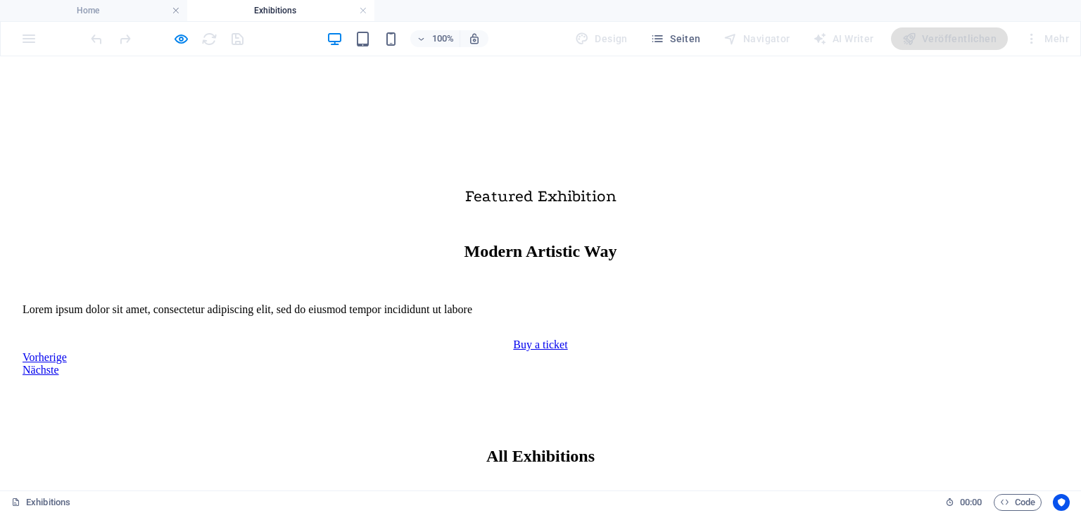
scroll to position [838, 0]
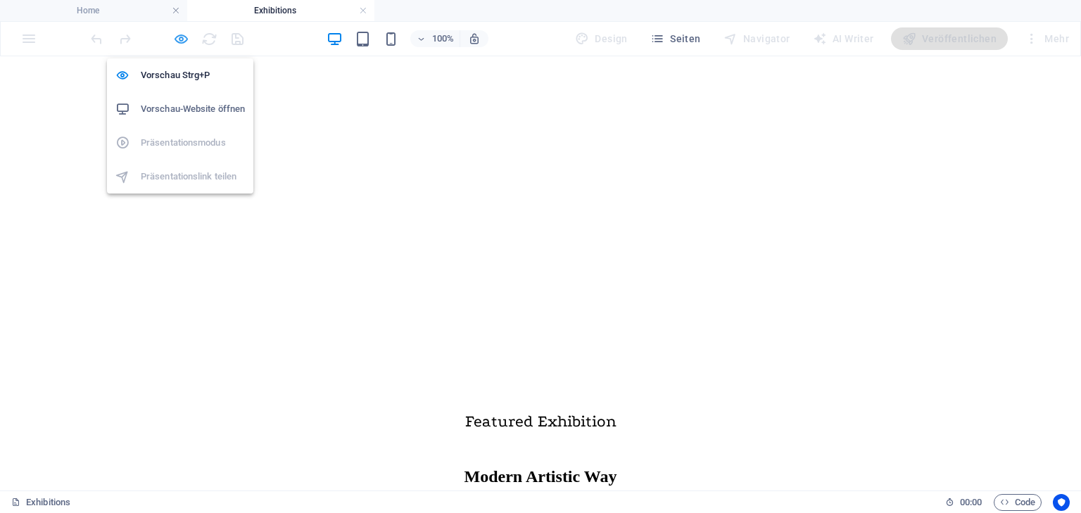
click at [180, 37] on icon "button" at bounding box center [181, 39] width 16 height 16
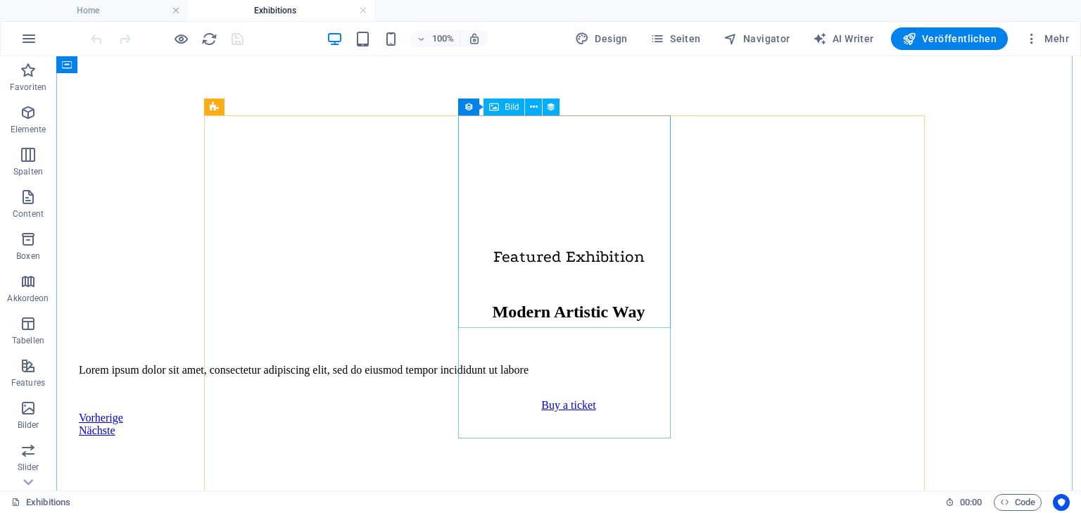
scroll to position [1007, 0]
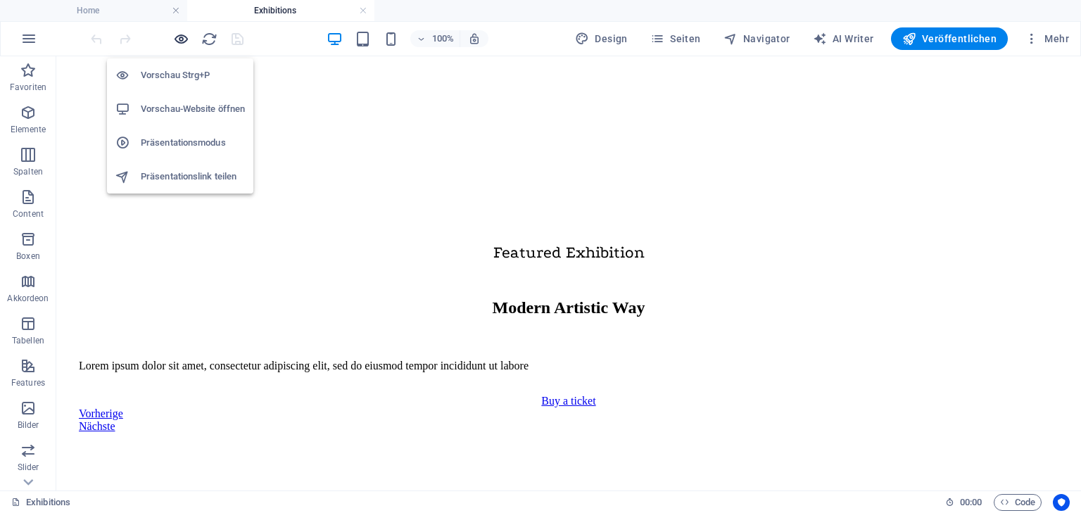
click at [183, 37] on icon "button" at bounding box center [181, 39] width 16 height 16
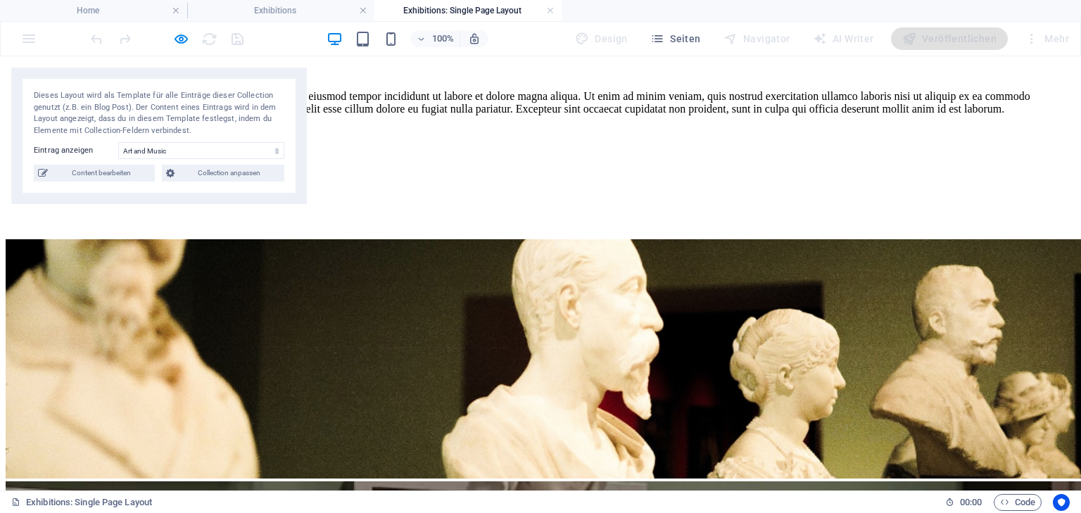
scroll to position [1520, 0]
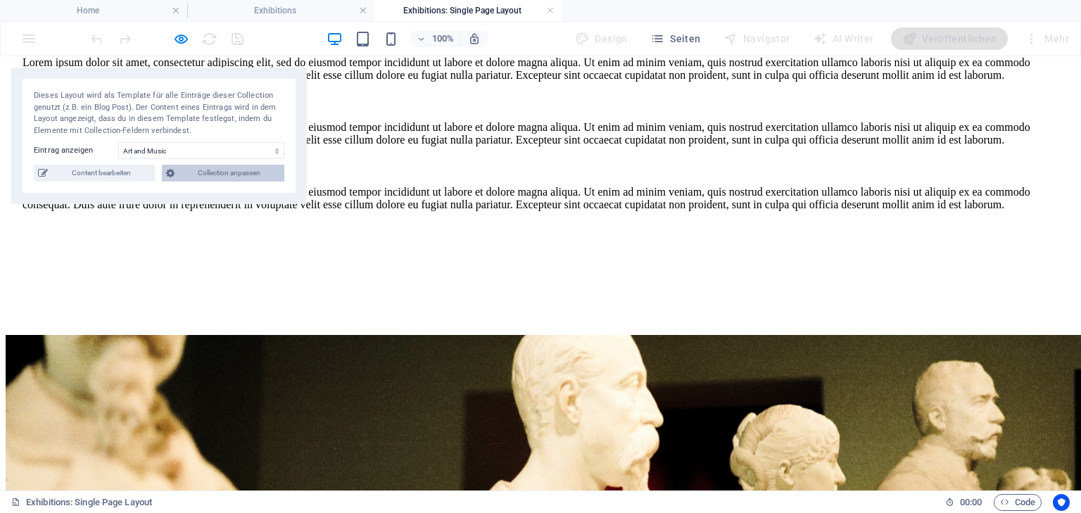
click at [248, 168] on span "Collection anpassen" at bounding box center [230, 173] width 102 height 17
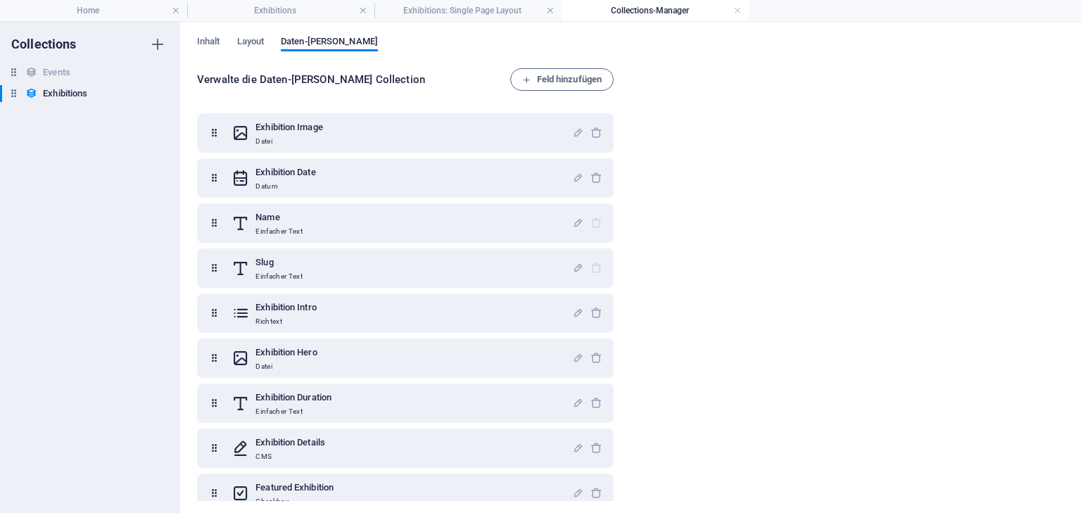
scroll to position [62, 0]
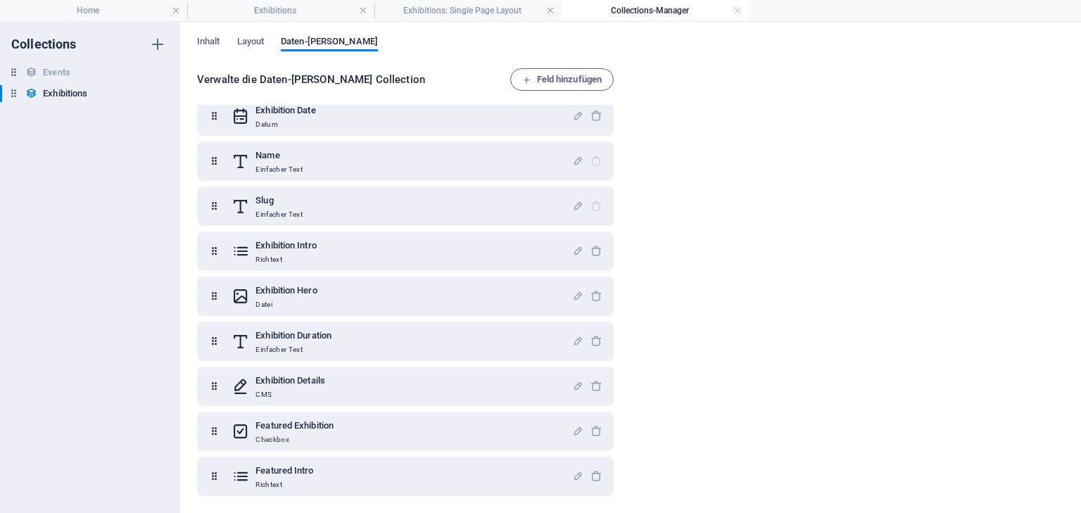
click at [51, 46] on h6 "Collections" at bounding box center [43, 44] width 65 height 17
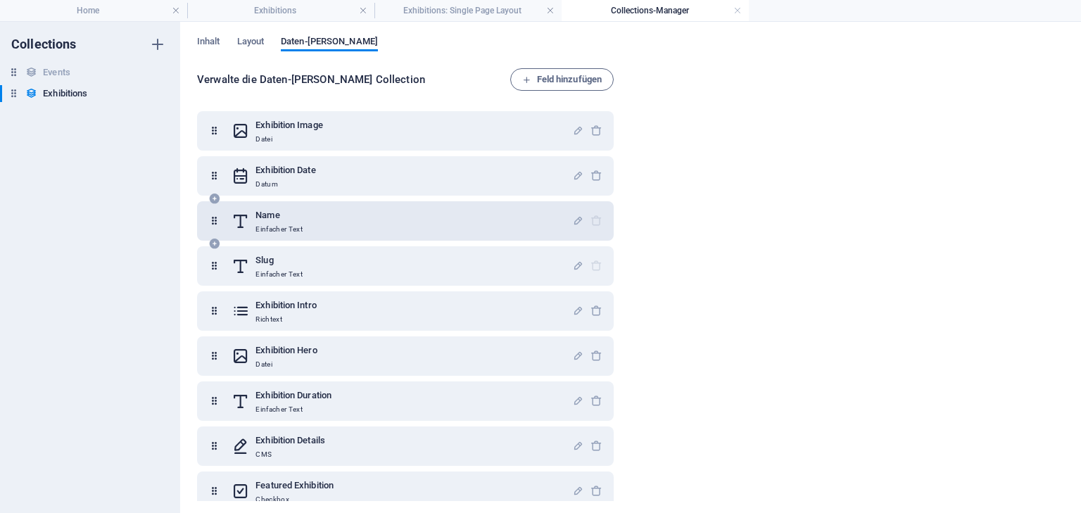
scroll to position [0, 0]
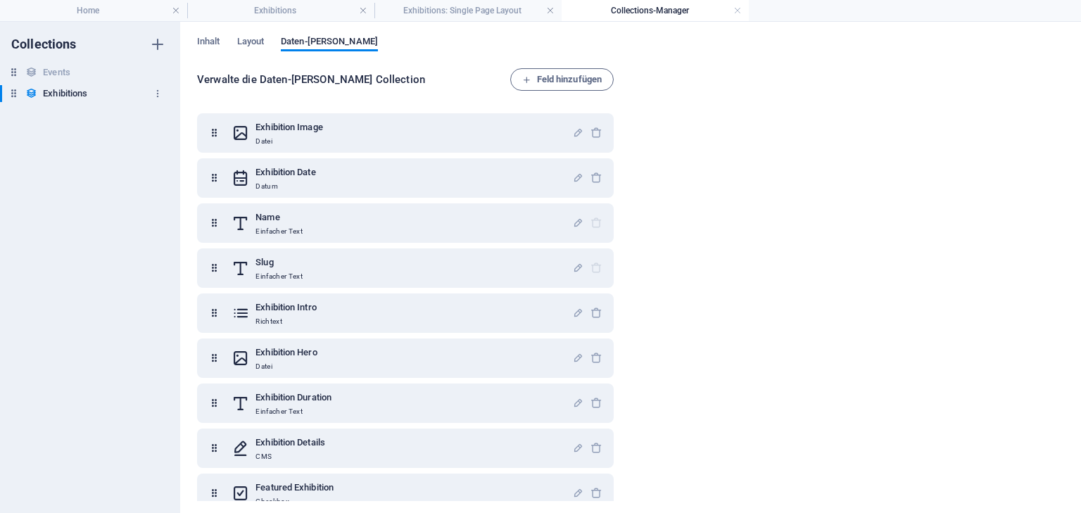
click at [79, 93] on h6 "Exhibitions" at bounding box center [65, 93] width 44 height 17
click at [215, 34] on div "Inhalt Layout Daten-Felder Verwalte die Daten-Felder deiner Collection Feld hin…" at bounding box center [630, 267] width 901 height 491
click at [214, 37] on span "Inhalt" at bounding box center [208, 43] width 23 height 20
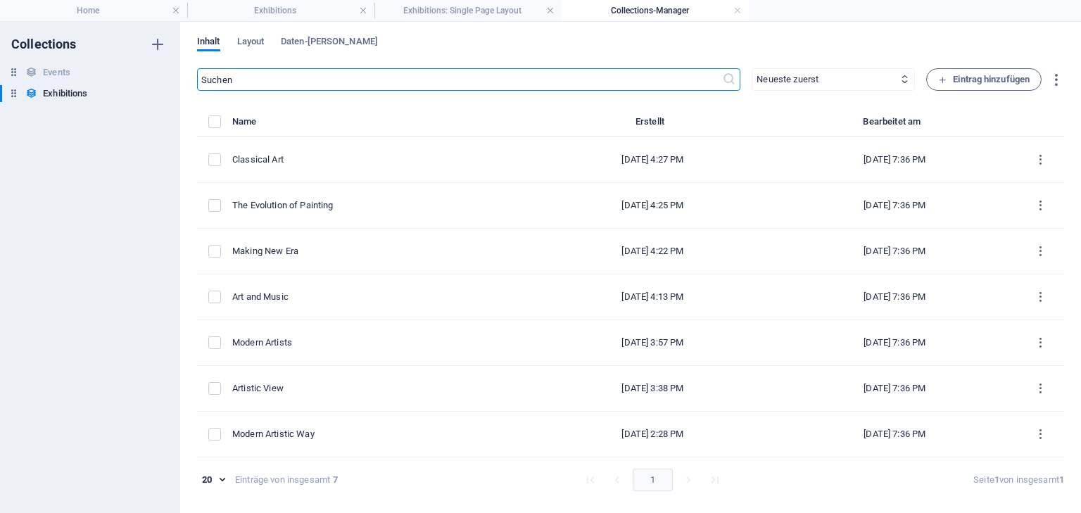
click at [253, 34] on div "Inhalt Layout Daten-Felder ​ Neueste zuerst Älteste zuerst Zuletzt bearbeitet E…" at bounding box center [630, 267] width 901 height 491
click at [256, 37] on span "Layout" at bounding box center [250, 43] width 27 height 20
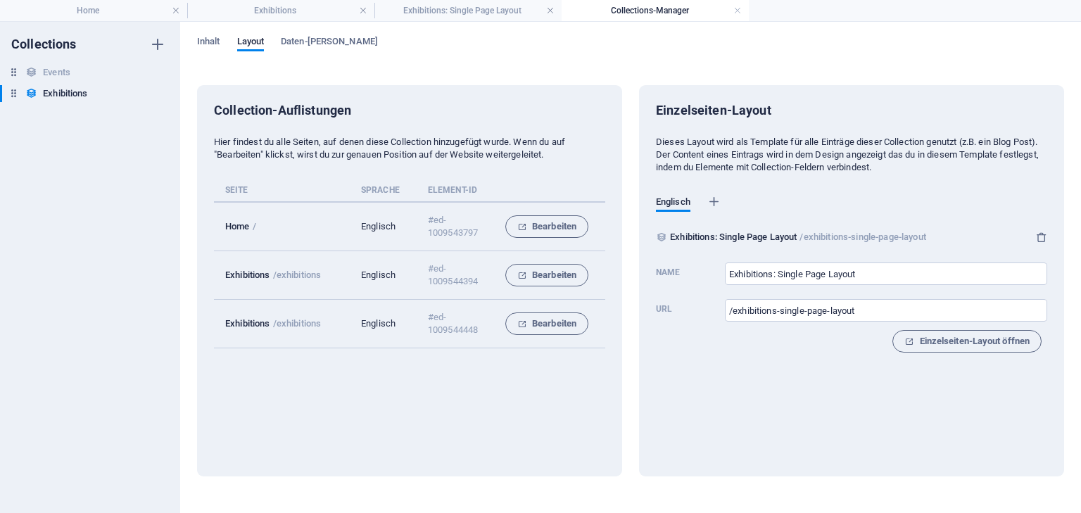
click at [311, 34] on div "Inhalt Layout Daten-Felder Collection-Auflistungen Hier findest du alle Seiten,…" at bounding box center [630, 267] width 901 height 491
click at [314, 39] on span "Daten-Felder" at bounding box center [329, 43] width 97 height 20
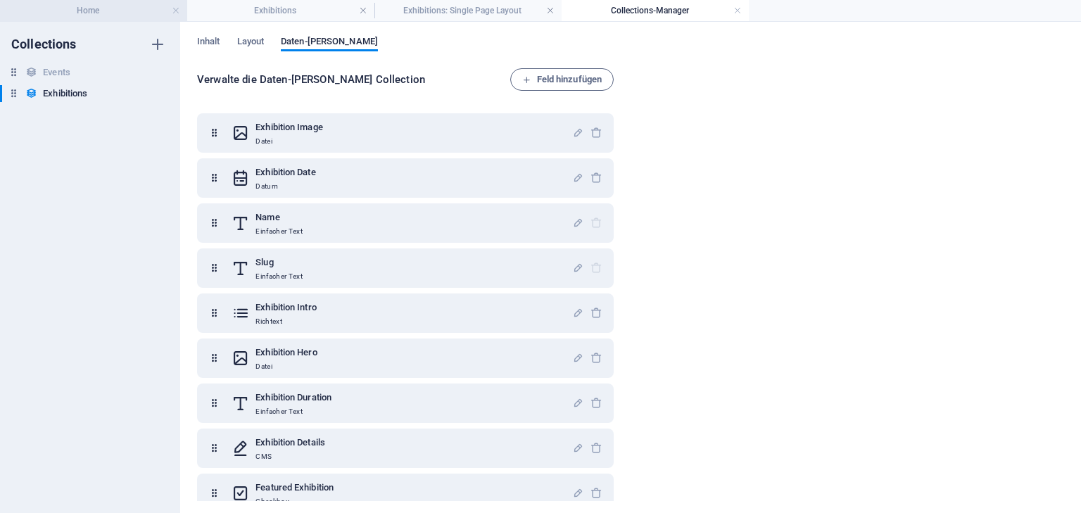
click at [76, 6] on h4 "Home" at bounding box center [93, 10] width 187 height 15
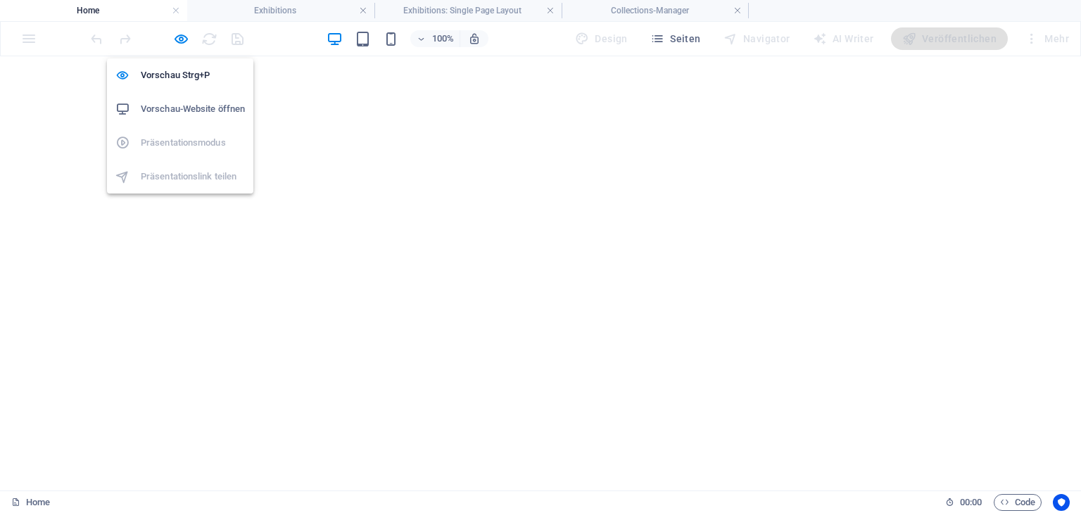
drag, startPoint x: 181, startPoint y: 34, endPoint x: 191, endPoint y: 48, distance: 16.6
click at [181, 34] on icon "button" at bounding box center [181, 39] width 16 height 16
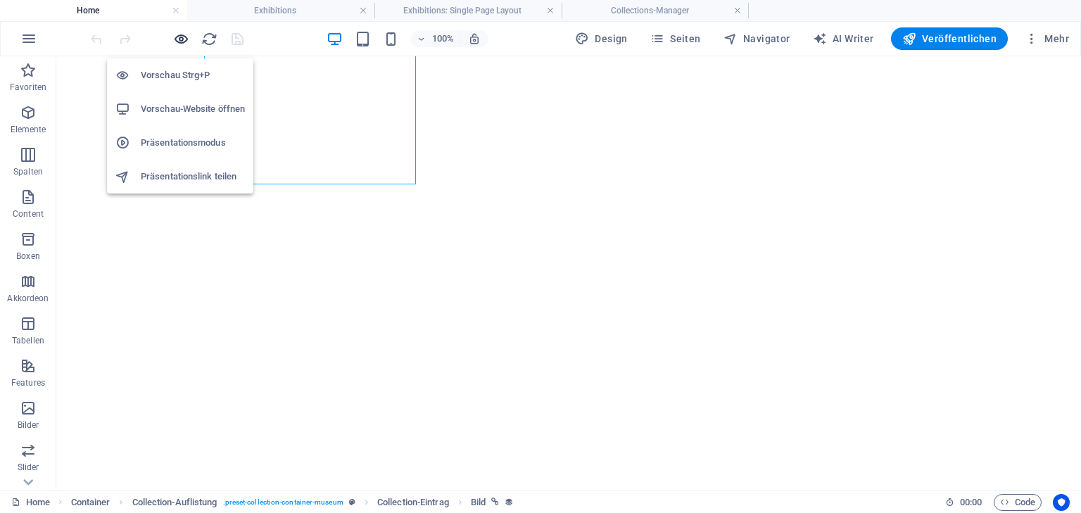
click at [182, 37] on icon "button" at bounding box center [181, 39] width 16 height 16
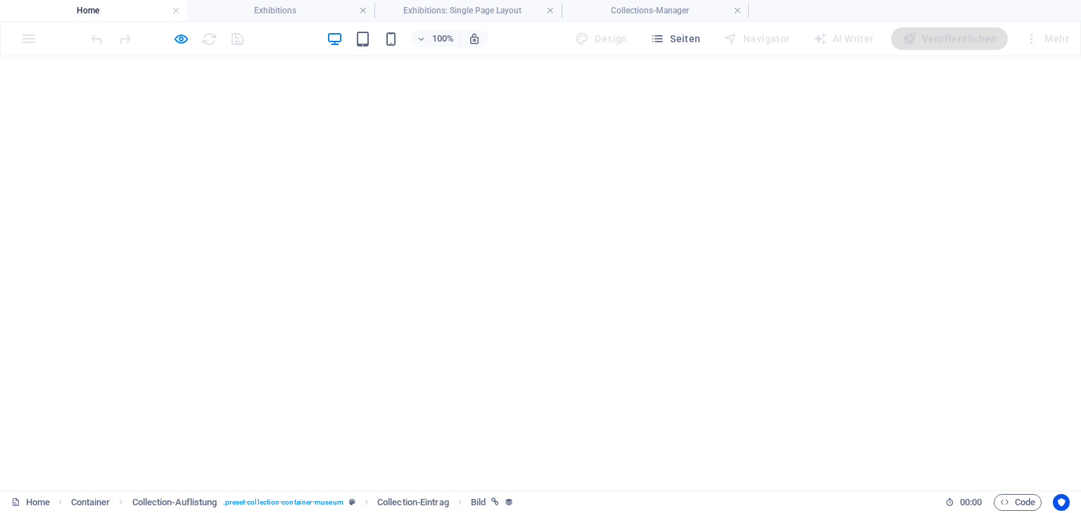
select select "68e00993afe9254dec0bf9c0"
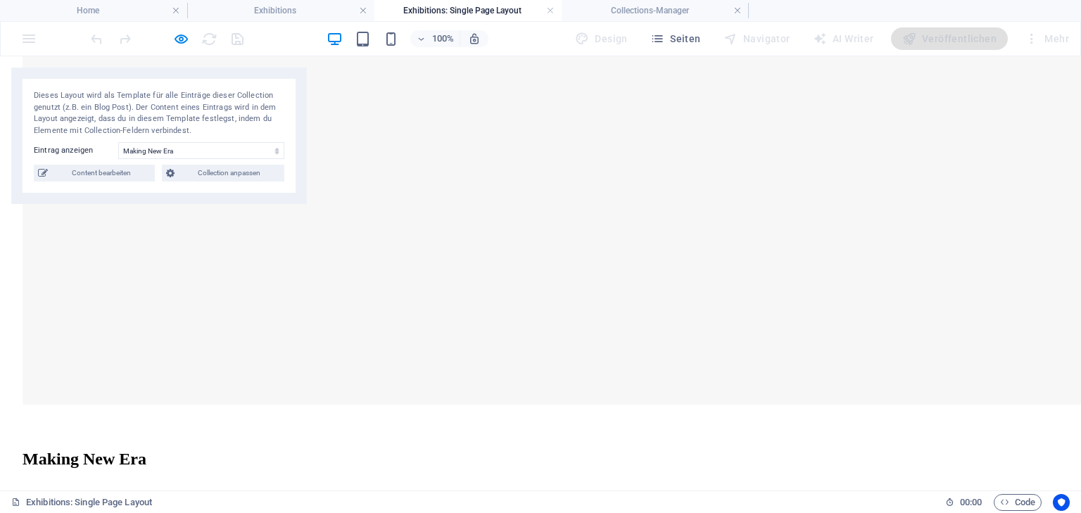
scroll to position [845, 0]
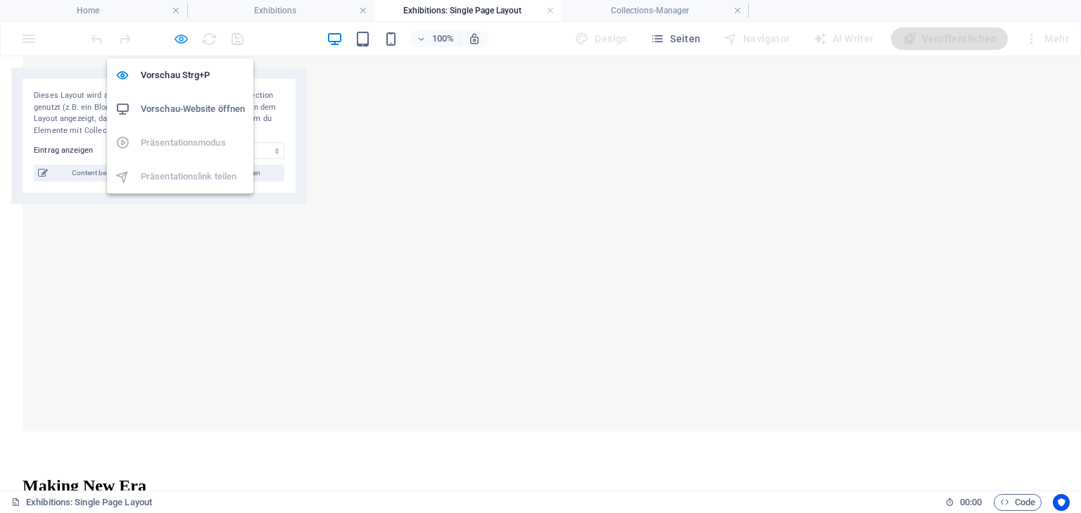
click at [182, 32] on icon "button" at bounding box center [181, 39] width 16 height 16
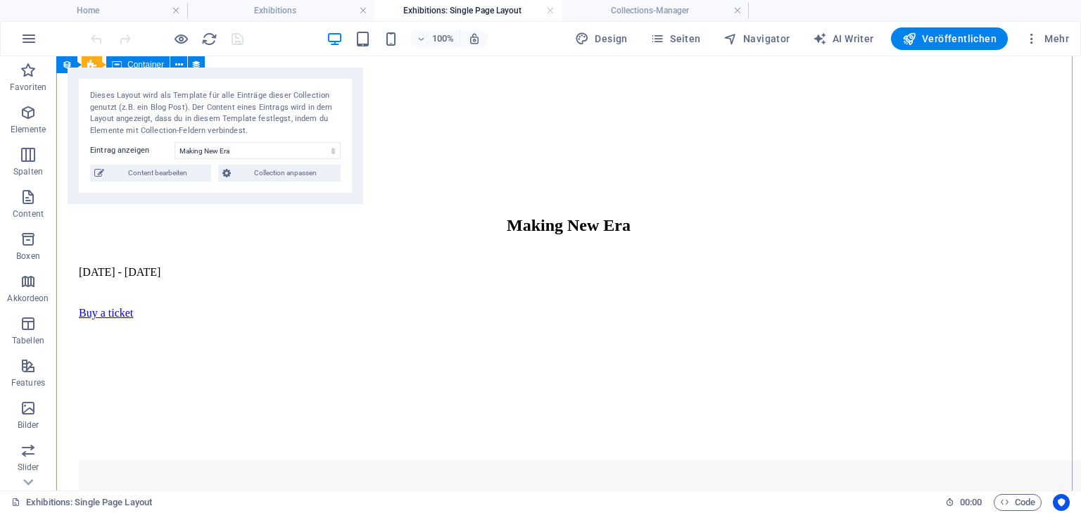
scroll to position [282, 0]
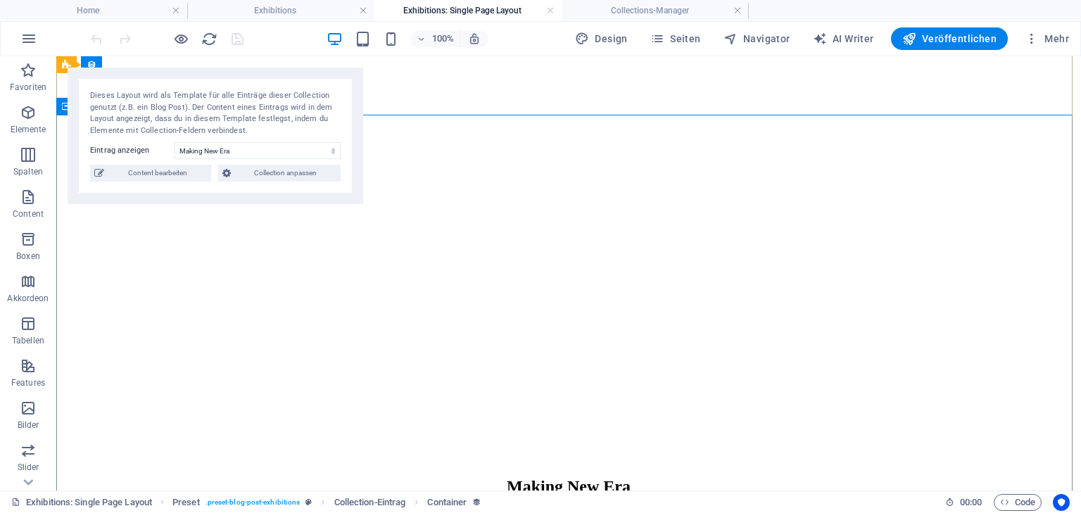
scroll to position [0, 0]
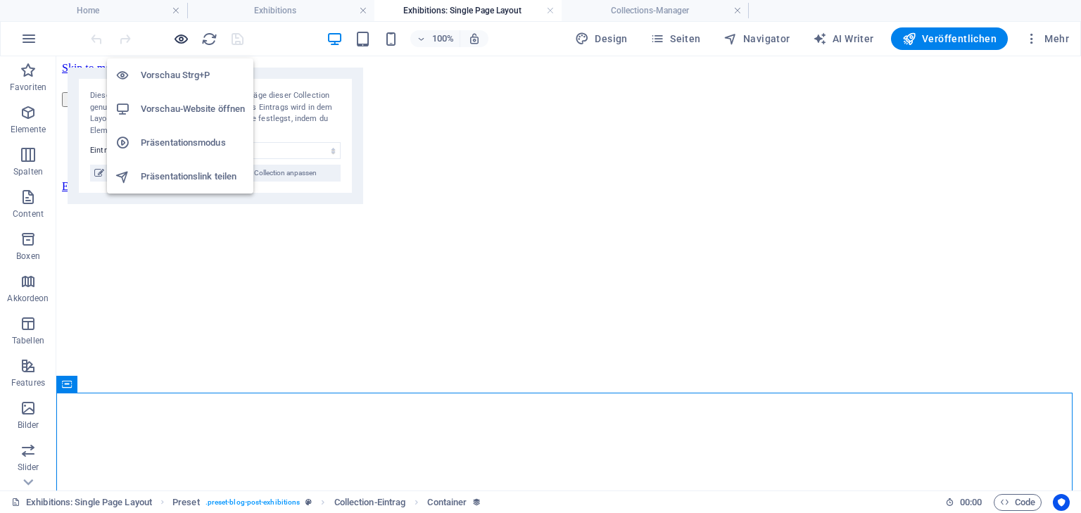
click at [182, 38] on icon "button" at bounding box center [181, 39] width 16 height 16
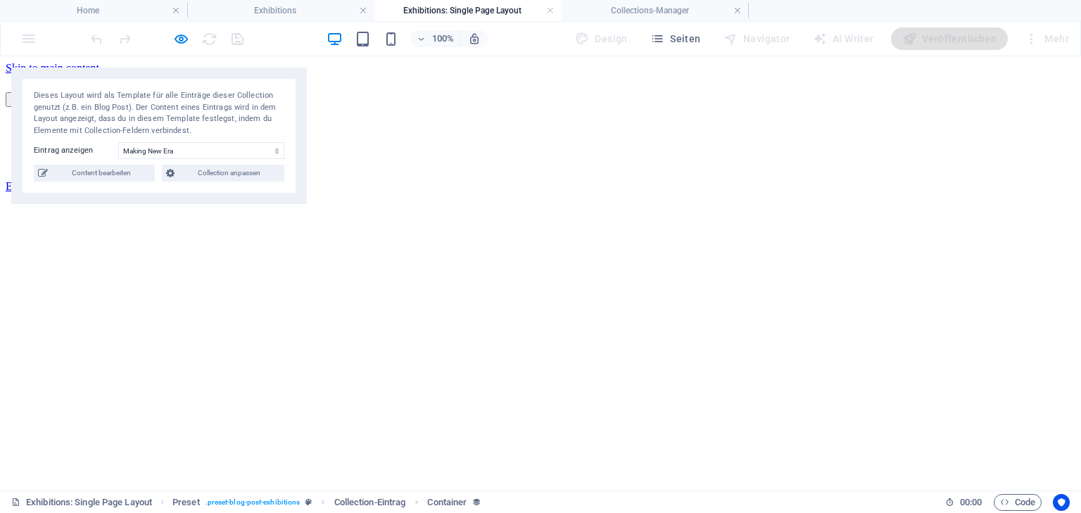
click at [65, 144] on link "Events" at bounding box center [49, 150] width 31 height 12
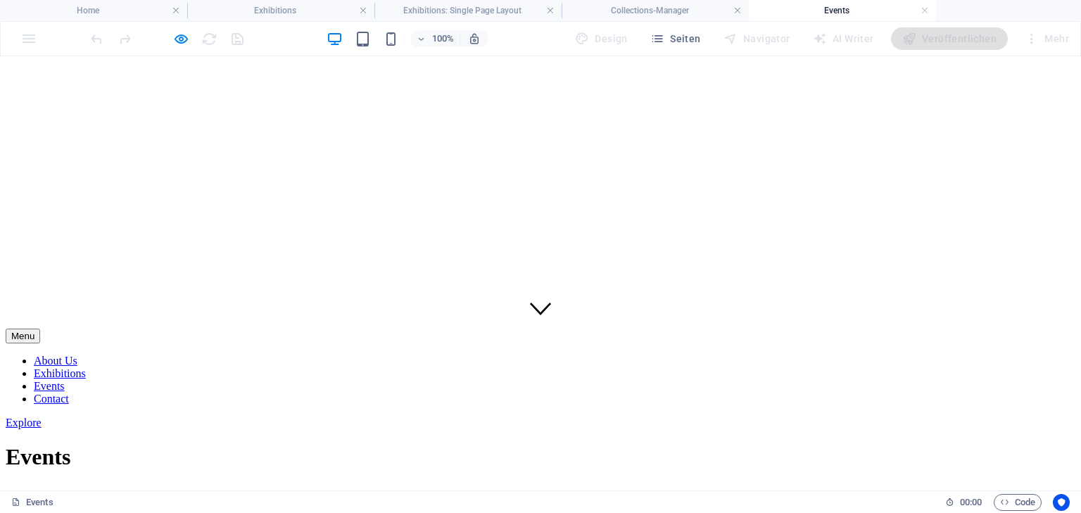
scroll to position [113, 0]
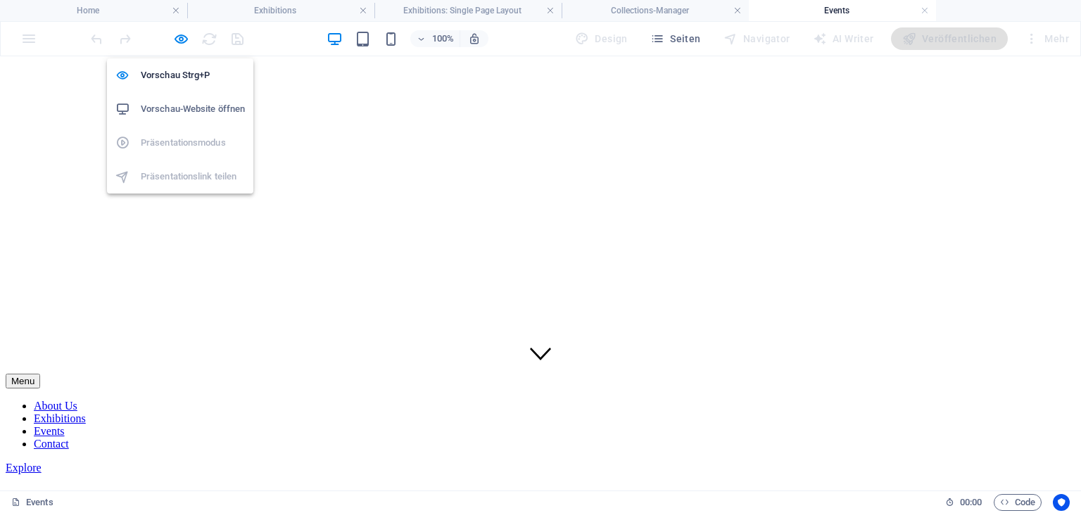
click at [180, 32] on icon "button" at bounding box center [181, 39] width 16 height 16
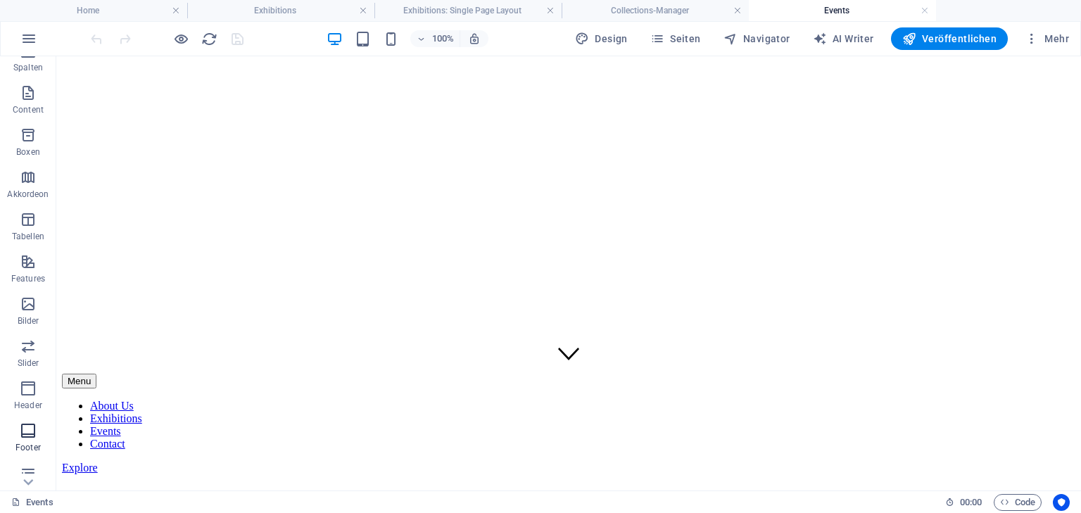
scroll to position [199, 0]
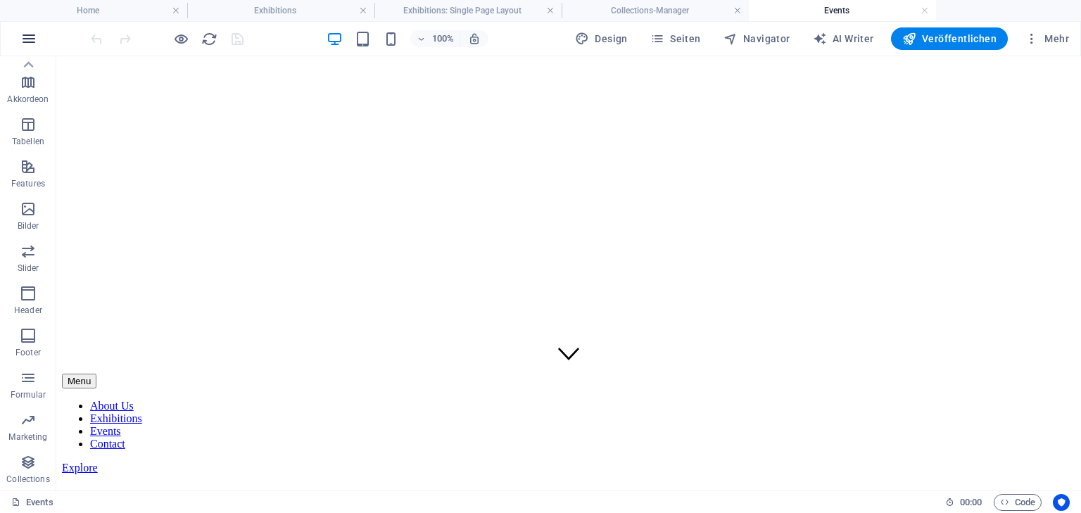
click at [28, 38] on icon "button" at bounding box center [28, 38] width 17 height 17
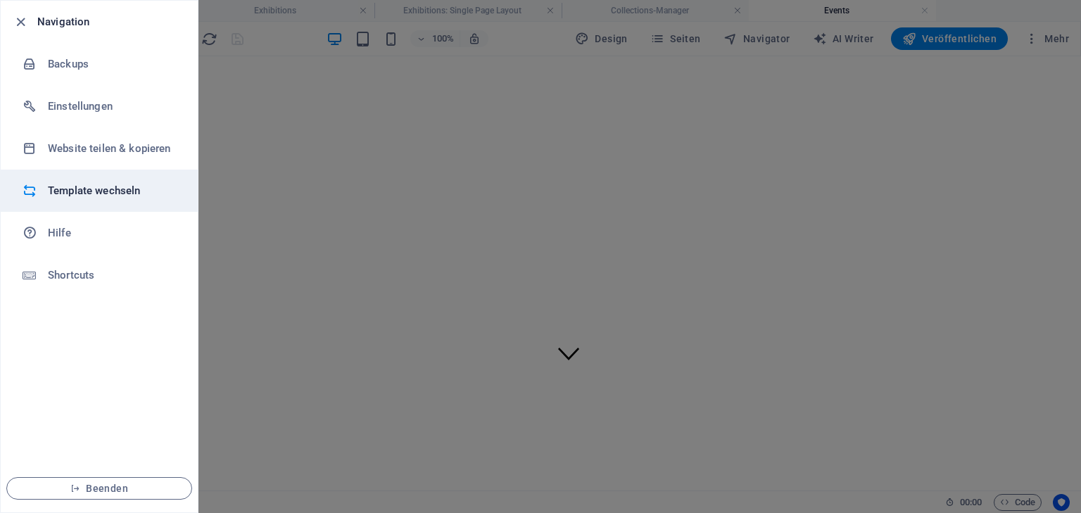
click at [95, 186] on h6 "Template wechseln" at bounding box center [113, 190] width 130 height 17
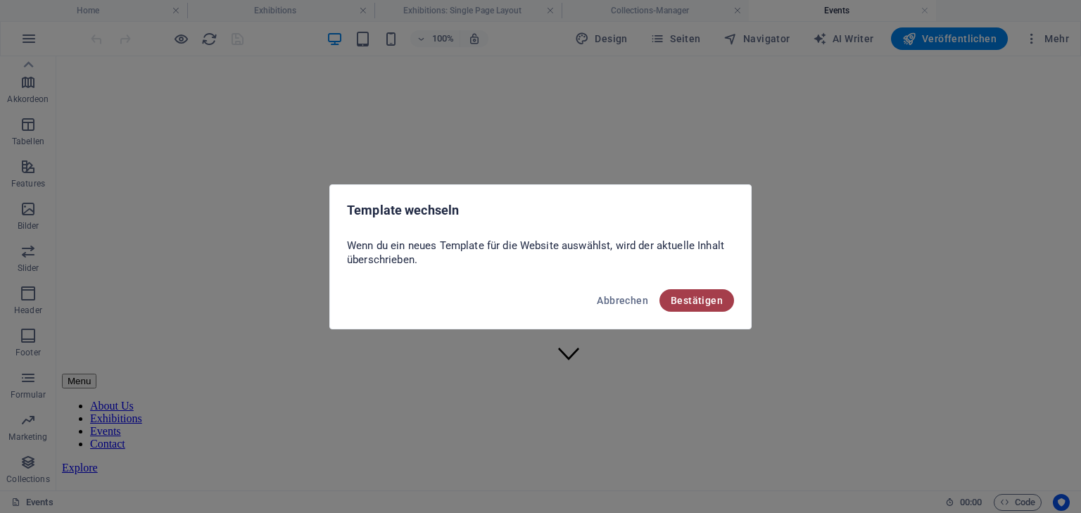
click at [700, 295] on span "Bestätigen" at bounding box center [697, 300] width 52 height 11
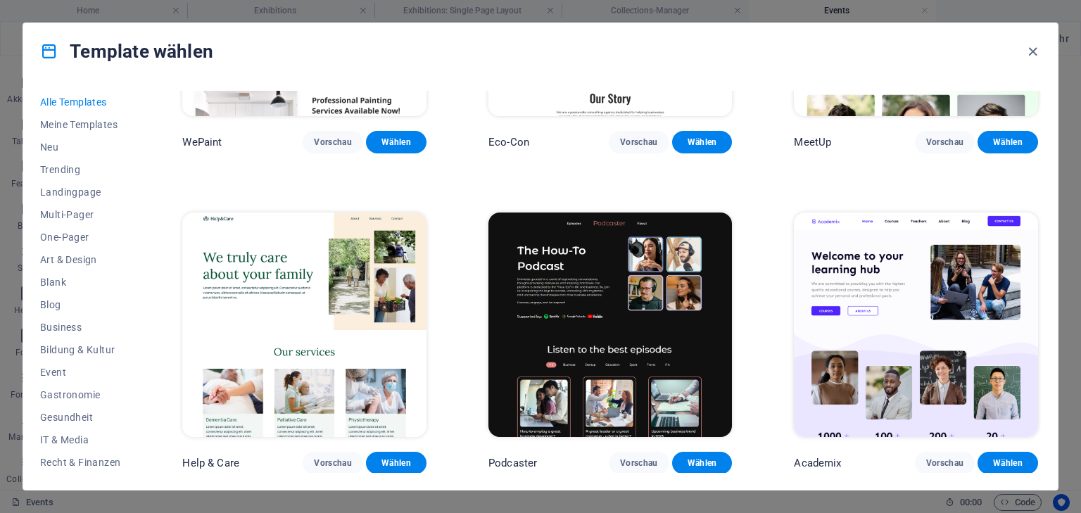
scroll to position [1183, 0]
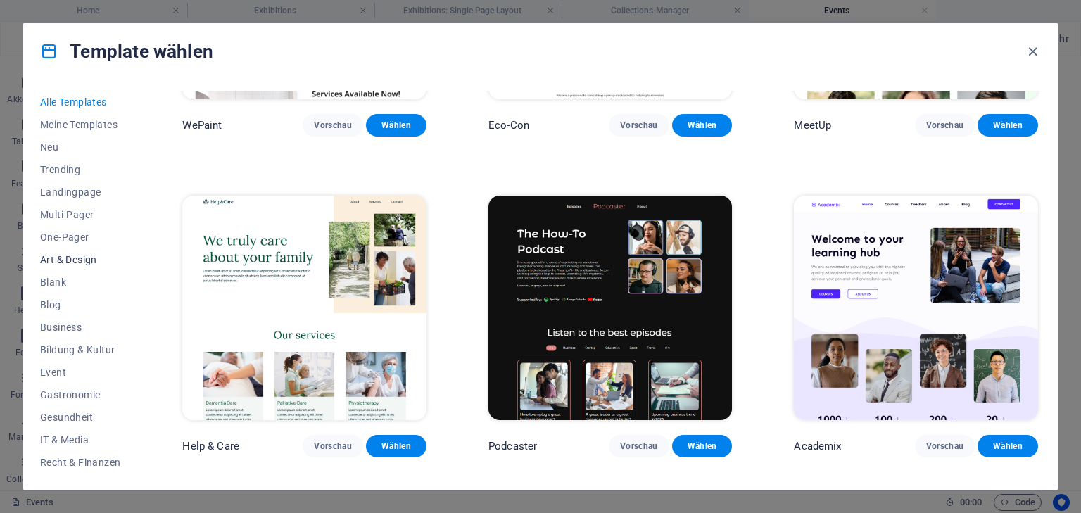
click at [77, 256] on span "Art & Design" at bounding box center [80, 259] width 80 height 11
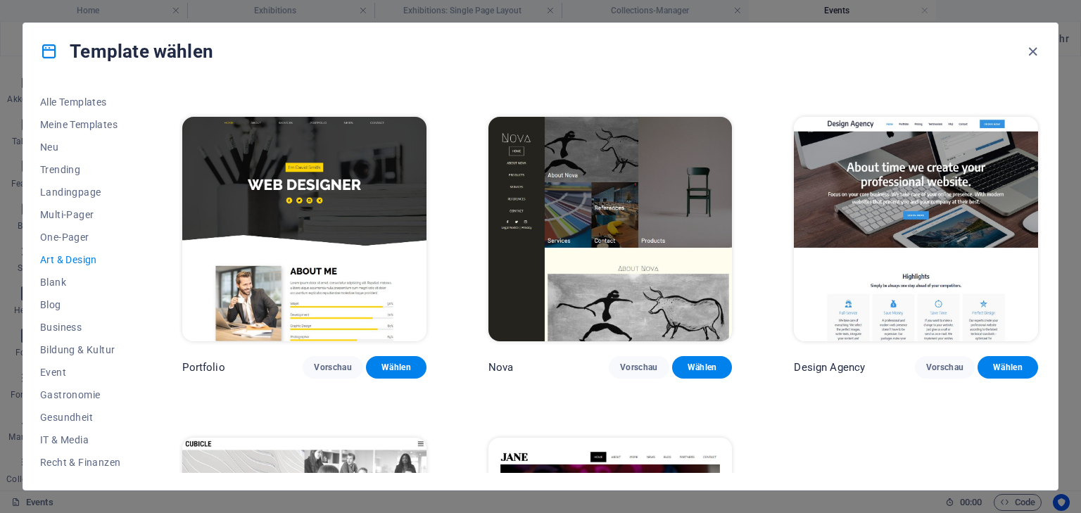
scroll to position [935, 0]
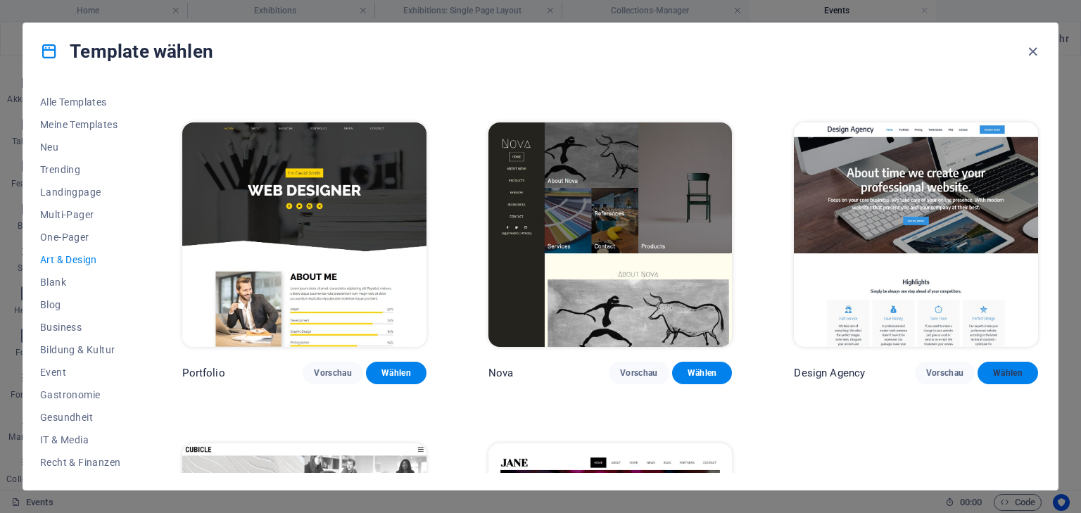
click at [1006, 367] on span "Wählen" at bounding box center [1008, 372] width 38 height 11
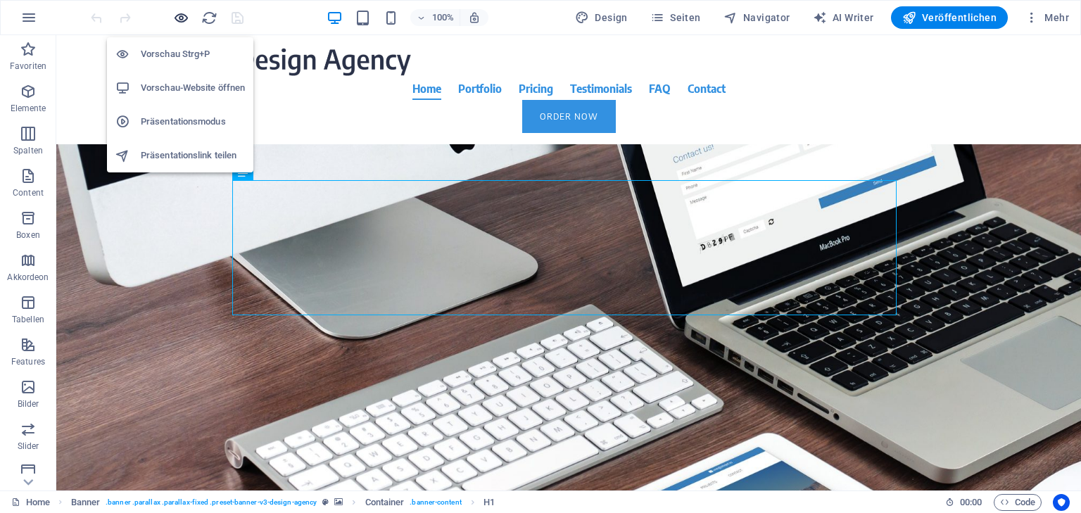
click at [178, 14] on icon "button" at bounding box center [181, 18] width 16 height 16
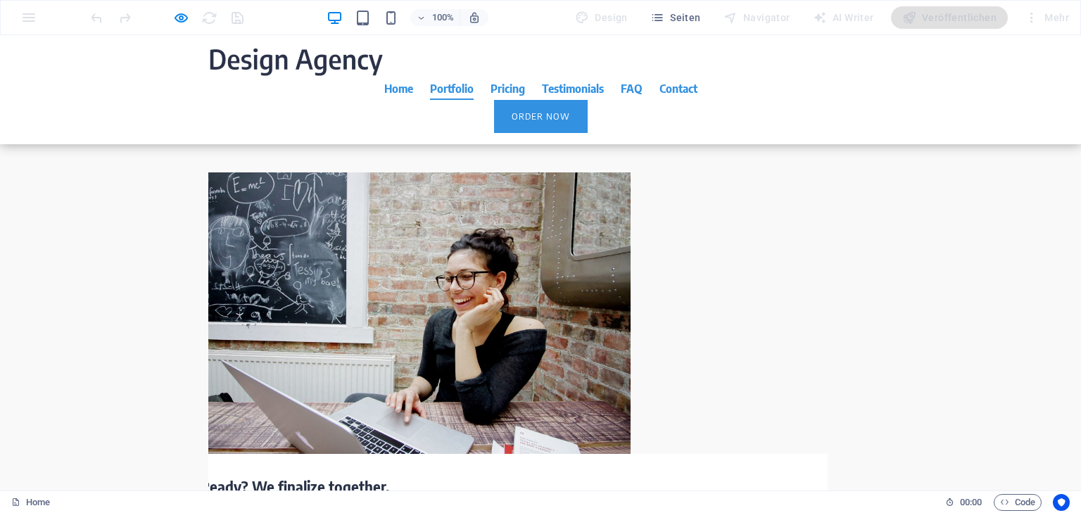
scroll to position [2816, 0]
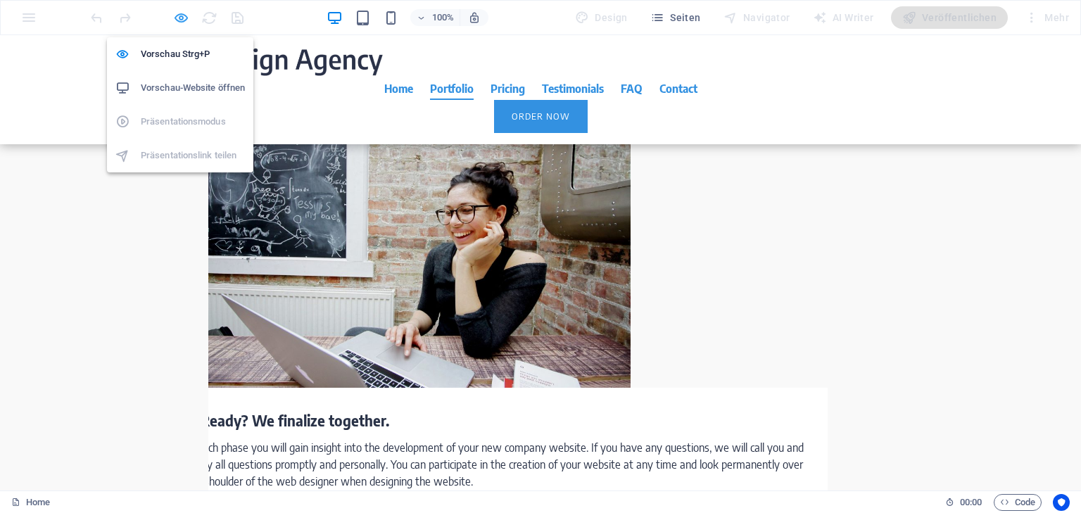
click at [182, 16] on icon "button" at bounding box center [181, 18] width 16 height 16
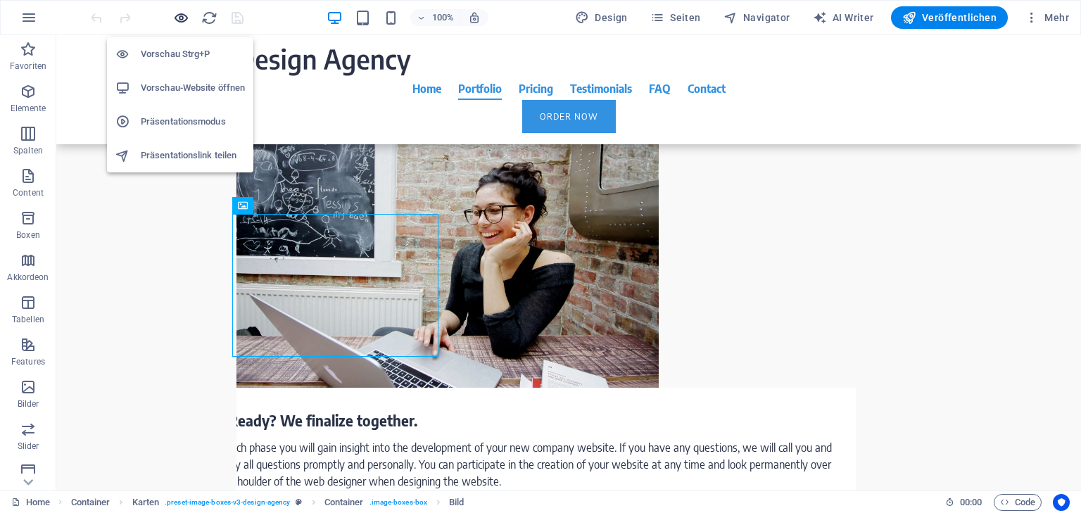
click at [178, 17] on icon "button" at bounding box center [181, 18] width 16 height 16
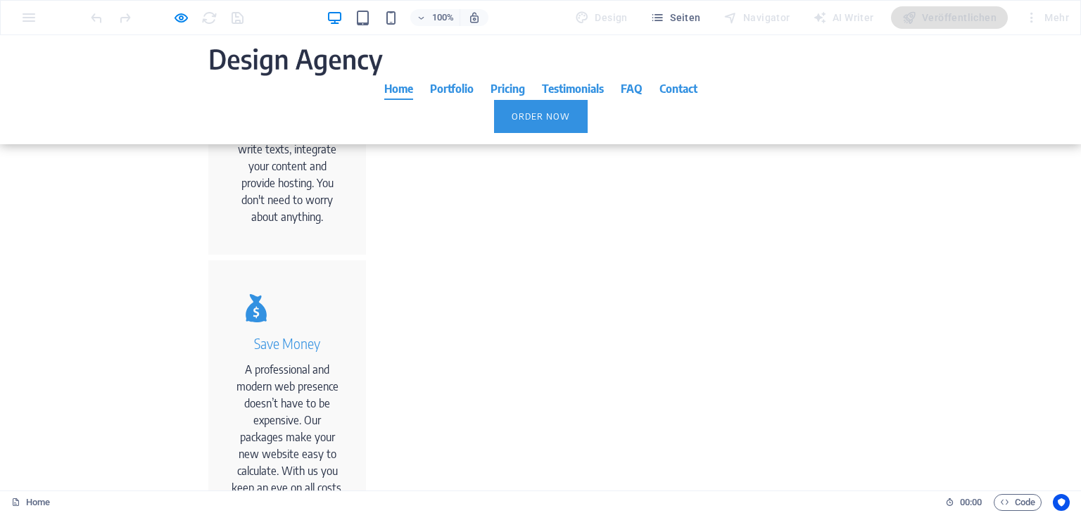
scroll to position [0, 0]
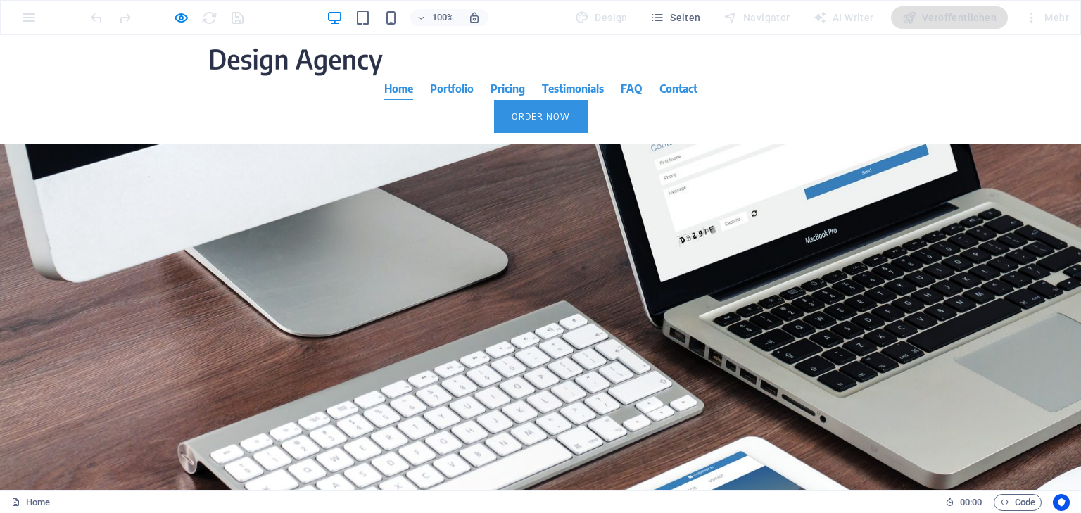
click at [334, 56] on img at bounding box center [296, 61] width 176 height 31
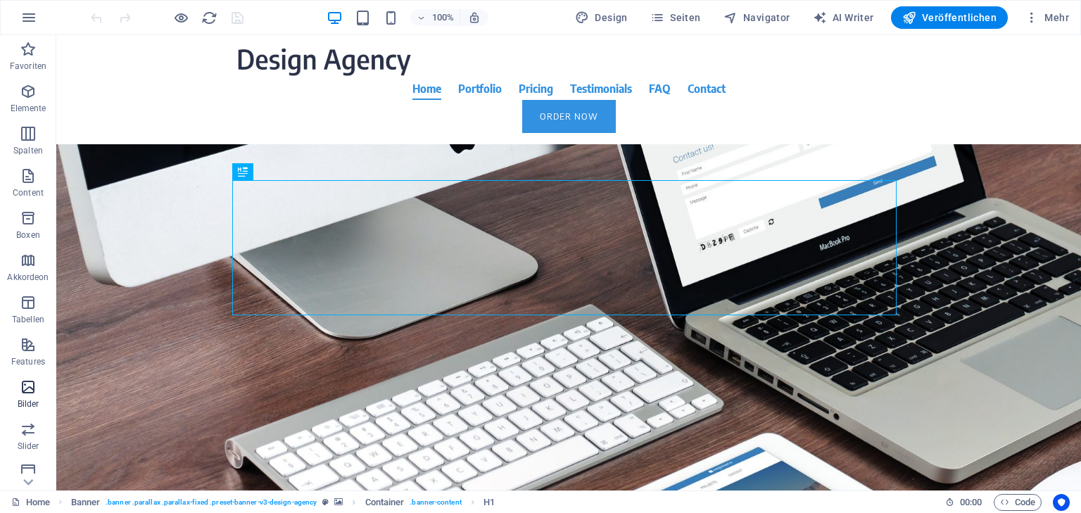
scroll to position [177, 0]
click at [27, 17] on icon "button" at bounding box center [28, 17] width 17 height 17
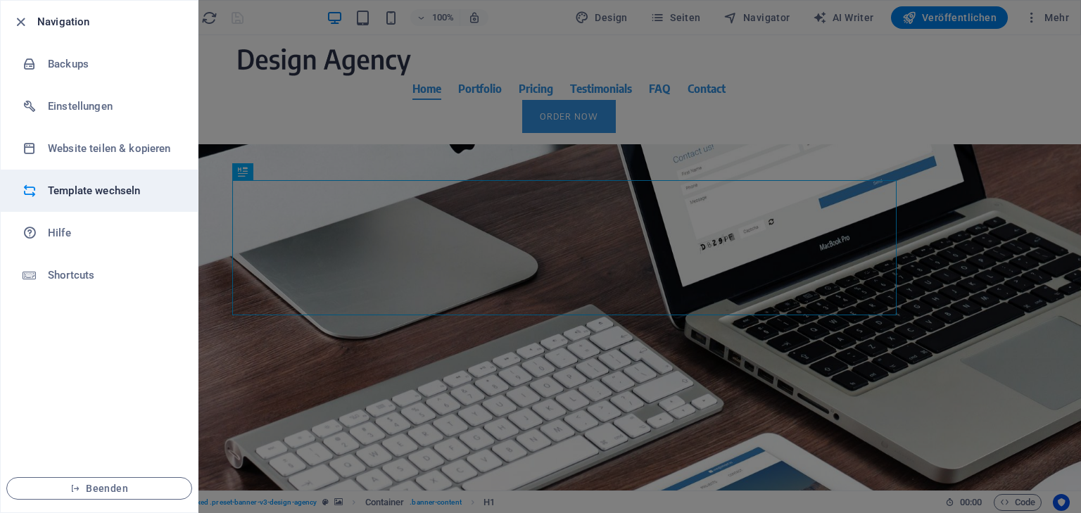
click at [104, 185] on h6 "Template wechseln" at bounding box center [113, 190] width 130 height 17
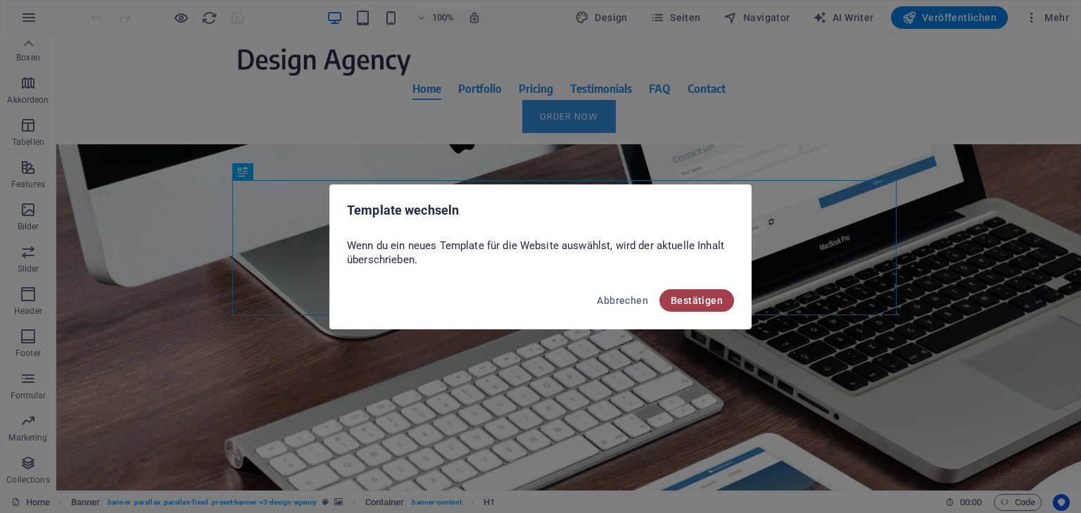
click at [718, 300] on span "Bestätigen" at bounding box center [697, 300] width 52 height 11
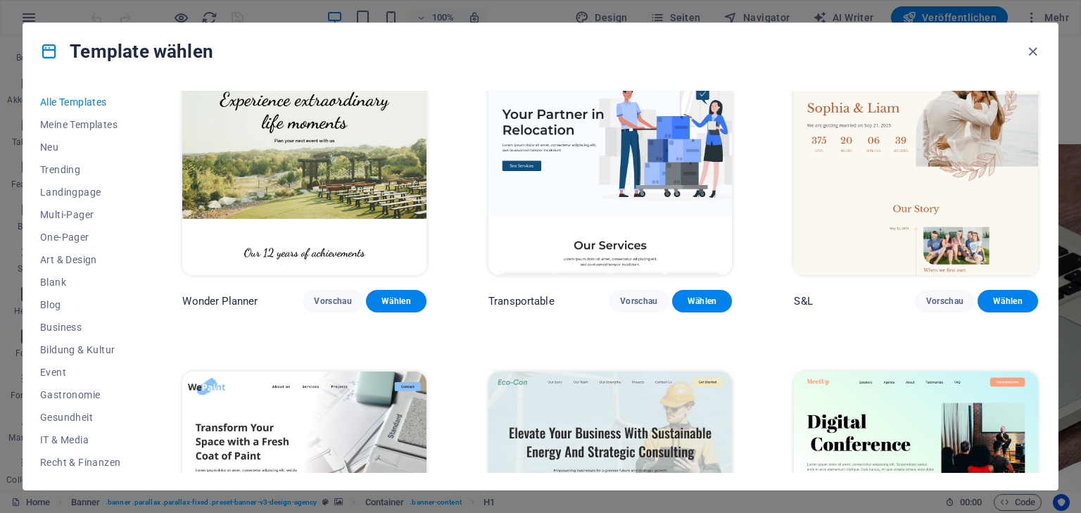
scroll to position [619, 0]
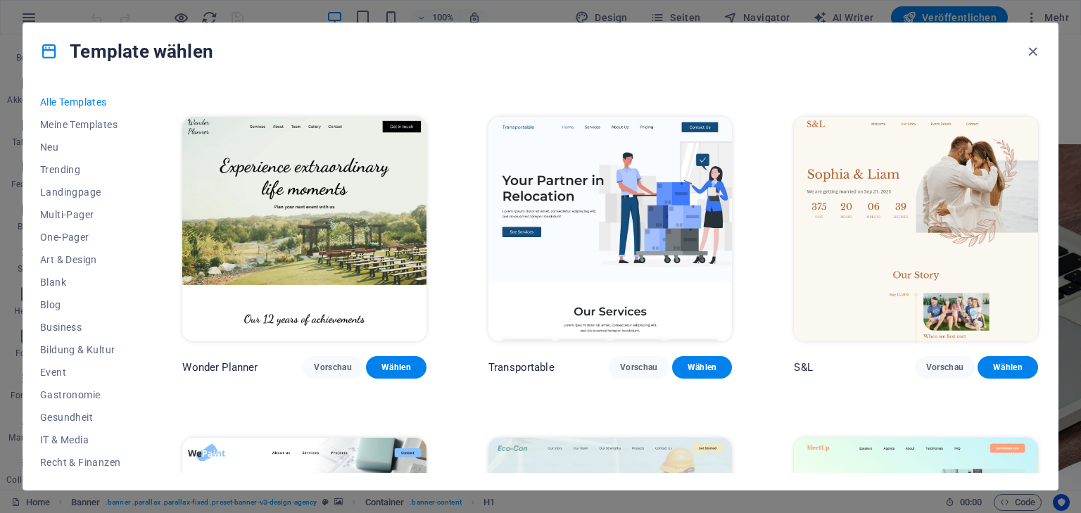
click at [84, 98] on span "Alle Templates" at bounding box center [80, 101] width 80 height 11
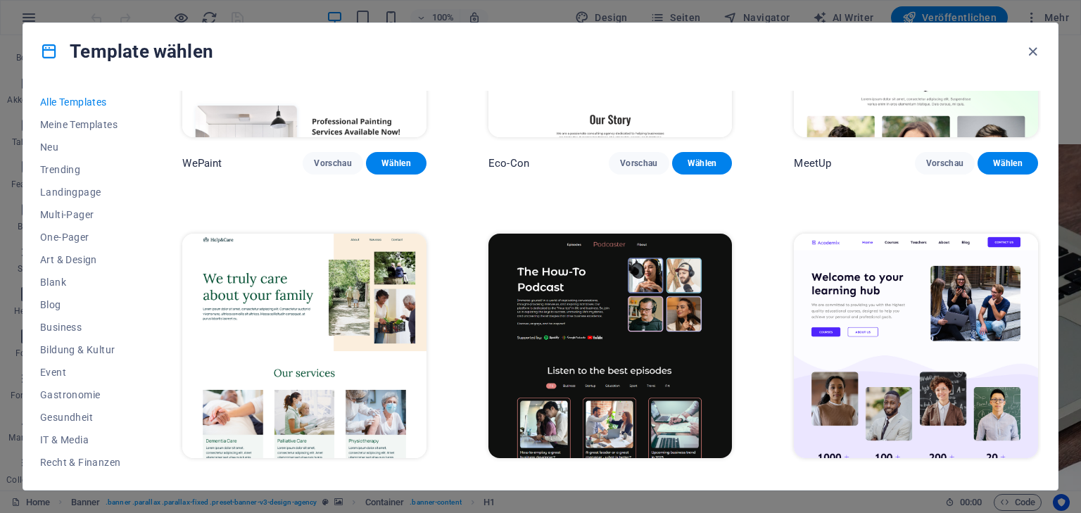
scroll to position [1295, 0]
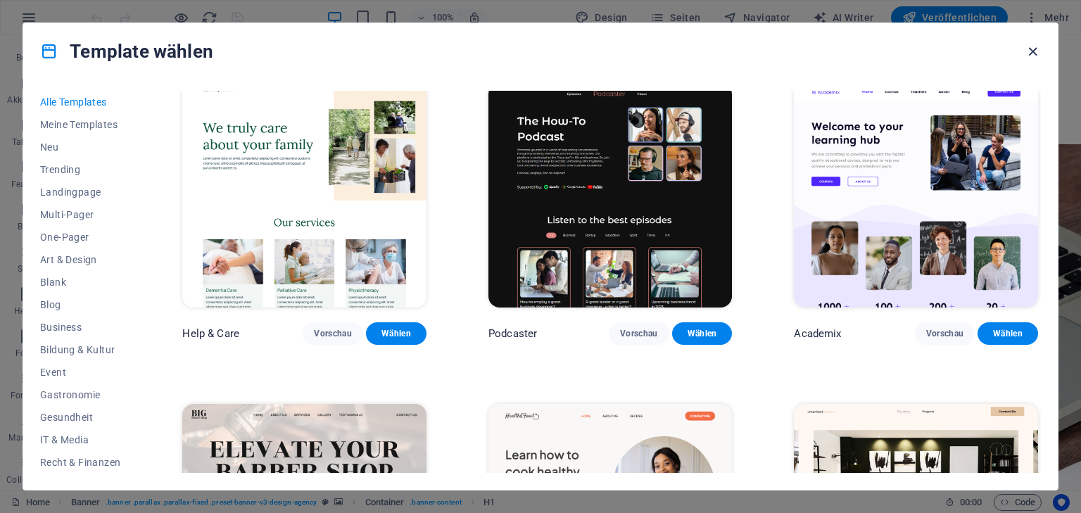
click at [1033, 52] on icon "button" at bounding box center [1033, 52] width 16 height 16
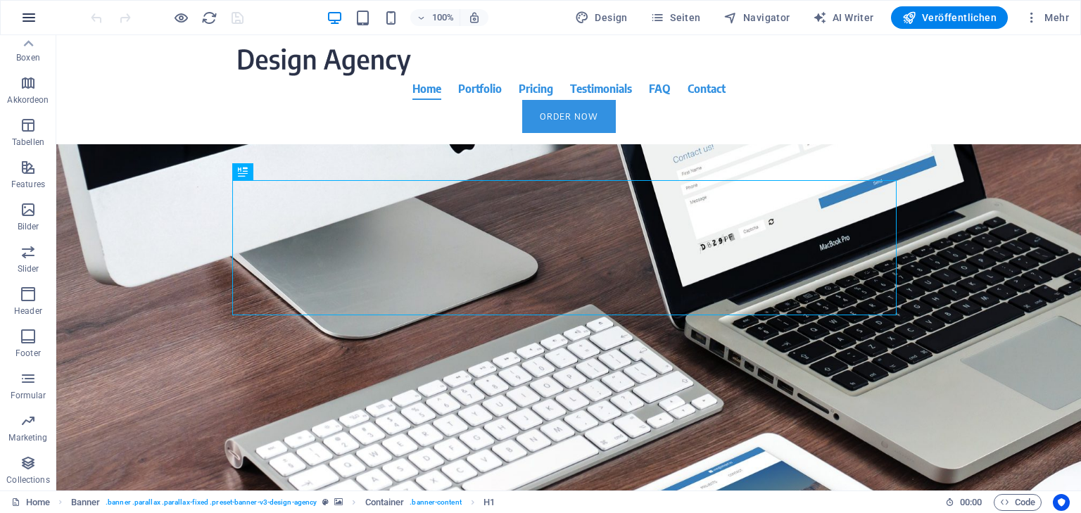
click at [29, 11] on icon "button" at bounding box center [28, 17] width 17 height 17
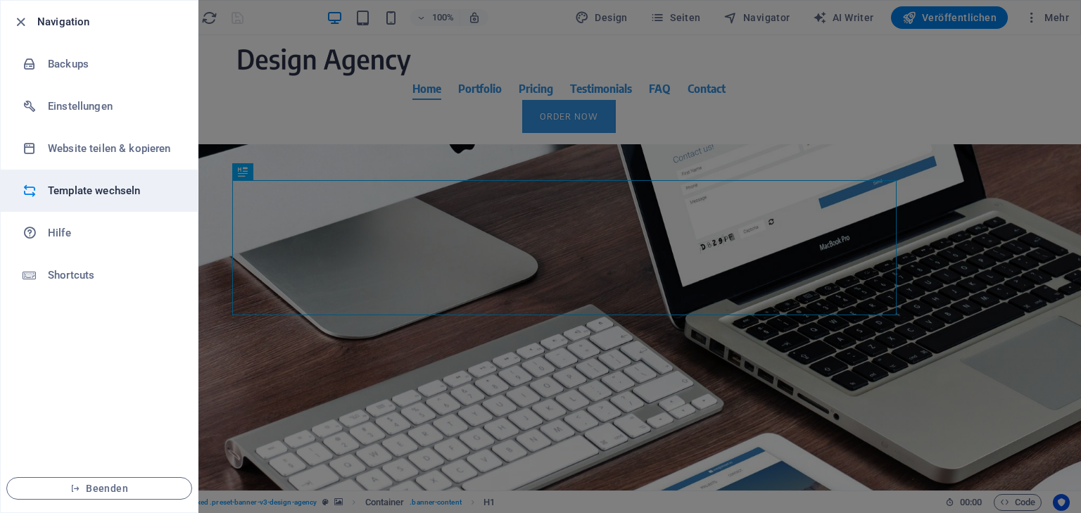
click at [79, 189] on h6 "Template wechseln" at bounding box center [113, 190] width 130 height 17
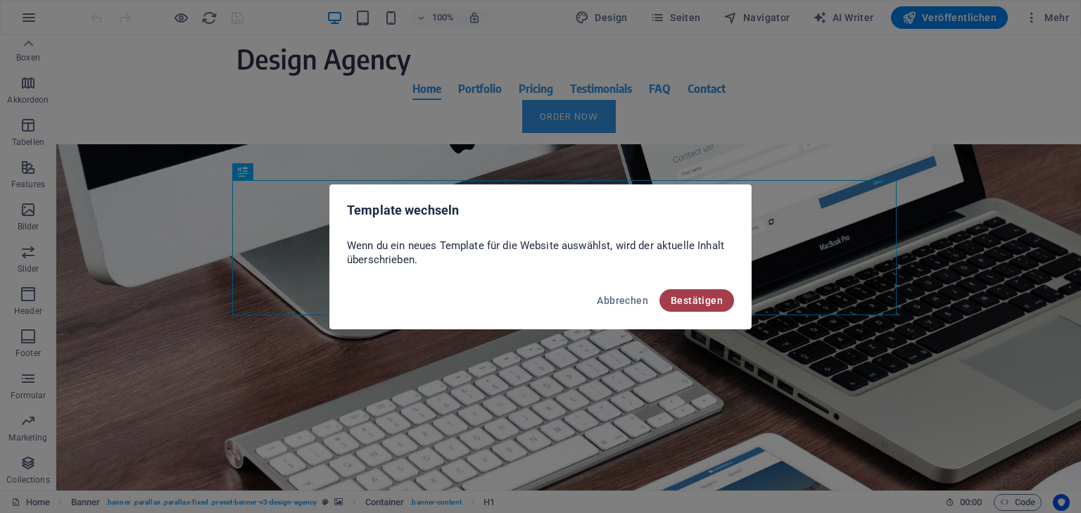
click at [705, 300] on span "Bestätigen" at bounding box center [697, 300] width 52 height 11
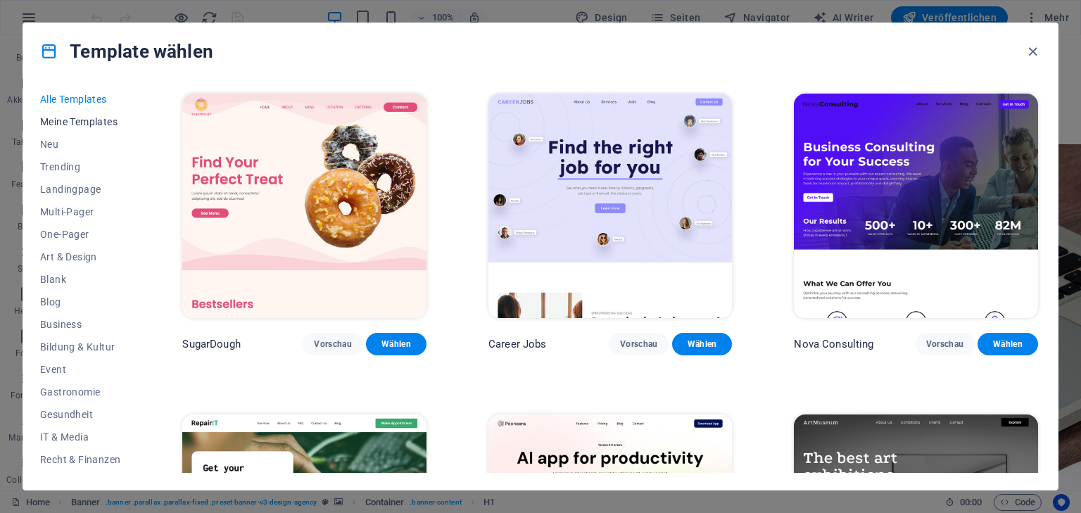
scroll to position [0, 0]
click at [93, 93] on button "Alle Templates" at bounding box center [80, 102] width 80 height 23
click at [84, 344] on span "Bildung & Kultur" at bounding box center [80, 349] width 80 height 11
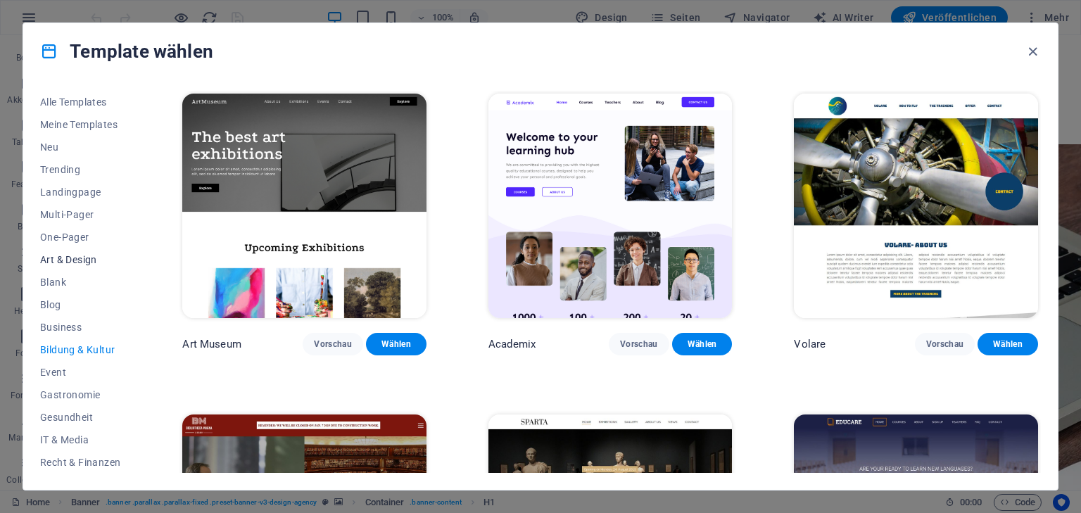
click at [82, 256] on span "Art & Design" at bounding box center [80, 259] width 80 height 11
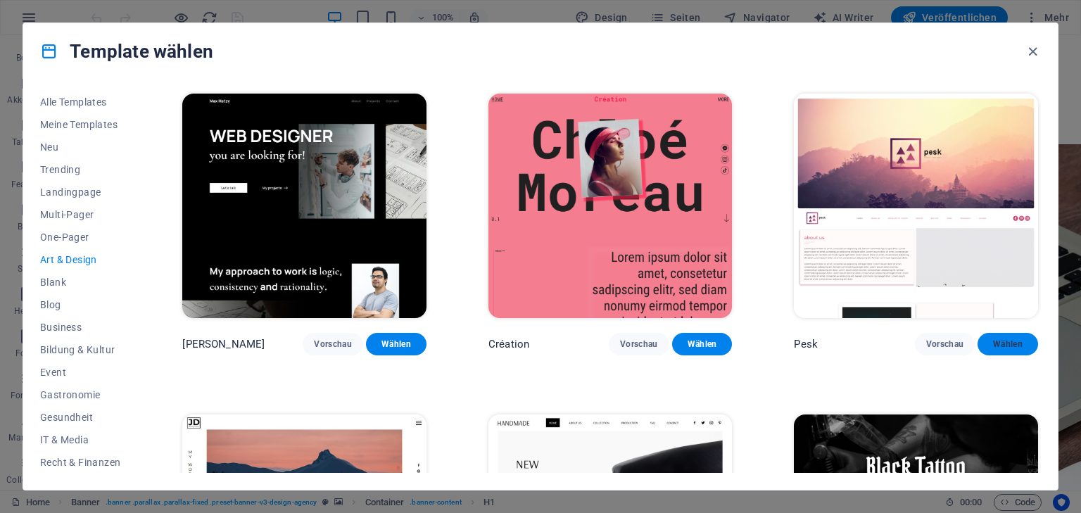
click at [1012, 339] on span "Wählen" at bounding box center [1008, 344] width 38 height 11
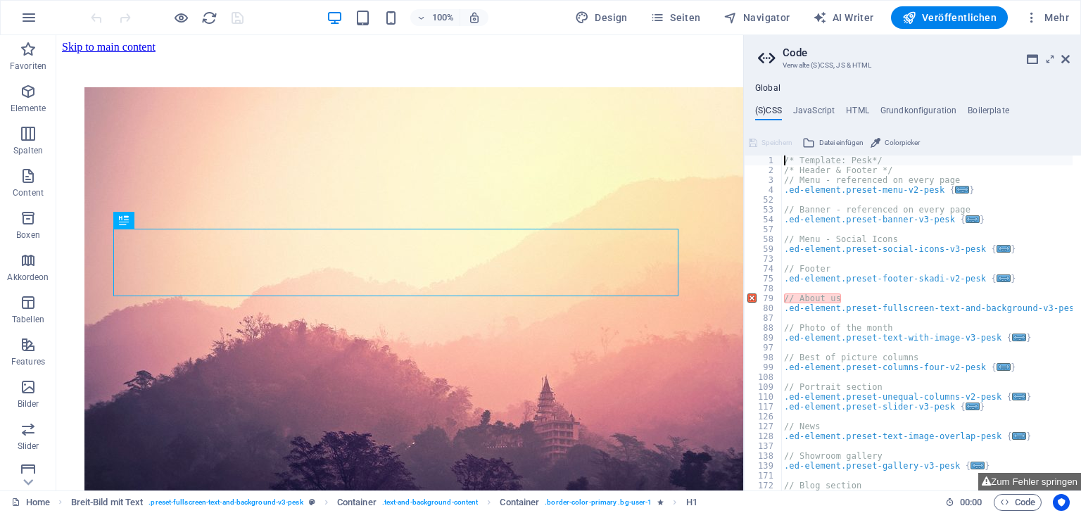
scroll to position [362, 0]
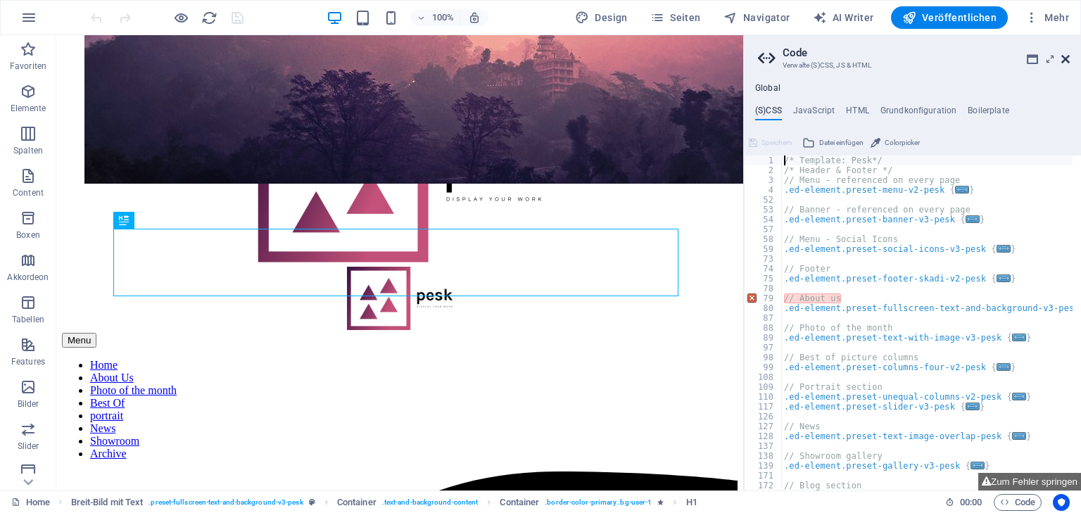
click at [1070, 60] on aside "Code Verwalte (S)CSS, JS & HTML Global (S)CSS JavaScript HTML Grundkonfiguratio…" at bounding box center [912, 262] width 338 height 455
click at [1067, 58] on icon at bounding box center [1066, 58] width 8 height 11
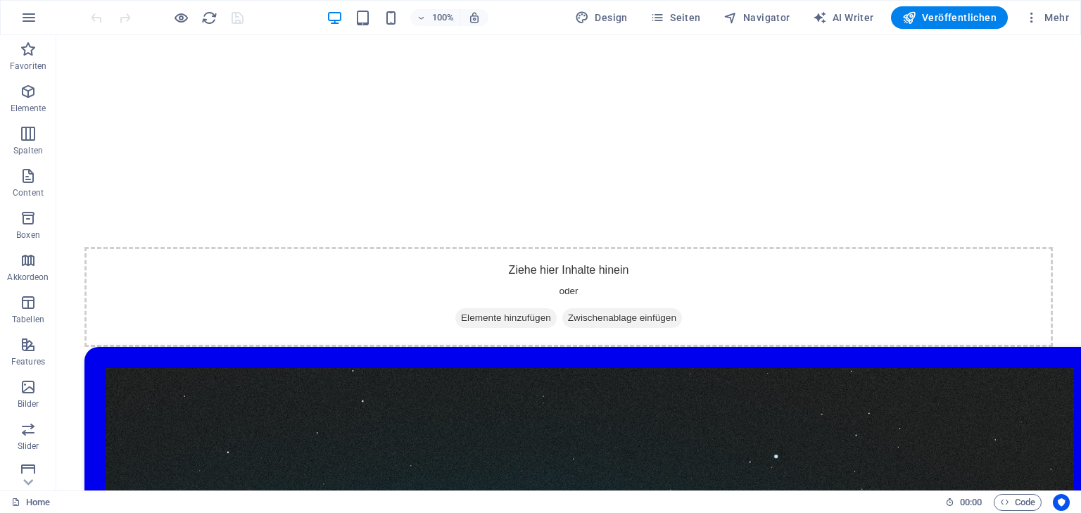
scroll to position [0, 0]
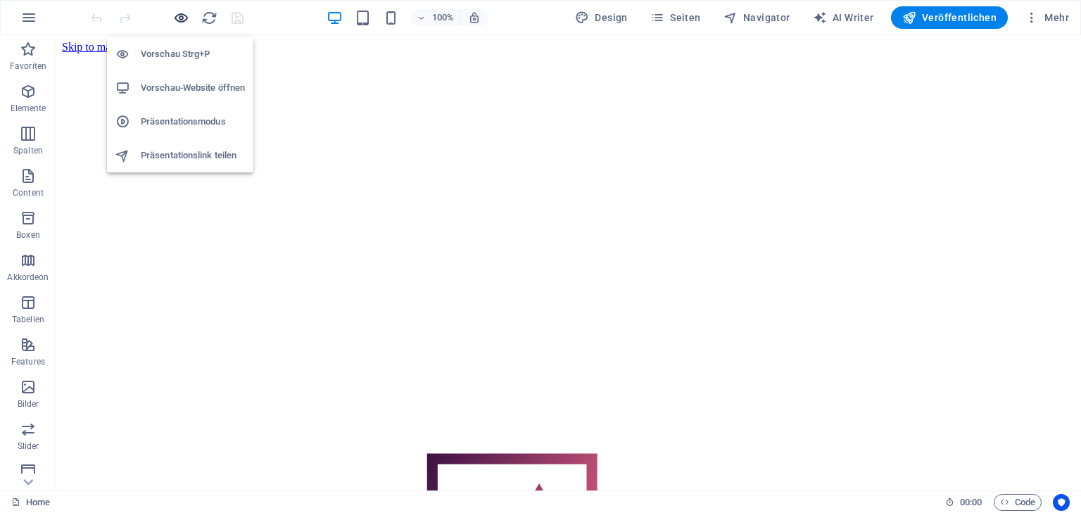
click at [182, 18] on icon "button" at bounding box center [181, 18] width 16 height 16
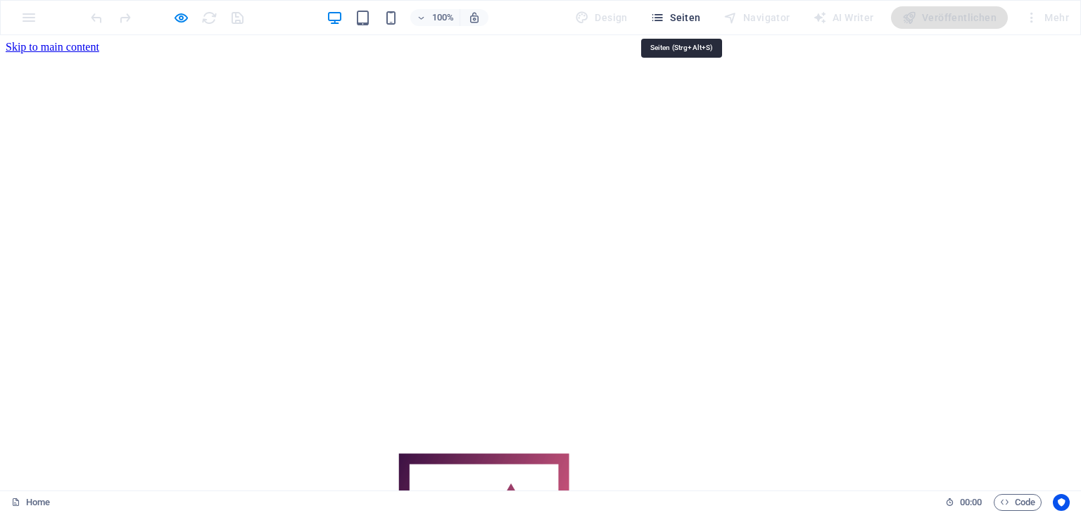
click at [690, 15] on span "Seiten" at bounding box center [675, 18] width 51 height 14
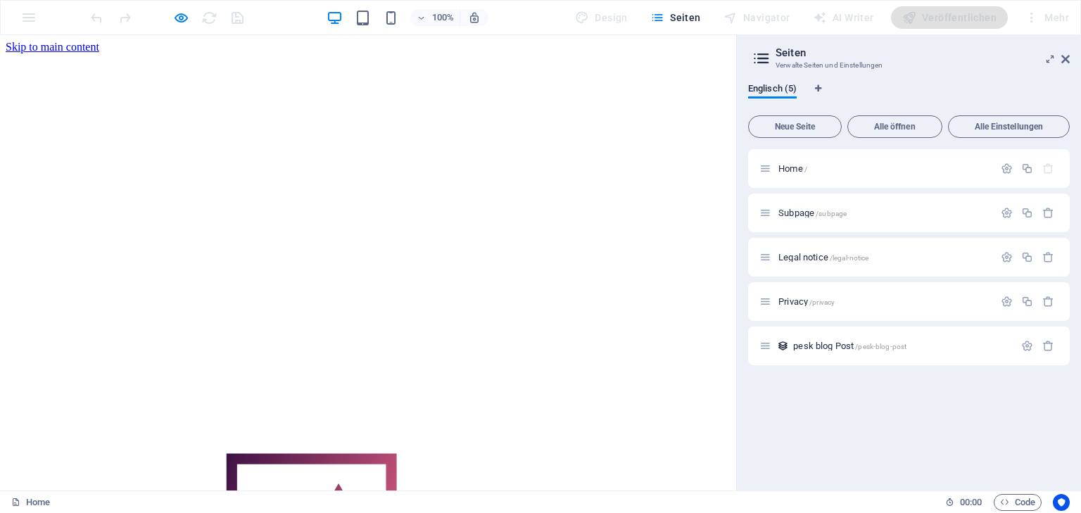
drag, startPoint x: 331, startPoint y: 189, endPoint x: 320, endPoint y: 170, distance: 22.1
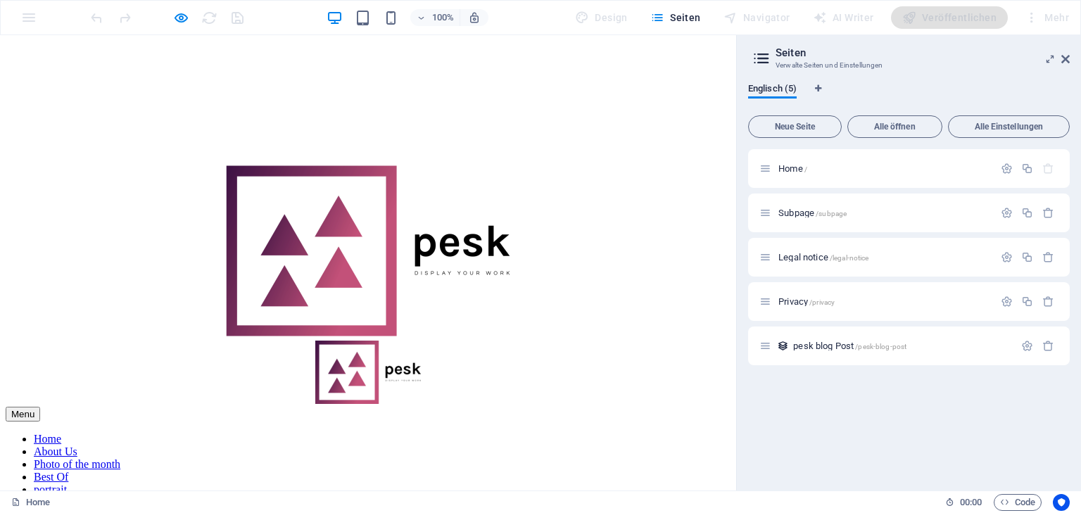
scroll to position [398, 0]
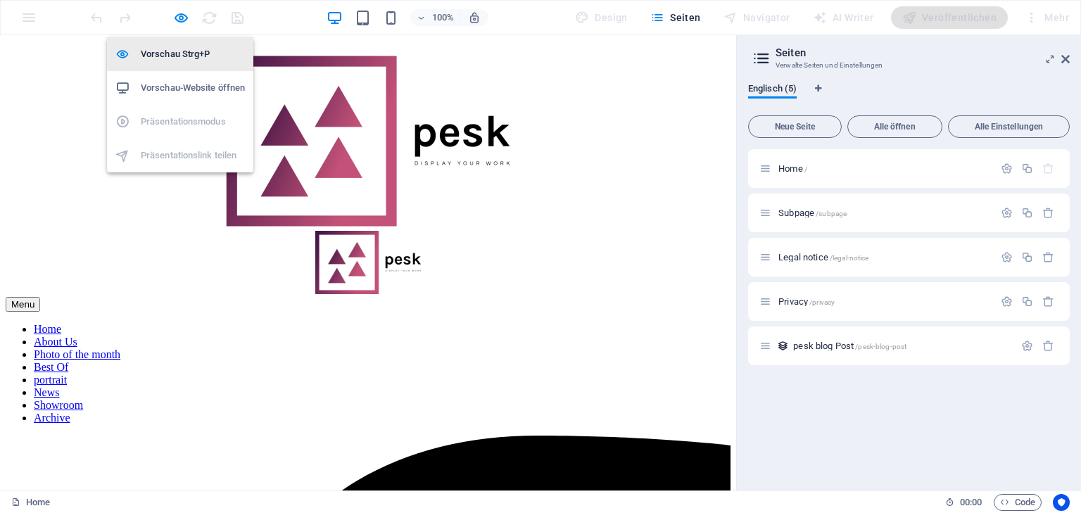
click at [183, 17] on icon "button" at bounding box center [181, 18] width 16 height 16
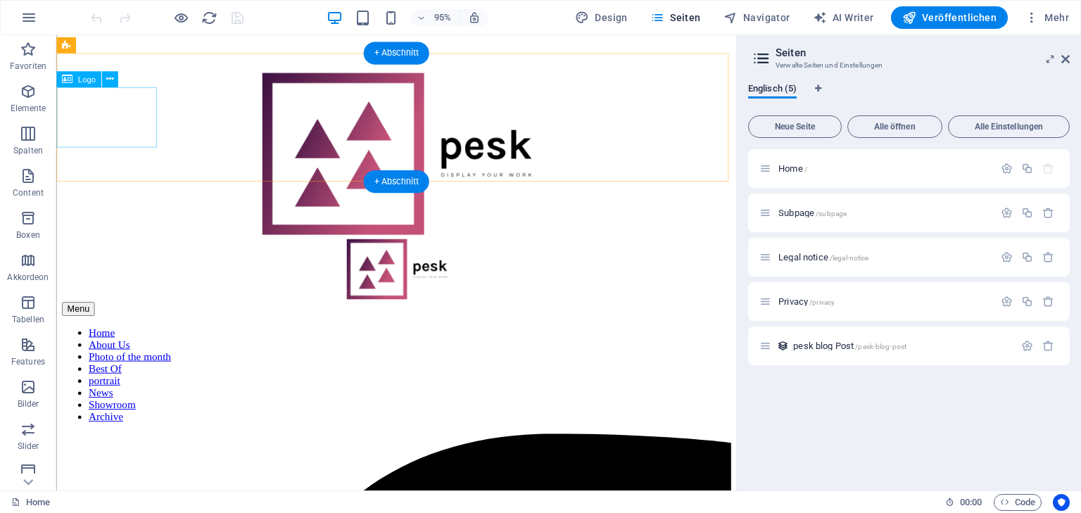
click at [99, 250] on div at bounding box center [414, 283] width 705 height 66
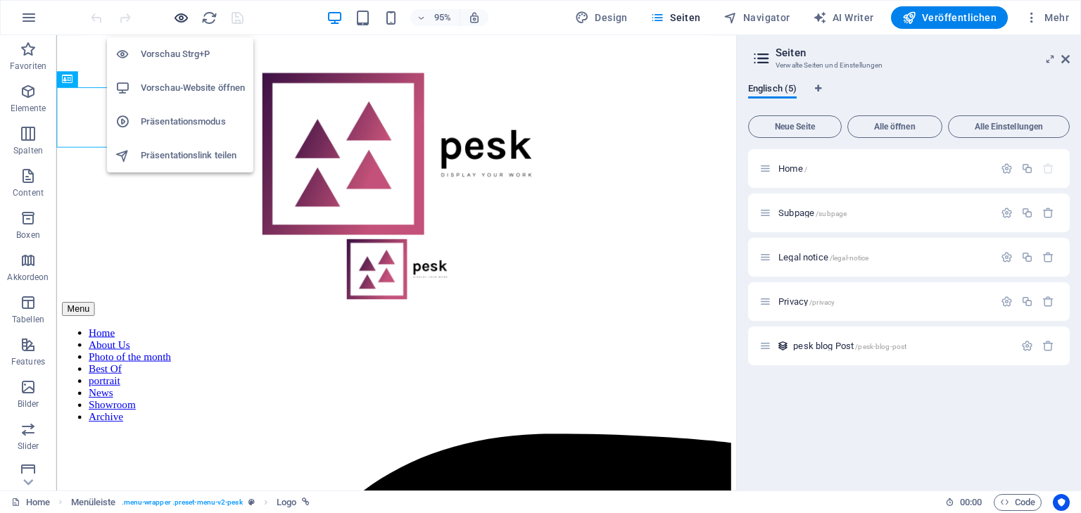
click at [183, 15] on icon "button" at bounding box center [181, 18] width 16 height 16
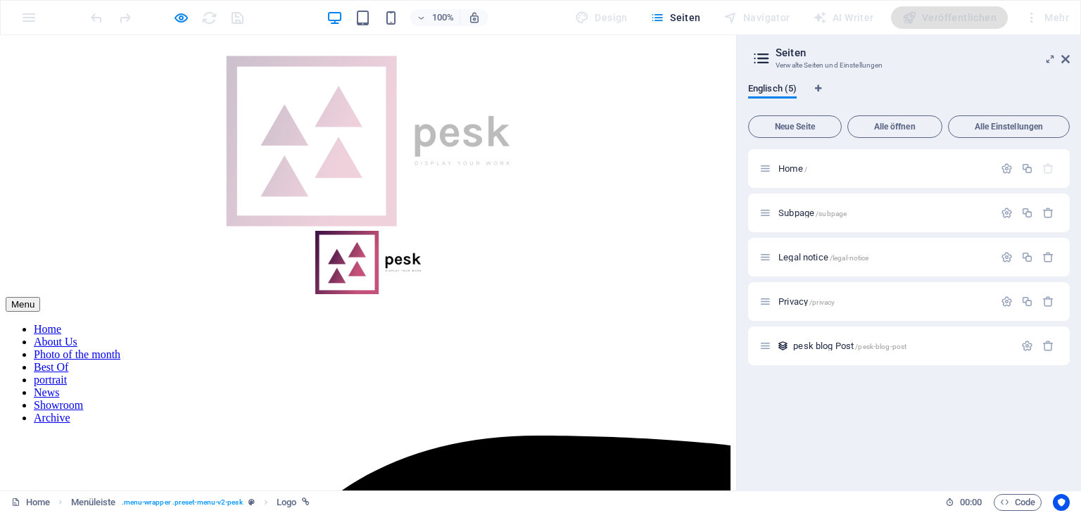
click at [315, 231] on img at bounding box center [368, 262] width 106 height 63
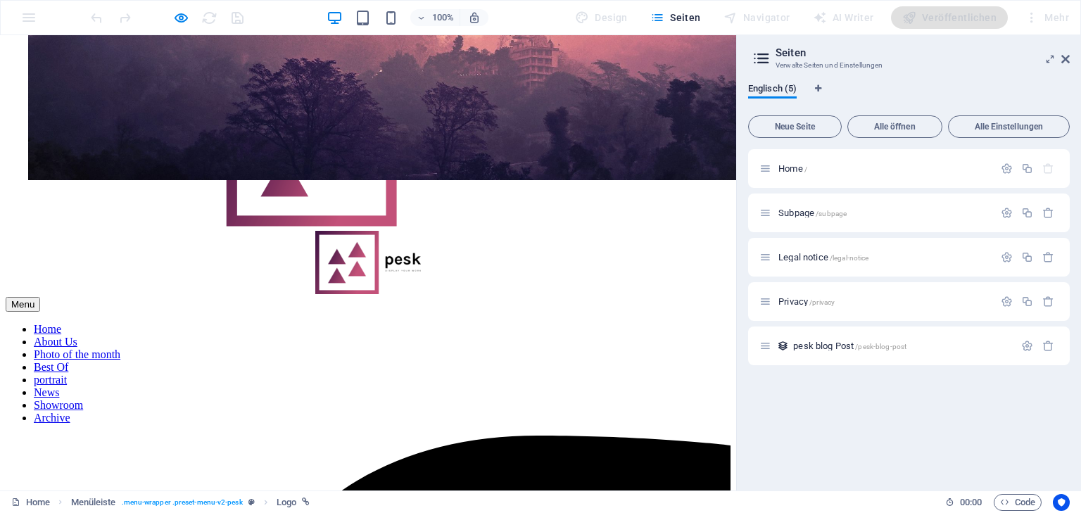
click at [315, 231] on img at bounding box center [368, 262] width 106 height 63
click at [61, 323] on link "Home" at bounding box center [47, 329] width 27 height 12
click at [1067, 56] on icon at bounding box center [1066, 58] width 8 height 11
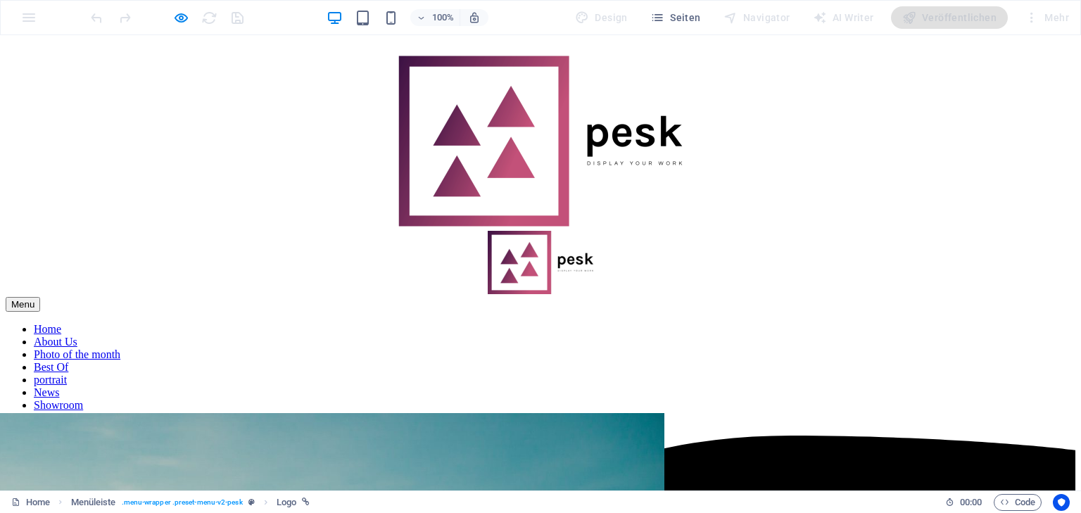
click at [488, 231] on img at bounding box center [541, 262] width 106 height 63
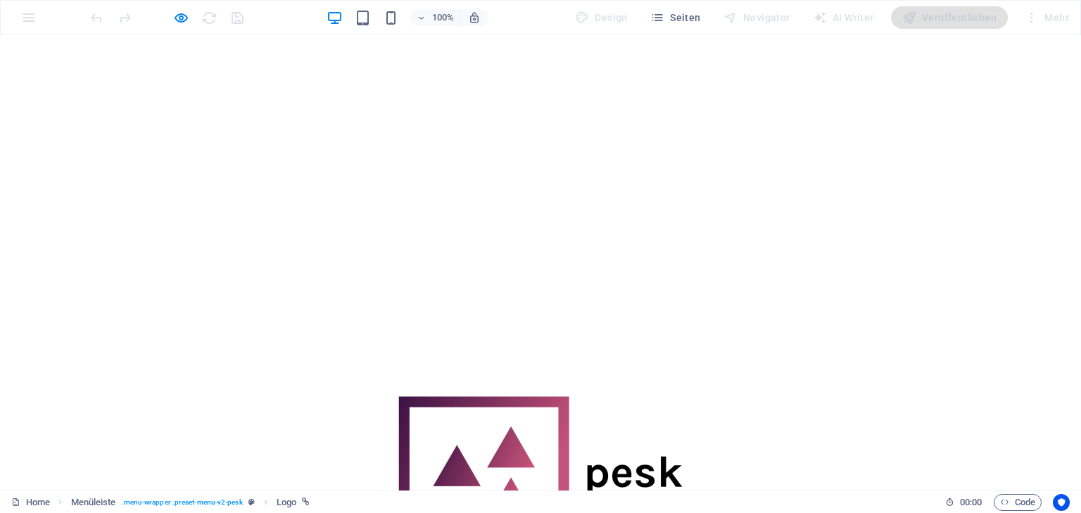
scroll to position [0, 0]
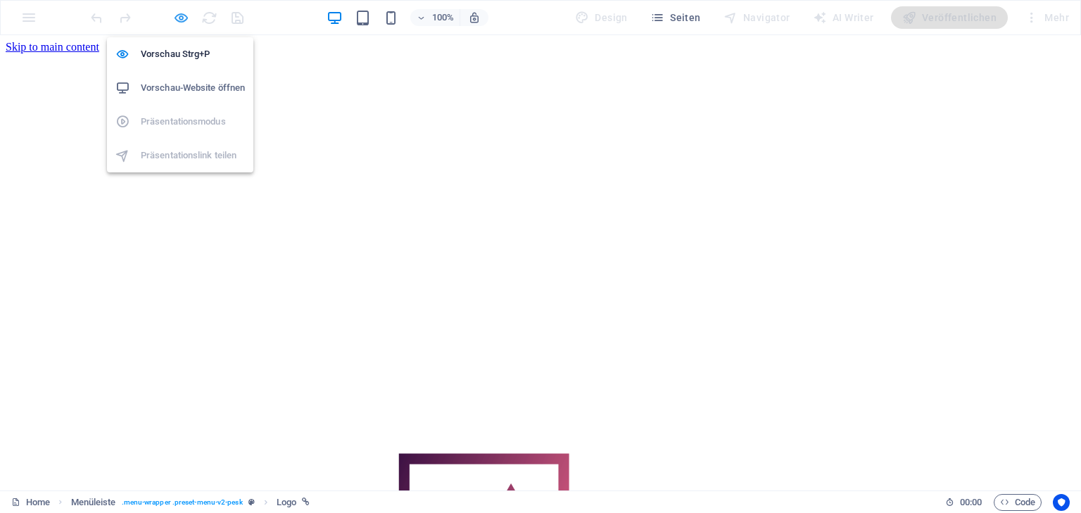
click at [180, 17] on icon "button" at bounding box center [181, 18] width 16 height 16
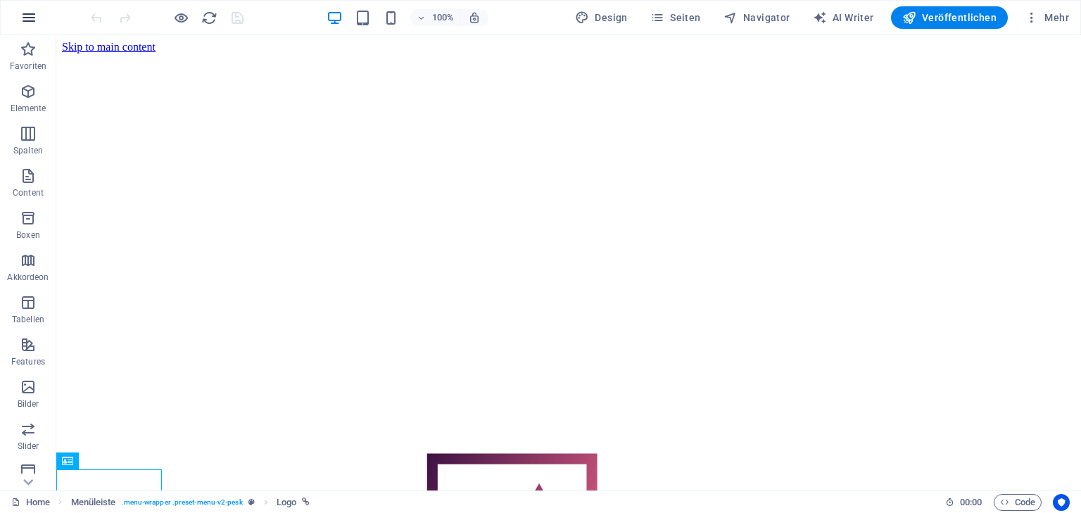
click at [28, 12] on icon "button" at bounding box center [28, 17] width 17 height 17
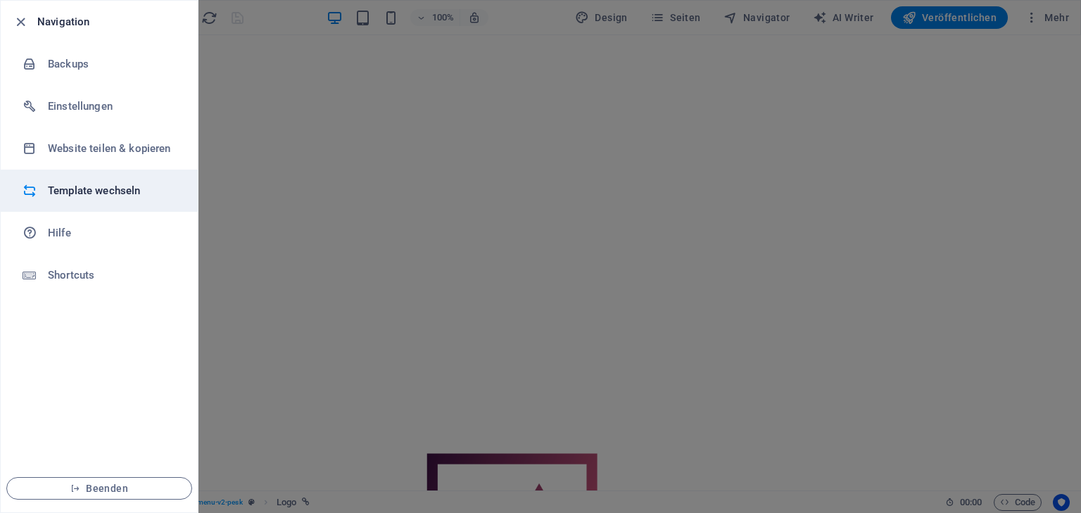
click at [88, 187] on h6 "Template wechseln" at bounding box center [113, 190] width 130 height 17
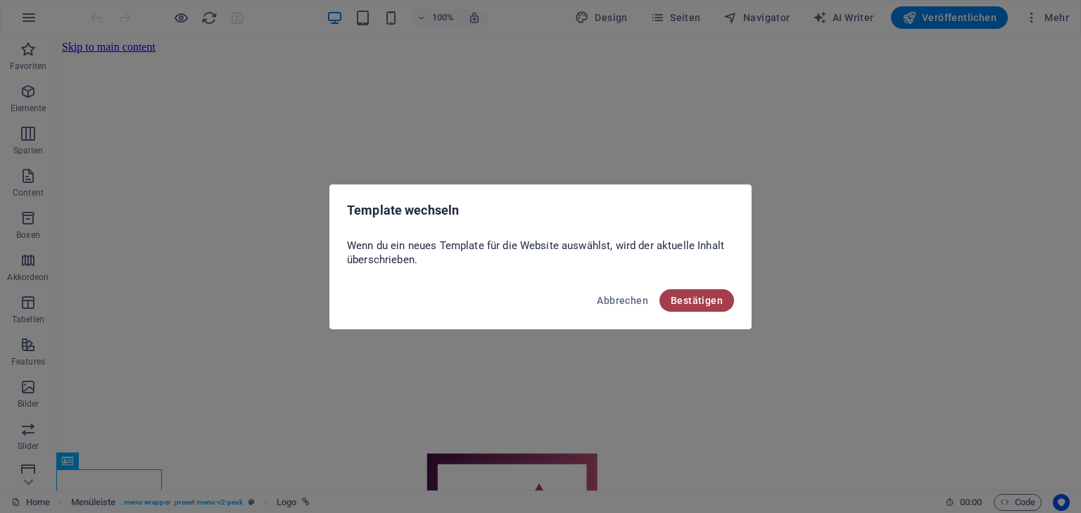
click at [705, 308] on button "Bestätigen" at bounding box center [697, 300] width 75 height 23
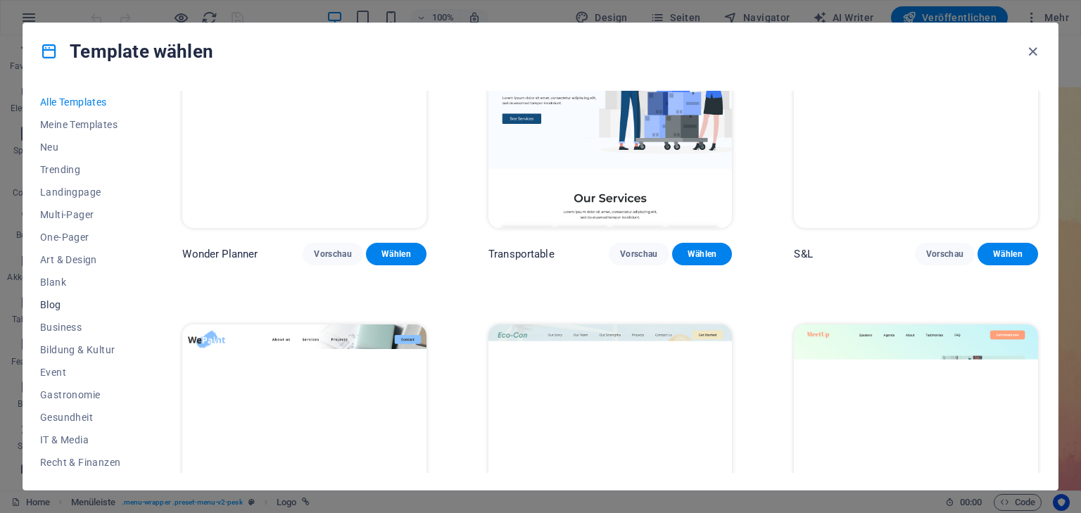
scroll to position [732, 0]
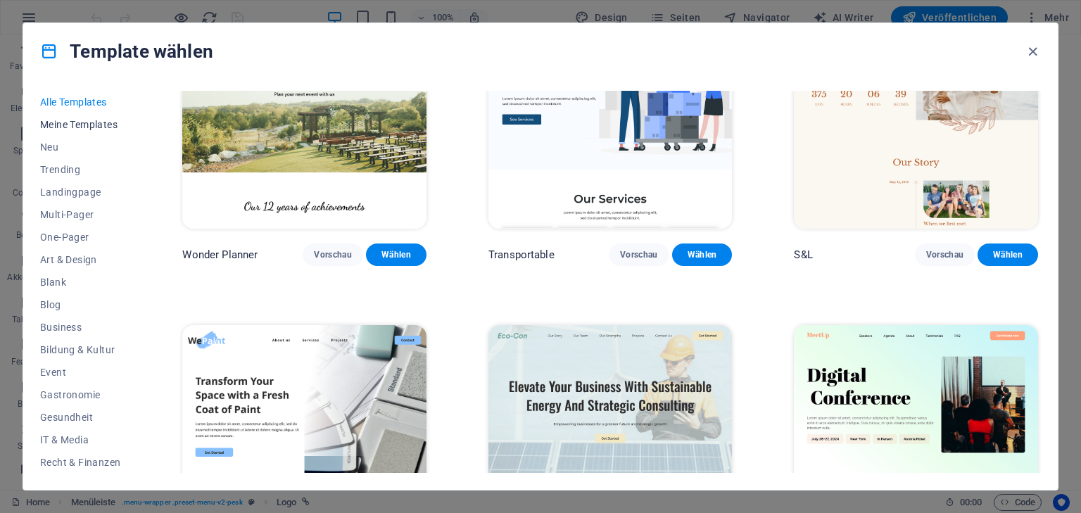
click at [68, 115] on button "Meine Templates" at bounding box center [80, 124] width 80 height 23
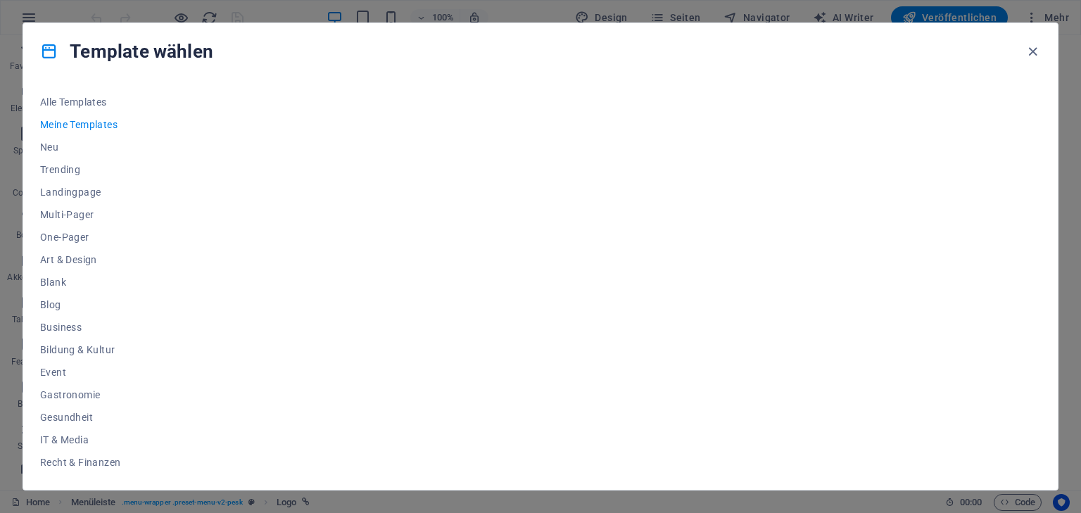
scroll to position [0, 0]
click at [71, 99] on span "Alle Templates" at bounding box center [80, 101] width 80 height 11
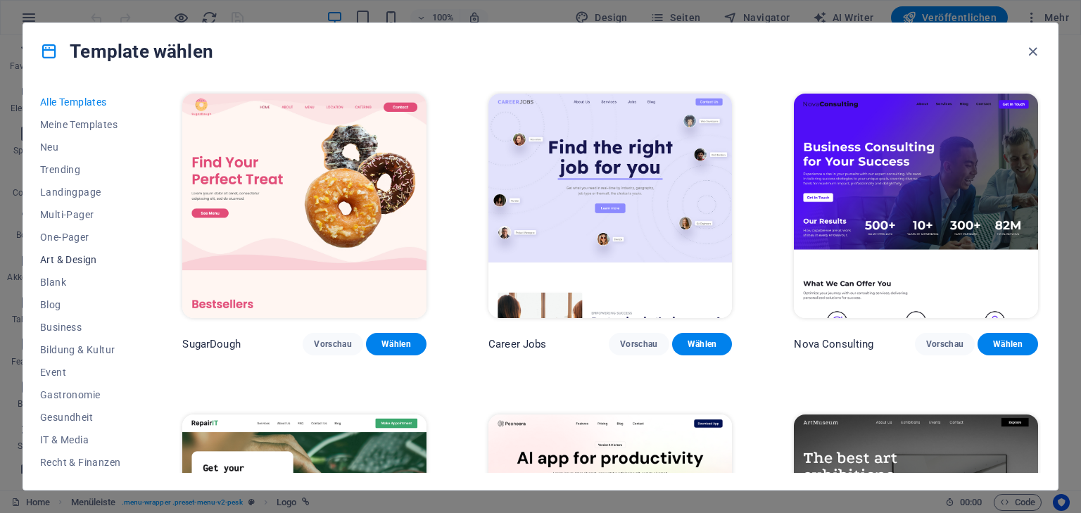
click at [78, 257] on span "Art & Design" at bounding box center [80, 259] width 80 height 11
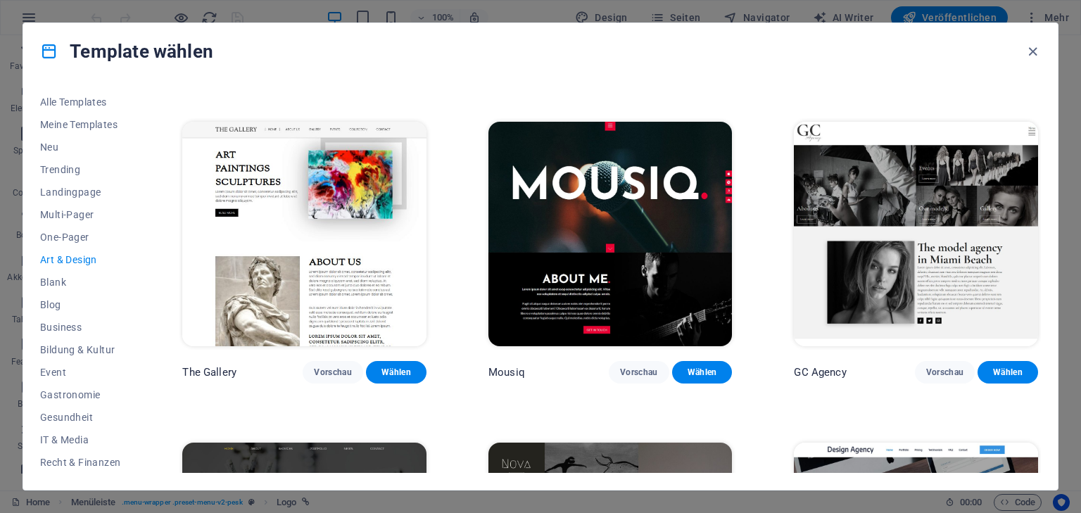
scroll to position [619, 0]
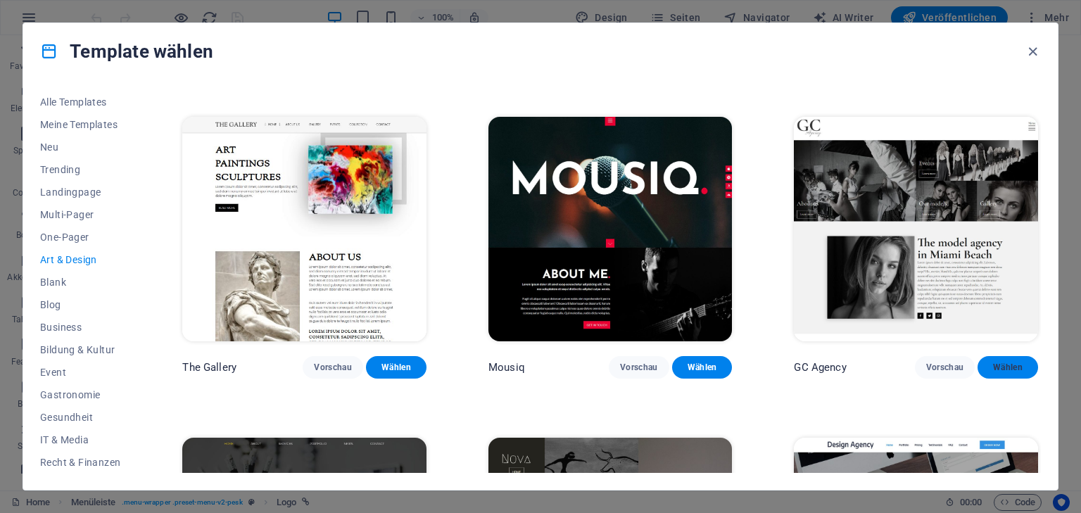
click at [1016, 367] on span "Wählen" at bounding box center [1008, 367] width 38 height 11
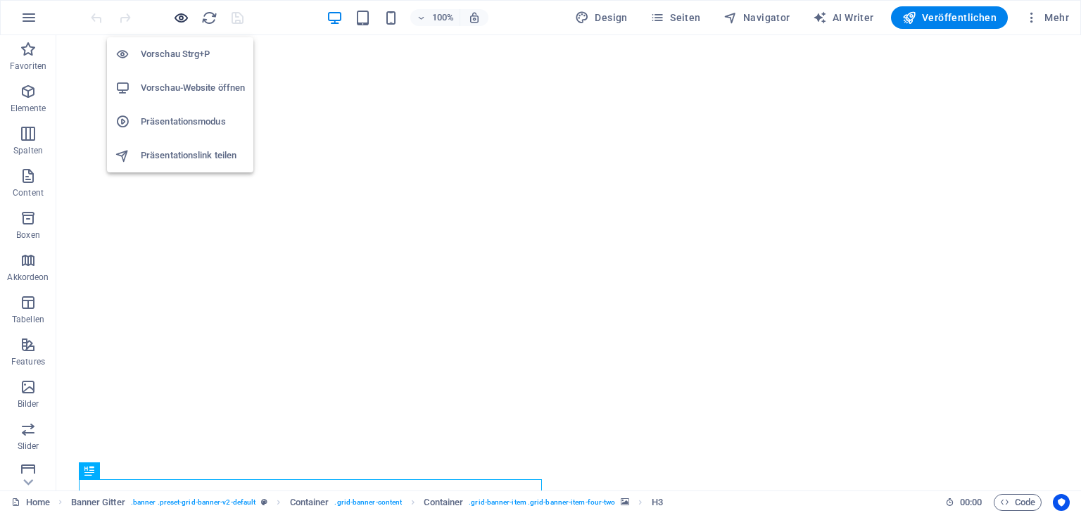
drag, startPoint x: 177, startPoint y: 17, endPoint x: 185, endPoint y: 18, distance: 7.8
click at [178, 17] on icon "button" at bounding box center [181, 18] width 16 height 16
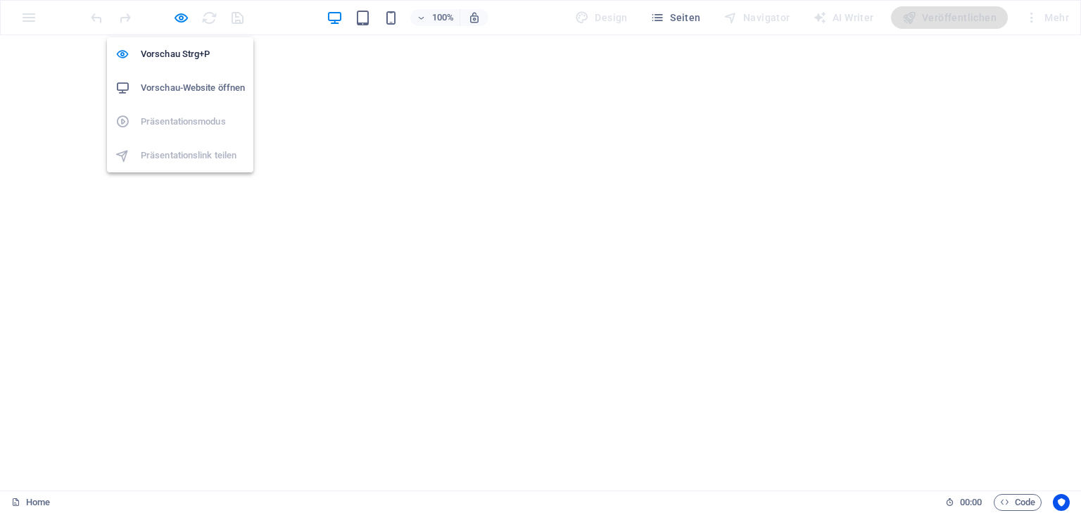
click at [180, 19] on icon "button" at bounding box center [181, 18] width 16 height 16
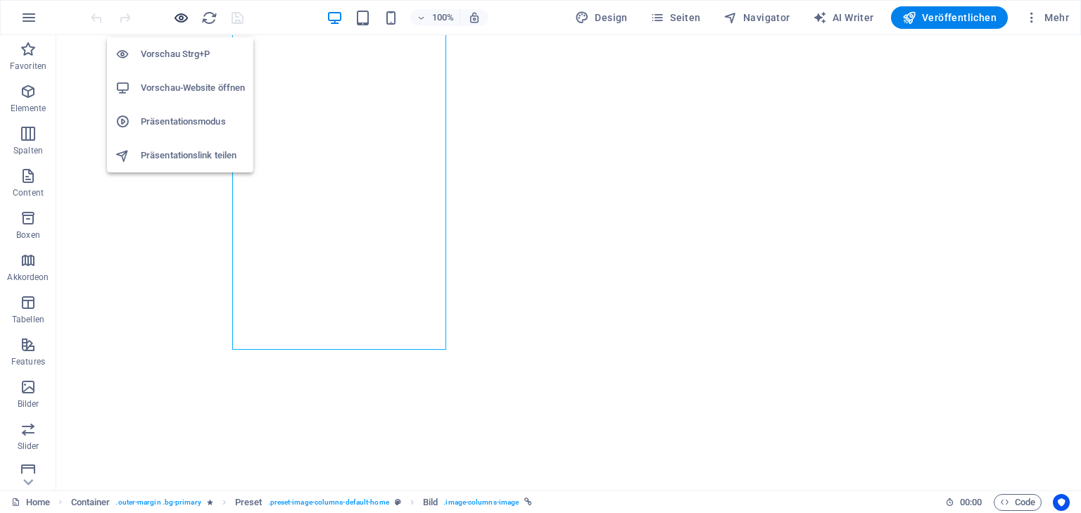
click at [180, 20] on icon "button" at bounding box center [181, 18] width 16 height 16
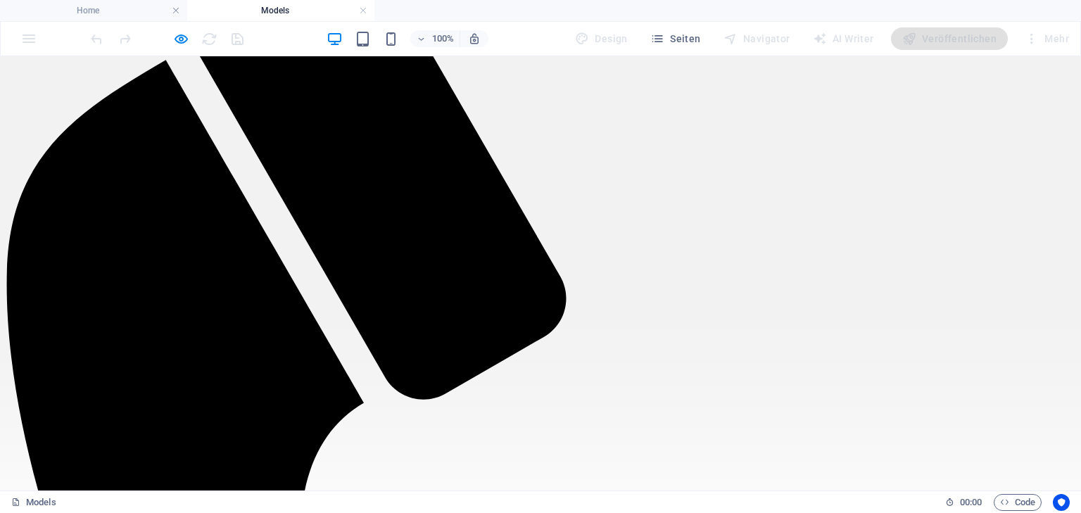
scroll to position [394, 0]
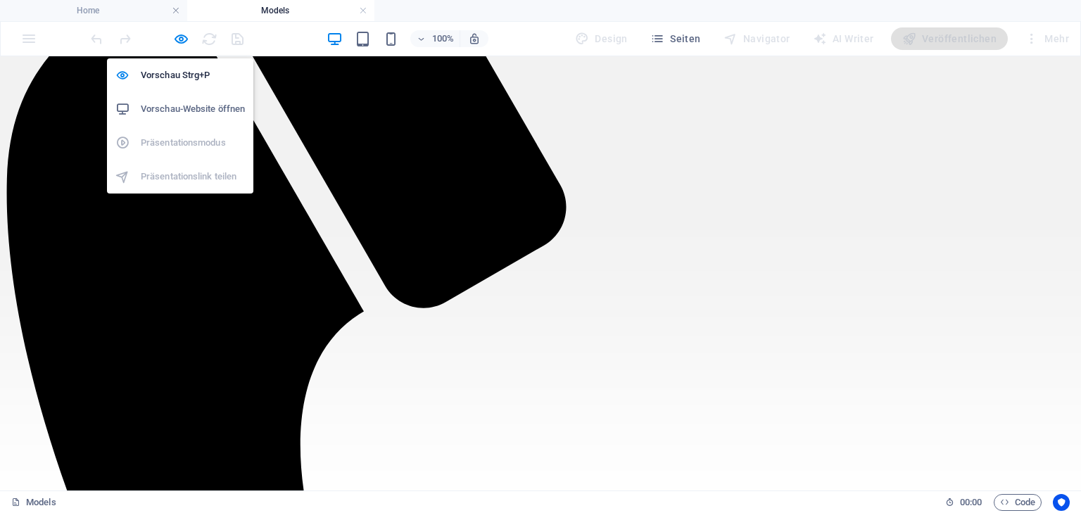
click at [177, 39] on icon "button" at bounding box center [181, 39] width 16 height 16
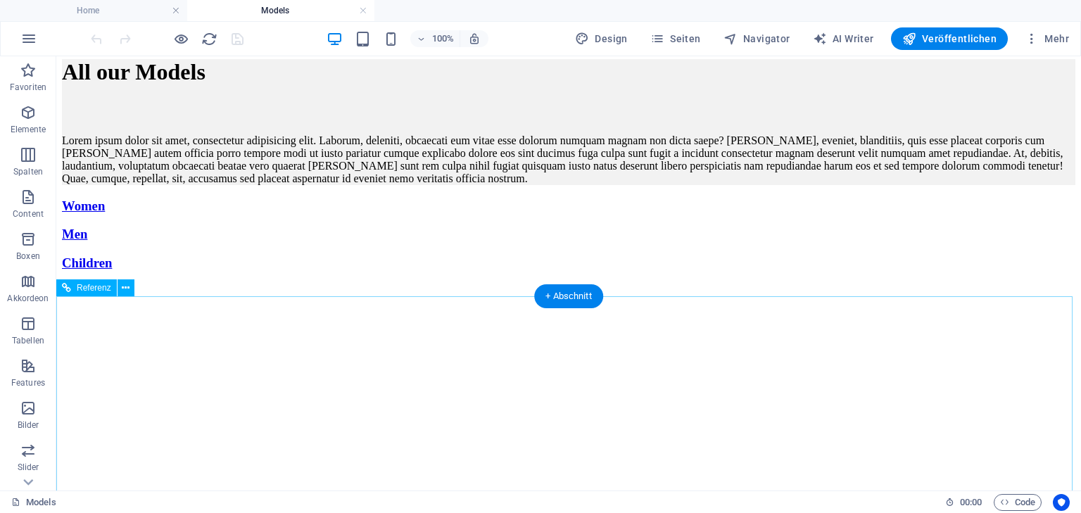
scroll to position [2004, 0]
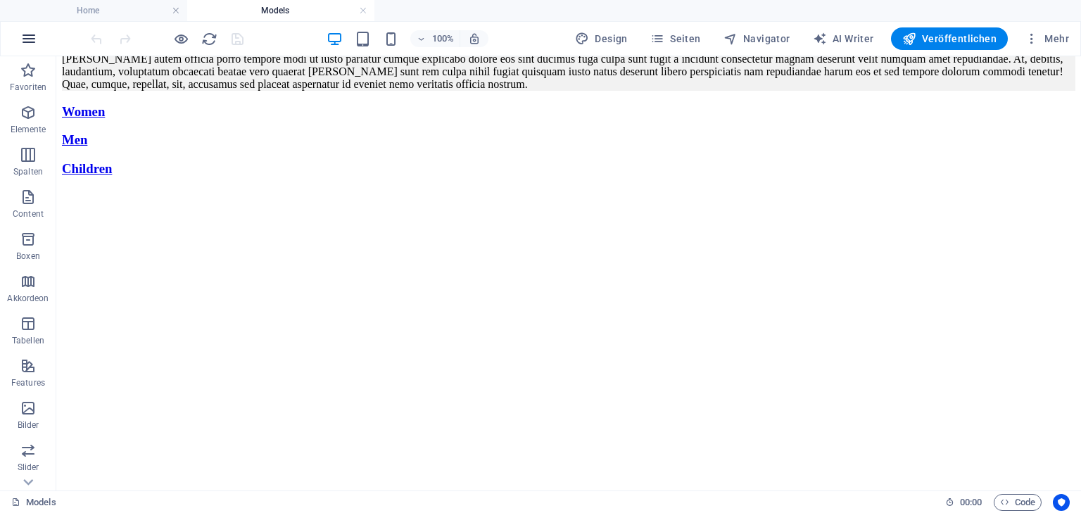
click at [24, 32] on icon "button" at bounding box center [28, 38] width 17 height 17
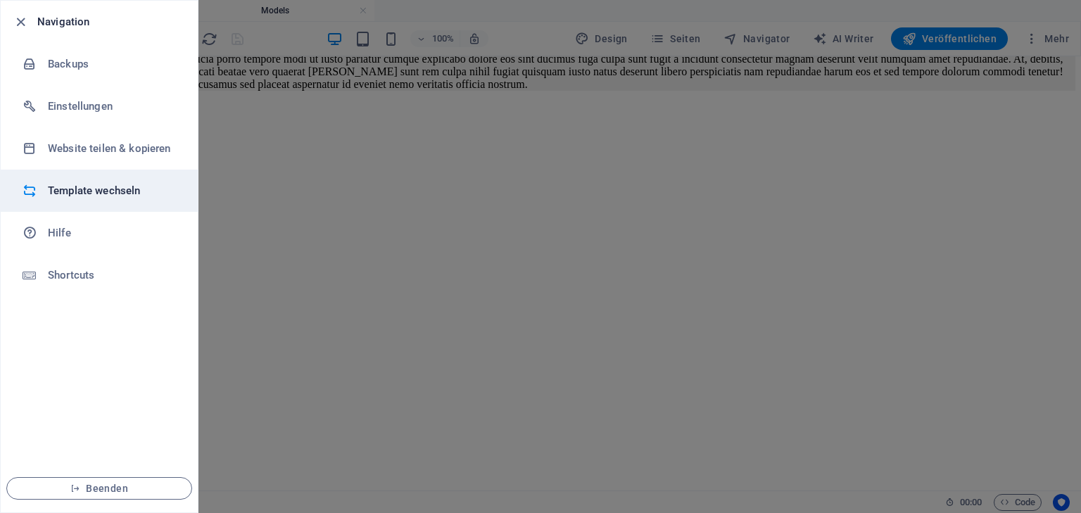
click at [105, 190] on h6 "Template wechseln" at bounding box center [113, 190] width 130 height 17
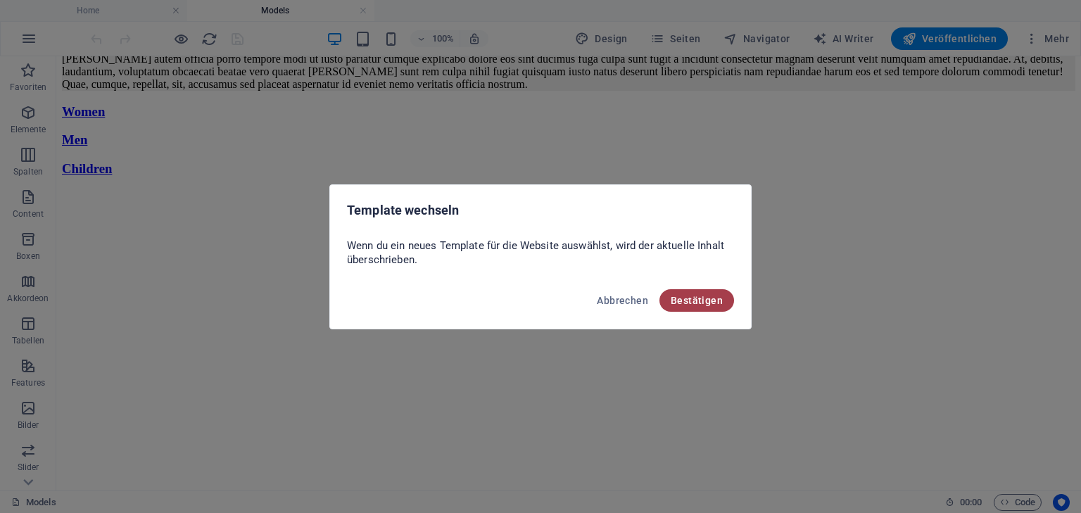
click at [693, 301] on span "Bestätigen" at bounding box center [697, 300] width 52 height 11
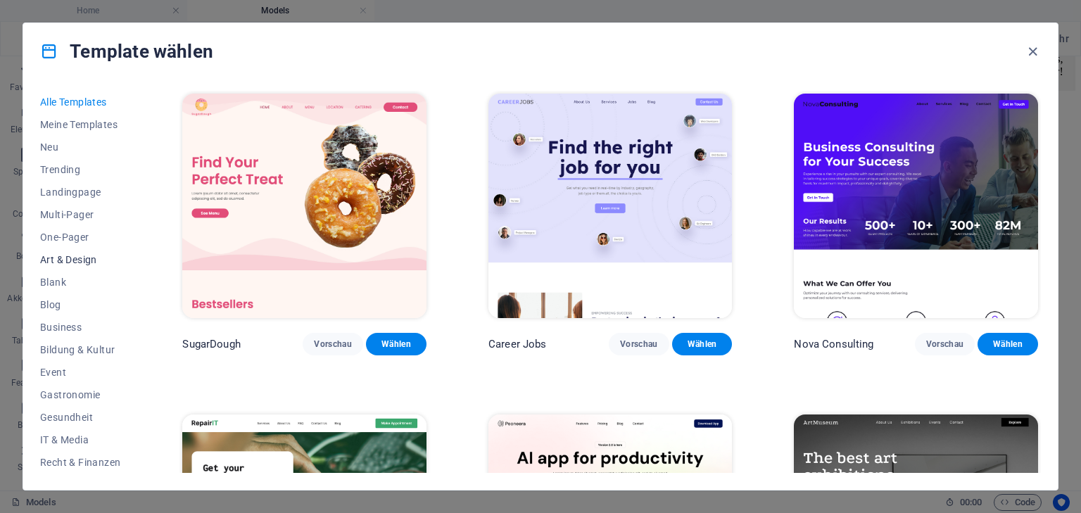
click at [66, 256] on span "Art & Design" at bounding box center [80, 259] width 80 height 11
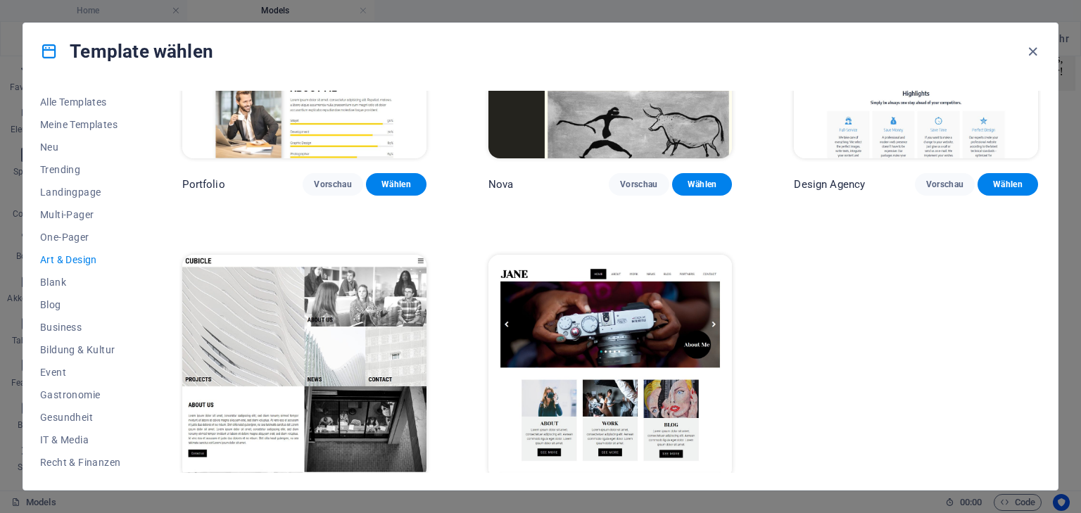
scroll to position [1160, 0]
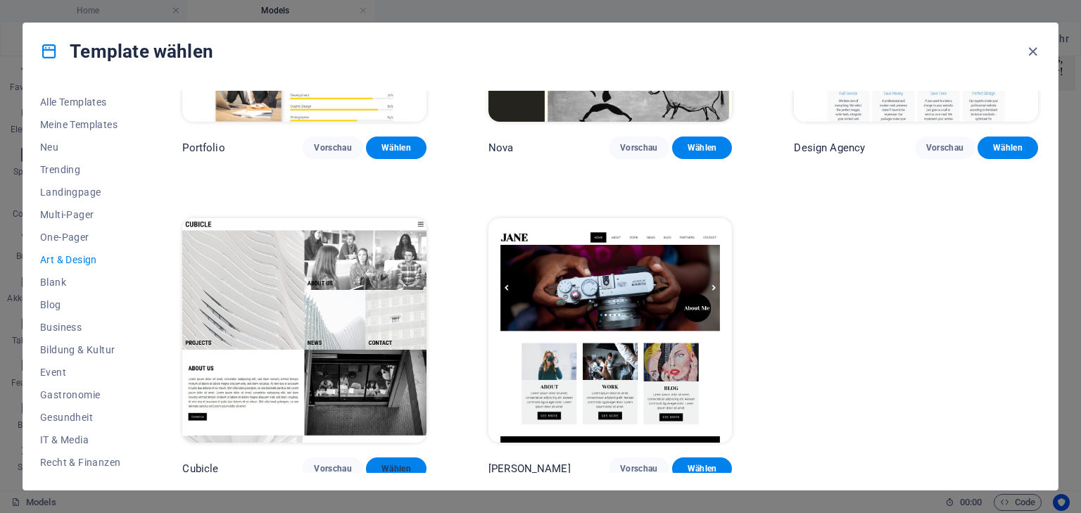
click at [403, 463] on span "Wählen" at bounding box center [396, 468] width 38 height 11
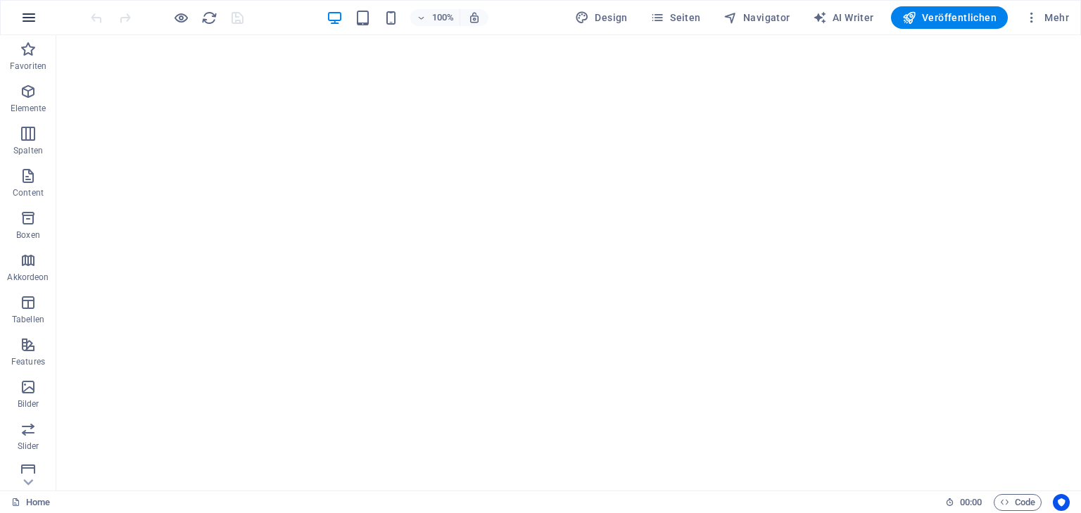
click at [25, 14] on icon "button" at bounding box center [28, 17] width 17 height 17
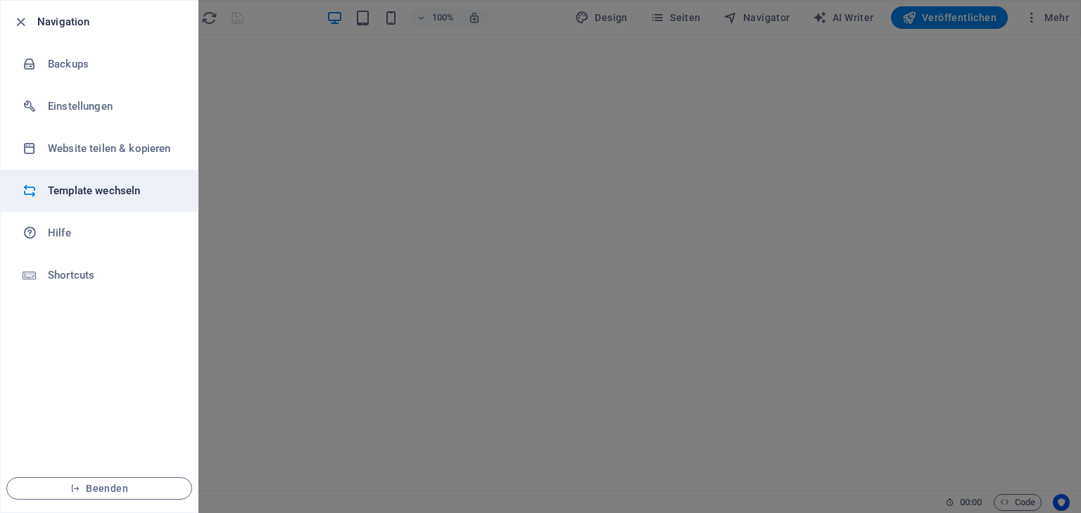
click at [77, 191] on h6 "Template wechseln" at bounding box center [113, 190] width 130 height 17
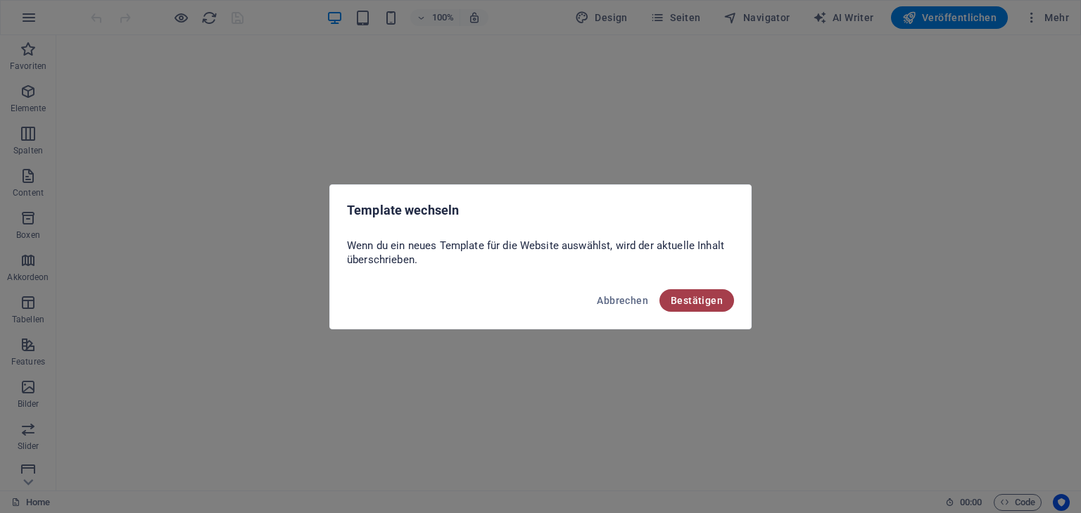
click at [690, 301] on span "Bestätigen" at bounding box center [697, 300] width 52 height 11
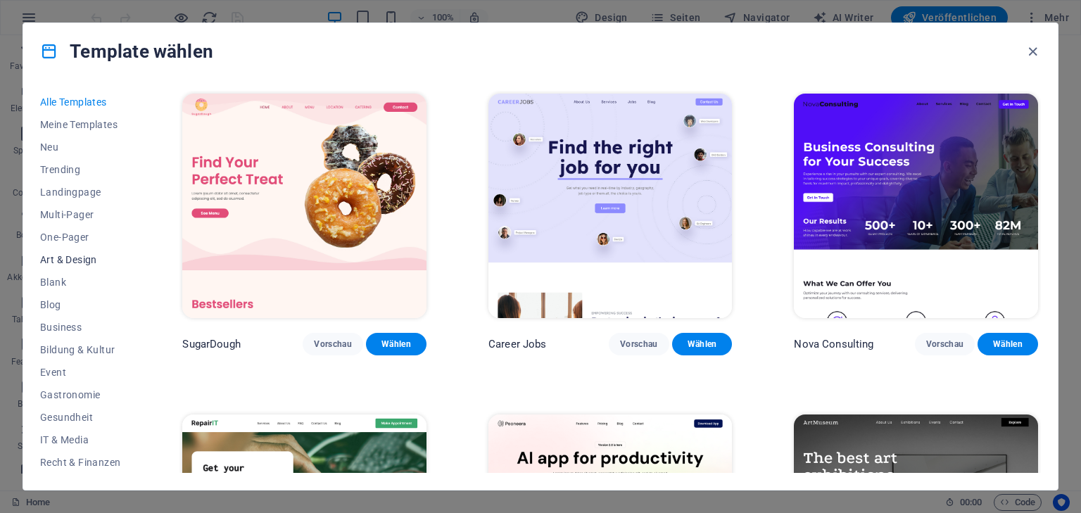
click at [68, 256] on span "Art & Design" at bounding box center [80, 259] width 80 height 11
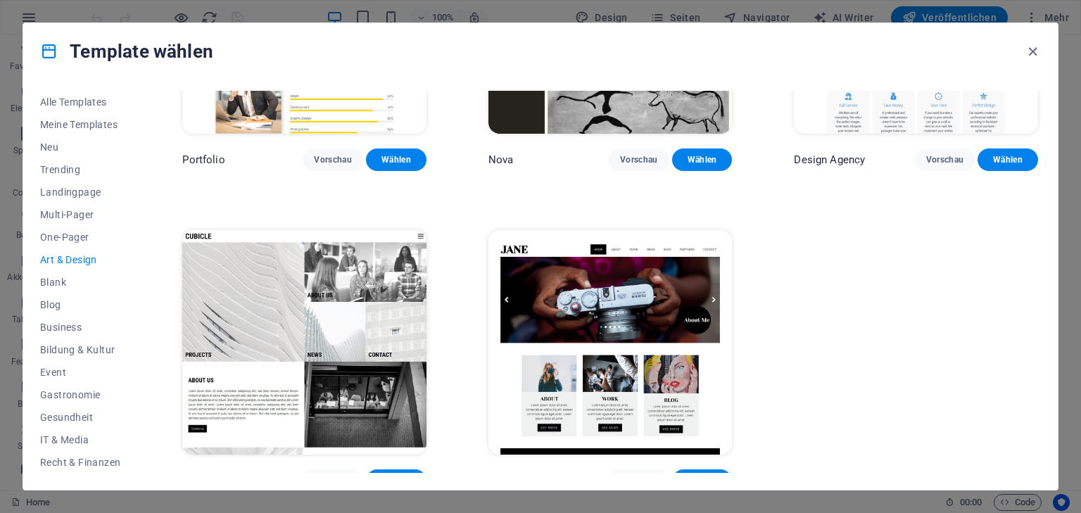
scroll to position [1160, 0]
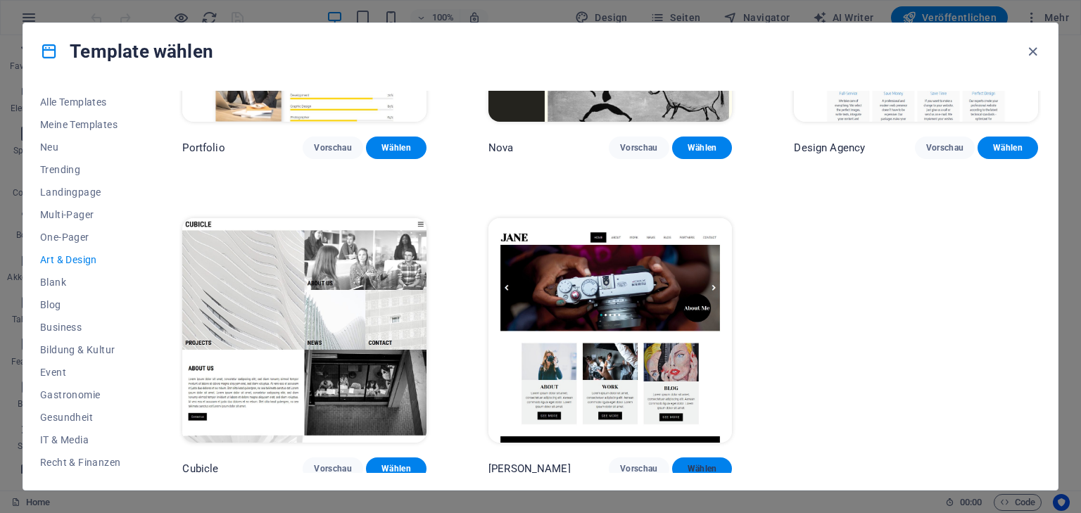
click at [710, 458] on button "Wählen" at bounding box center [702, 469] width 61 height 23
